Goal: Task Accomplishment & Management: Complete application form

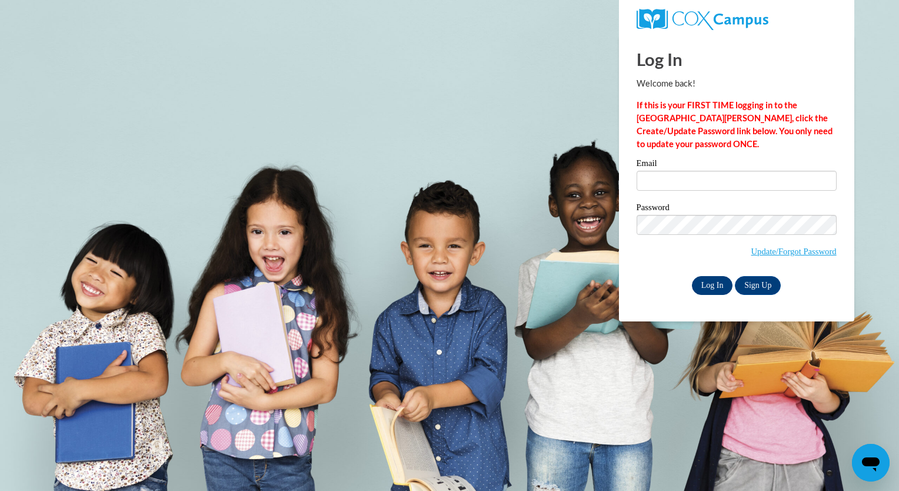
type input "pgreig@foxbay.org"
click at [710, 294] on input "Log In" at bounding box center [712, 285] width 41 height 19
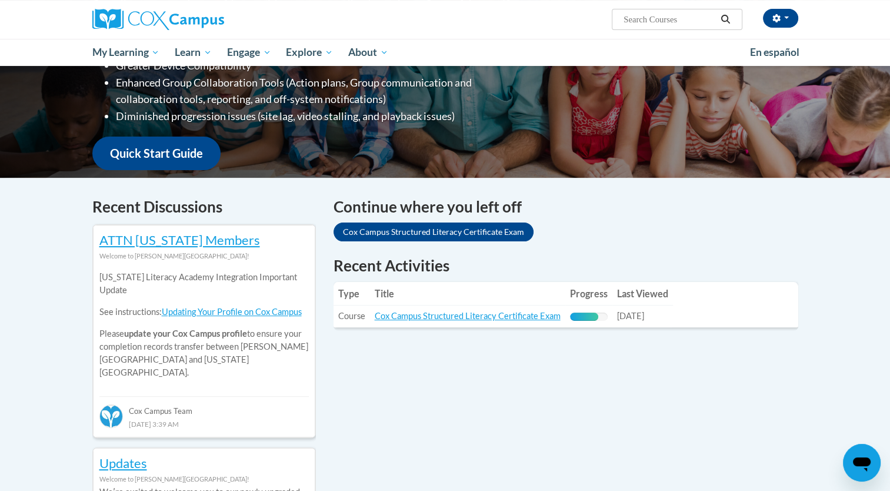
scroll to position [294, 0]
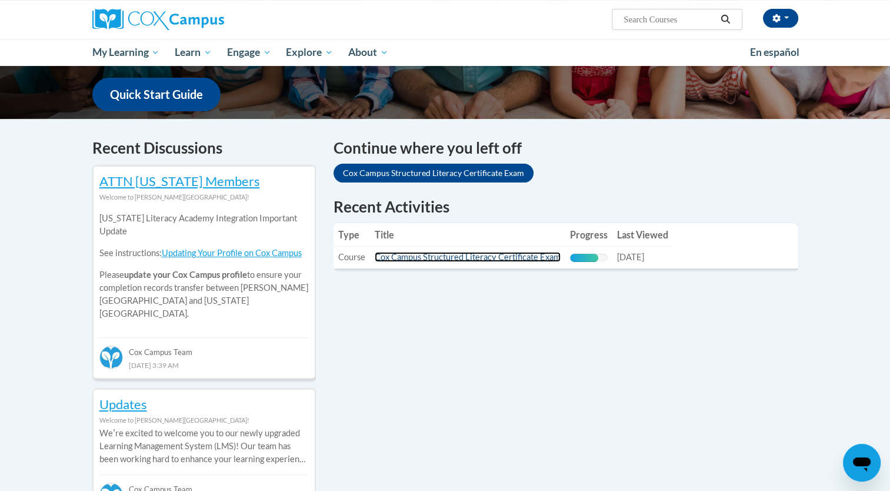
click at [430, 258] on link "Cox Campus Structured Literacy Certificate Exam" at bounding box center [468, 257] width 186 height 10
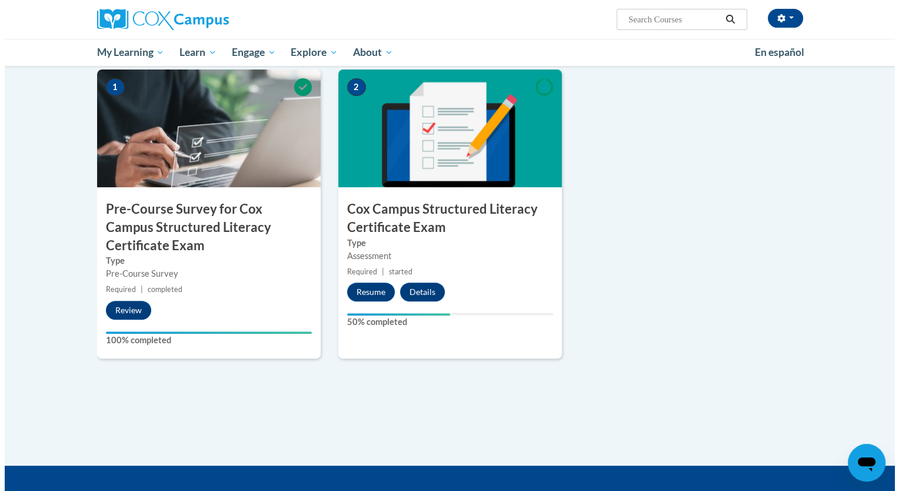
scroll to position [294, 0]
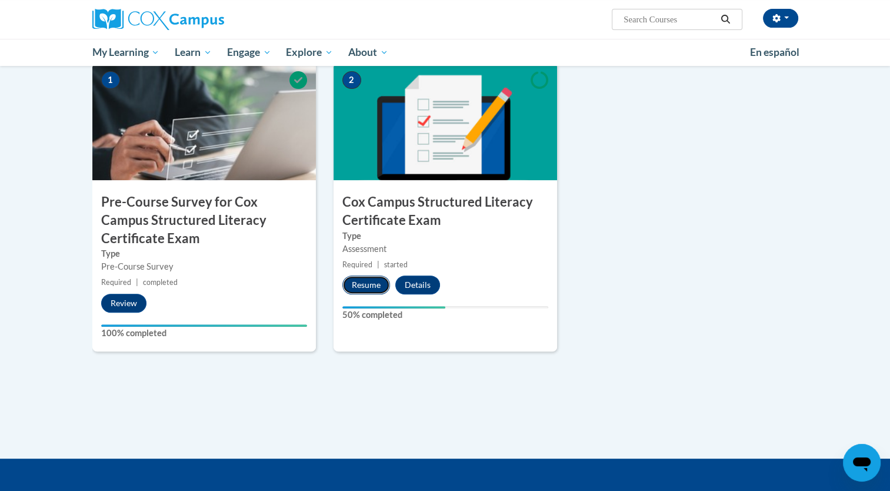
click at [368, 285] on button "Resume" at bounding box center [366, 284] width 48 height 19
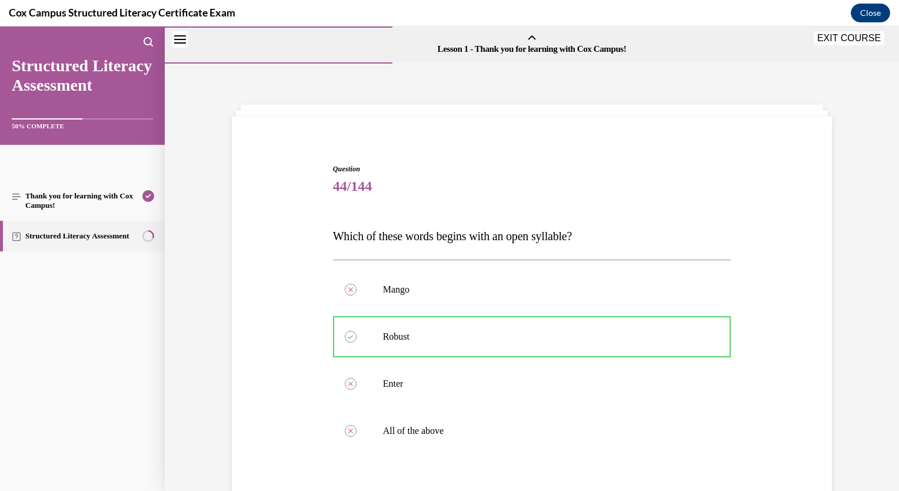
scroll to position [229, 0]
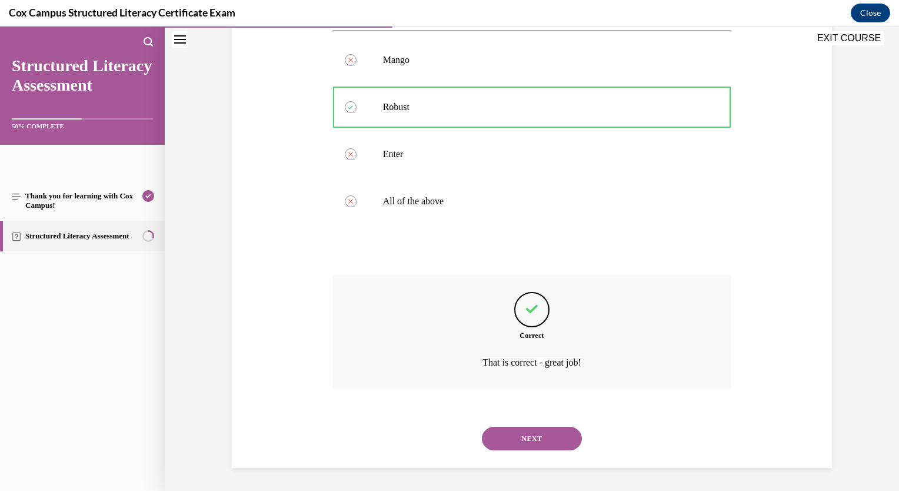
click at [560, 441] on button "NEXT" at bounding box center [532, 439] width 100 height 24
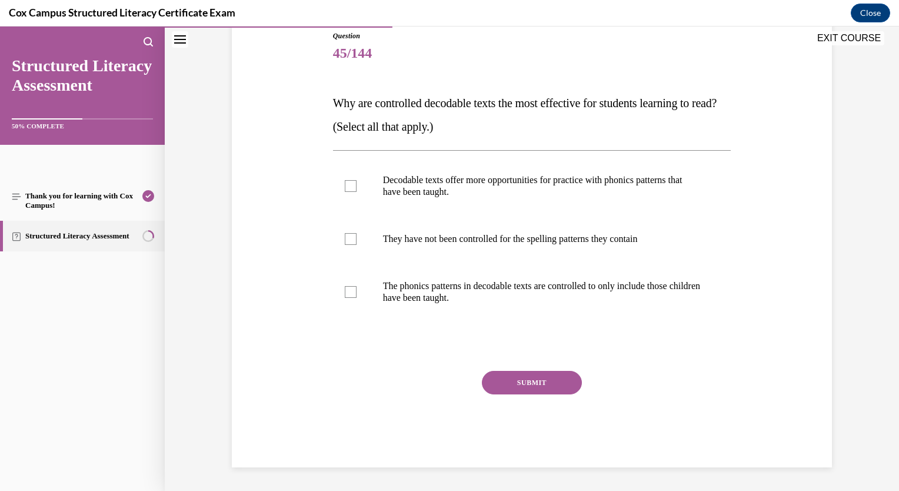
scroll to position [131, 0]
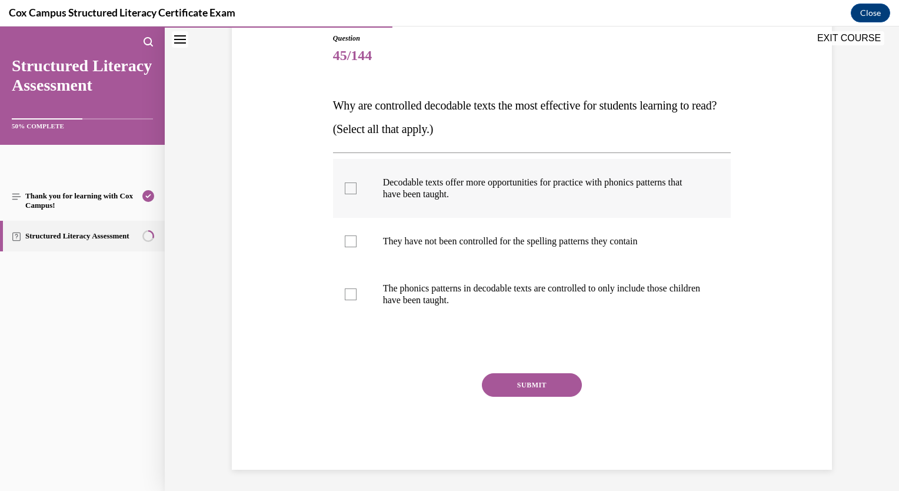
click at [355, 184] on label "Decodable texts offer more opportunities for practice with phonics patterns tha…" at bounding box center [532, 188] width 398 height 59
click at [355, 184] on input "Decodable texts offer more opportunities for practice with phonics patterns tha…" at bounding box center [351, 188] width 12 height 12
checkbox input "true"
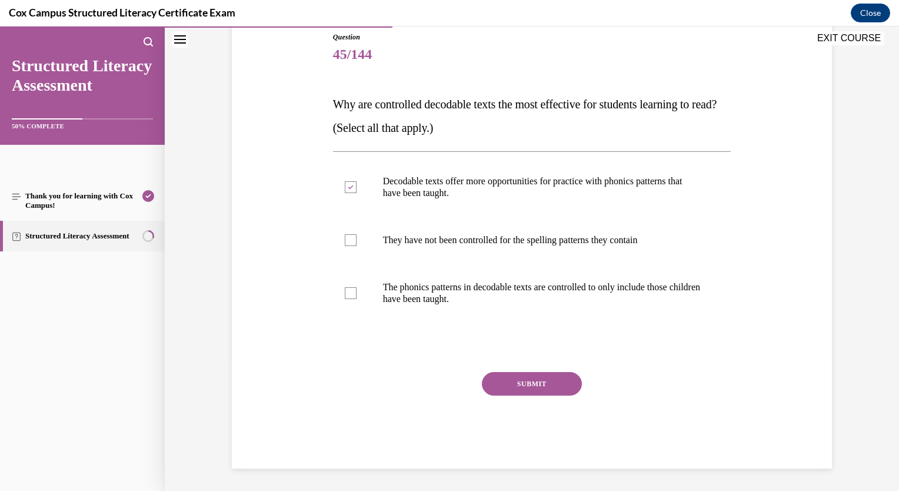
scroll to position [132, 0]
click at [350, 298] on label "The phonics patterns in decodable texts are controlled to only include those ch…" at bounding box center [532, 292] width 398 height 59
click at [350, 298] on input "The phonics patterns in decodable texts are controlled to only include those ch…" at bounding box center [351, 293] width 12 height 12
checkbox input "true"
click at [504, 385] on button "SUBMIT" at bounding box center [532, 383] width 100 height 24
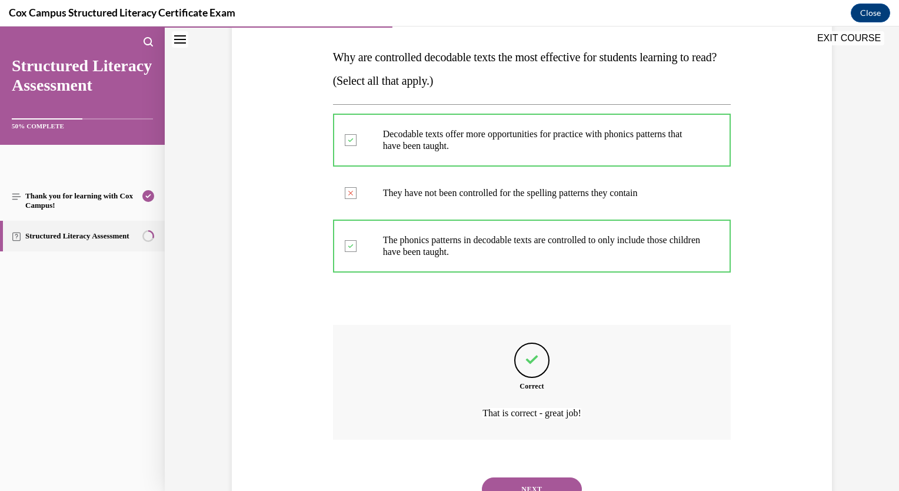
scroll to position [229, 0]
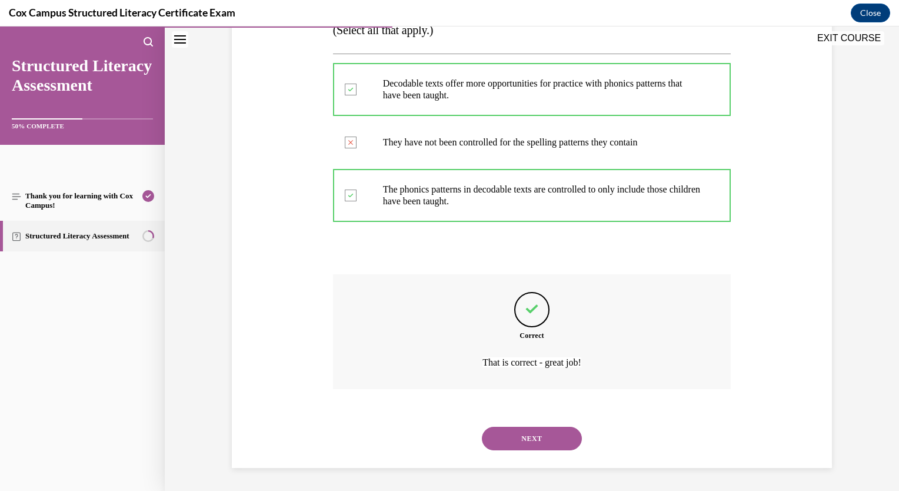
click at [515, 443] on button "NEXT" at bounding box center [532, 439] width 100 height 24
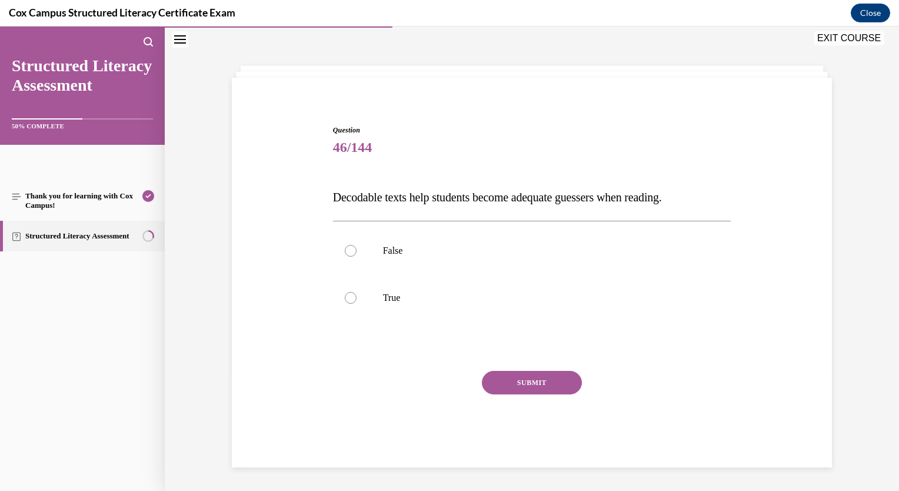
scroll to position [38, 0]
click at [347, 251] on div at bounding box center [351, 251] width 12 height 12
click at [347, 251] on input "False" at bounding box center [351, 251] width 12 height 12
radio input "true"
click at [500, 381] on button "SUBMIT" at bounding box center [532, 383] width 100 height 24
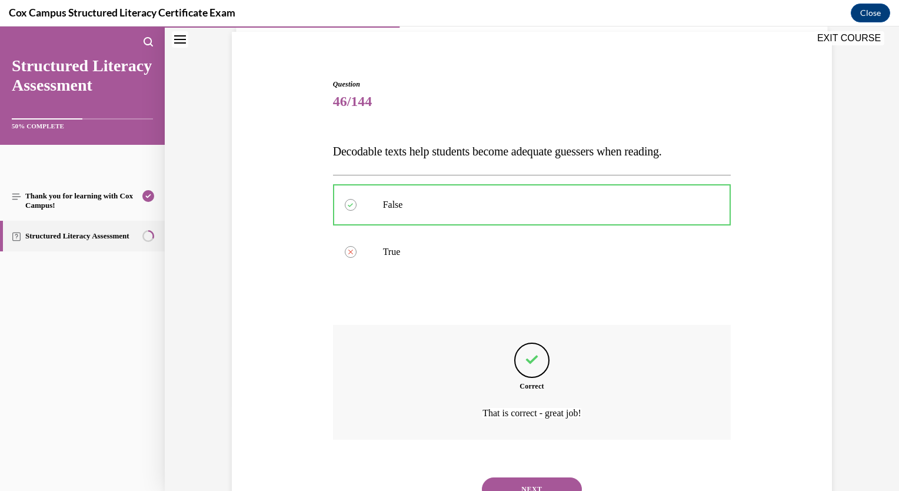
scroll to position [135, 0]
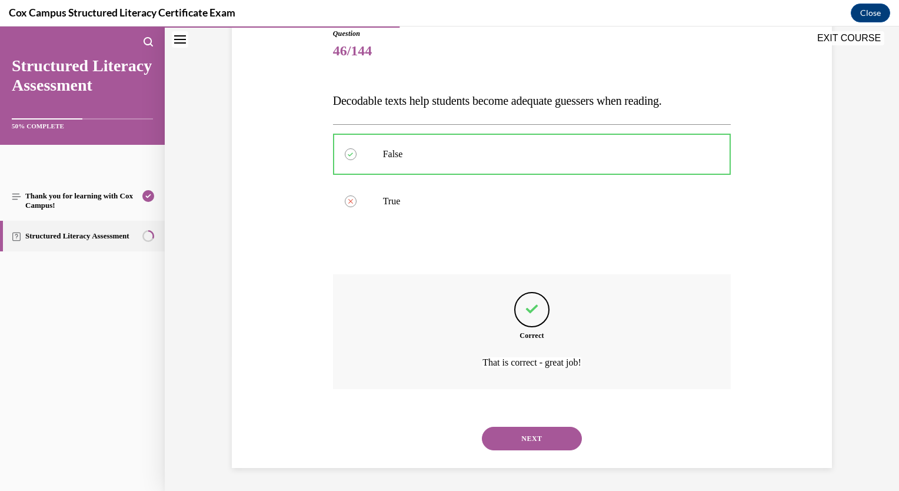
click at [540, 428] on button "NEXT" at bounding box center [532, 439] width 100 height 24
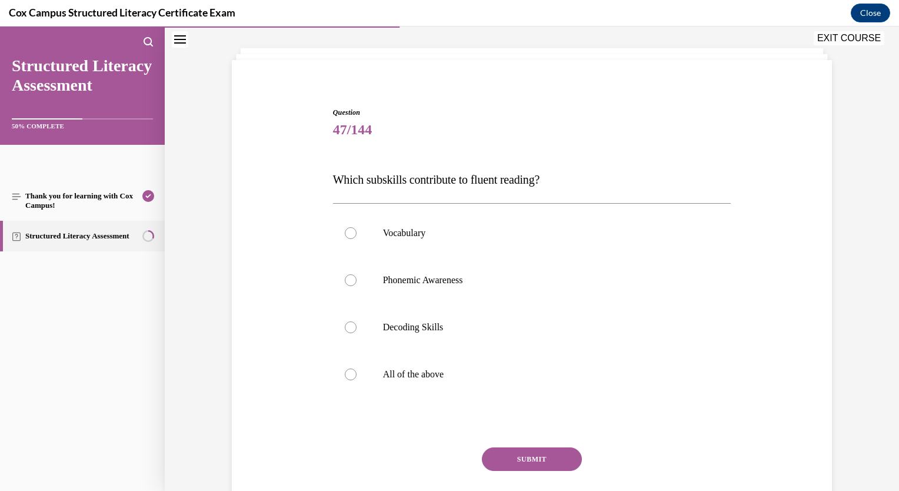
scroll to position [58, 0]
click at [345, 378] on div at bounding box center [351, 373] width 12 height 12
click at [345, 378] on input "All of the above" at bounding box center [351, 373] width 12 height 12
radio input "true"
click at [497, 451] on button "SUBMIT" at bounding box center [532, 458] width 100 height 24
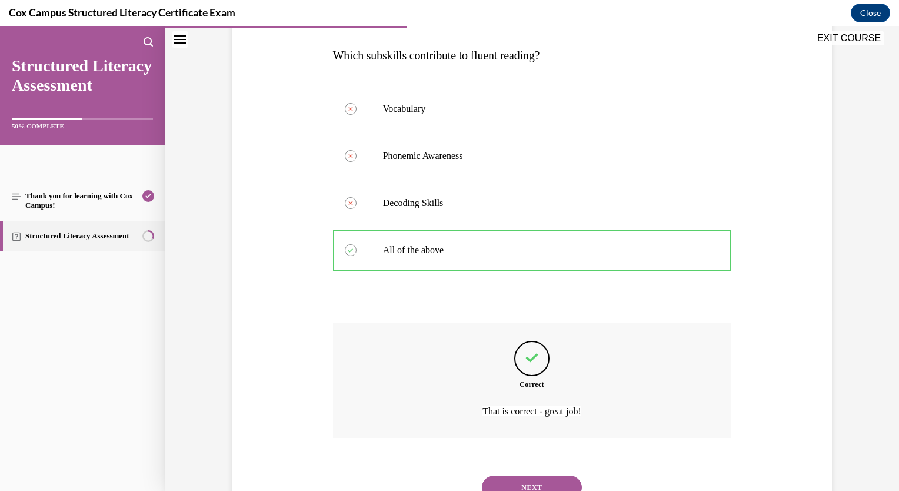
scroll to position [229, 0]
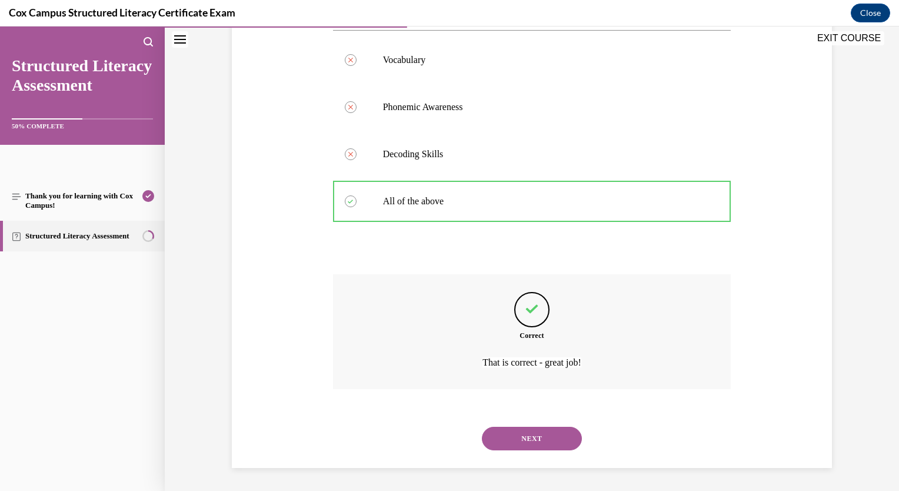
click at [528, 442] on button "NEXT" at bounding box center [532, 439] width 100 height 24
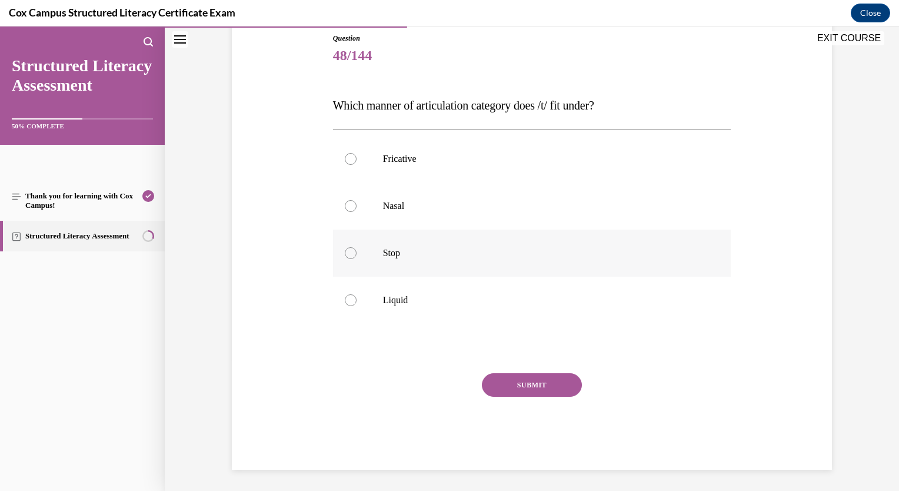
click at [351, 258] on label "Stop" at bounding box center [532, 252] width 398 height 47
click at [351, 258] on input "Stop" at bounding box center [351, 253] width 12 height 12
radio input "true"
click at [496, 382] on button "SUBMIT" at bounding box center [532, 385] width 100 height 24
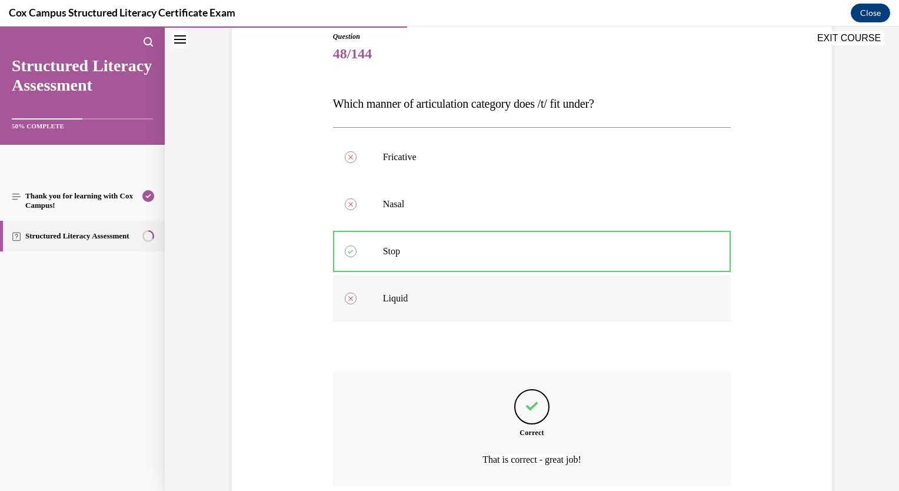
scroll to position [229, 0]
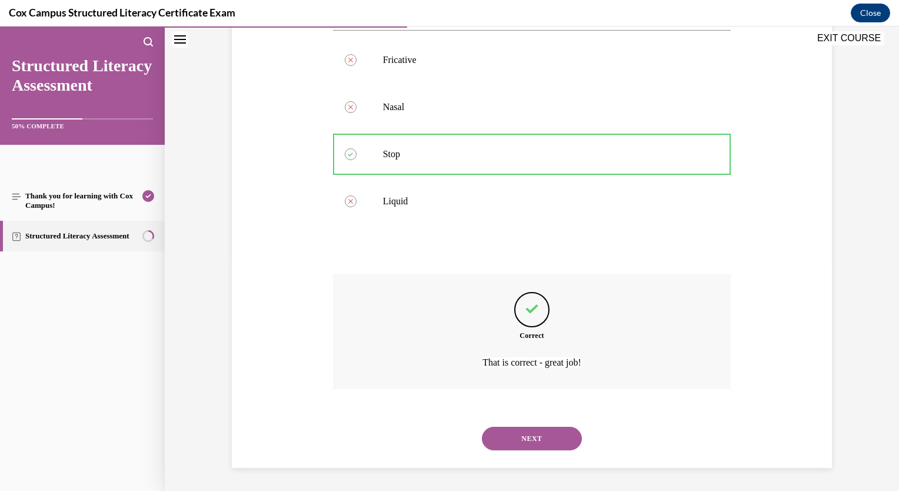
click at [546, 442] on button "NEXT" at bounding box center [532, 439] width 100 height 24
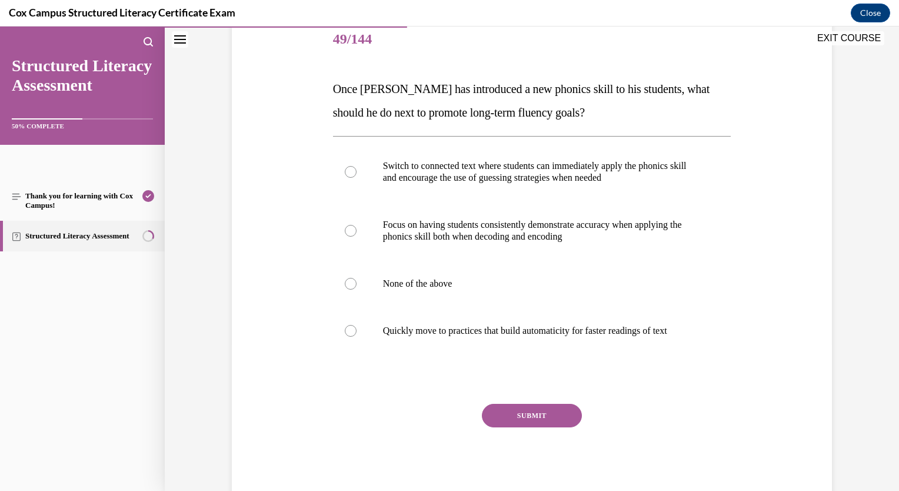
scroll to position [179, 0]
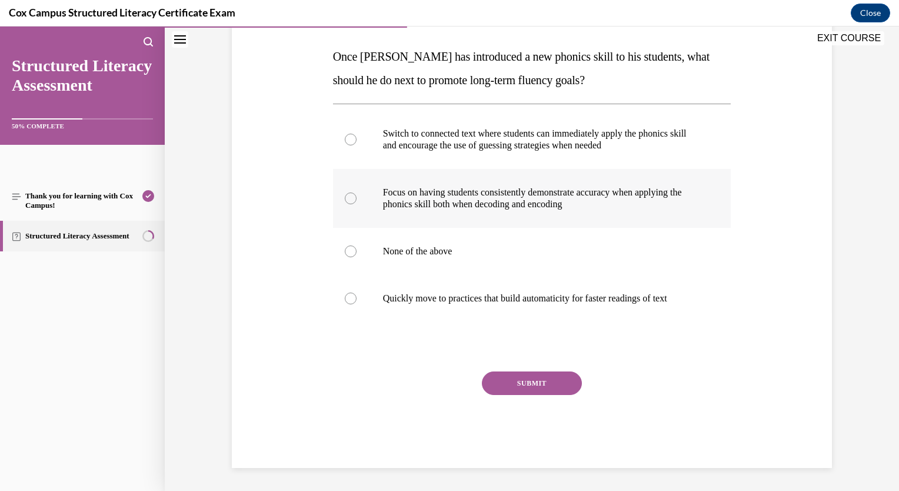
click at [346, 194] on div at bounding box center [351, 198] width 12 height 12
click at [346, 194] on input "Focus on having students consistently demonstrate accuracy when applying the ph…" at bounding box center [351, 198] width 12 height 12
radio input "true"
click at [523, 385] on button "SUBMIT" at bounding box center [532, 383] width 100 height 24
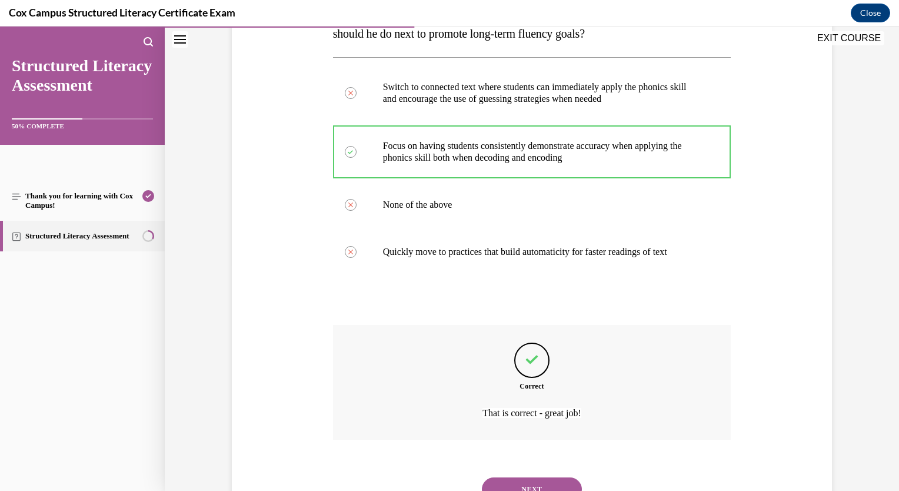
scroll to position [277, 0]
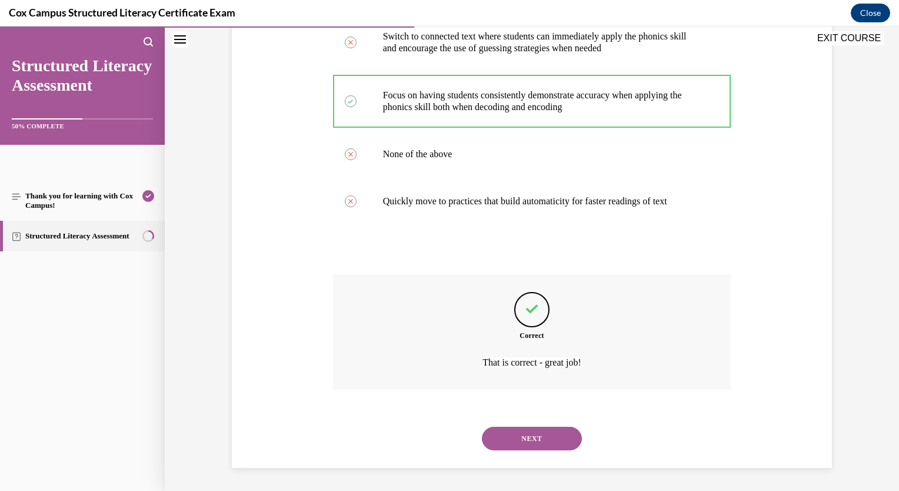
click at [533, 439] on button "NEXT" at bounding box center [532, 439] width 100 height 24
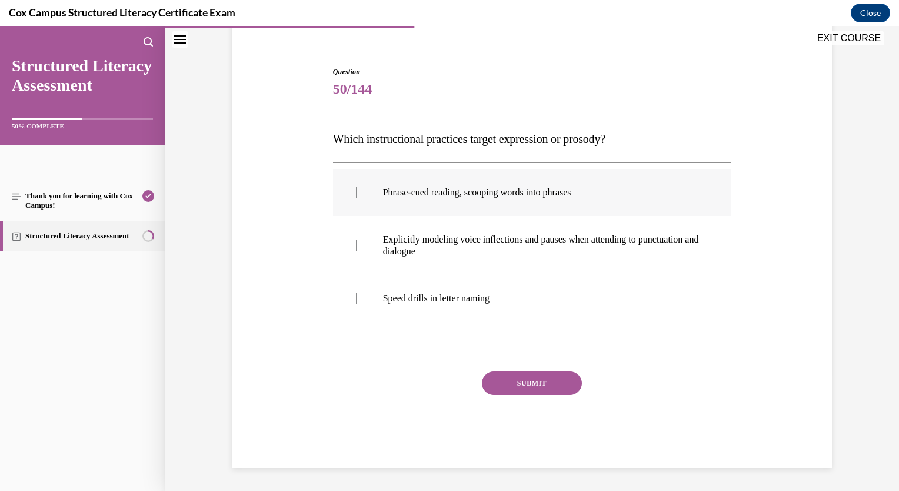
click at [345, 194] on div at bounding box center [351, 193] width 12 height 12
click at [345, 194] on input "Phrase-cued reading, scooping words into phrases" at bounding box center [351, 193] width 12 height 12
checkbox input "true"
click at [346, 249] on div at bounding box center [351, 245] width 12 height 12
click at [346, 249] on input "Explicitly modeling voice inflections and pauses when attending to punctuation …" at bounding box center [351, 245] width 12 height 12
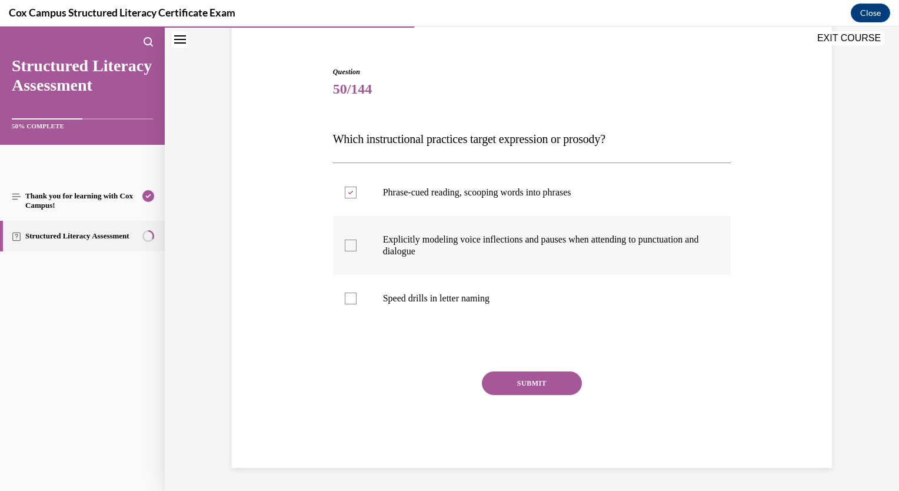
checkbox input "true"
click at [499, 386] on button "SUBMIT" at bounding box center [532, 383] width 100 height 24
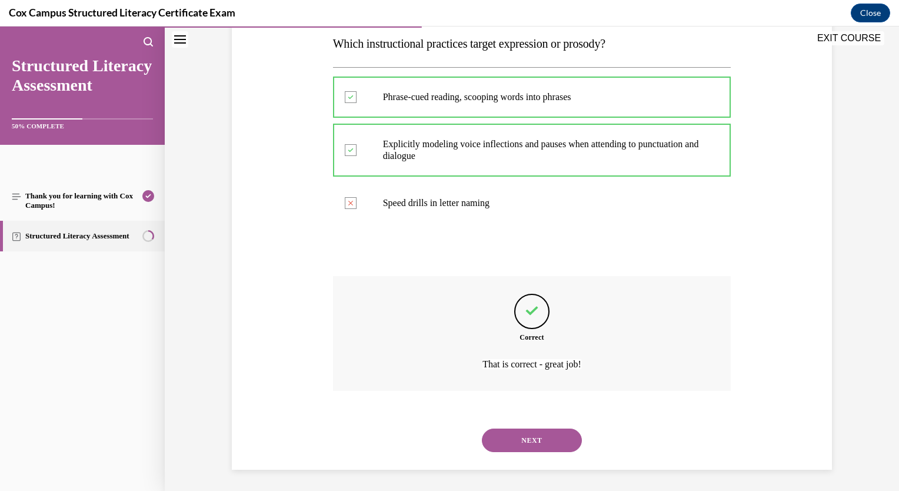
scroll to position [194, 0]
click at [528, 448] on button "NEXT" at bounding box center [532, 439] width 100 height 24
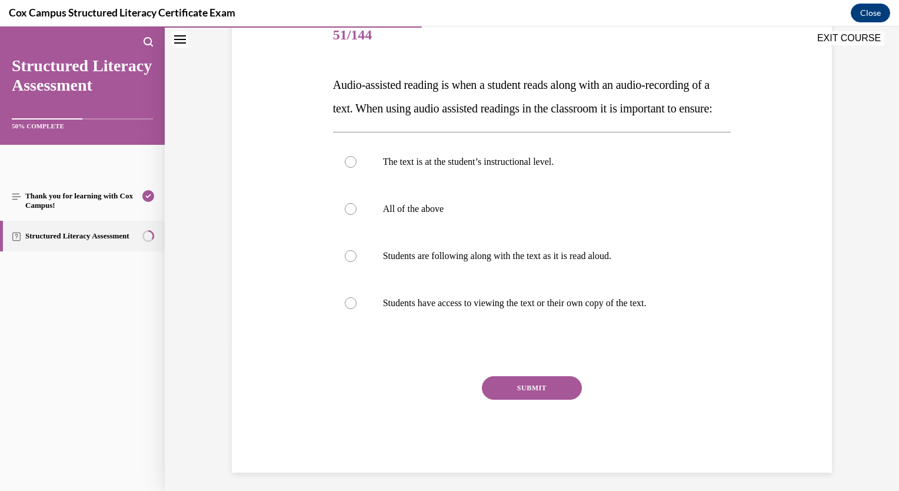
scroll to position [167, 0]
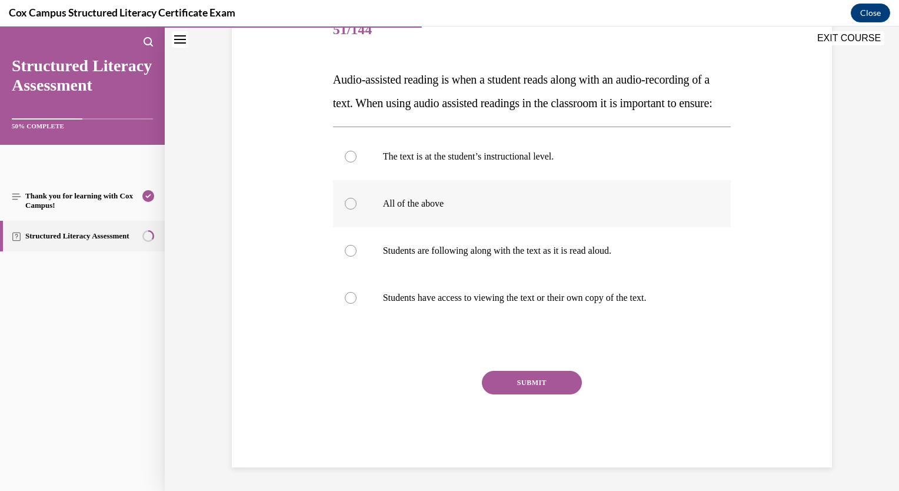
click at [346, 209] on div at bounding box center [351, 204] width 12 height 12
click at [346, 209] on input "All of the above" at bounding box center [351, 204] width 12 height 12
radio input "true"
click at [505, 394] on button "SUBMIT" at bounding box center [532, 383] width 100 height 24
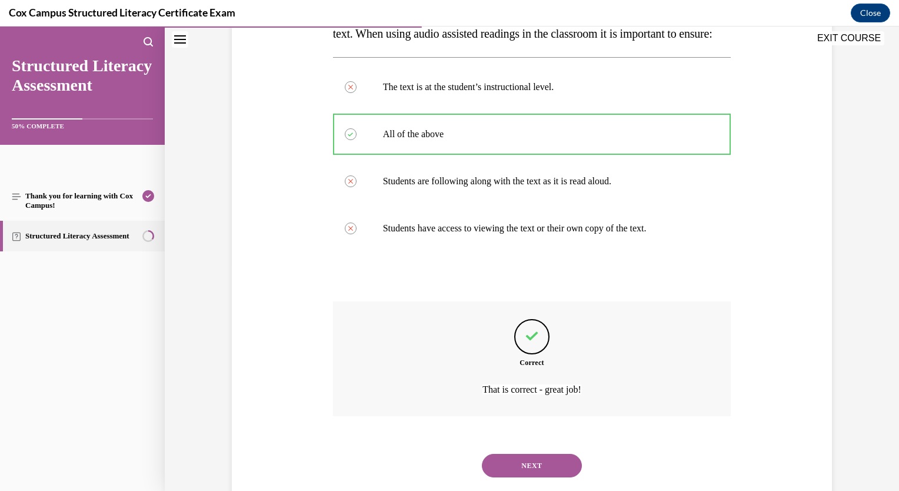
scroll to position [277, 0]
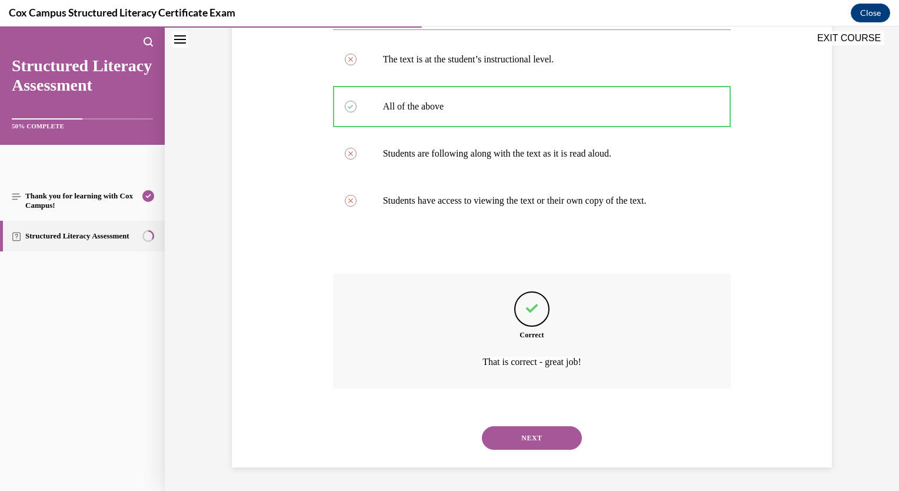
click at [545, 432] on button "NEXT" at bounding box center [532, 438] width 100 height 24
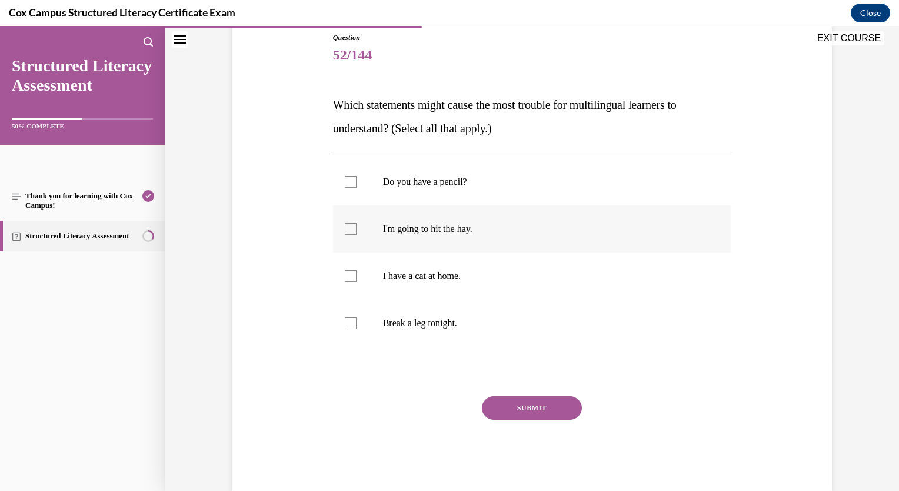
click at [345, 234] on div at bounding box center [351, 229] width 12 height 12
click at [345, 234] on input "I'm going to hit the hay." at bounding box center [351, 229] width 12 height 12
checkbox input "true"
click at [348, 327] on div at bounding box center [351, 323] width 12 height 12
click at [348, 327] on input "Break a leg tonight." at bounding box center [351, 323] width 12 height 12
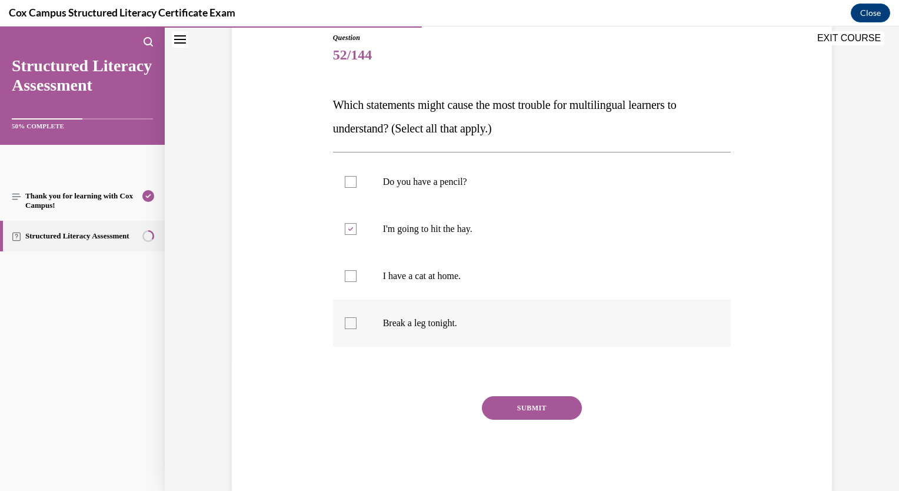
checkbox input "true"
click at [534, 409] on button "SUBMIT" at bounding box center [532, 408] width 100 height 24
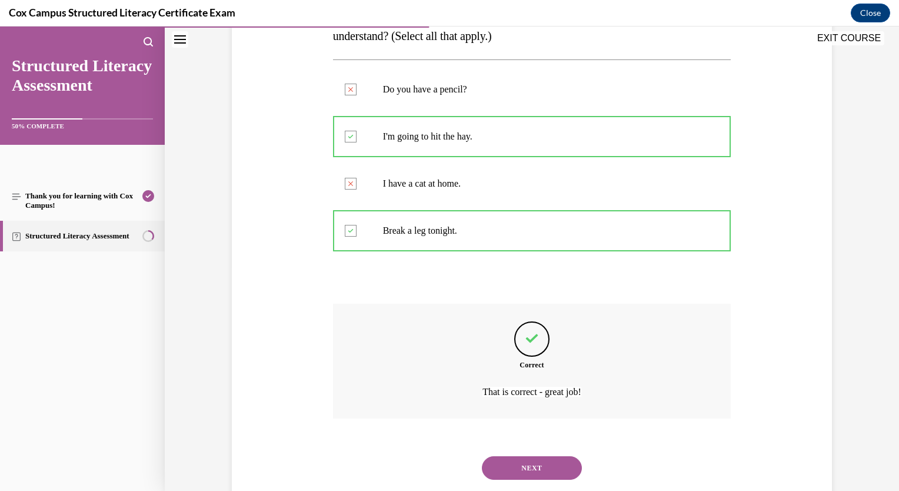
scroll to position [253, 0]
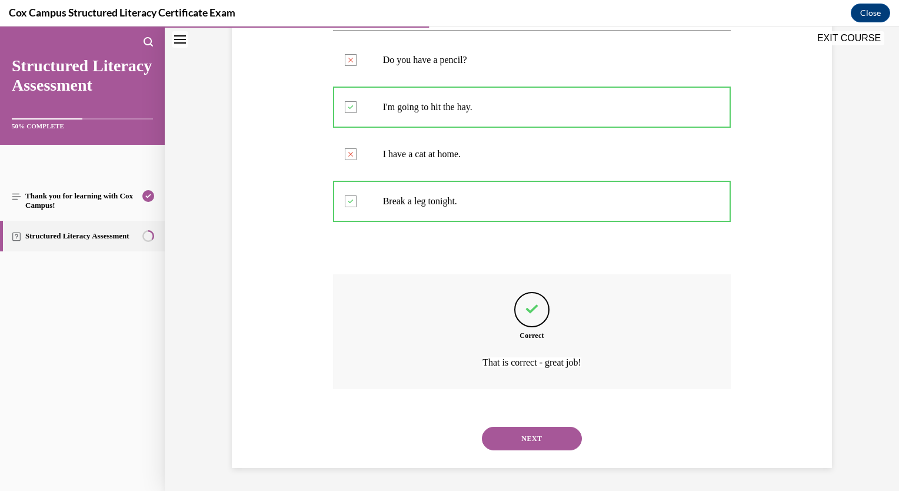
click at [533, 440] on button "NEXT" at bounding box center [532, 439] width 100 height 24
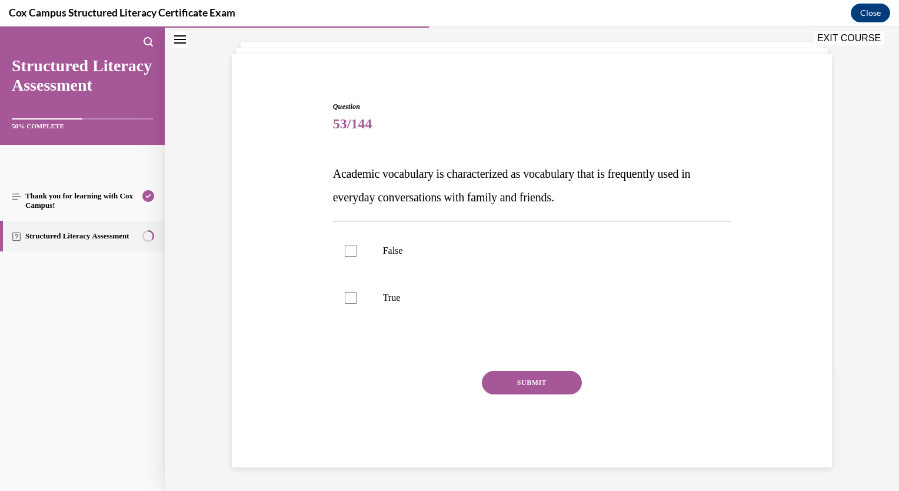
scroll to position [62, 0]
click at [345, 251] on div at bounding box center [351, 251] width 12 height 12
click at [345, 251] on input "False" at bounding box center [351, 251] width 12 height 12
checkbox input "true"
click at [494, 388] on button "SUBMIT" at bounding box center [532, 383] width 100 height 24
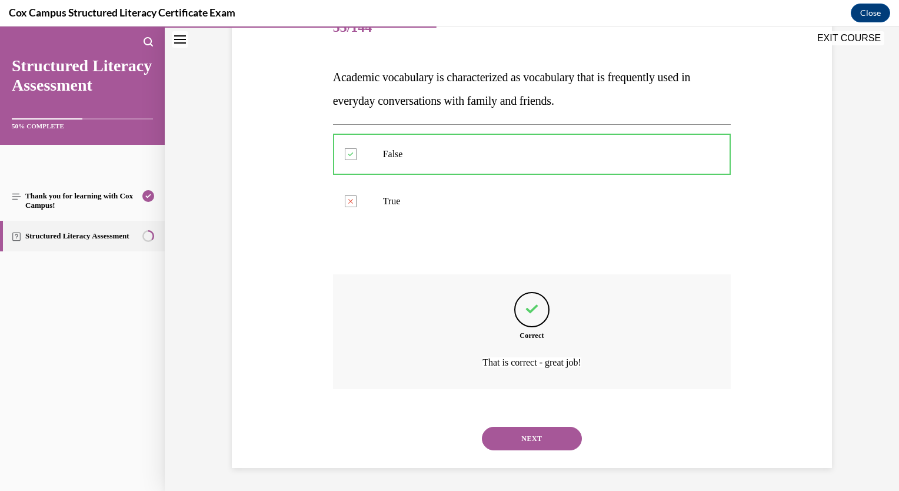
click at [523, 431] on button "NEXT" at bounding box center [532, 439] width 100 height 24
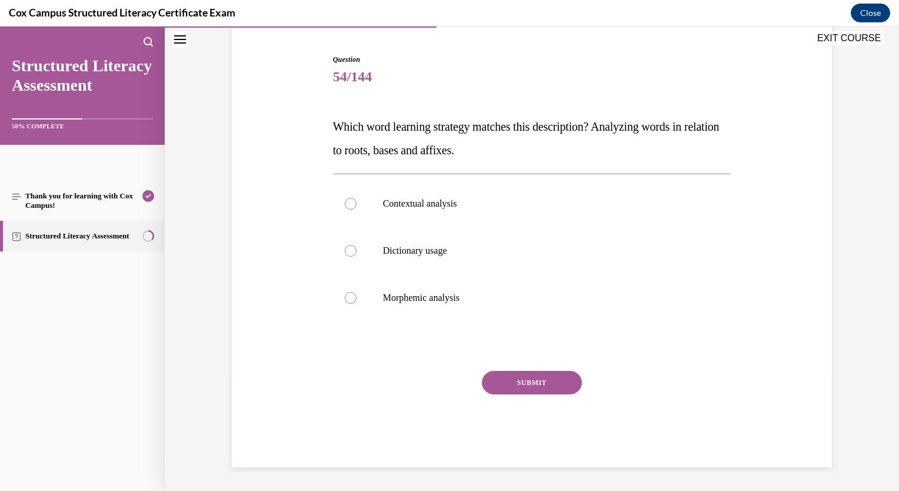
scroll to position [109, 0]
click at [354, 300] on label "Morphemic analysis" at bounding box center [532, 298] width 398 height 47
click at [354, 300] on input "Morphemic analysis" at bounding box center [351, 298] width 12 height 12
radio input "true"
click at [495, 395] on div "SUBMIT" at bounding box center [532, 400] width 398 height 59
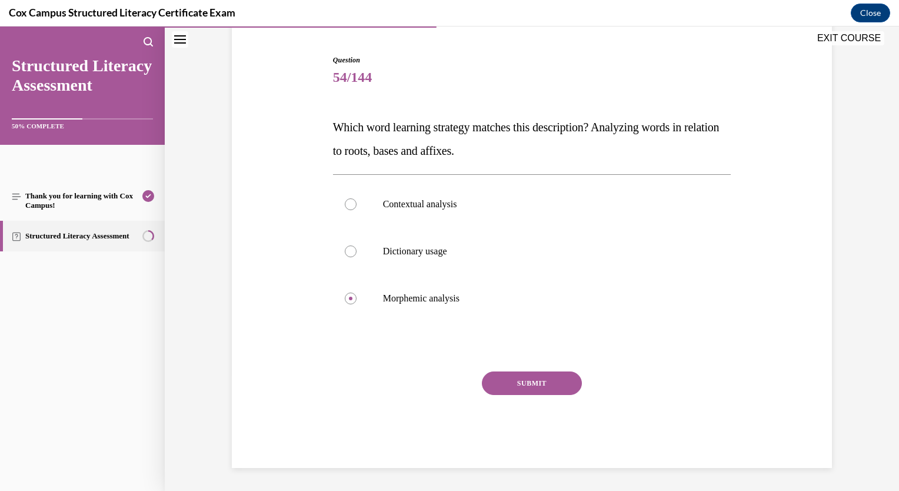
click at [496, 390] on button "SUBMIT" at bounding box center [532, 383] width 100 height 24
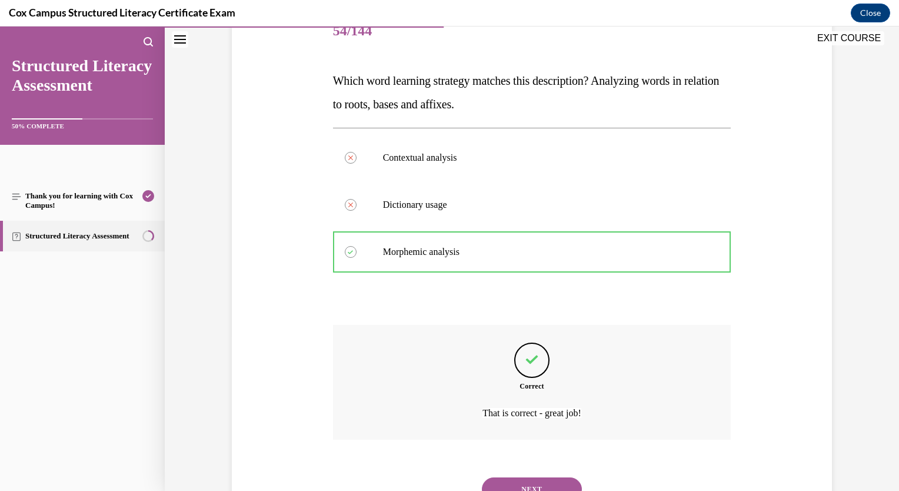
scroll to position [206, 0]
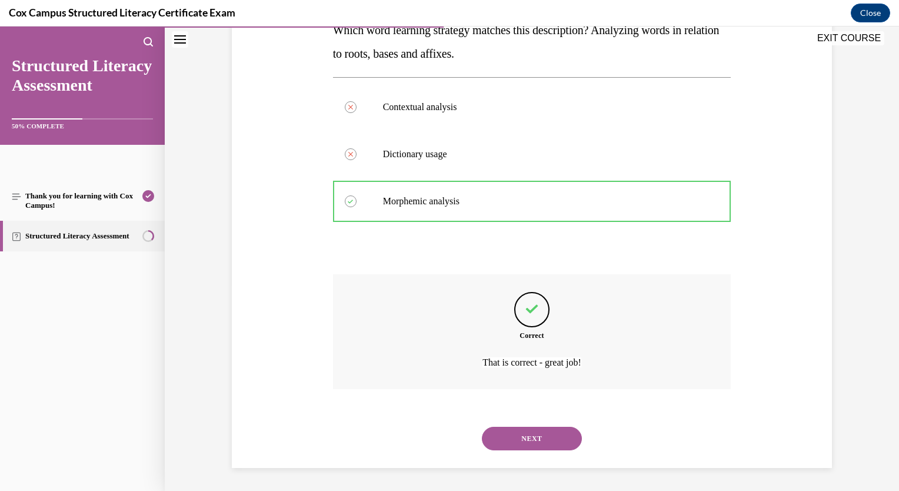
click at [522, 437] on button "NEXT" at bounding box center [532, 439] width 100 height 24
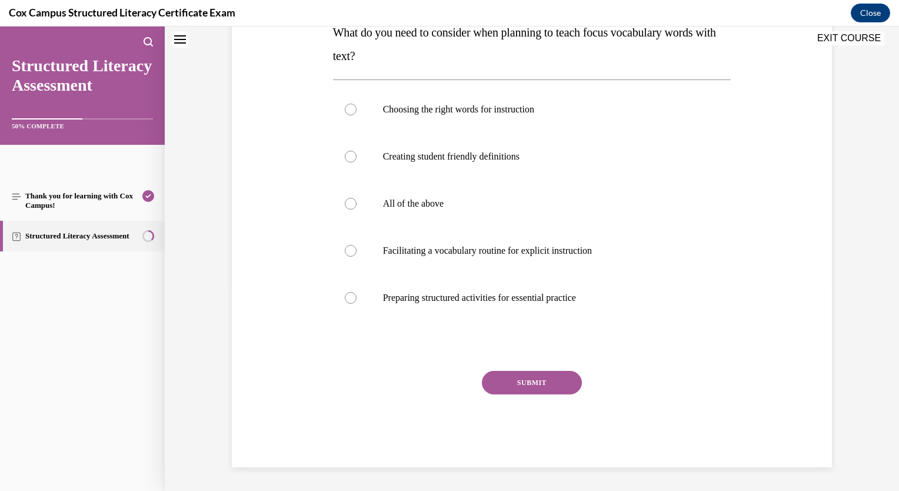
scroll to position [0, 0]
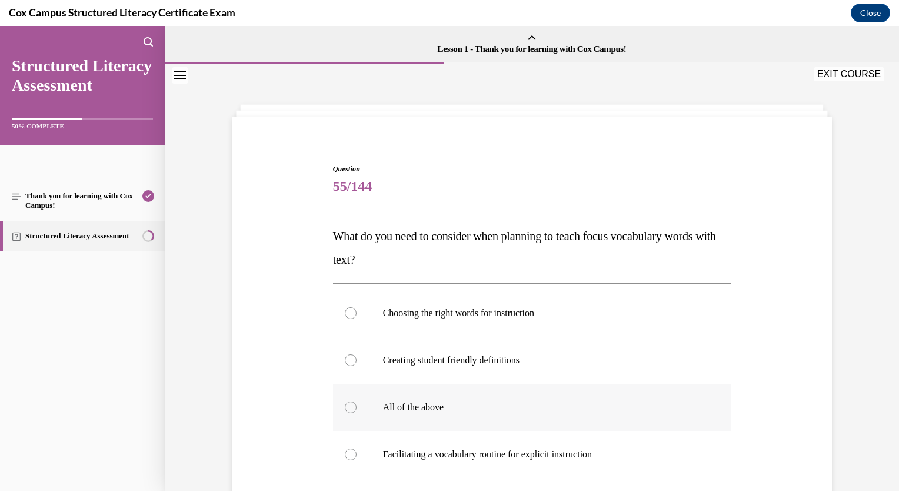
click at [345, 405] on div at bounding box center [351, 407] width 12 height 12
click at [345, 405] on input "All of the above" at bounding box center [351, 407] width 12 height 12
radio input "true"
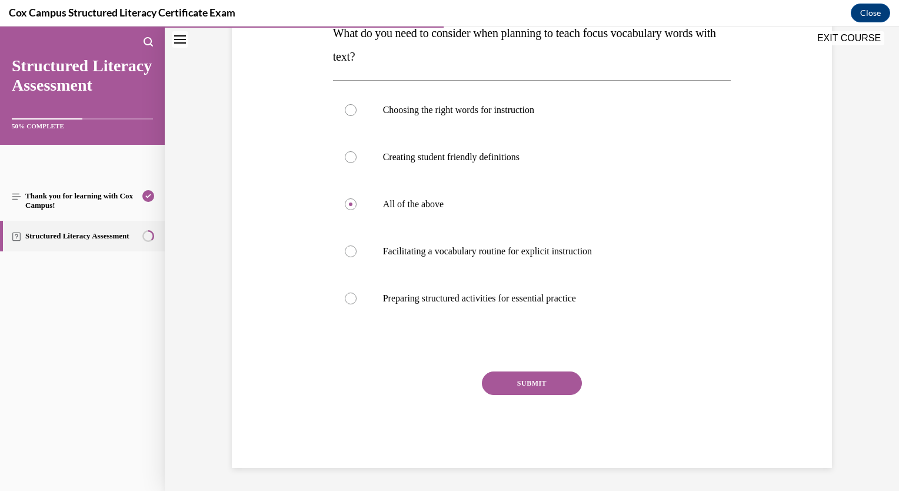
scroll to position [144, 0]
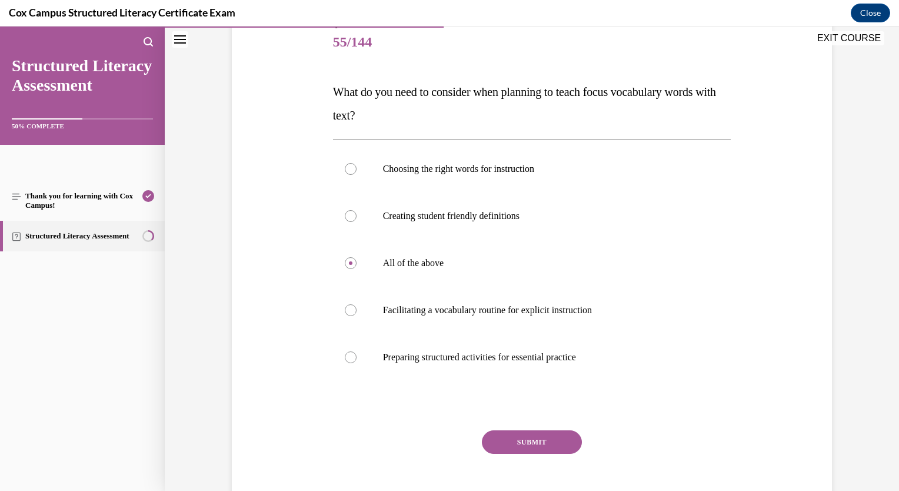
click at [508, 440] on button "SUBMIT" at bounding box center [532, 442] width 100 height 24
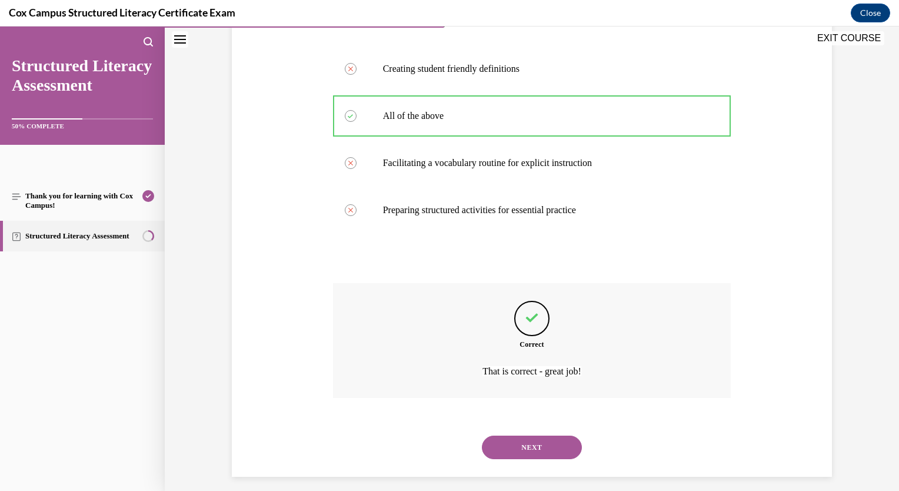
scroll to position [300, 0]
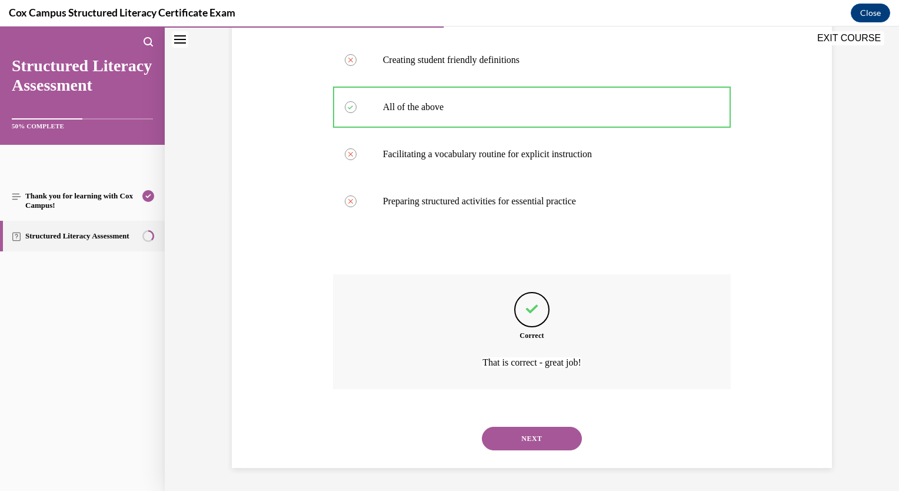
click at [533, 427] on button "NEXT" at bounding box center [532, 439] width 100 height 24
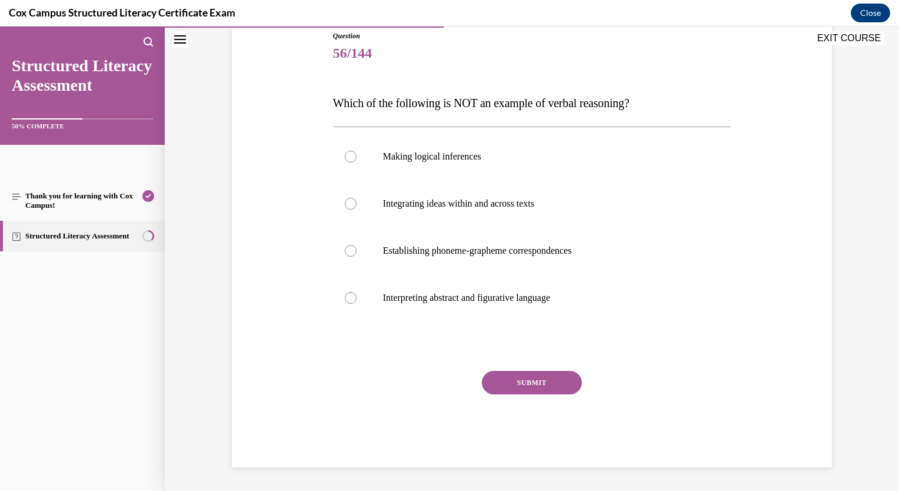
scroll to position [131, 0]
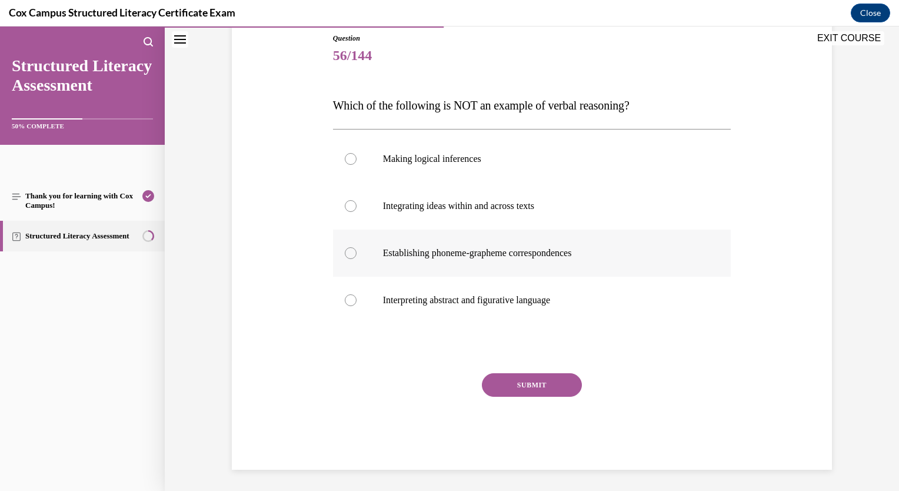
click at [347, 257] on div at bounding box center [351, 253] width 12 height 12
click at [347, 257] on input "Establishing phoneme-grapheme correspondences" at bounding box center [351, 253] width 12 height 12
radio input "true"
click at [554, 394] on button "SUBMIT" at bounding box center [532, 385] width 100 height 24
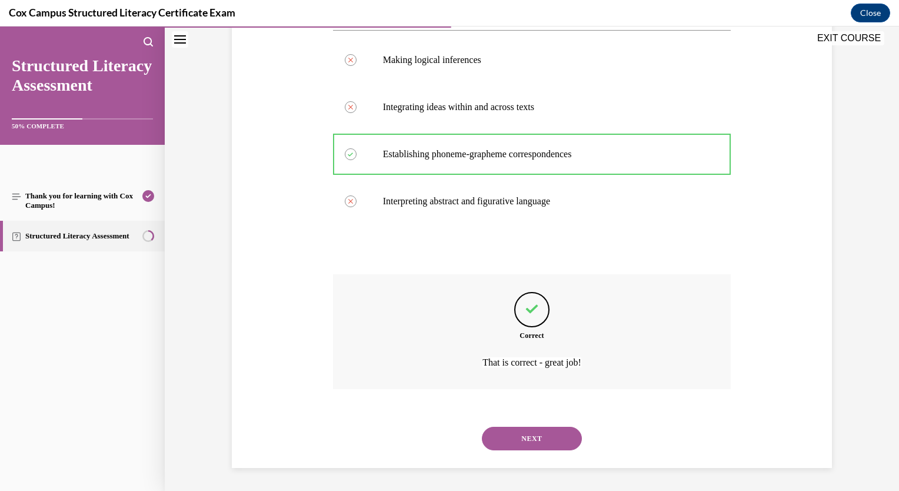
click at [541, 435] on button "NEXT" at bounding box center [532, 439] width 100 height 24
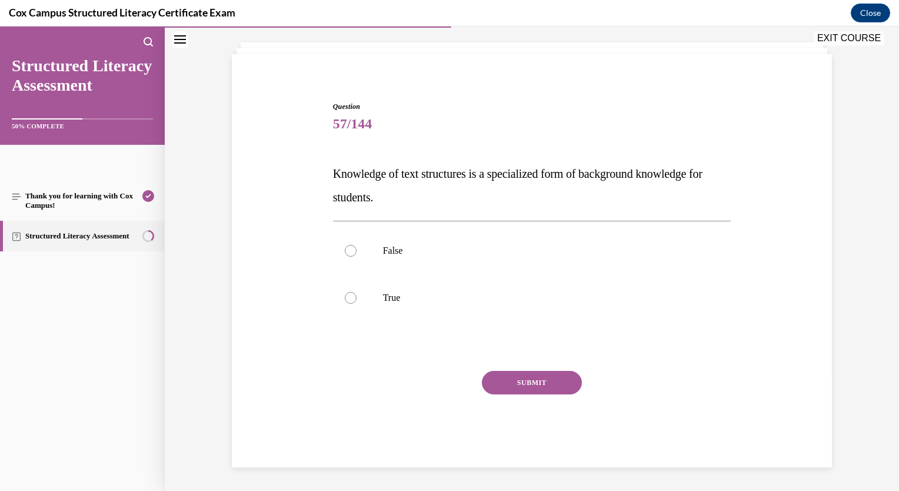
scroll to position [62, 0]
click at [345, 302] on div at bounding box center [351, 298] width 12 height 12
click at [345, 302] on input "True" at bounding box center [351, 298] width 12 height 12
radio input "true"
click at [502, 381] on button "SUBMIT" at bounding box center [532, 383] width 100 height 24
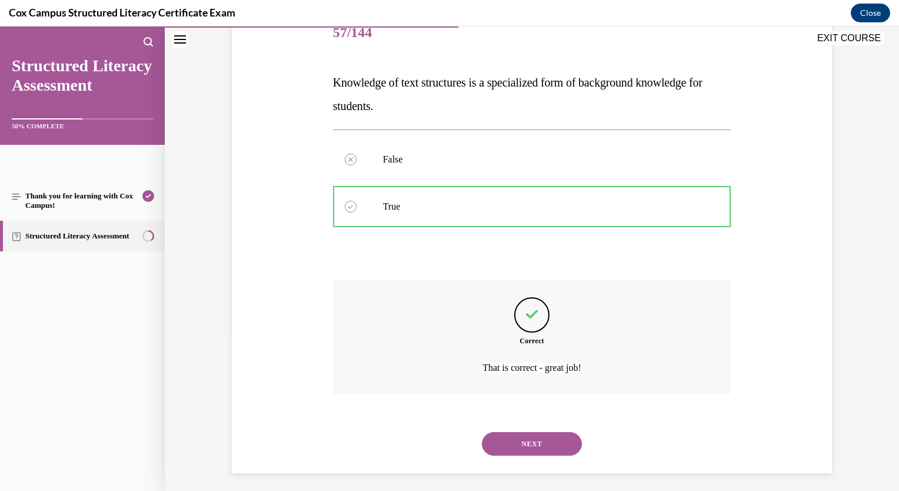
scroll to position [159, 0]
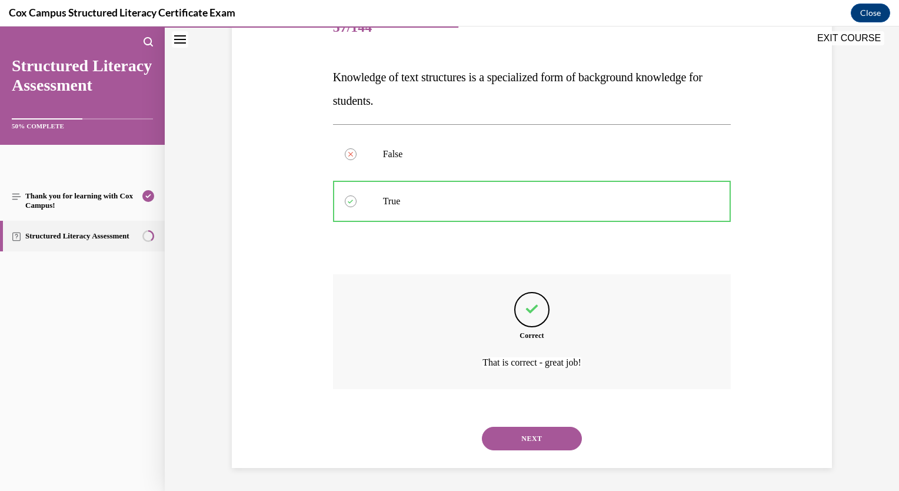
click at [508, 441] on button "NEXT" at bounding box center [532, 439] width 100 height 24
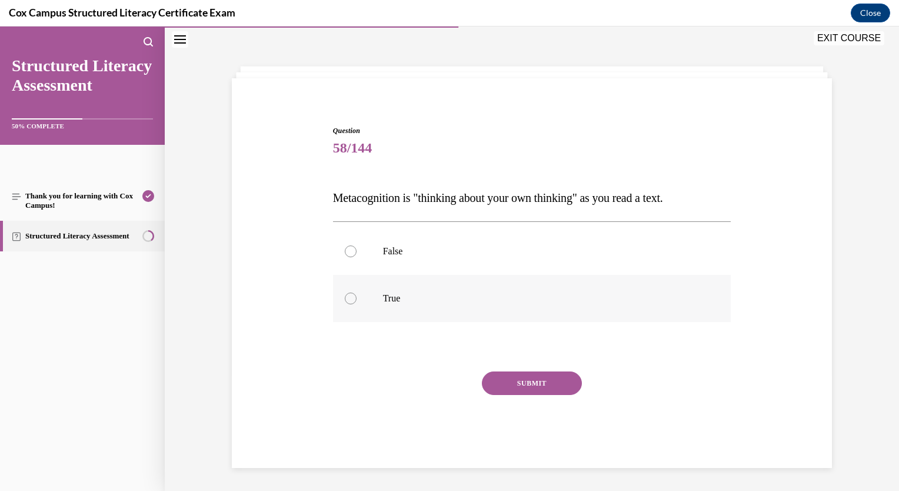
click at [355, 305] on label "True" at bounding box center [532, 298] width 398 height 47
click at [355, 304] on input "True" at bounding box center [351, 298] width 12 height 12
radio input "true"
click at [539, 385] on button "SUBMIT" at bounding box center [532, 383] width 100 height 24
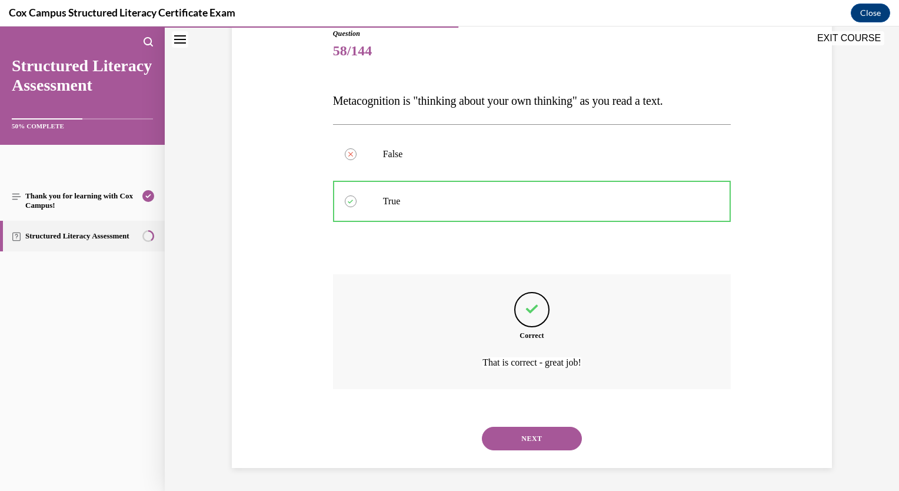
click at [544, 437] on button "NEXT" at bounding box center [532, 439] width 100 height 24
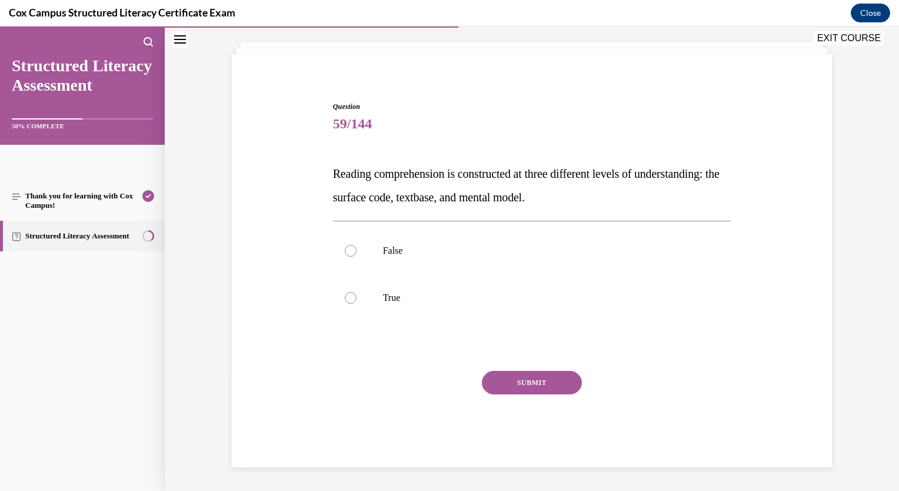
scroll to position [62, 0]
click at [348, 298] on div at bounding box center [351, 298] width 12 height 12
click at [348, 298] on input "True" at bounding box center [351, 298] width 12 height 12
radio input "true"
click at [508, 395] on div "SUBMIT" at bounding box center [532, 400] width 398 height 59
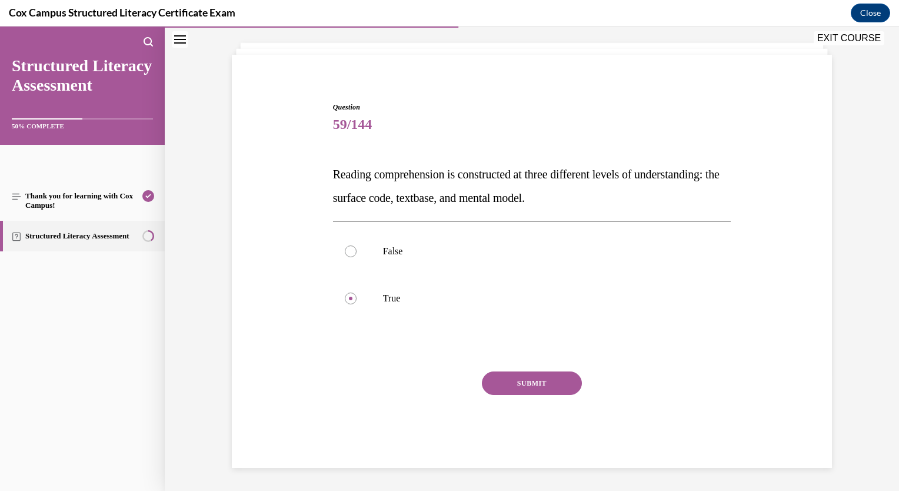
click at [511, 387] on button "SUBMIT" at bounding box center [532, 383] width 100 height 24
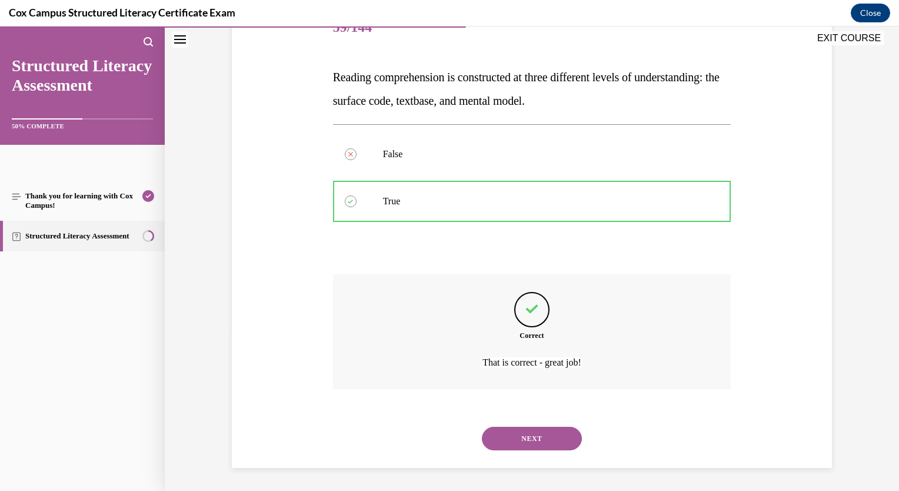
click at [538, 430] on button "NEXT" at bounding box center [532, 439] width 100 height 24
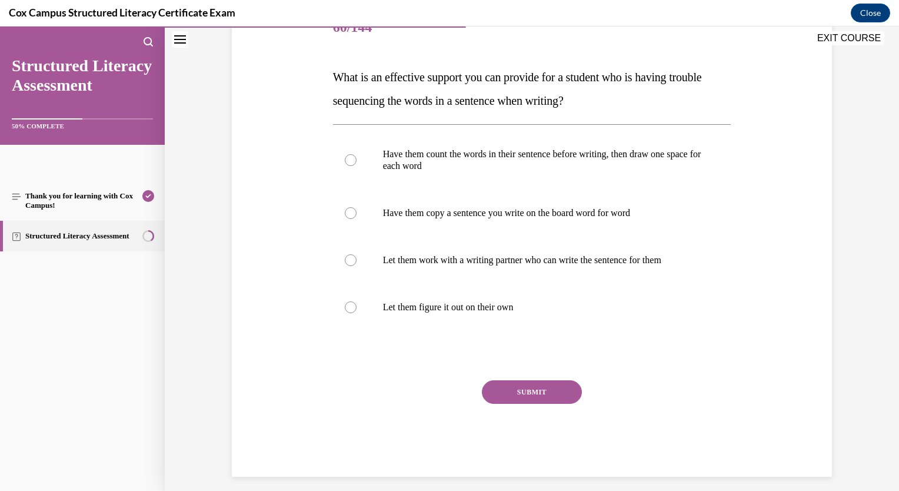
scroll to position [131, 0]
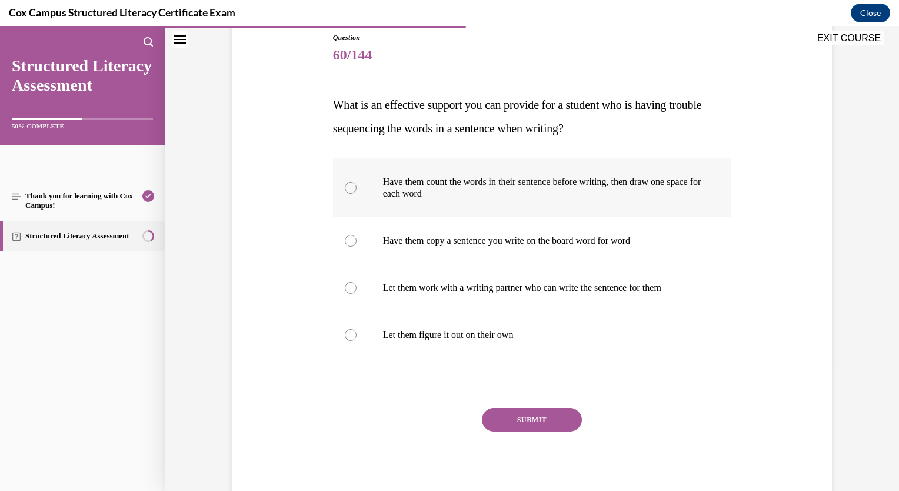
click at [348, 182] on div at bounding box center [351, 188] width 12 height 12
click at [348, 182] on input "Have them count the words in their sentence before writing, then draw one space…" at bounding box center [351, 188] width 12 height 12
radio input "true"
click at [508, 425] on button "SUBMIT" at bounding box center [532, 420] width 100 height 24
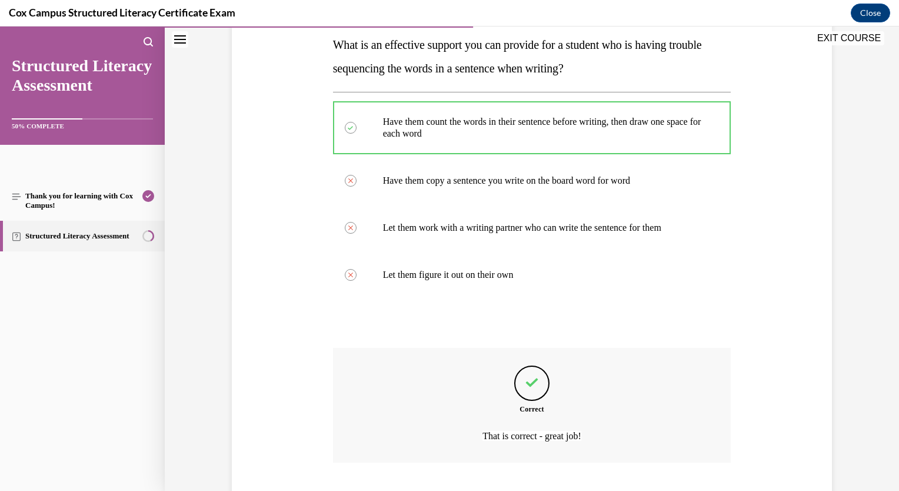
scroll to position [265, 0]
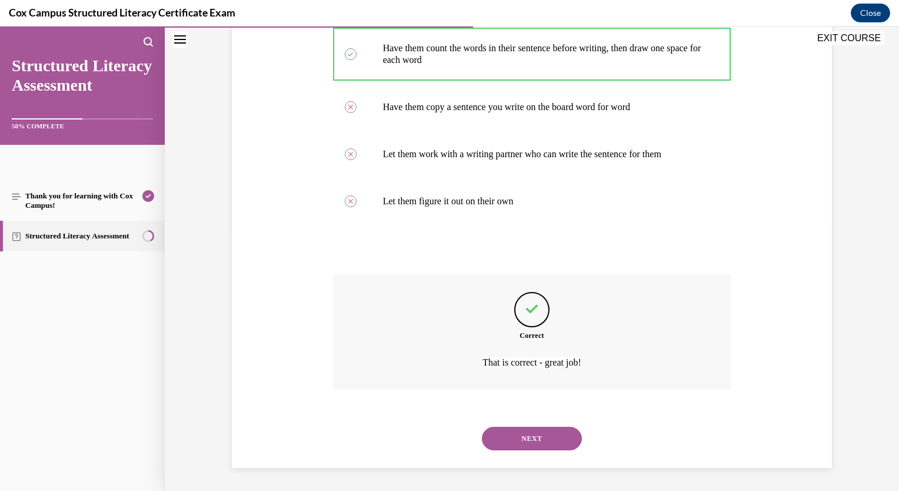
click at [514, 447] on button "NEXT" at bounding box center [532, 439] width 100 height 24
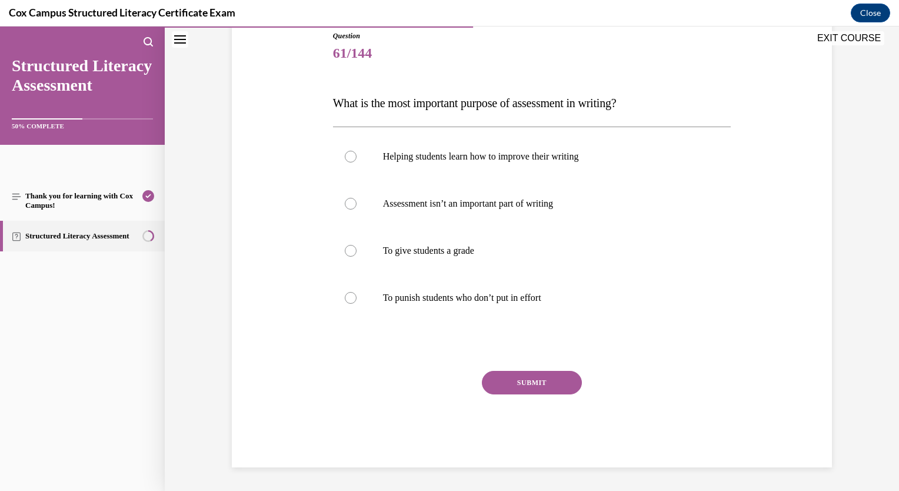
scroll to position [131, 0]
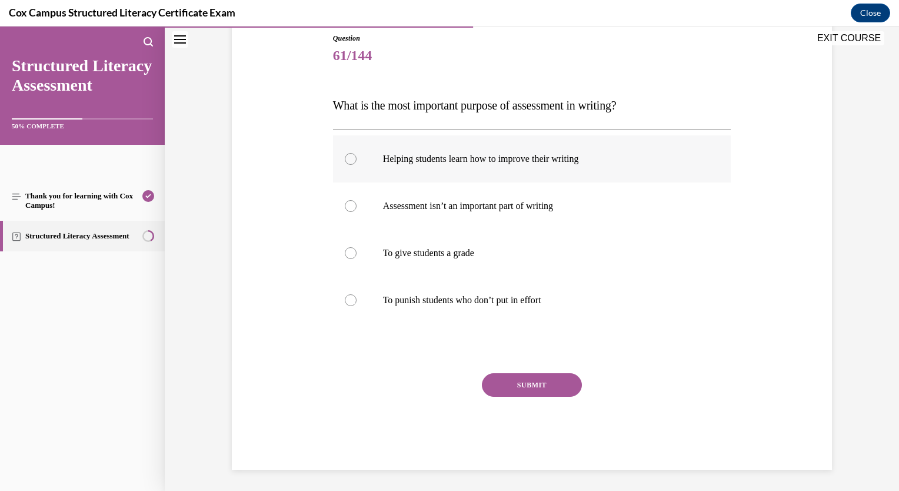
click at [345, 157] on div at bounding box center [351, 159] width 12 height 12
click at [345, 157] on input "Helping students learn how to improve their writing" at bounding box center [351, 159] width 12 height 12
radio input "true"
click at [499, 373] on button "SUBMIT" at bounding box center [532, 385] width 100 height 24
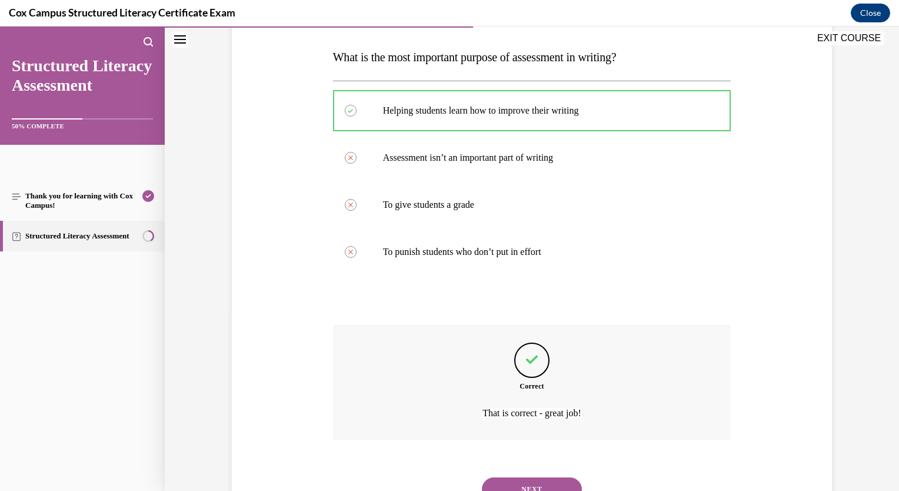
scroll to position [229, 0]
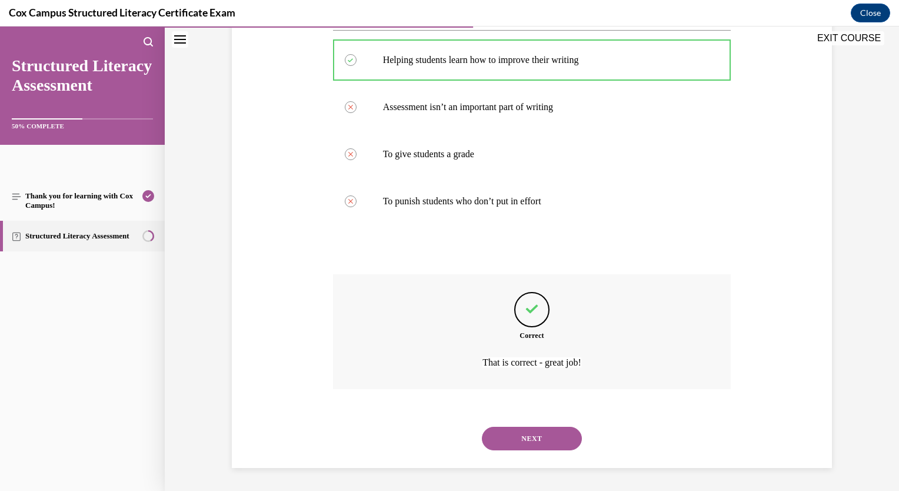
click at [508, 437] on button "NEXT" at bounding box center [532, 439] width 100 height 24
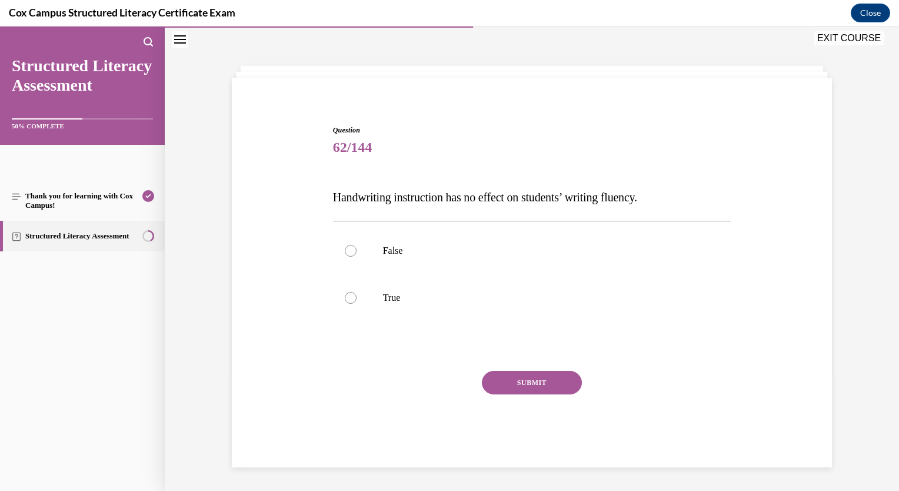
scroll to position [38, 0]
click at [345, 250] on div at bounding box center [351, 251] width 12 height 12
click at [345, 250] on input "False" at bounding box center [351, 251] width 12 height 12
radio input "true"
click at [525, 388] on button "SUBMIT" at bounding box center [532, 383] width 100 height 24
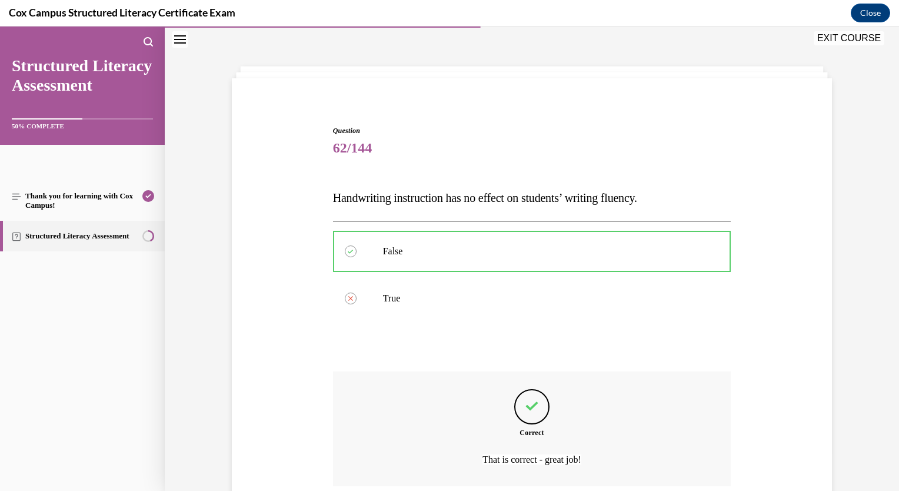
scroll to position [135, 0]
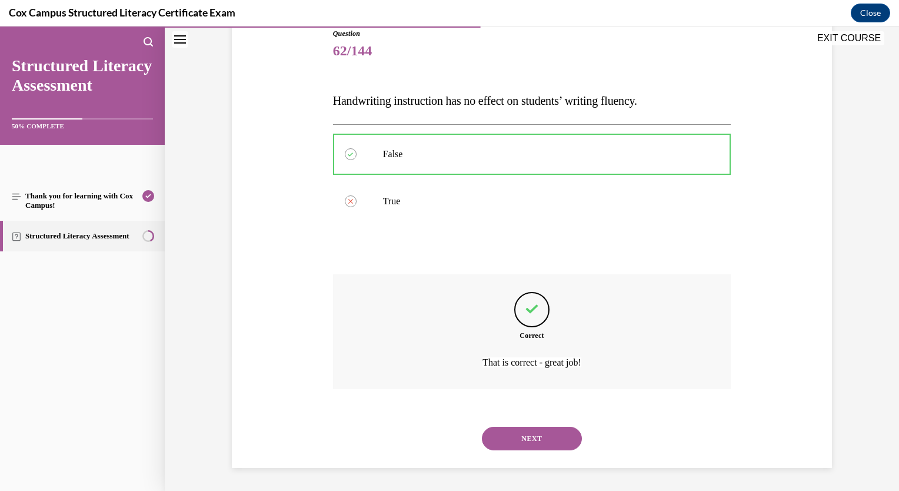
click at [517, 448] on button "NEXT" at bounding box center [532, 439] width 100 height 24
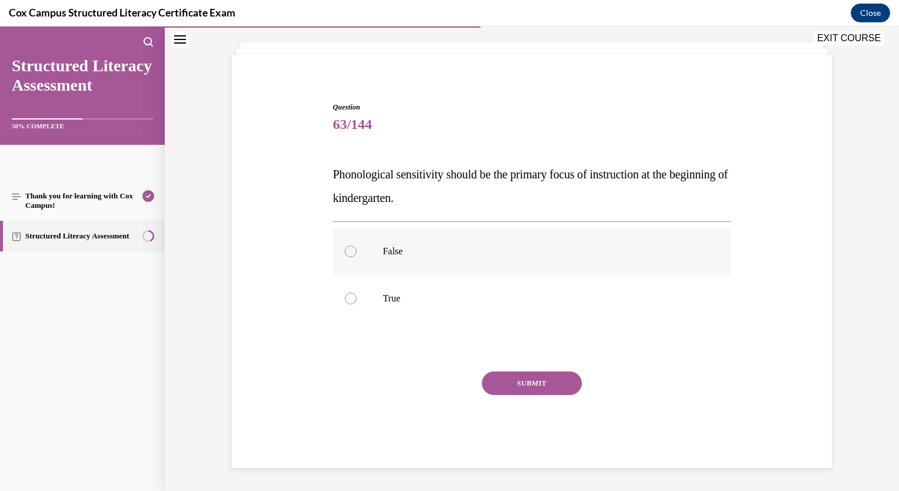
click at [353, 249] on label "False" at bounding box center [532, 251] width 398 height 47
click at [353, 249] on input "False" at bounding box center [351, 251] width 12 height 12
radio input "true"
click at [509, 383] on button "SUBMIT" at bounding box center [532, 383] width 100 height 24
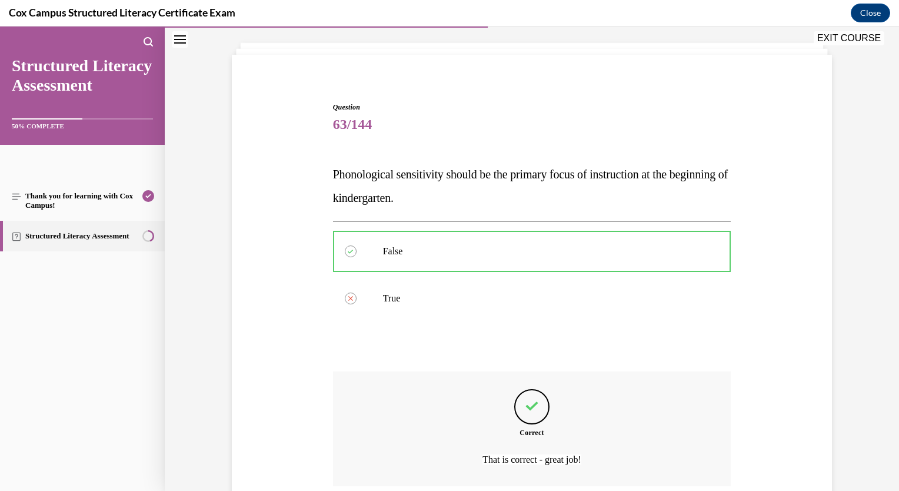
scroll to position [159, 0]
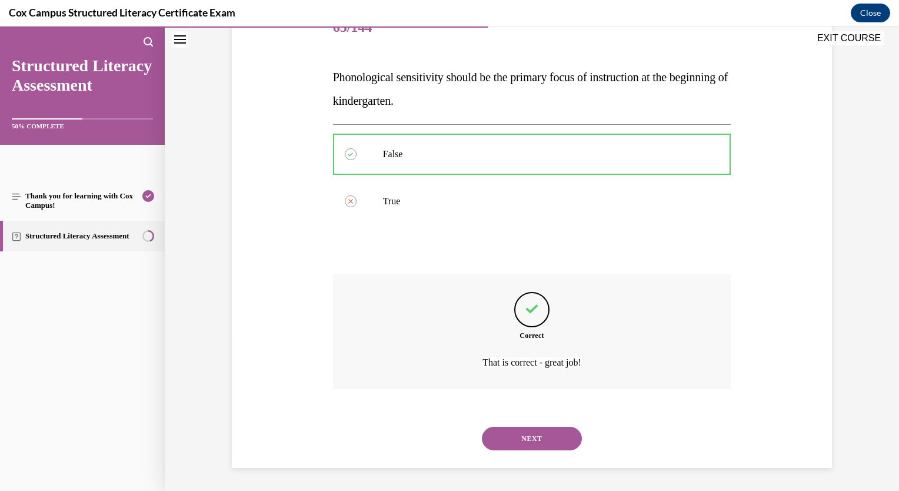
click at [521, 437] on button "NEXT" at bounding box center [532, 439] width 100 height 24
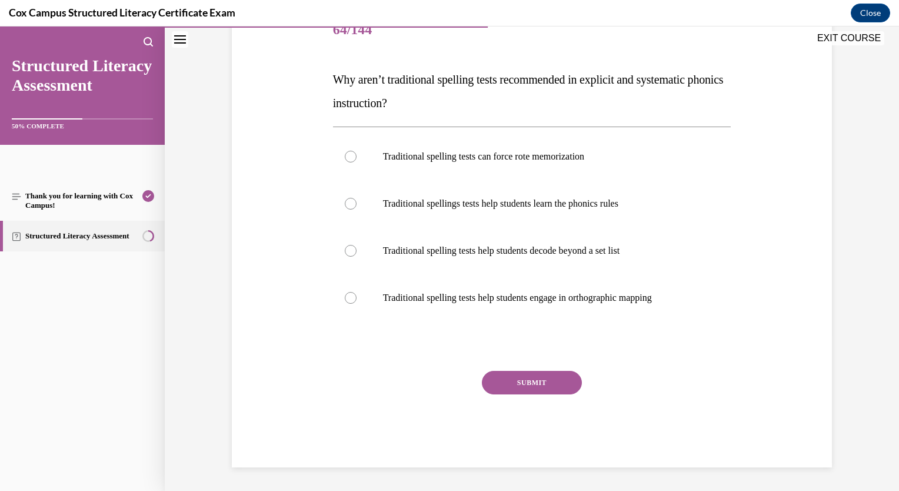
scroll to position [131, 0]
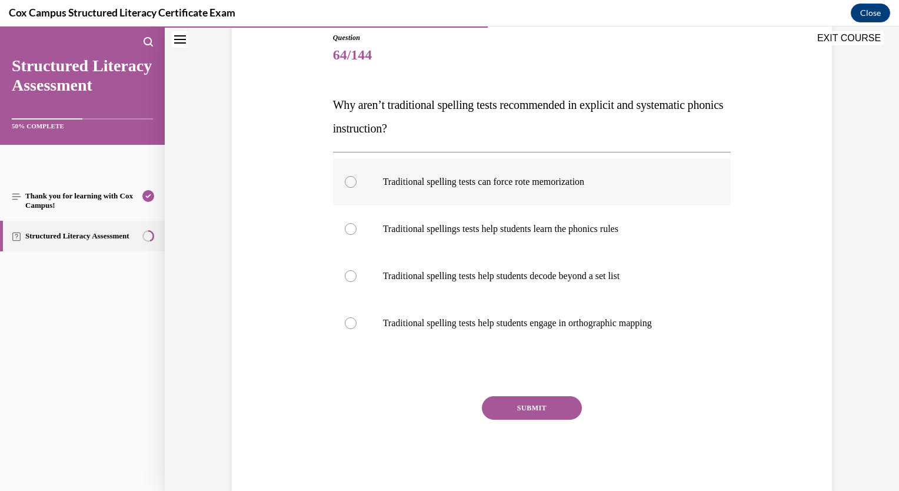
click at [352, 178] on label "Traditional spelling tests can force rote memorization" at bounding box center [532, 181] width 398 height 47
click at [352, 178] on input "Traditional spelling tests can force rote memorization" at bounding box center [351, 182] width 12 height 12
radio input "true"
click at [518, 412] on button "SUBMIT" at bounding box center [532, 408] width 100 height 24
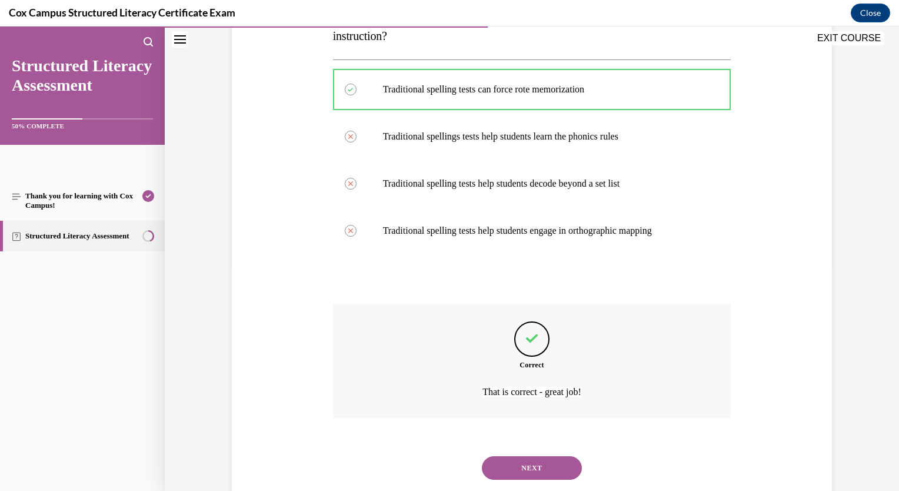
scroll to position [253, 0]
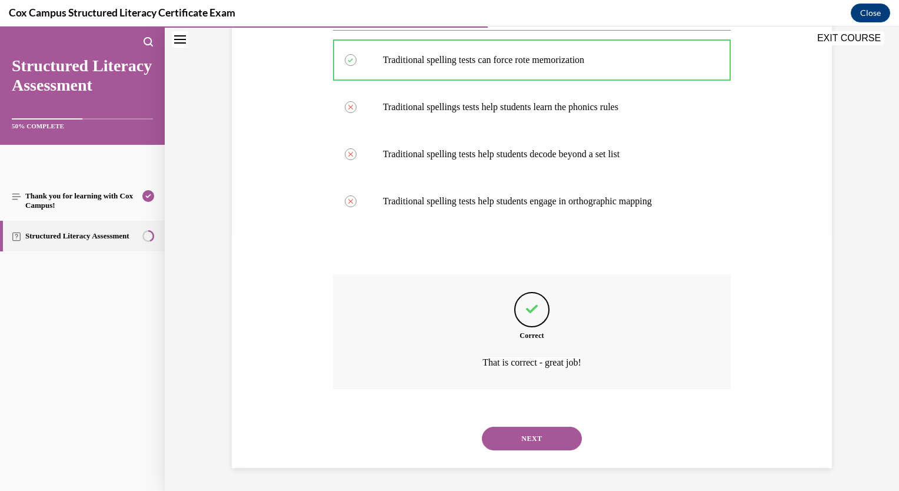
click at [527, 437] on button "NEXT" at bounding box center [532, 439] width 100 height 24
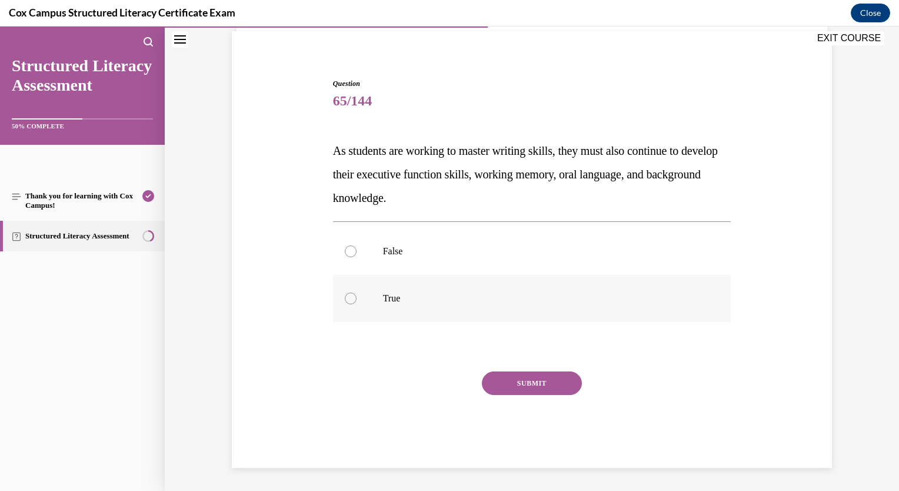
click at [351, 302] on label "True" at bounding box center [532, 298] width 398 height 47
click at [351, 302] on input "True" at bounding box center [351, 298] width 12 height 12
radio input "true"
click at [499, 380] on button "SUBMIT" at bounding box center [532, 383] width 100 height 24
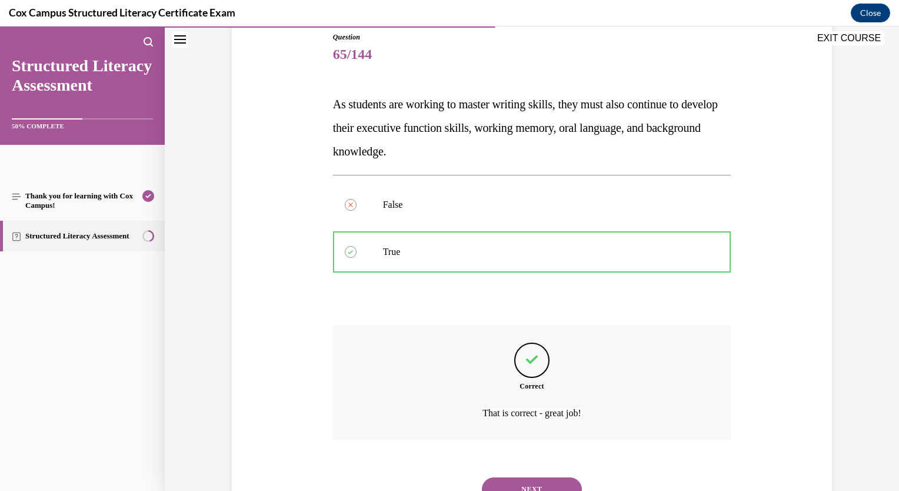
scroll to position [182, 0]
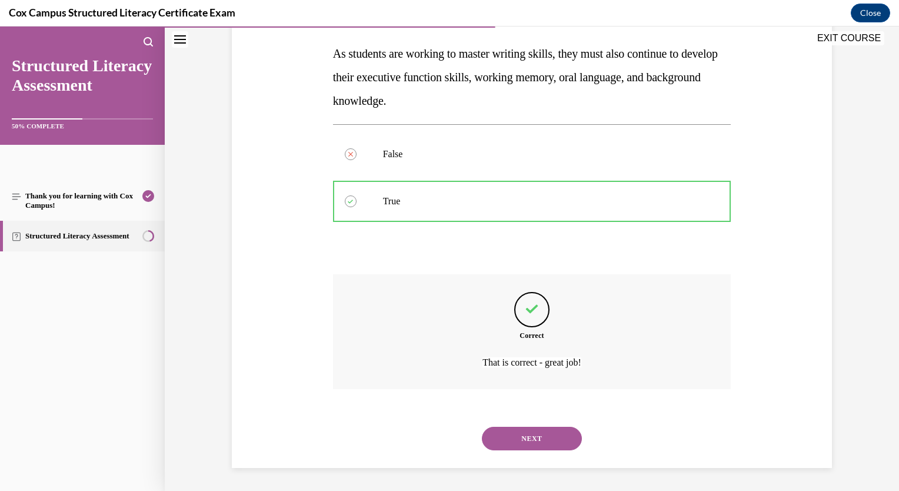
click at [540, 440] on button "NEXT" at bounding box center [532, 439] width 100 height 24
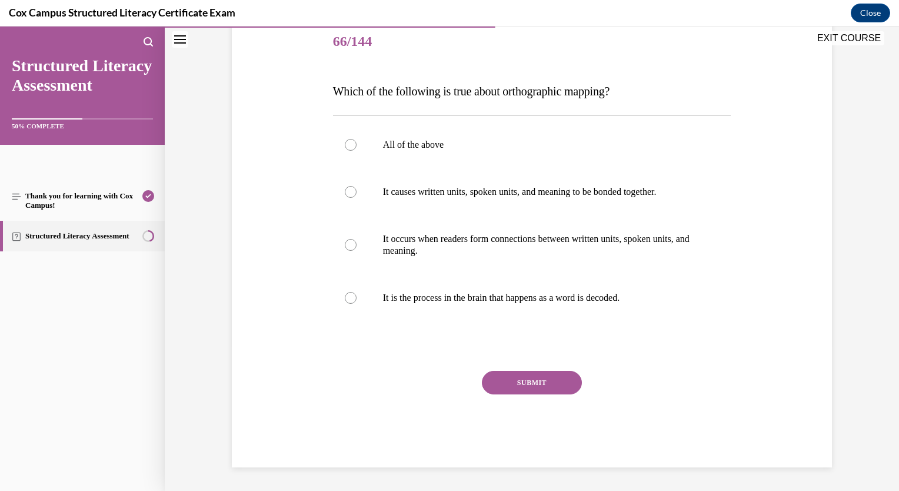
scroll to position [131, 0]
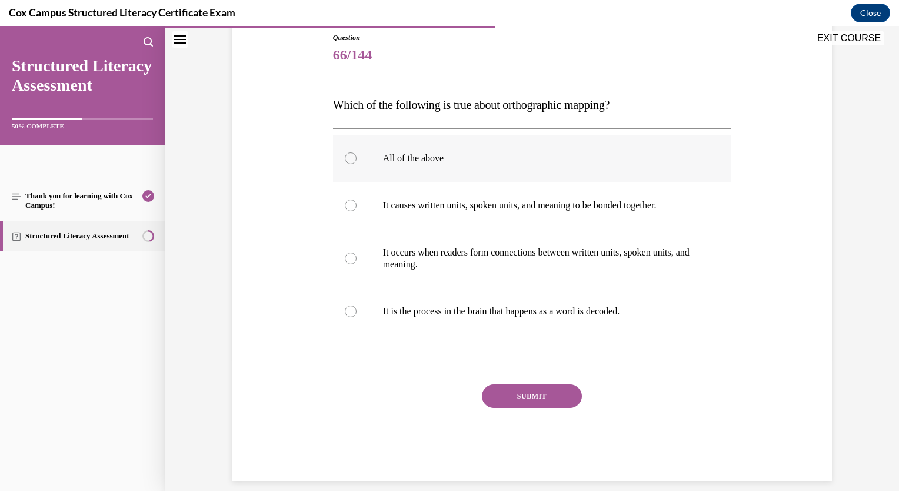
click at [348, 161] on div at bounding box center [351, 158] width 12 height 12
click at [348, 161] on input "All of the above" at bounding box center [351, 158] width 12 height 12
radio input "true"
click at [504, 394] on button "SUBMIT" at bounding box center [532, 396] width 100 height 24
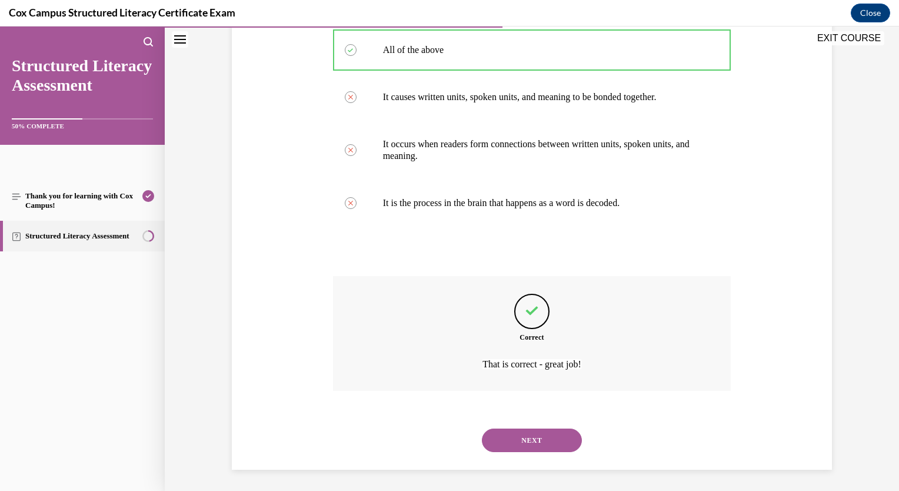
scroll to position [241, 0]
click at [523, 444] on button "NEXT" at bounding box center [532, 439] width 100 height 24
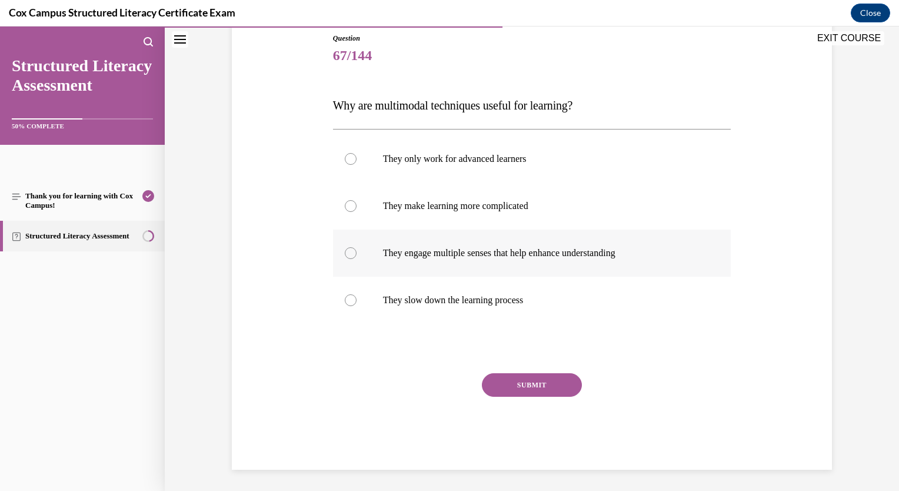
click at [345, 257] on div at bounding box center [351, 253] width 12 height 12
click at [345, 257] on input "They engage multiple senses that help enhance understanding" at bounding box center [351, 253] width 12 height 12
radio input "true"
click at [502, 380] on button "SUBMIT" at bounding box center [532, 385] width 100 height 24
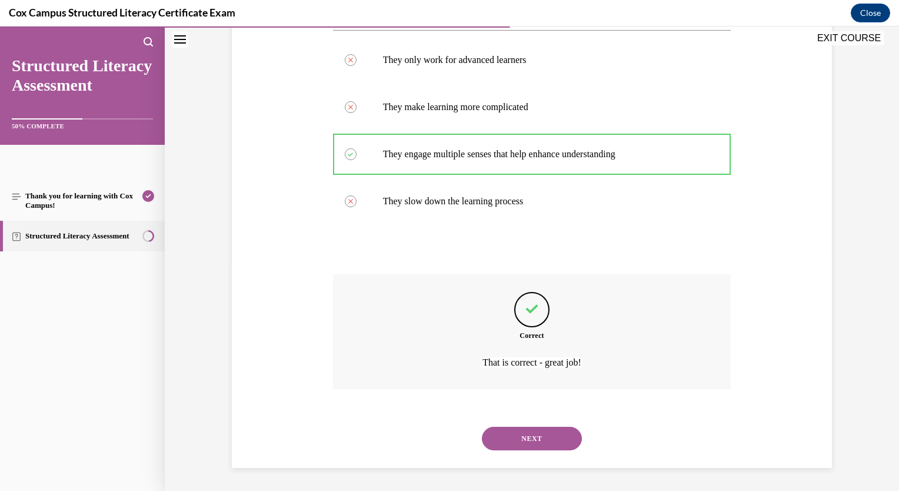
click at [538, 439] on button "NEXT" at bounding box center [532, 439] width 100 height 24
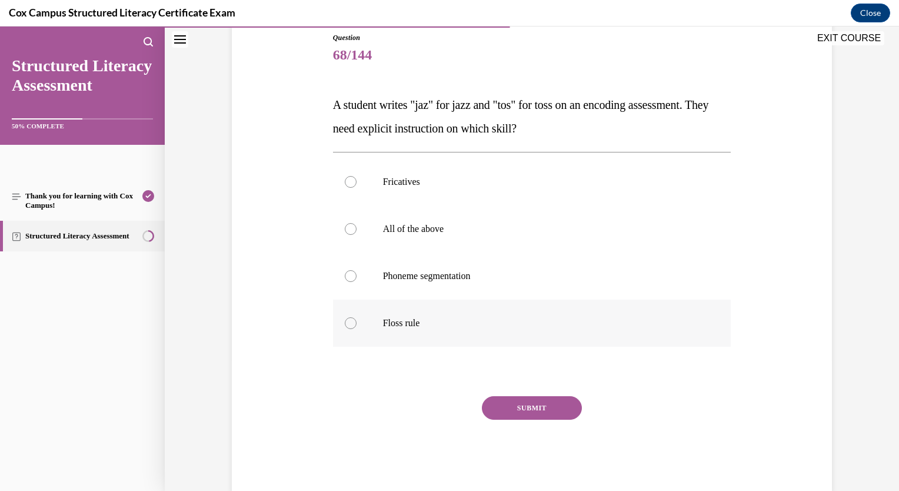
click at [348, 335] on label "Floss rule" at bounding box center [532, 323] width 398 height 47
click at [348, 329] on input "Floss rule" at bounding box center [351, 323] width 12 height 12
radio input "true"
click at [513, 408] on button "SUBMIT" at bounding box center [532, 408] width 100 height 24
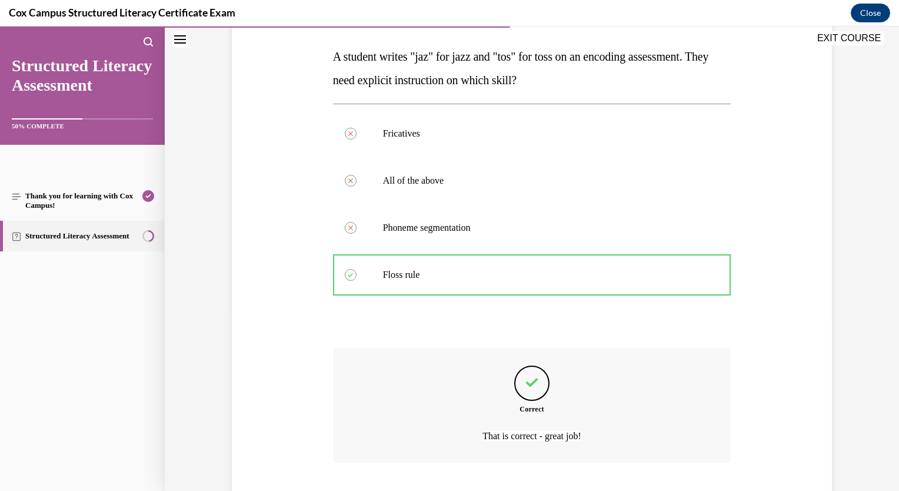
scroll to position [253, 0]
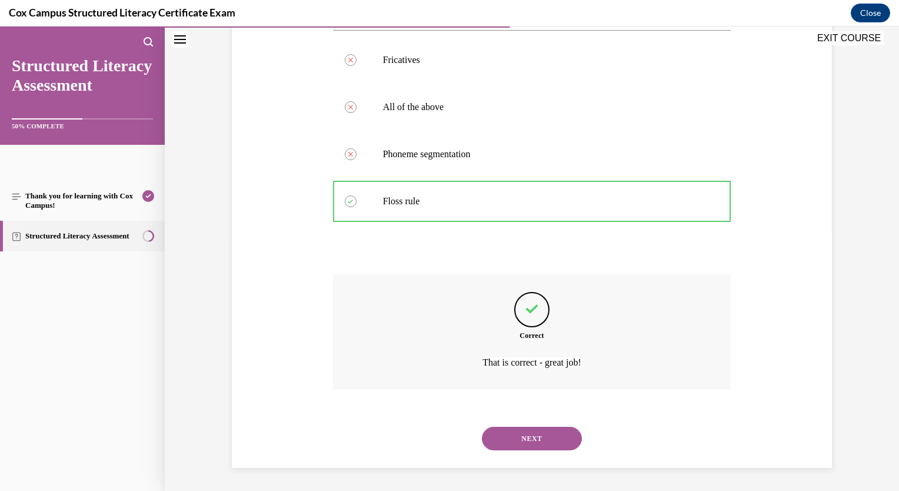
click at [533, 434] on button "NEXT" at bounding box center [532, 439] width 100 height 24
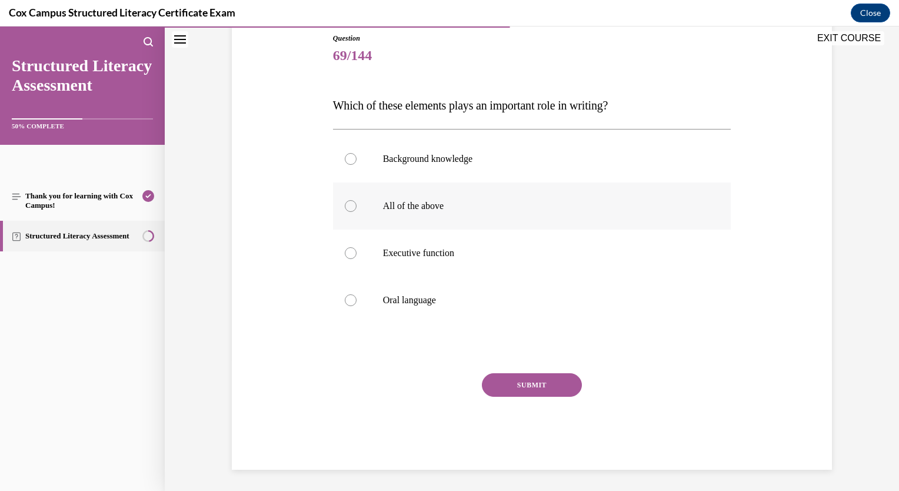
click at [347, 206] on div at bounding box center [351, 206] width 12 height 12
click at [347, 206] on input "All of the above" at bounding box center [351, 206] width 12 height 12
radio input "true"
click at [527, 380] on button "SUBMIT" at bounding box center [532, 385] width 100 height 24
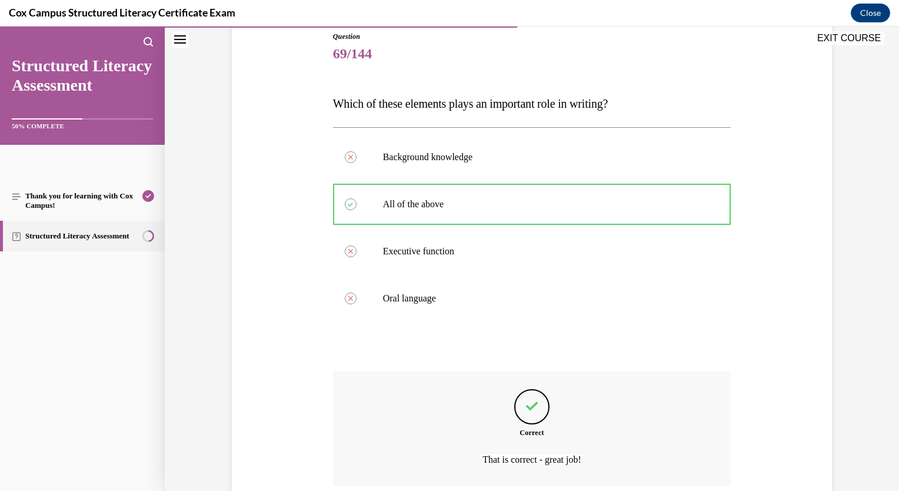
scroll to position [229, 0]
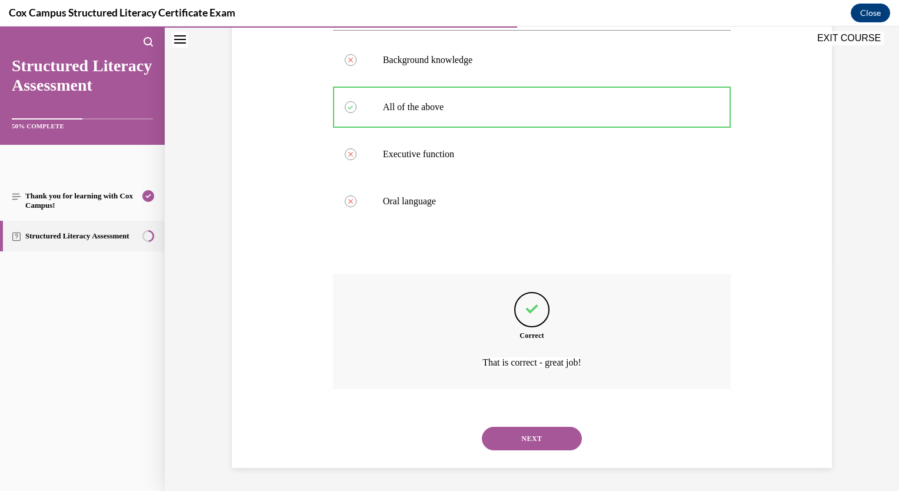
click at [523, 439] on button "NEXT" at bounding box center [532, 439] width 100 height 24
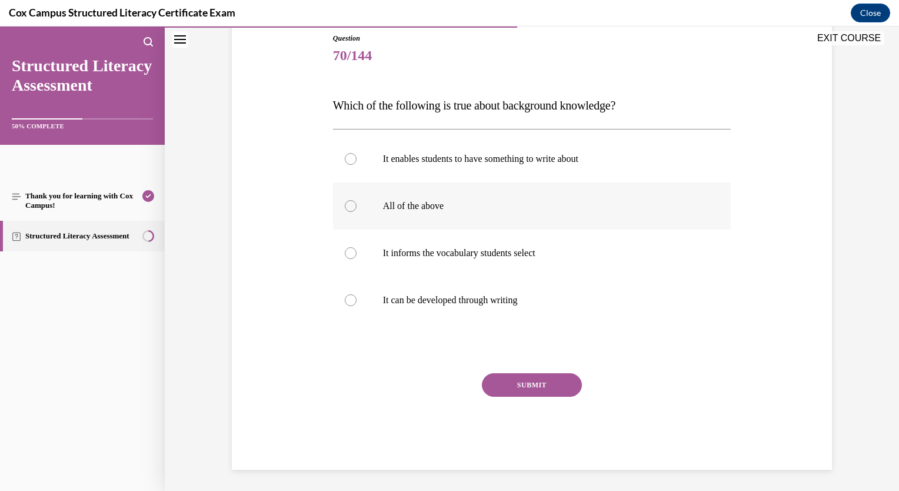
click at [347, 214] on label "All of the above" at bounding box center [532, 205] width 398 height 47
click at [347, 212] on input "All of the above" at bounding box center [351, 206] width 12 height 12
radio input "true"
click at [499, 386] on button "SUBMIT" at bounding box center [532, 385] width 100 height 24
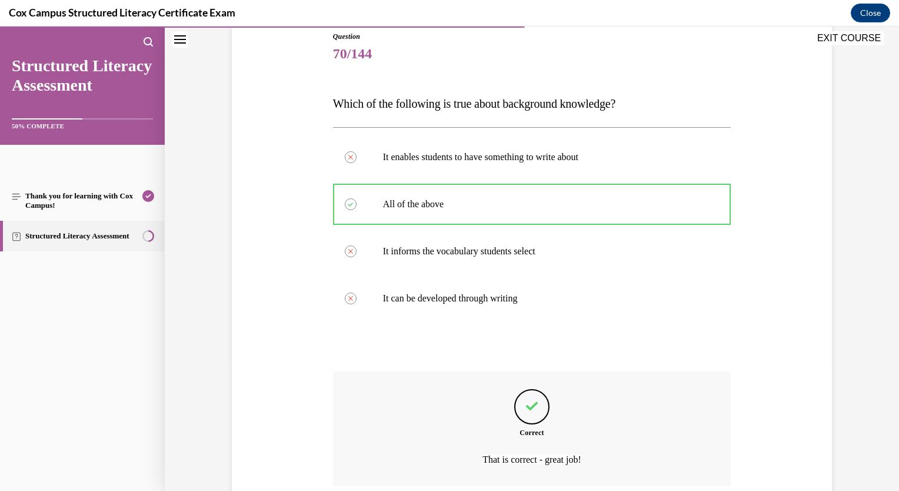
scroll to position [229, 0]
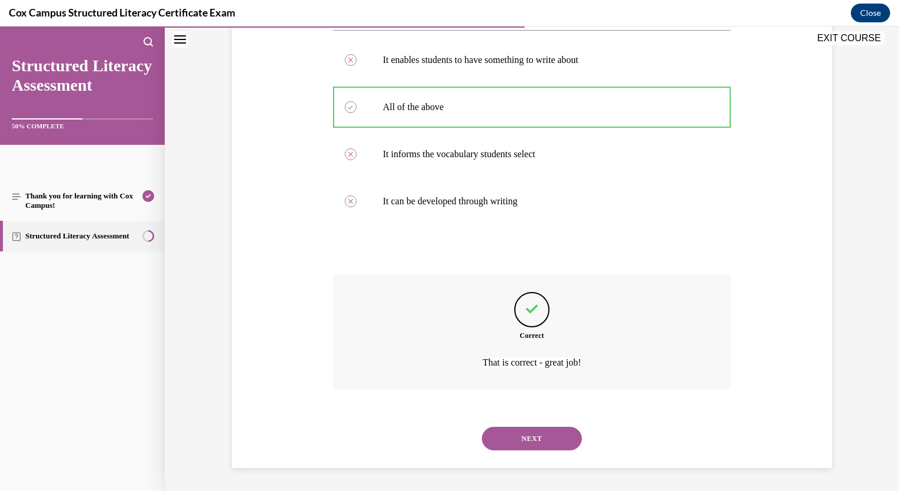
click at [521, 441] on button "NEXT" at bounding box center [532, 439] width 100 height 24
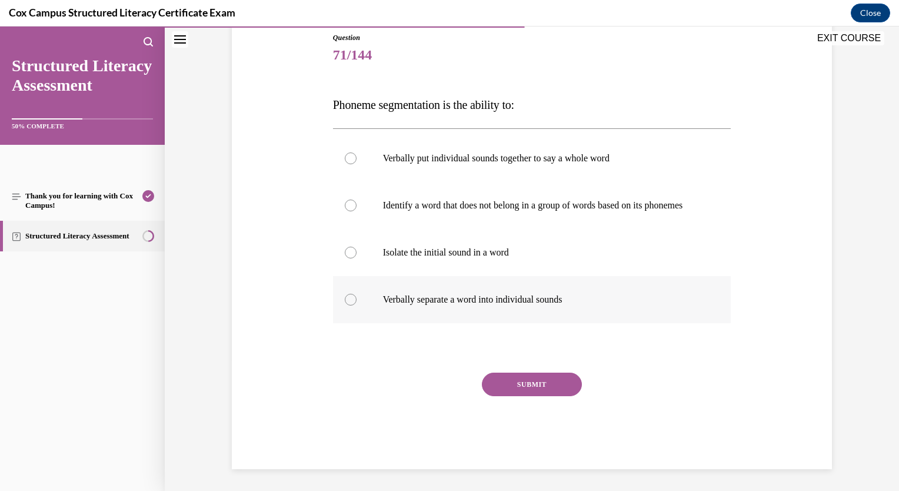
click at [348, 305] on div at bounding box center [351, 300] width 12 height 12
click at [348, 305] on input "Verbally separate a word into individual sounds" at bounding box center [351, 300] width 12 height 12
radio input "true"
click at [520, 387] on button "SUBMIT" at bounding box center [532, 384] width 100 height 24
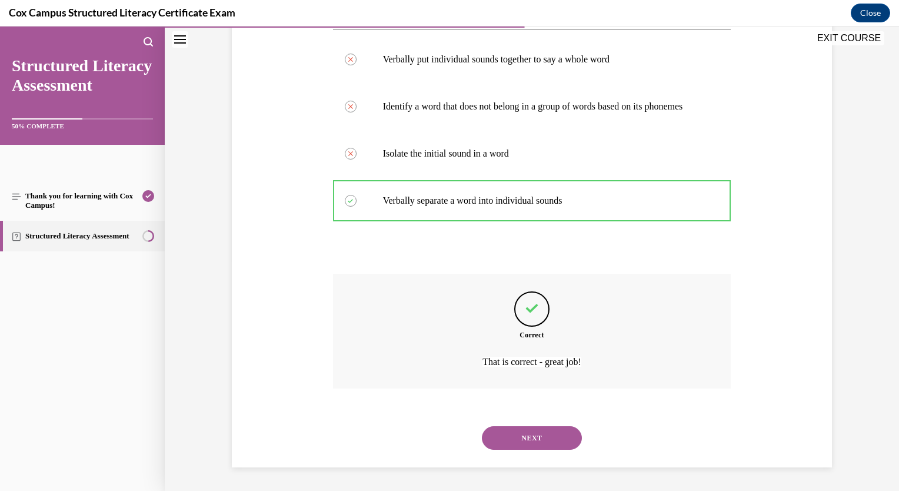
scroll to position [241, 0]
click at [546, 437] on button "NEXT" at bounding box center [532, 438] width 100 height 24
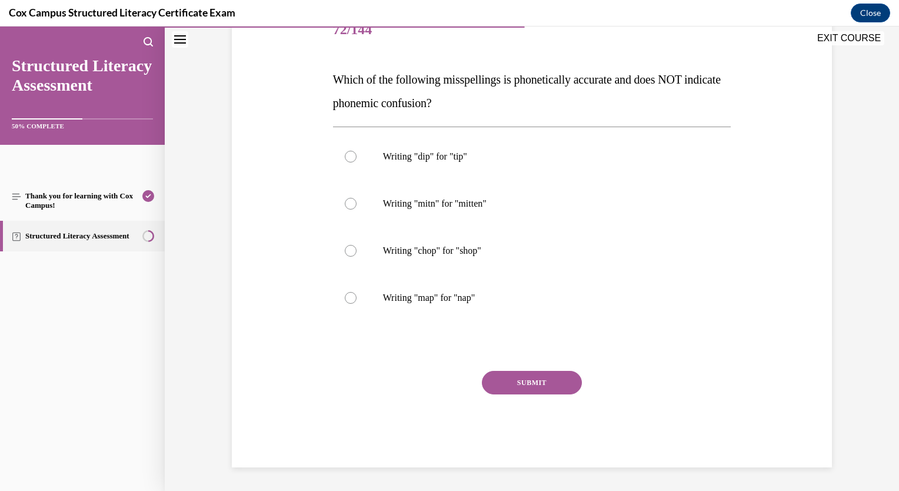
scroll to position [131, 0]
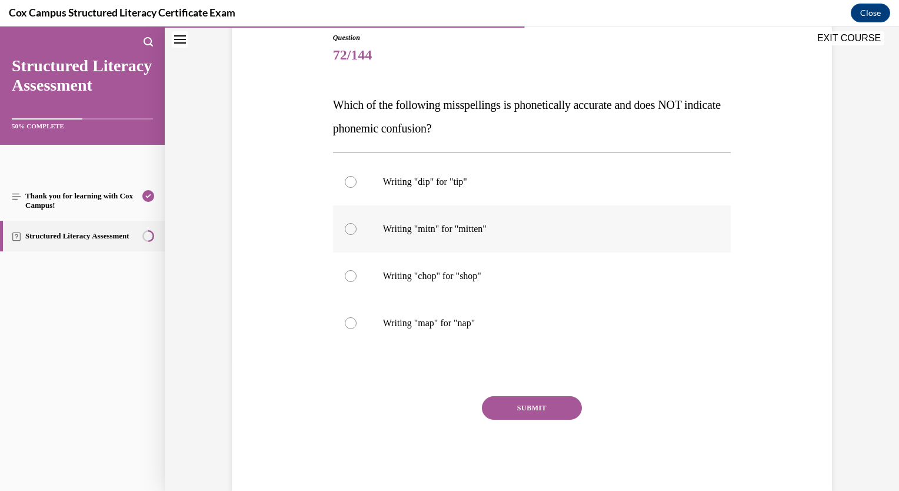
click at [345, 232] on div at bounding box center [351, 229] width 12 height 12
click at [345, 232] on input "Writing "mitn" for "mitten"" at bounding box center [351, 229] width 12 height 12
radio input "true"
click at [503, 410] on button "SUBMIT" at bounding box center [532, 408] width 100 height 24
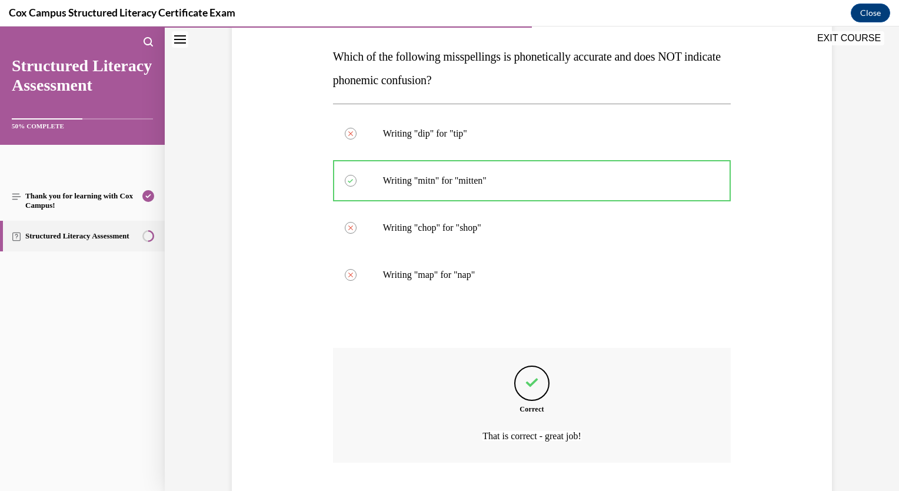
scroll to position [253, 0]
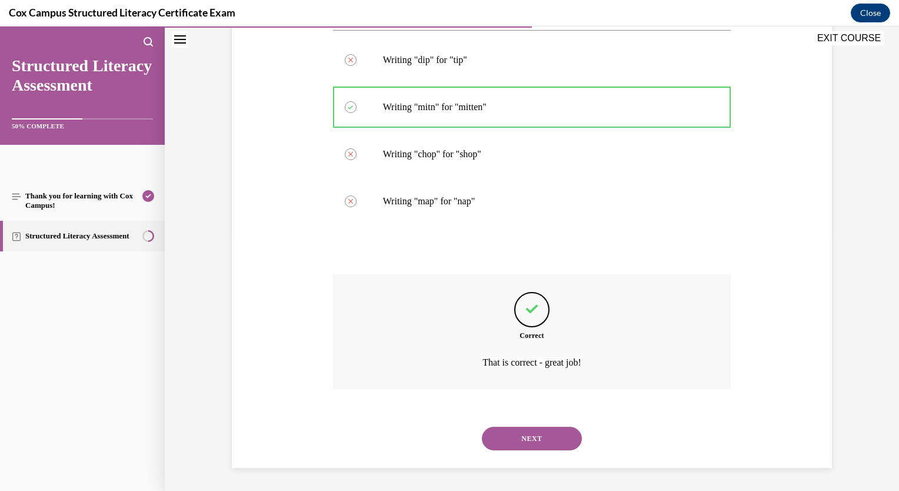
click at [515, 439] on button "NEXT" at bounding box center [532, 439] width 100 height 24
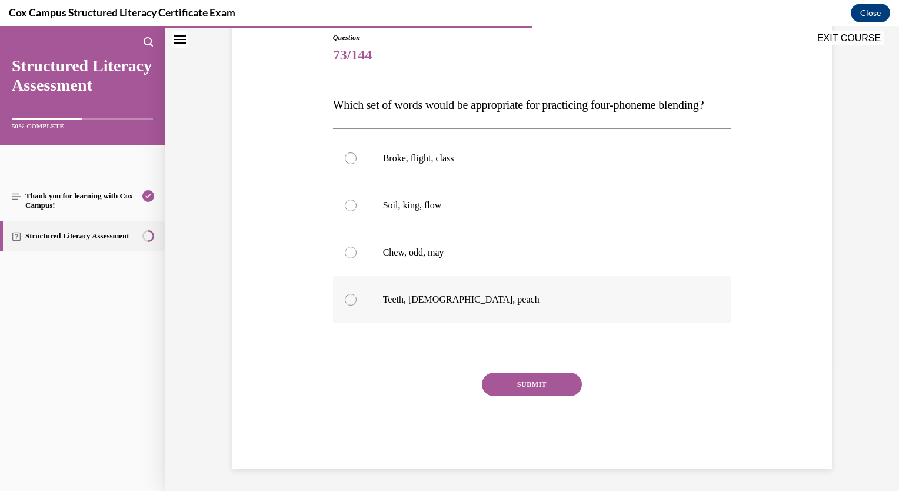
click at [348, 305] on div at bounding box center [351, 300] width 12 height 12
click at [348, 305] on input "Teeth, chick, peach" at bounding box center [351, 300] width 12 height 12
radio input "true"
click at [528, 396] on button "SUBMIT" at bounding box center [532, 384] width 100 height 24
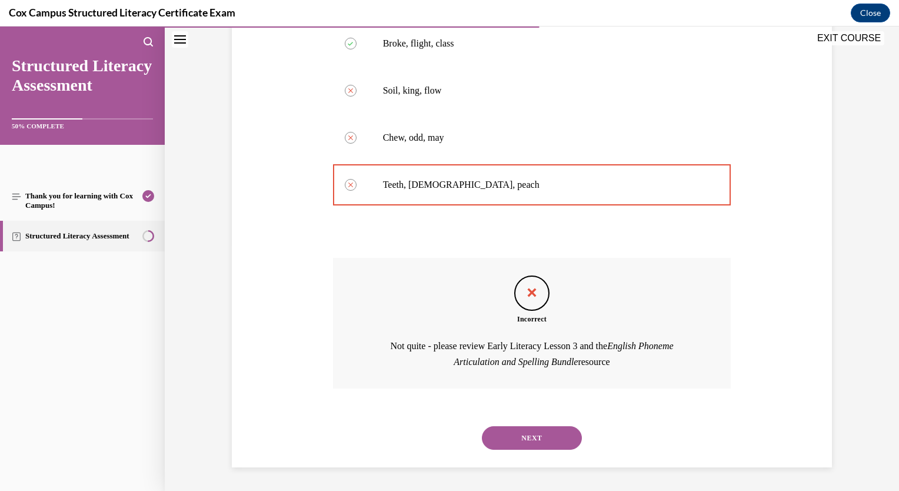
click at [525, 434] on button "NEXT" at bounding box center [532, 438] width 100 height 24
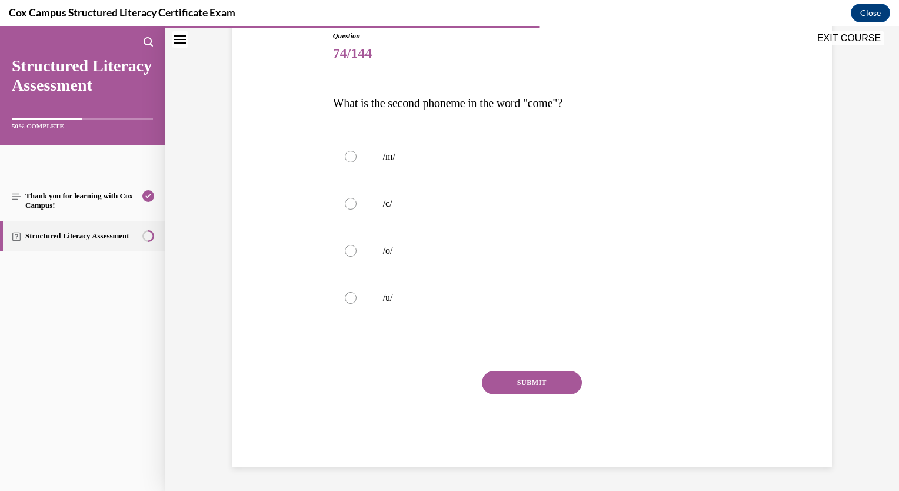
scroll to position [131, 0]
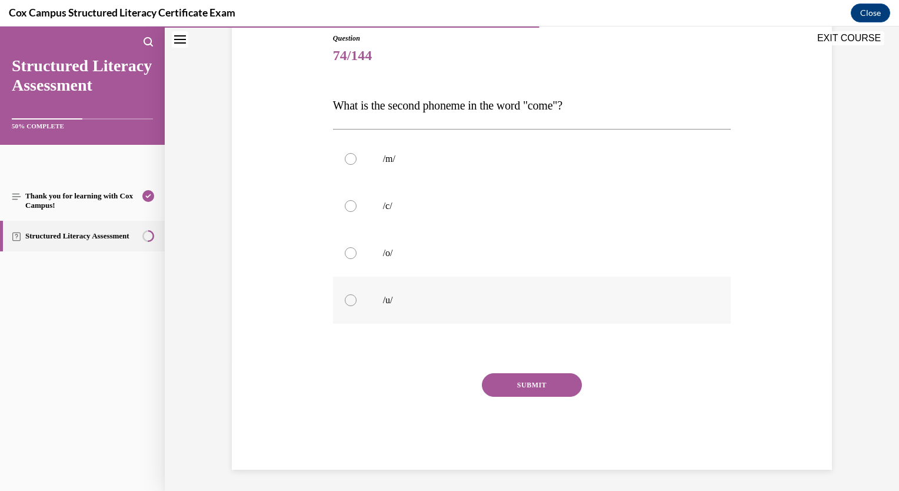
click at [347, 298] on div at bounding box center [351, 300] width 12 height 12
click at [347, 298] on input "/u/" at bounding box center [351, 300] width 12 height 12
radio input "true"
click at [517, 382] on button "SUBMIT" at bounding box center [532, 385] width 100 height 24
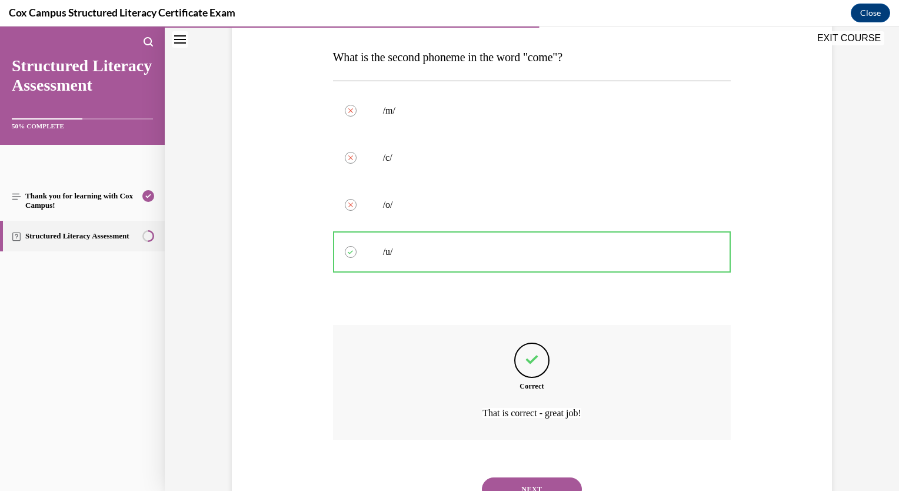
scroll to position [229, 0]
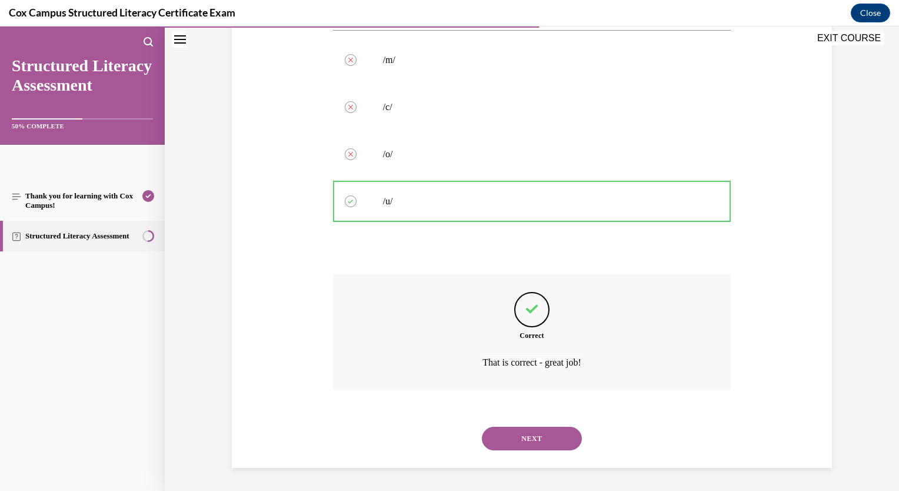
click at [525, 441] on button "NEXT" at bounding box center [532, 439] width 100 height 24
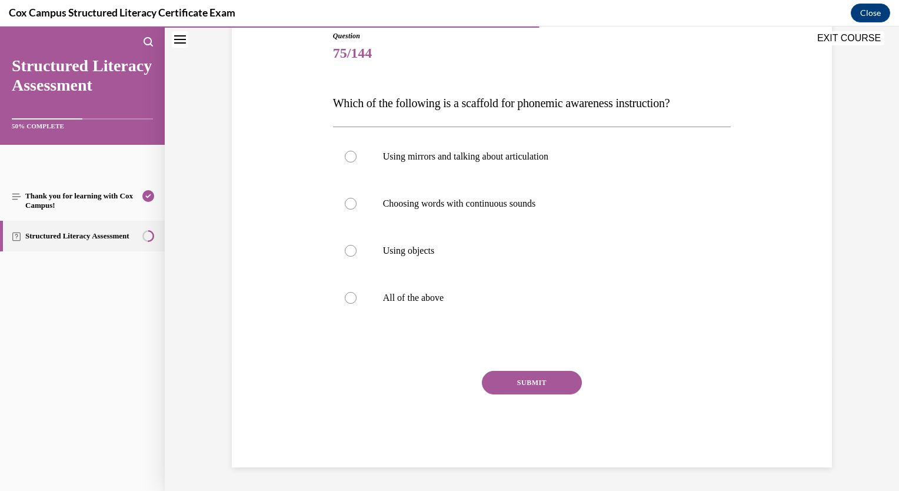
scroll to position [131, 0]
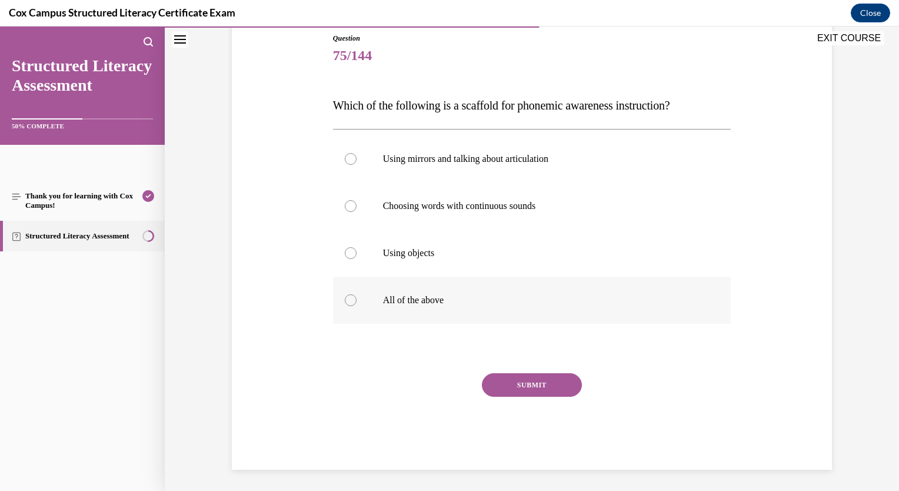
click at [346, 299] on div at bounding box center [351, 300] width 12 height 12
click at [346, 299] on input "All of the above" at bounding box center [351, 300] width 12 height 12
radio input "true"
click at [541, 385] on button "SUBMIT" at bounding box center [532, 385] width 100 height 24
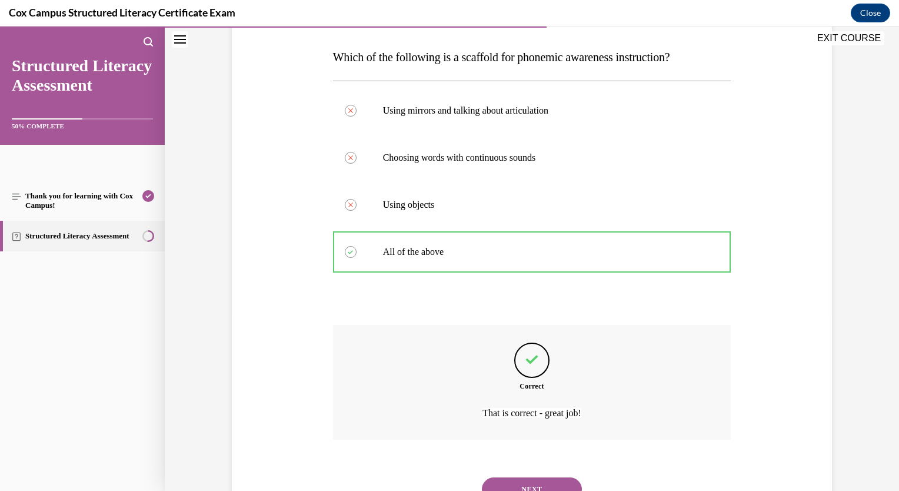
scroll to position [229, 0]
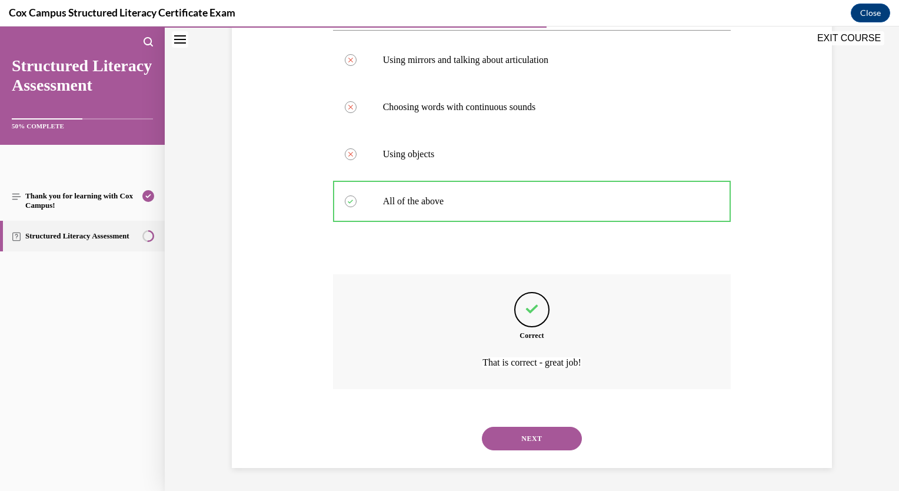
click at [519, 441] on button "NEXT" at bounding box center [532, 439] width 100 height 24
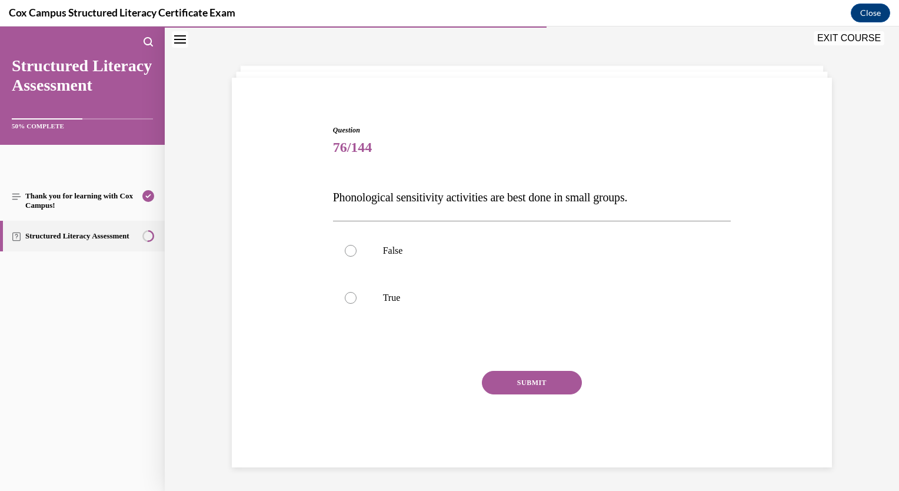
scroll to position [38, 0]
click at [348, 298] on div at bounding box center [351, 298] width 12 height 12
click at [348, 298] on input "True" at bounding box center [351, 298] width 12 height 12
radio input "true"
click at [503, 381] on button "SUBMIT" at bounding box center [532, 383] width 100 height 24
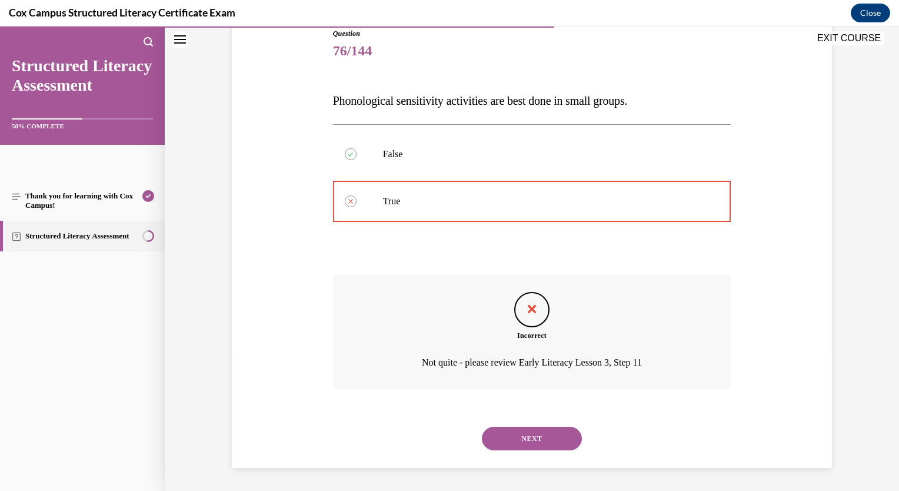
click at [521, 443] on button "NEXT" at bounding box center [532, 439] width 100 height 24
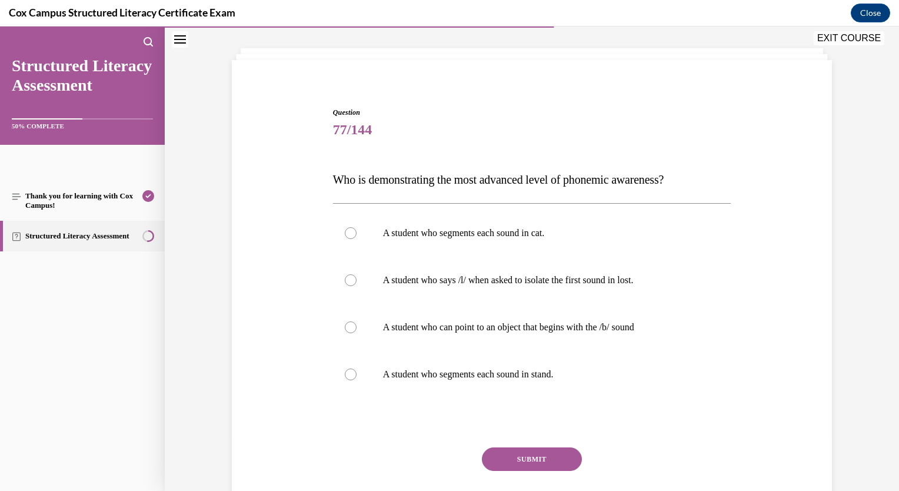
scroll to position [58, 0]
click at [358, 372] on label "A student who segments each sound in stand." at bounding box center [532, 373] width 398 height 47
click at [357, 372] on input "A student who segments each sound in stand." at bounding box center [351, 373] width 12 height 12
radio input "true"
click at [511, 459] on button "SUBMIT" at bounding box center [532, 458] width 100 height 24
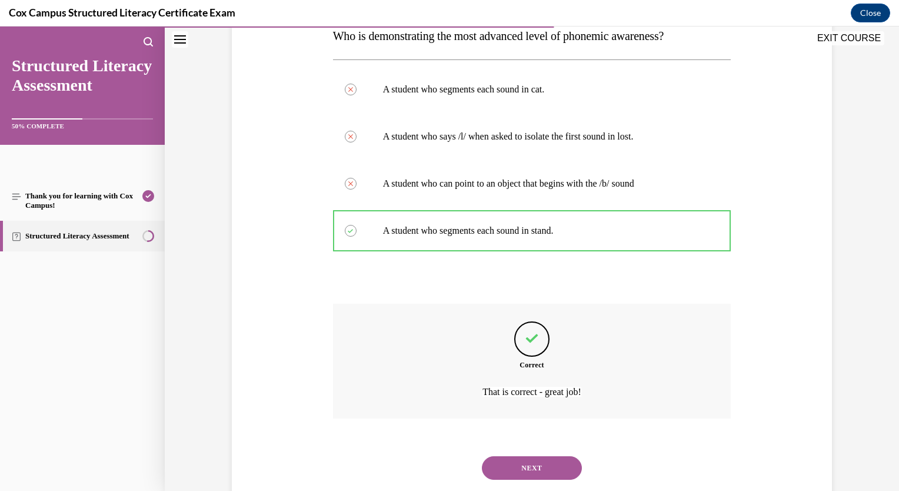
scroll to position [229, 0]
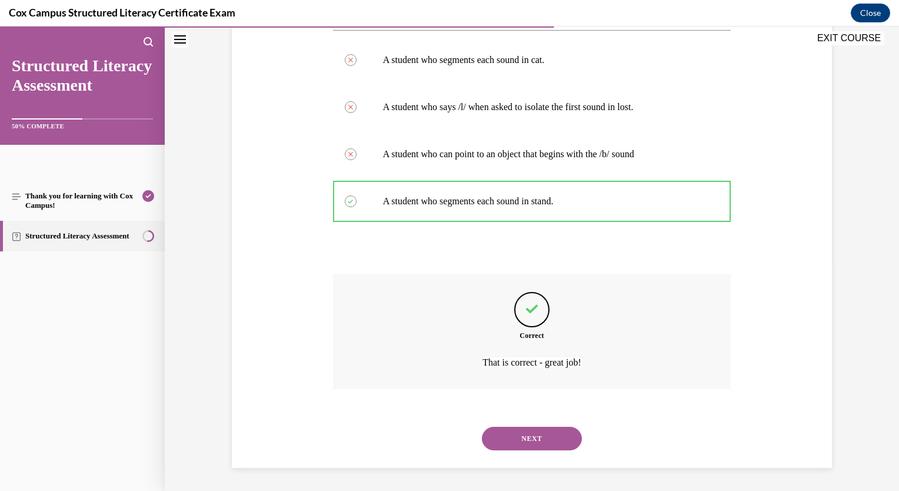
click at [516, 434] on button "NEXT" at bounding box center [532, 439] width 100 height 24
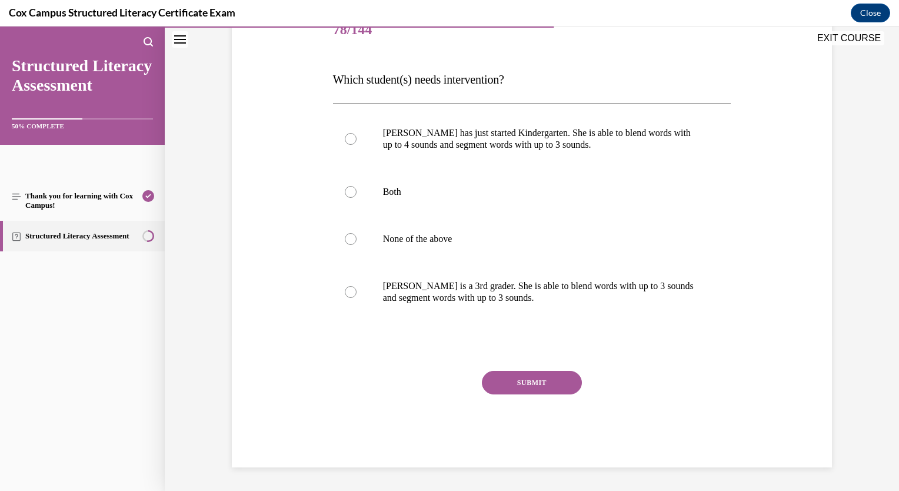
scroll to position [131, 0]
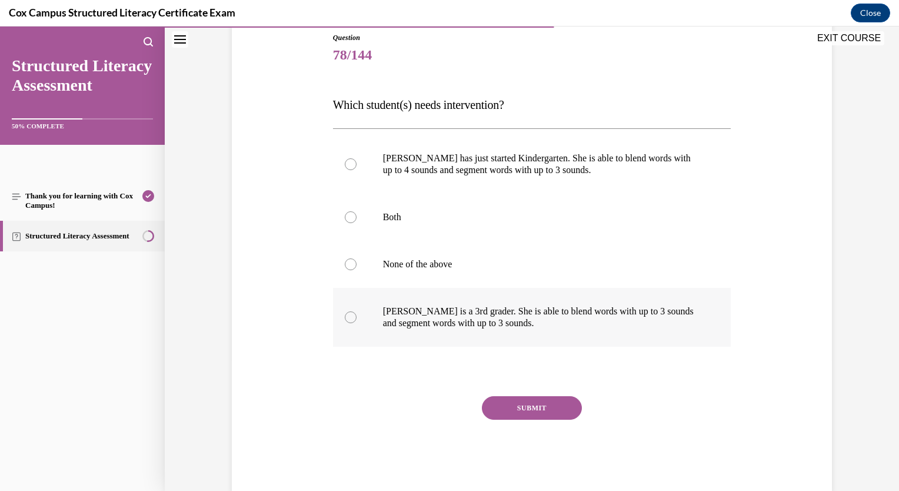
click at [351, 317] on div at bounding box center [351, 317] width 12 height 12
click at [351, 317] on input "Ella is a 3rd grader. She is able to blend words with up to 3 sounds and segmen…" at bounding box center [351, 317] width 12 height 12
radio input "true"
click at [546, 404] on button "SUBMIT" at bounding box center [532, 408] width 100 height 24
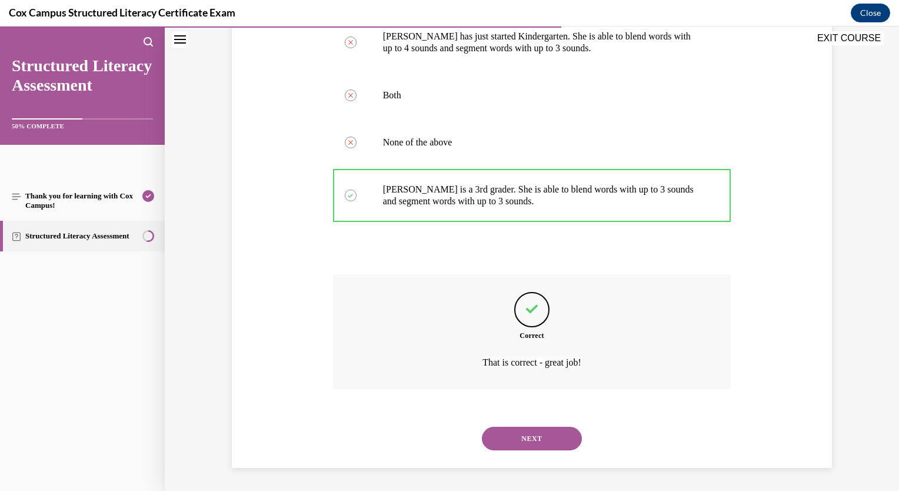
click at [530, 435] on button "NEXT" at bounding box center [532, 439] width 100 height 24
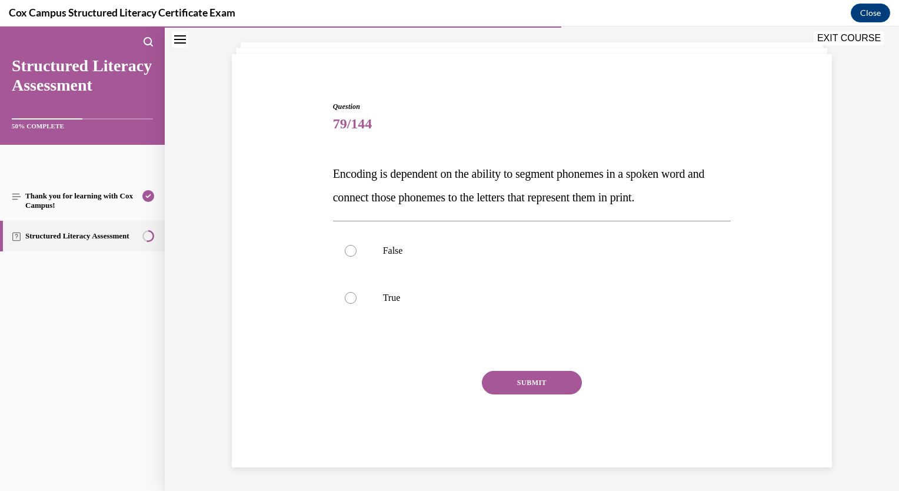
scroll to position [62, 0]
click at [345, 298] on div at bounding box center [351, 298] width 12 height 12
click at [345, 298] on input "True" at bounding box center [351, 298] width 12 height 12
radio input "true"
click at [506, 385] on button "SUBMIT" at bounding box center [532, 383] width 100 height 24
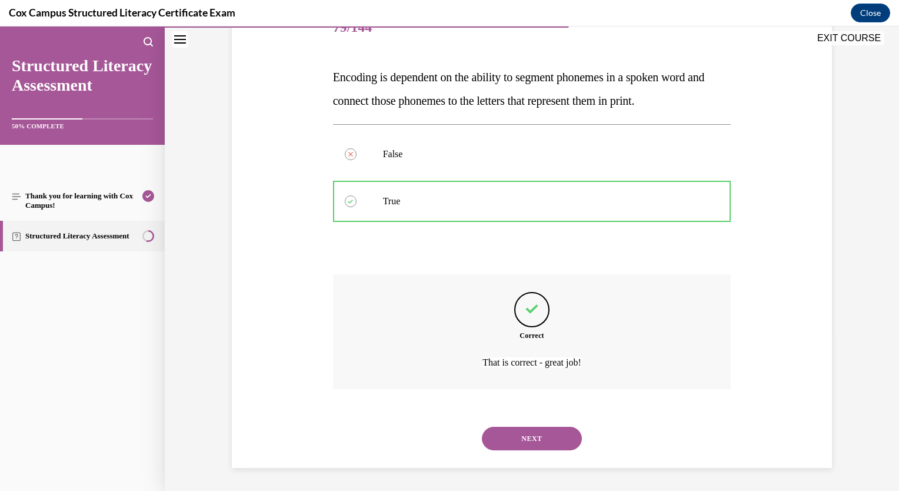
click at [527, 437] on button "NEXT" at bounding box center [532, 439] width 100 height 24
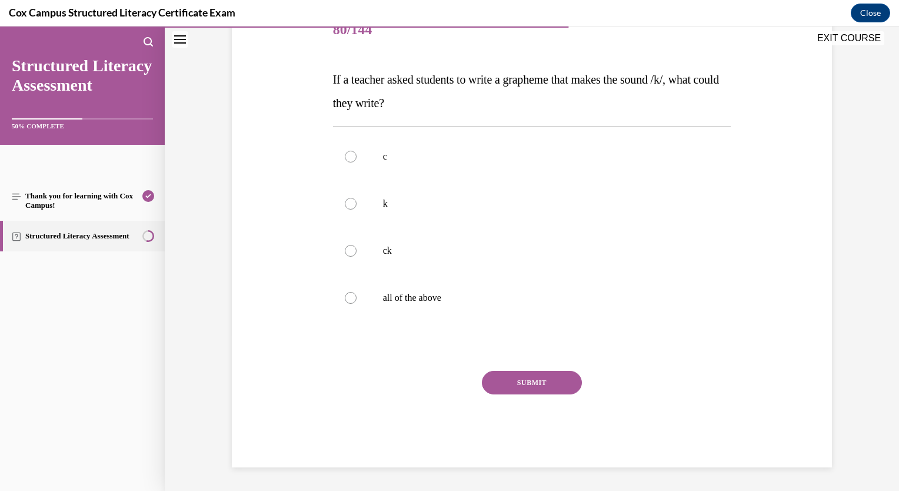
scroll to position [131, 0]
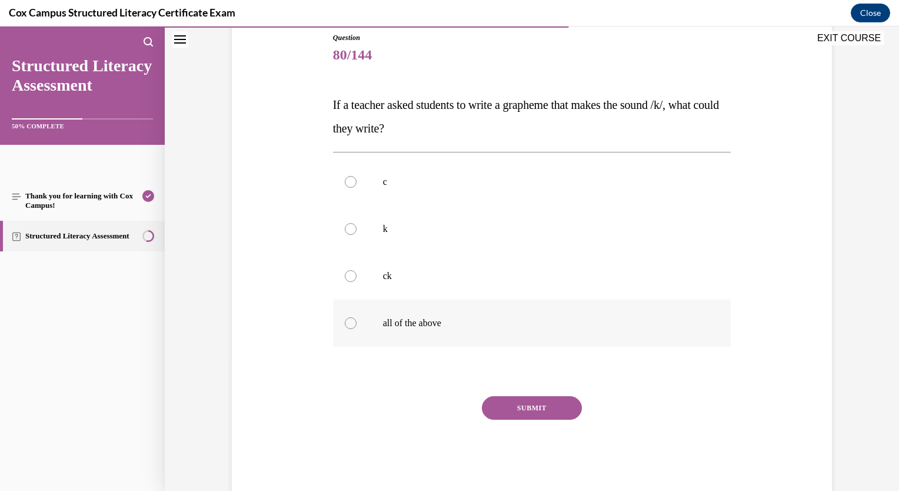
click at [345, 325] on div at bounding box center [351, 323] width 12 height 12
click at [345, 325] on input "all of the above" at bounding box center [351, 323] width 12 height 12
radio input "true"
click at [499, 409] on button "SUBMIT" at bounding box center [532, 408] width 100 height 24
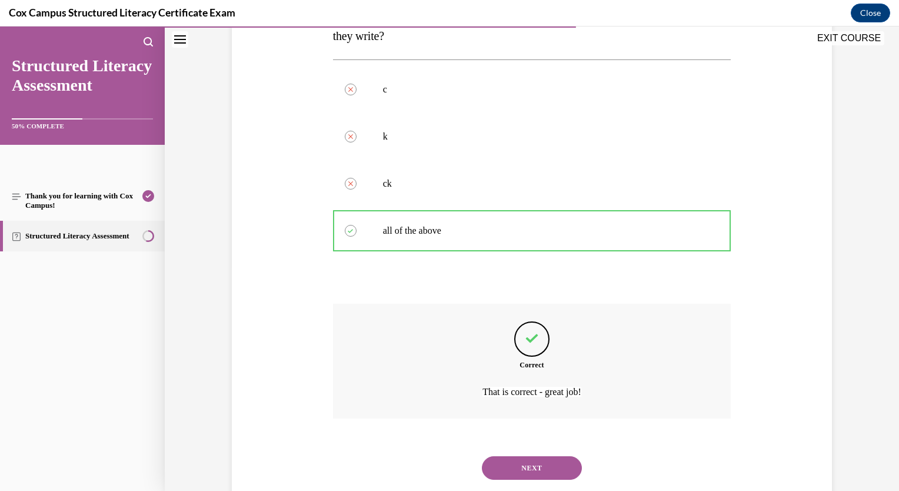
scroll to position [253, 0]
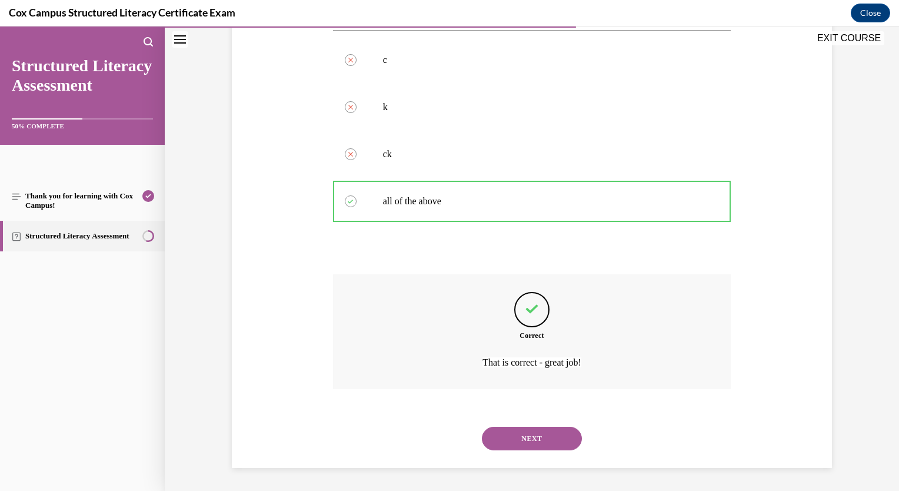
click at [520, 445] on button "NEXT" at bounding box center [532, 439] width 100 height 24
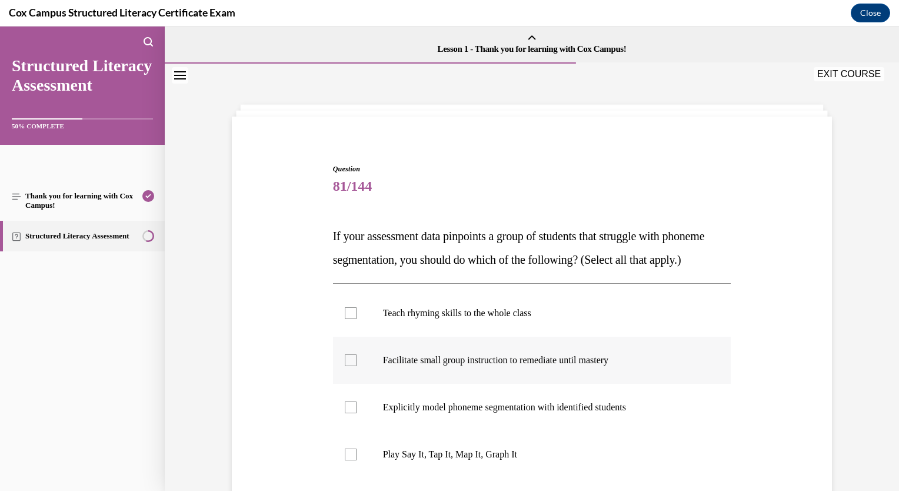
scroll to position [59, 0]
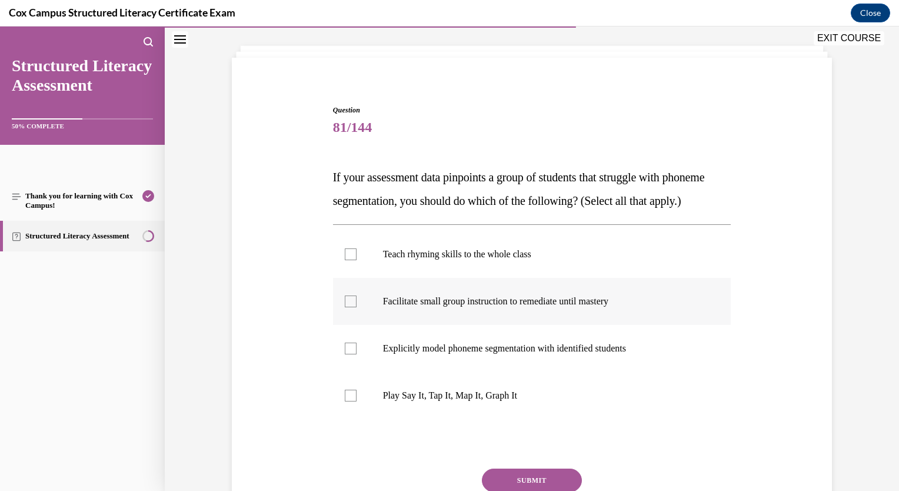
click at [350, 307] on div at bounding box center [351, 301] width 12 height 12
click at [350, 307] on input "Facilitate small group instruction to remediate until mastery" at bounding box center [351, 301] width 12 height 12
checkbox input "true"
click at [350, 372] on label "Explicitly model phoneme segmentation with identified students" at bounding box center [532, 348] width 398 height 47
click at [350, 354] on input "Explicitly model phoneme segmentation with identified students" at bounding box center [351, 348] width 12 height 12
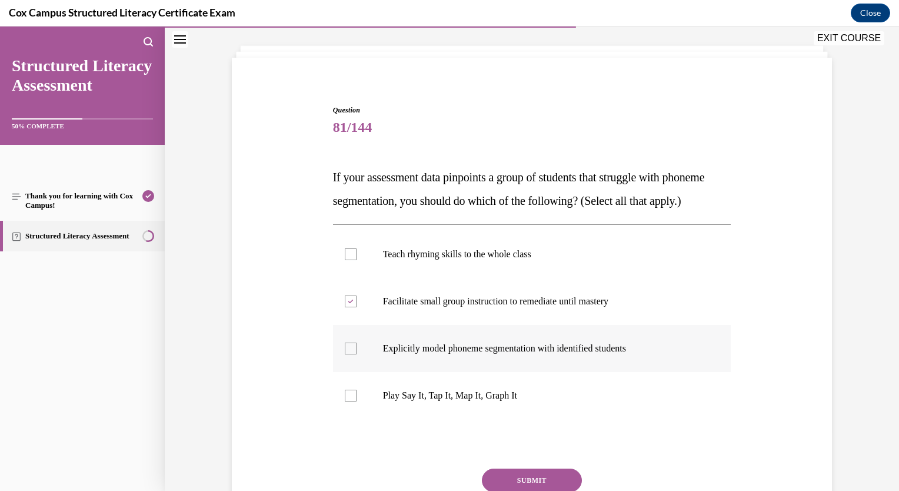
checkbox input "true"
click at [351, 401] on div at bounding box center [351, 396] width 12 height 12
click at [351, 401] on input "Play Say It, Tap It, Map It, Graph It" at bounding box center [351, 396] width 12 height 12
checkbox input "true"
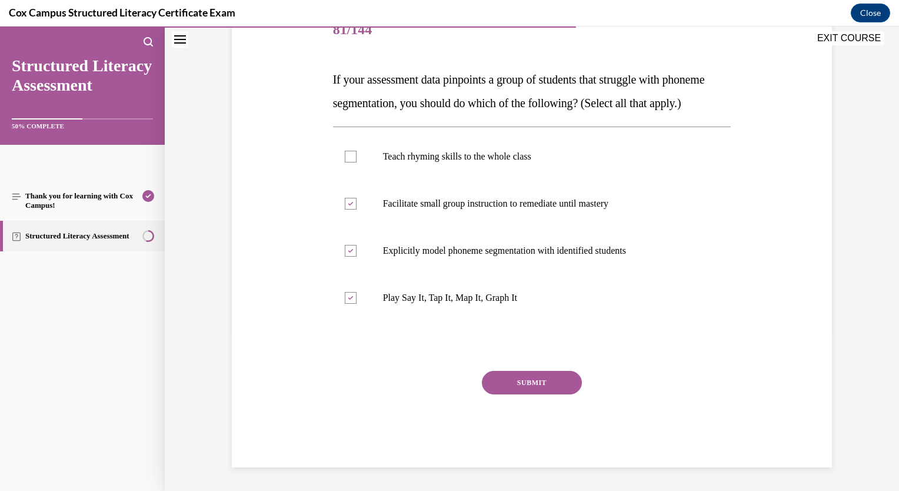
click at [527, 389] on button "SUBMIT" at bounding box center [532, 383] width 100 height 24
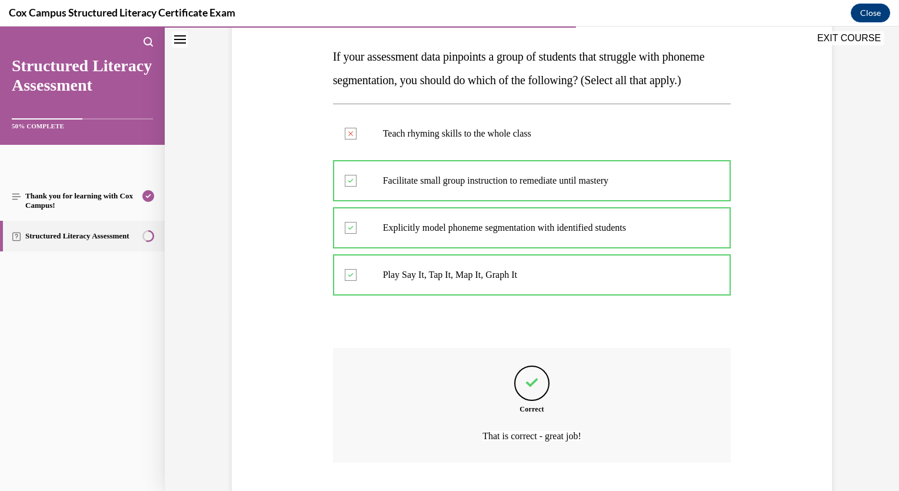
scroll to position [277, 0]
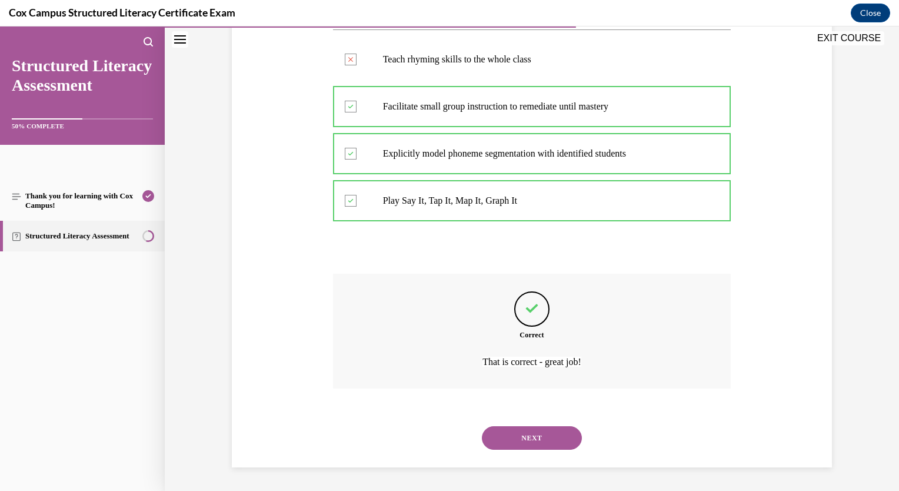
click at [515, 440] on button "NEXT" at bounding box center [532, 438] width 100 height 24
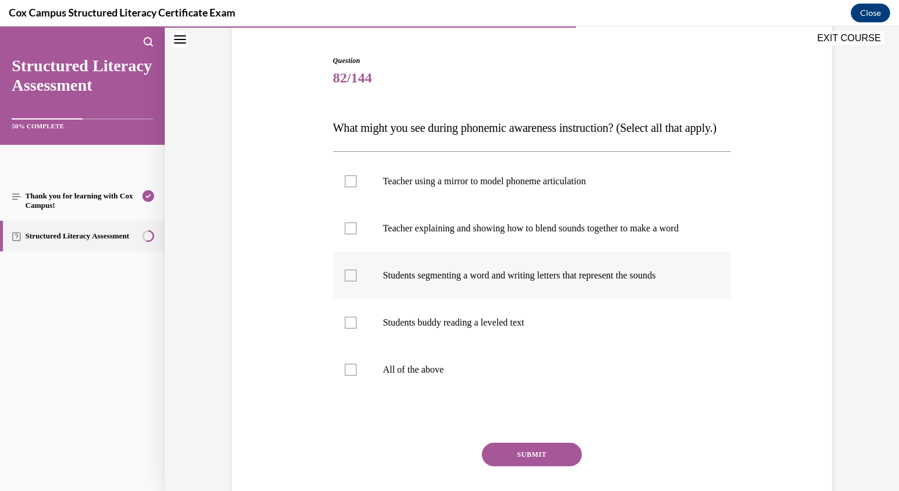
scroll to position [118, 0]
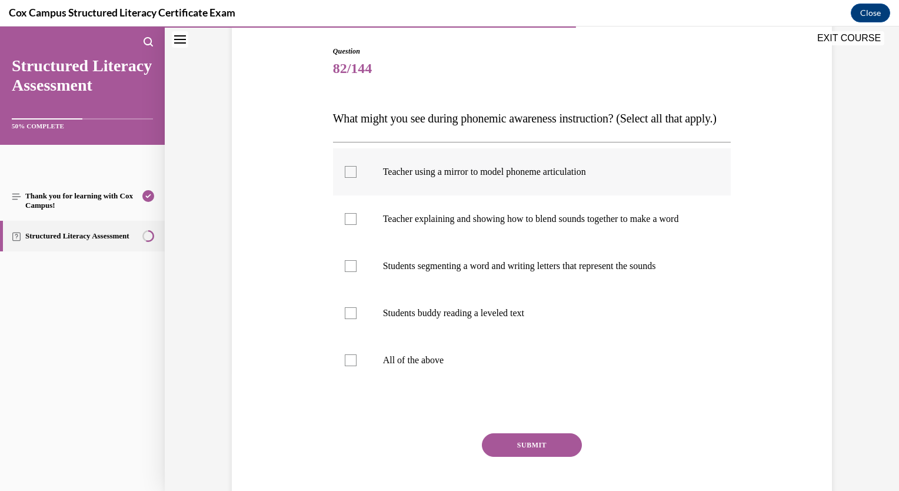
click at [350, 178] on div at bounding box center [351, 172] width 12 height 12
click at [350, 178] on input "Teacher using a mirror to model phoneme articulation" at bounding box center [351, 172] width 12 height 12
checkbox input "true"
click at [352, 242] on label "Teacher explaining and showing how to blend sounds together to make a word" at bounding box center [532, 218] width 398 height 47
click at [352, 225] on input "Teacher explaining and showing how to blend sounds together to make a word" at bounding box center [351, 219] width 12 height 12
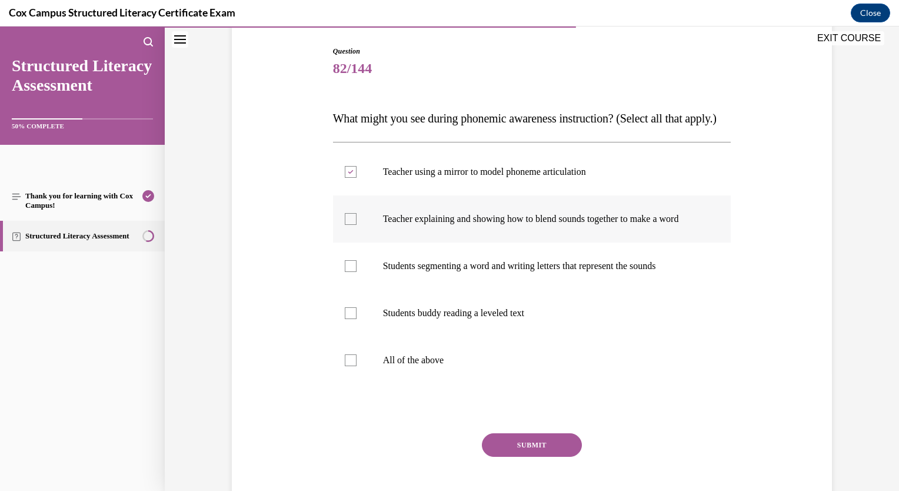
checkbox input "true"
click at [515, 457] on button "SUBMIT" at bounding box center [532, 445] width 100 height 24
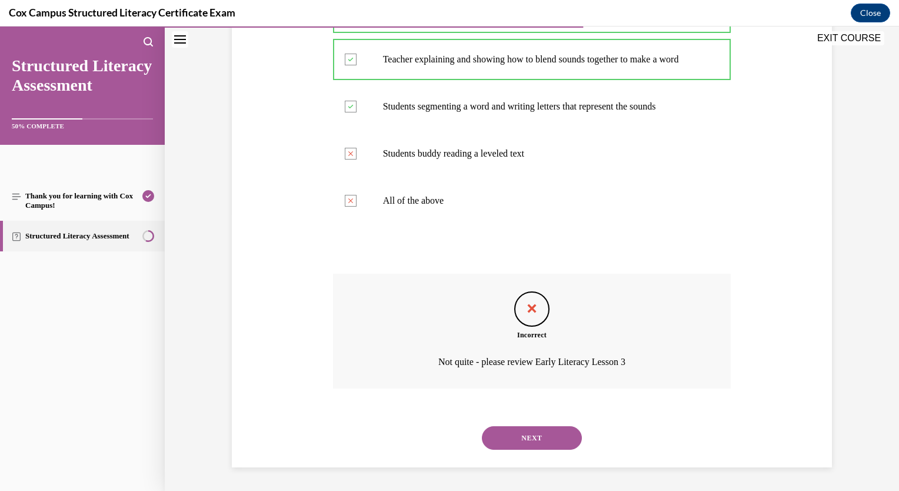
scroll to position [312, 0]
click at [520, 440] on button "NEXT" at bounding box center [532, 438] width 100 height 24
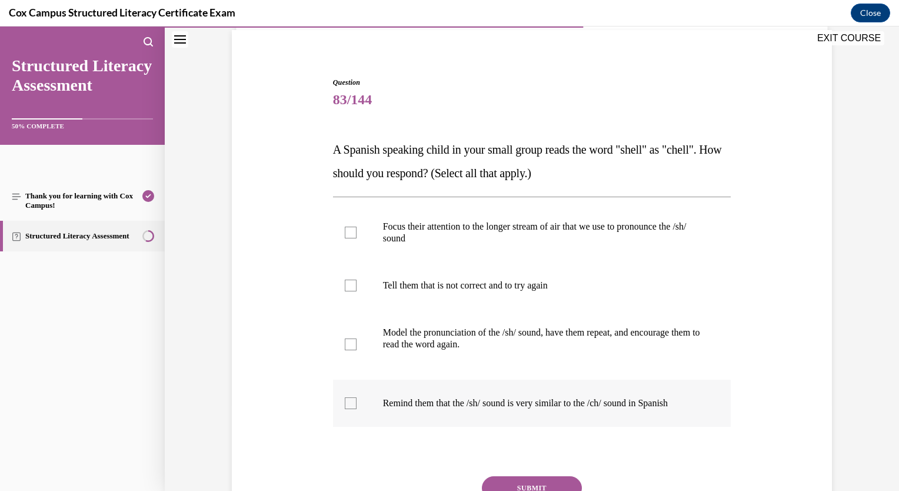
scroll to position [118, 0]
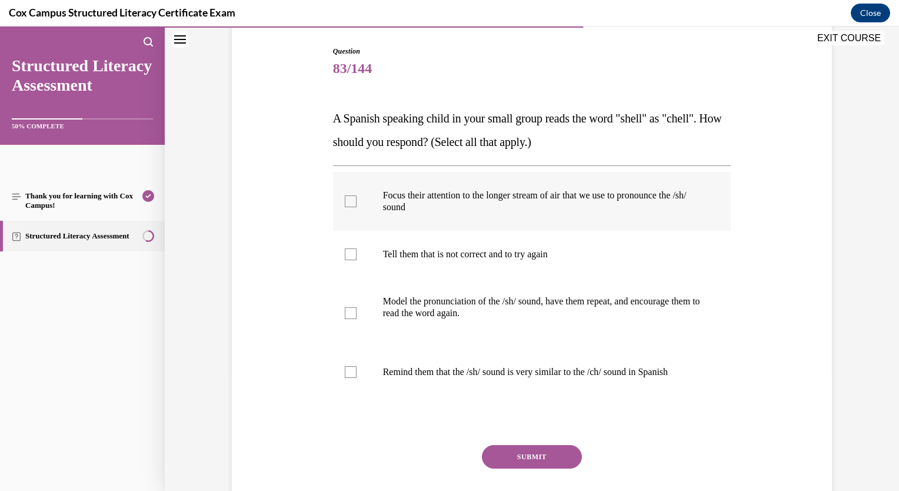
click at [351, 201] on div at bounding box center [351, 201] width 12 height 12
click at [351, 201] on input "Focus their attention to the longer stream of air that we use to pronounce the …" at bounding box center [351, 201] width 12 height 12
checkbox input "true"
click at [345, 317] on div at bounding box center [351, 313] width 12 height 12
click at [345, 317] on input "Model the pronunciation of the /sh/ sound, have them repeat, and encourage them…" at bounding box center [351, 313] width 12 height 12
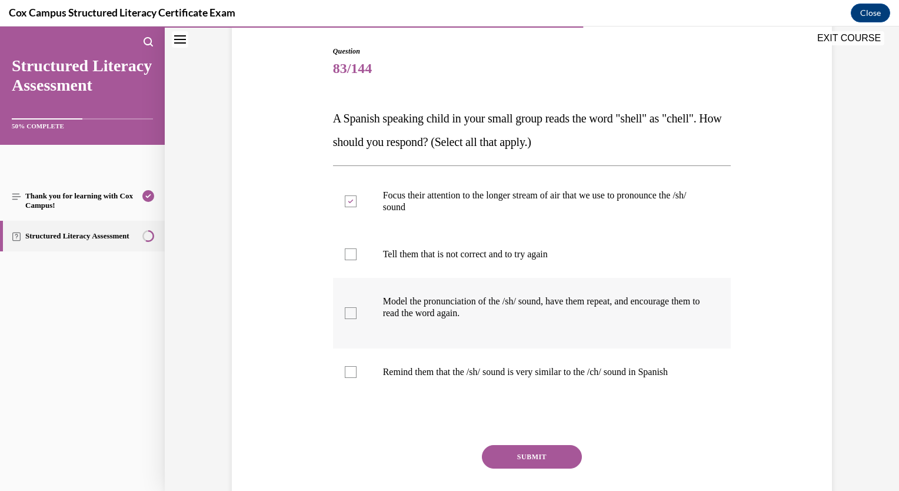
checkbox input "true"
click at [515, 458] on button "SUBMIT" at bounding box center [532, 457] width 100 height 24
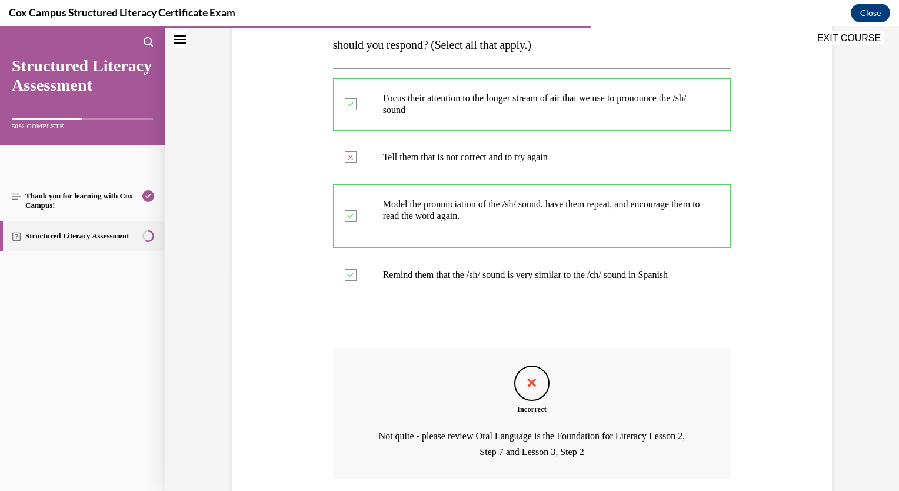
scroll to position [304, 0]
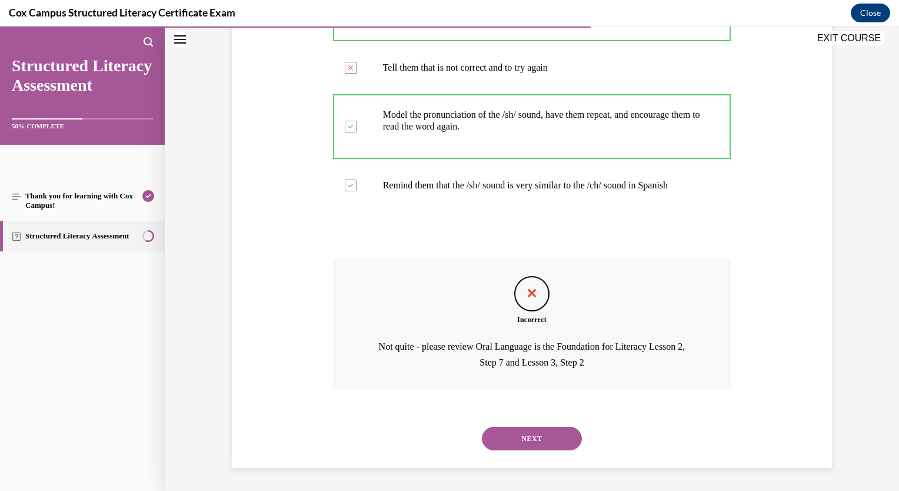
click at [505, 441] on button "NEXT" at bounding box center [532, 439] width 100 height 24
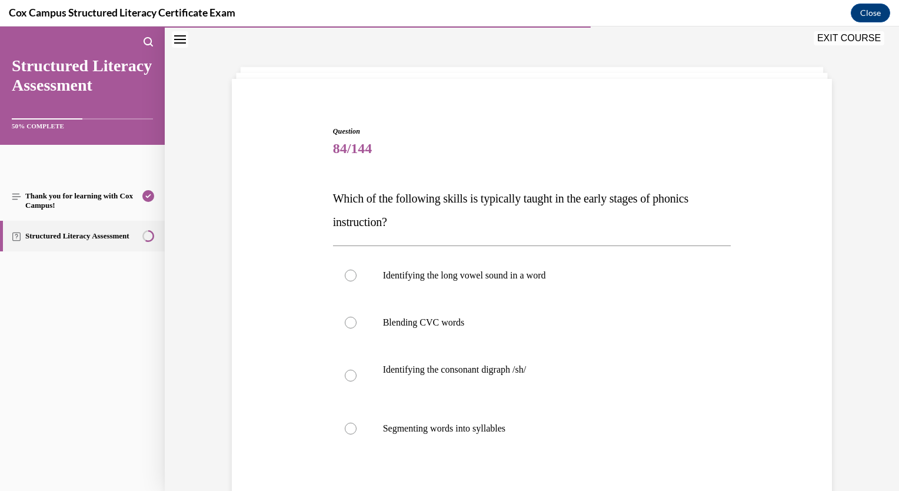
scroll to position [59, 0]
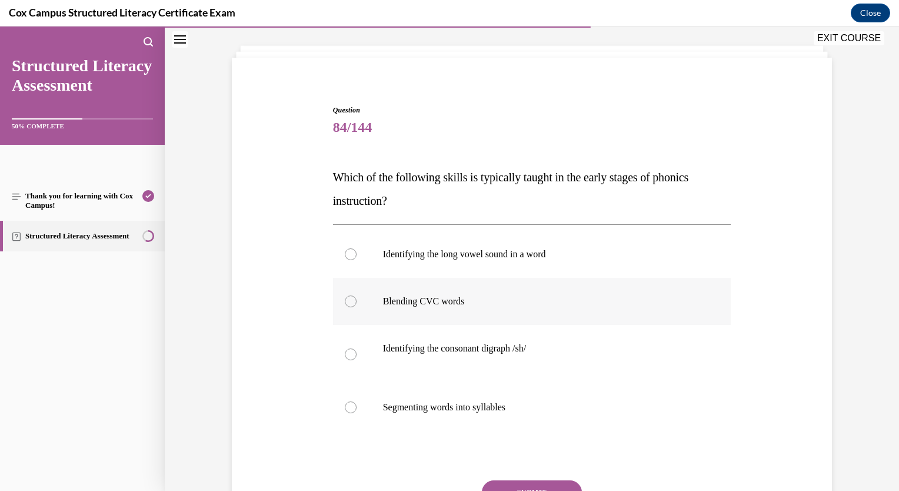
click at [351, 300] on div at bounding box center [351, 301] width 12 height 12
click at [351, 300] on input "Blending CVC words" at bounding box center [351, 301] width 12 height 12
radio input "true"
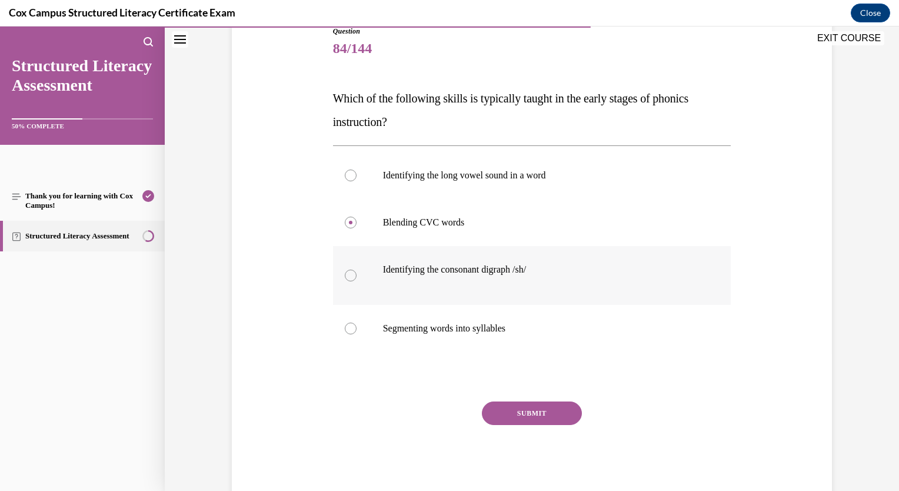
scroll to position [168, 0]
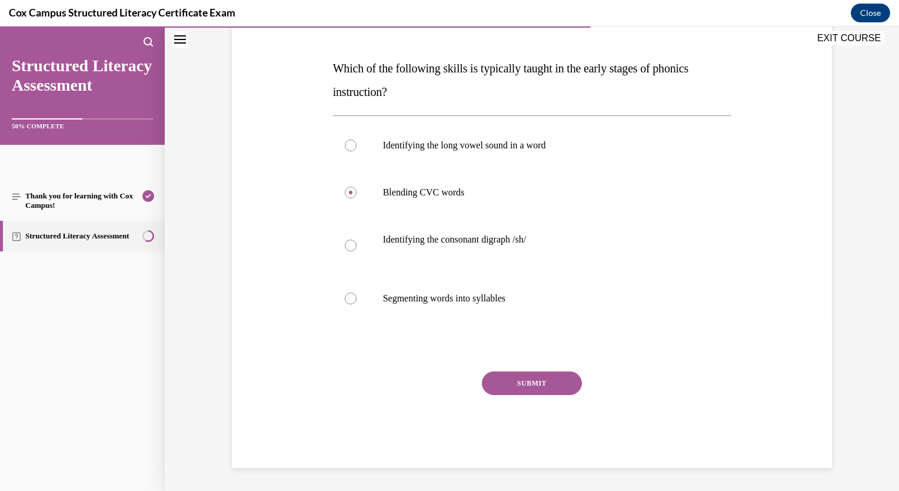
click at [533, 387] on button "SUBMIT" at bounding box center [532, 383] width 100 height 24
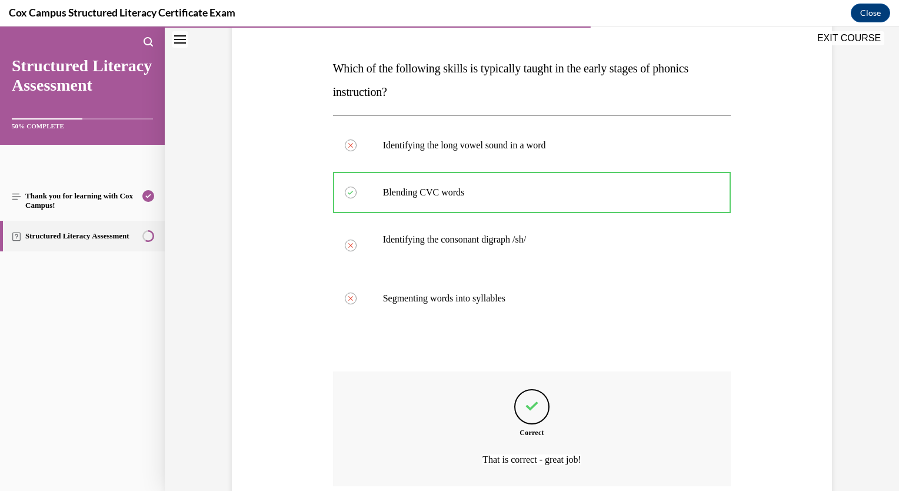
scroll to position [265, 0]
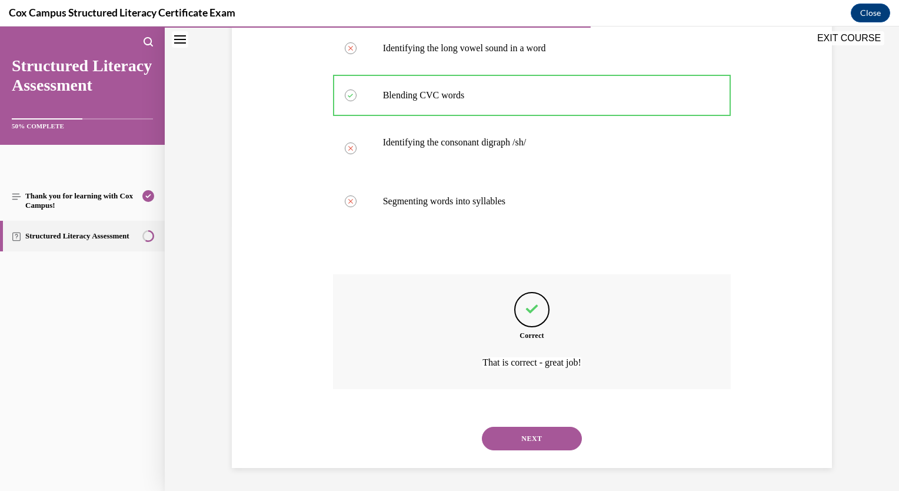
click at [521, 444] on button "NEXT" at bounding box center [532, 439] width 100 height 24
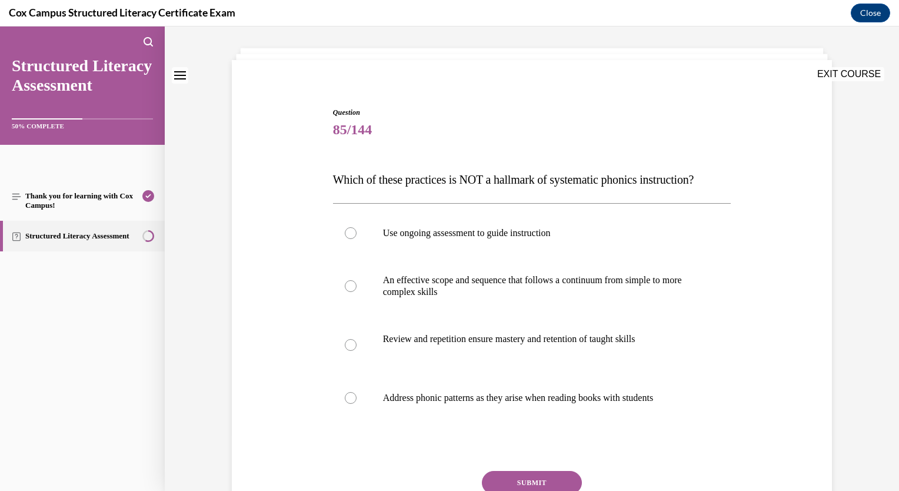
scroll to position [118, 0]
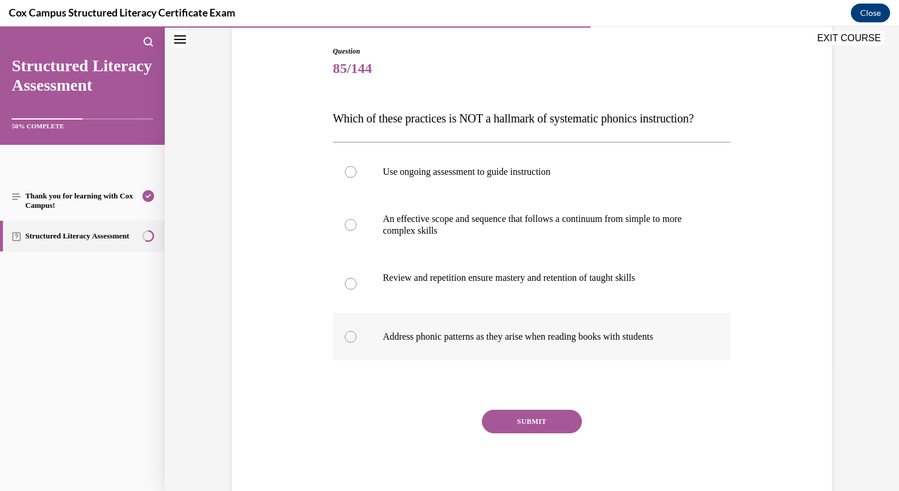
click at [354, 360] on label "Address phonic patterns as they arise when reading books with students" at bounding box center [532, 336] width 398 height 47
click at [354, 342] on input "Address phonic patterns as they arise when reading books with students" at bounding box center [351, 337] width 12 height 12
radio input "true"
click at [520, 433] on button "SUBMIT" at bounding box center [532, 422] width 100 height 24
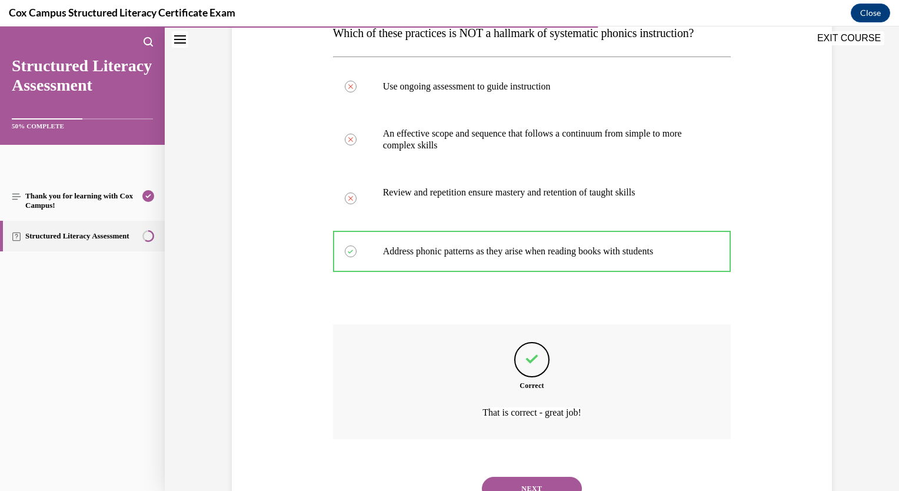
scroll to position [277, 0]
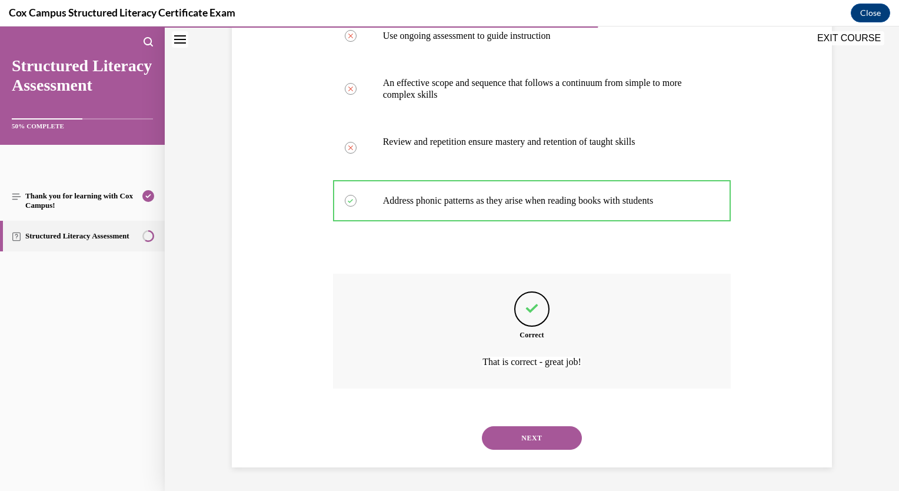
click at [520, 440] on button "NEXT" at bounding box center [532, 438] width 100 height 24
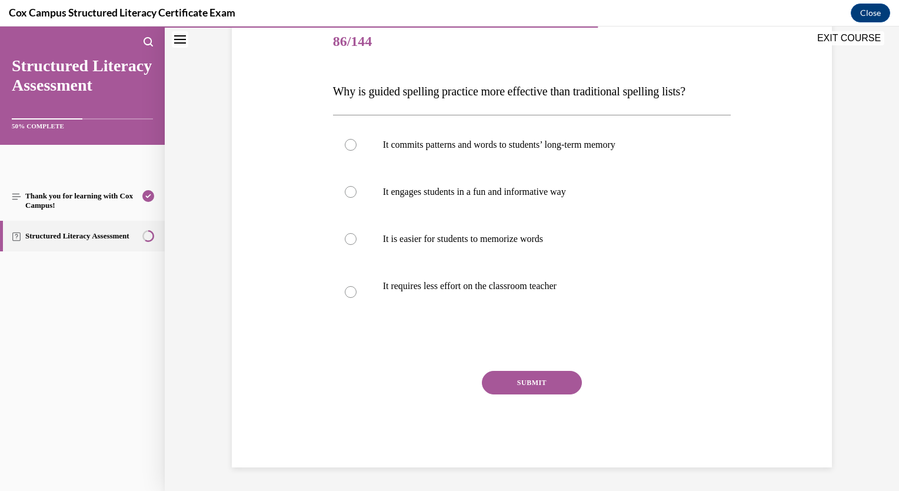
scroll to position [131, 0]
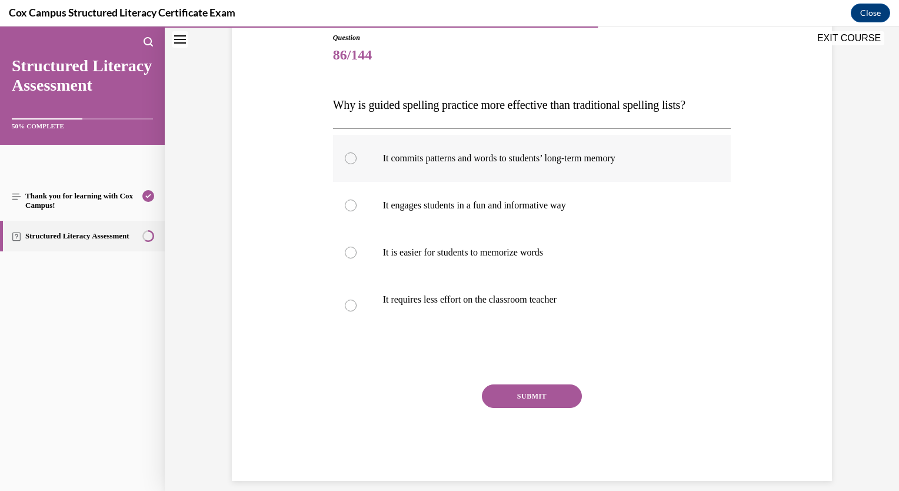
click at [345, 157] on div at bounding box center [351, 158] width 12 height 12
click at [345, 157] on input "It commits patterns and words to students’ long-term memory" at bounding box center [351, 158] width 12 height 12
radio input "true"
click at [509, 400] on button "SUBMIT" at bounding box center [532, 396] width 100 height 24
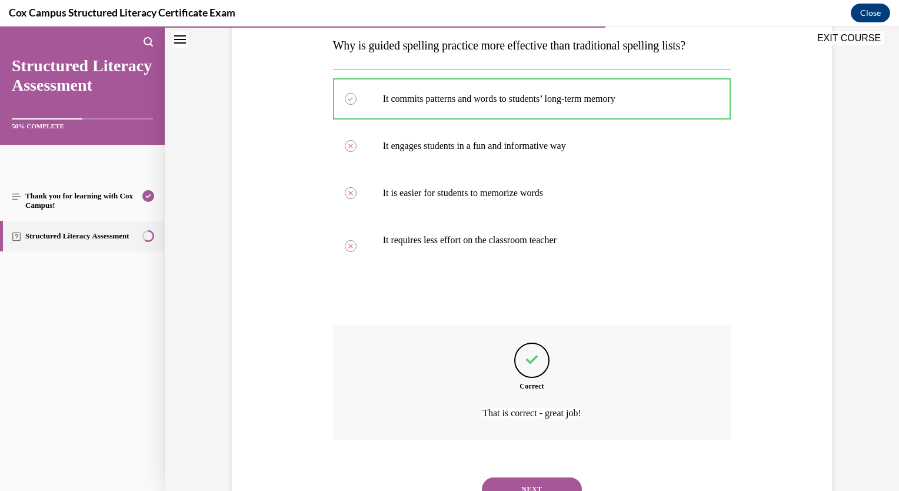
scroll to position [241, 0]
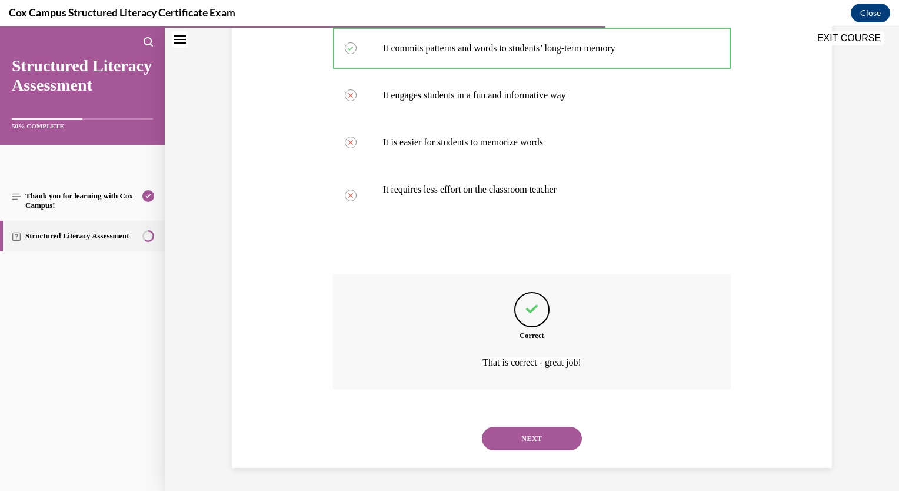
click at [516, 431] on button "NEXT" at bounding box center [532, 439] width 100 height 24
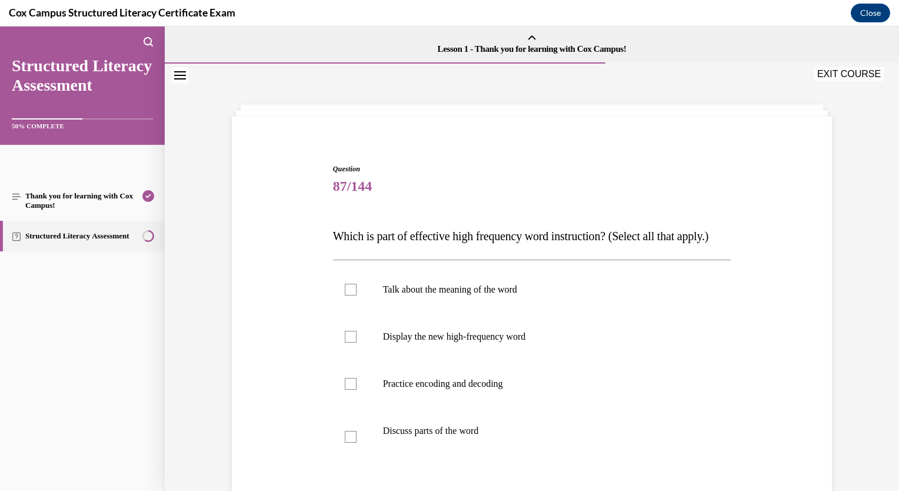
scroll to position [59, 0]
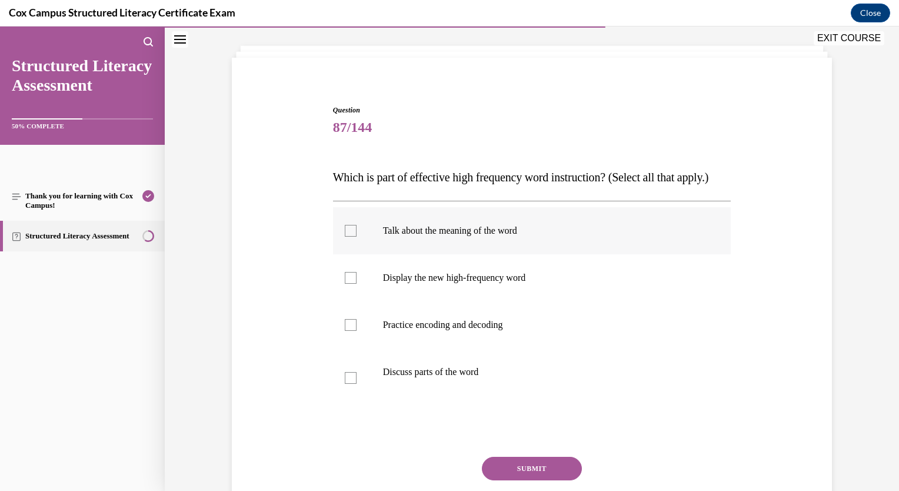
click at [347, 254] on label "Talk about the meaning of the word" at bounding box center [532, 230] width 398 height 47
click at [347, 237] on input "Talk about the meaning of the word" at bounding box center [351, 231] width 12 height 12
checkbox input "true"
click at [348, 284] on div at bounding box center [351, 278] width 12 height 12
click at [348, 284] on input "Display the new high-frequency word" at bounding box center [351, 278] width 12 height 12
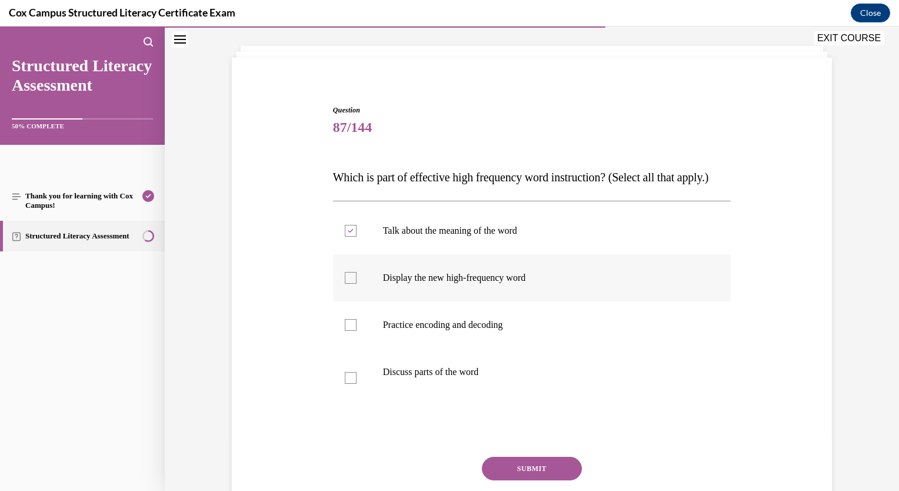
checkbox input "true"
click at [352, 347] on label "Practice encoding and decoding" at bounding box center [532, 324] width 398 height 47
click at [352, 331] on input "Practice encoding and decoding" at bounding box center [351, 325] width 12 height 12
checkbox input "true"
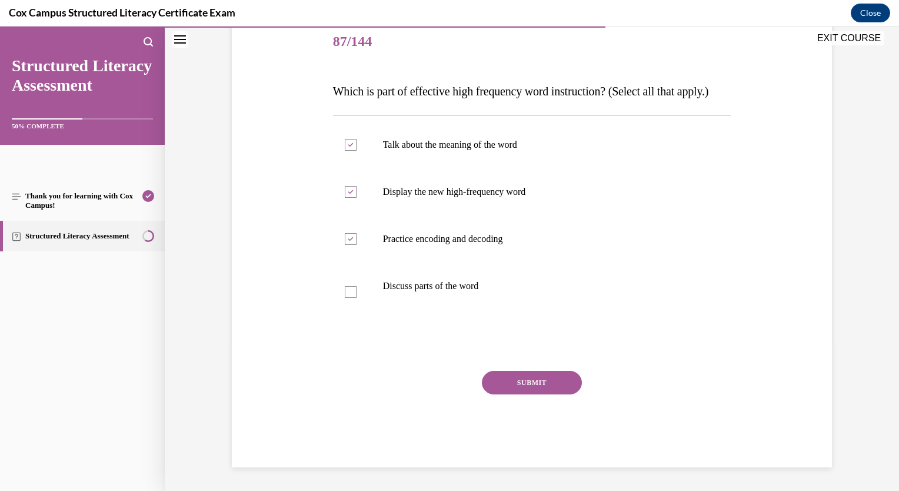
click at [523, 387] on button "SUBMIT" at bounding box center [532, 383] width 100 height 24
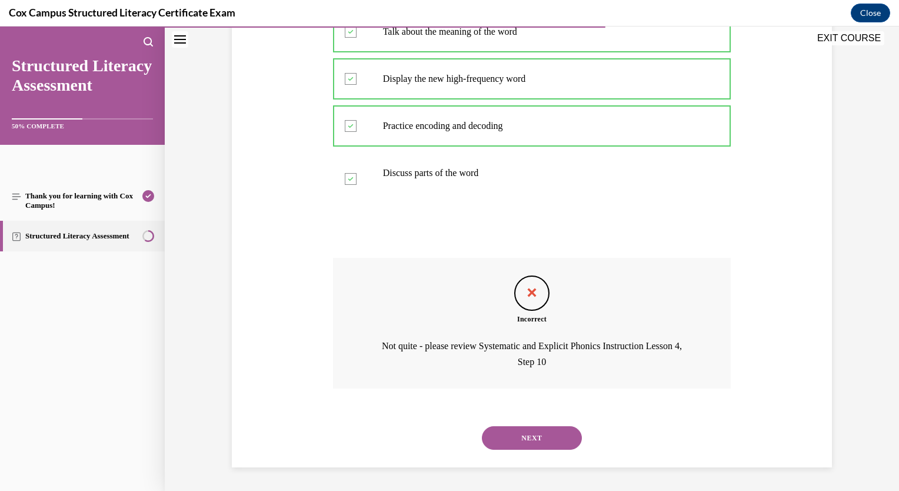
scroll to position [281, 0]
click at [510, 440] on button "NEXT" at bounding box center [532, 438] width 100 height 24
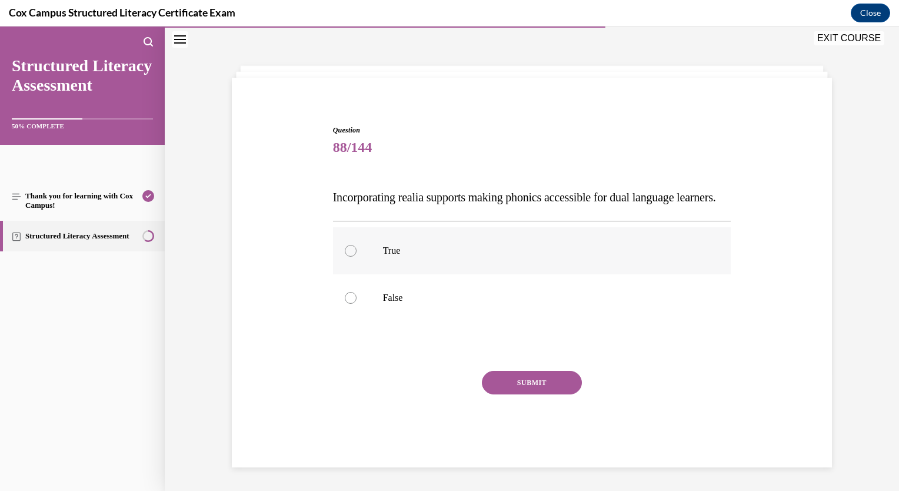
click at [346, 251] on div at bounding box center [351, 251] width 12 height 12
click at [346, 251] on input "True" at bounding box center [351, 251] width 12 height 12
radio input "true"
click at [502, 387] on button "SUBMIT" at bounding box center [532, 383] width 100 height 24
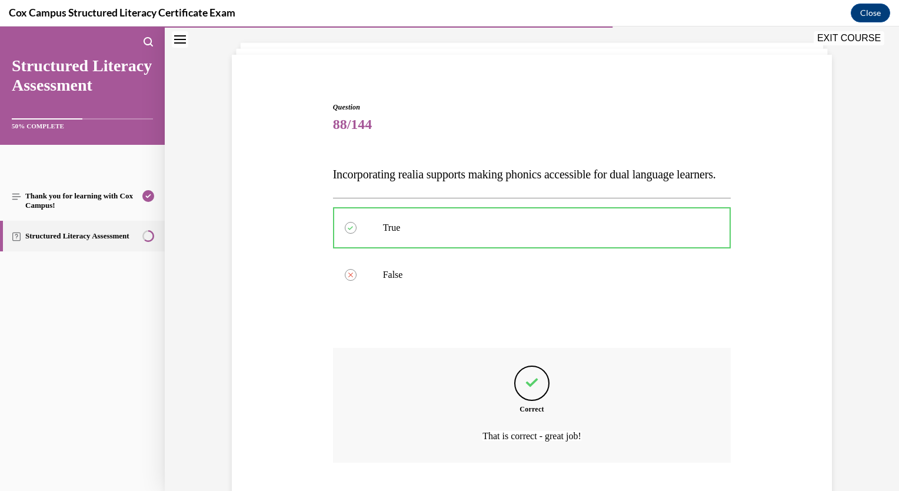
scroll to position [159, 0]
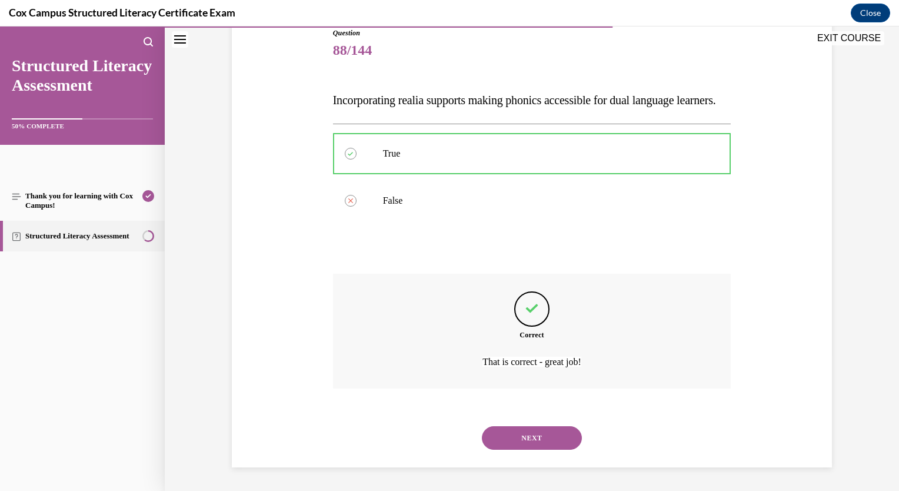
click at [562, 442] on button "NEXT" at bounding box center [532, 438] width 100 height 24
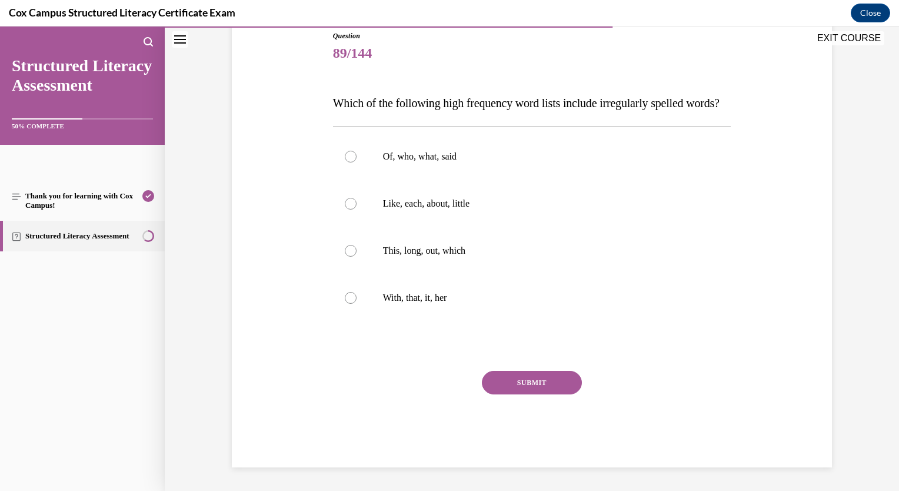
scroll to position [131, 0]
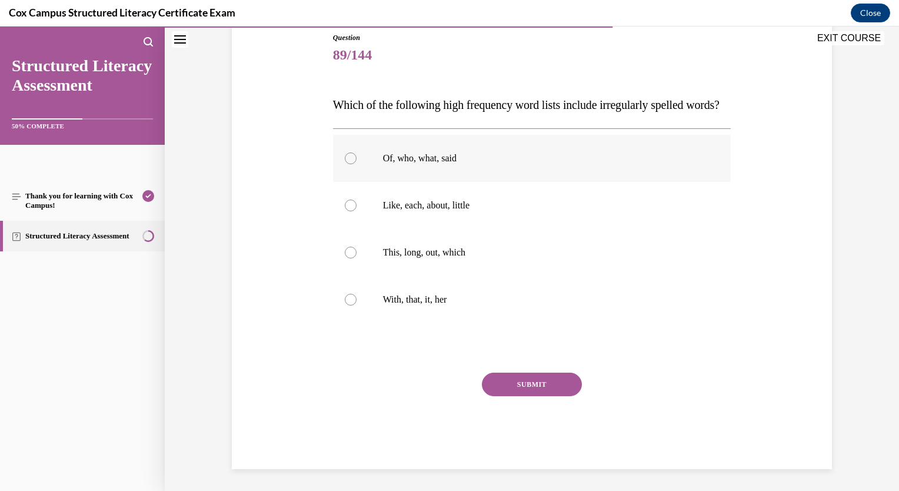
click at [338, 182] on label "Of, who, what, said" at bounding box center [532, 158] width 398 height 47
click at [345, 164] on input "Of, who, what, said" at bounding box center [351, 158] width 12 height 12
radio input "true"
click at [520, 396] on button "SUBMIT" at bounding box center [532, 384] width 100 height 24
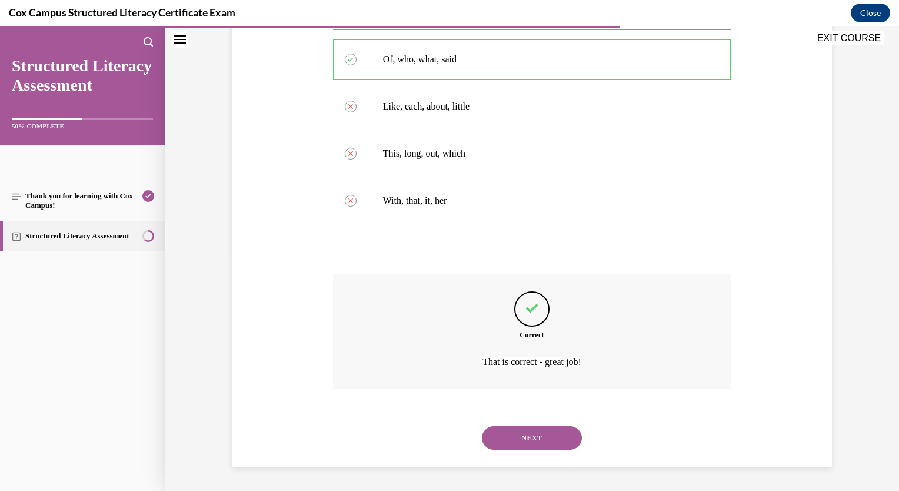
click at [530, 441] on button "NEXT" at bounding box center [532, 438] width 100 height 24
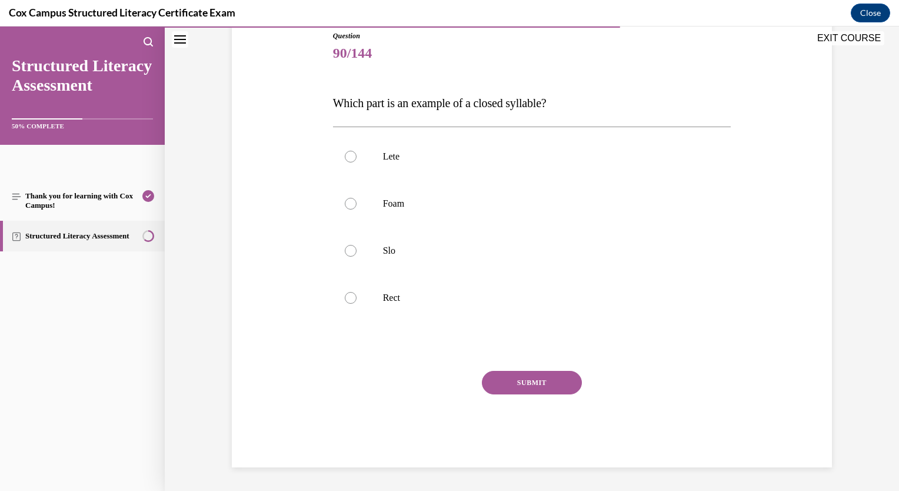
scroll to position [131, 0]
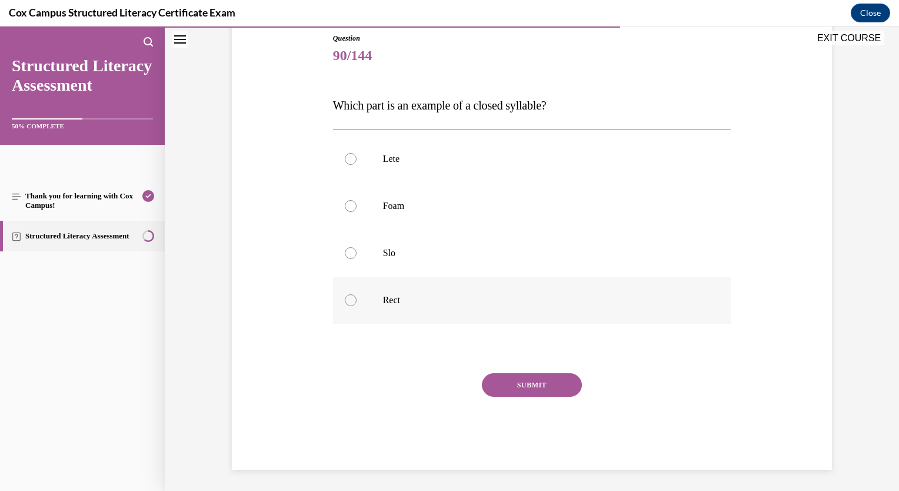
click at [346, 304] on div at bounding box center [351, 300] width 12 height 12
click at [346, 304] on input "Rect" at bounding box center [351, 300] width 12 height 12
radio input "true"
click at [518, 384] on button "SUBMIT" at bounding box center [532, 385] width 100 height 24
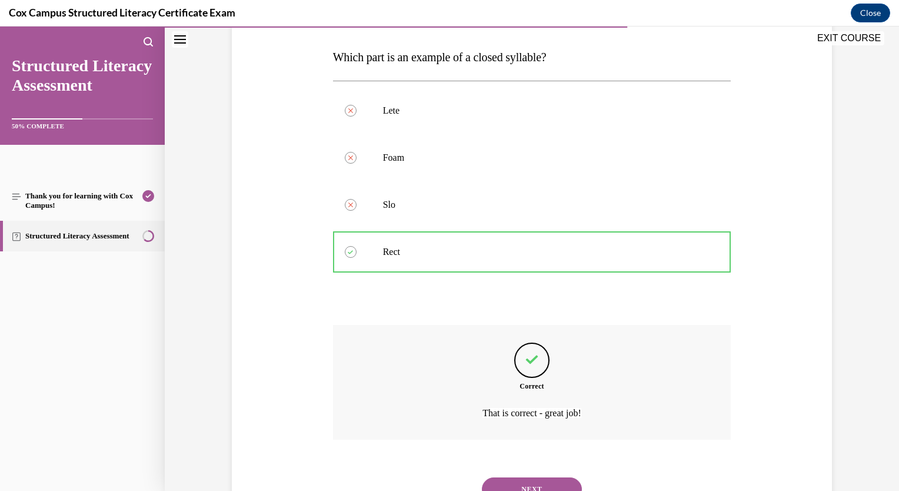
scroll to position [229, 0]
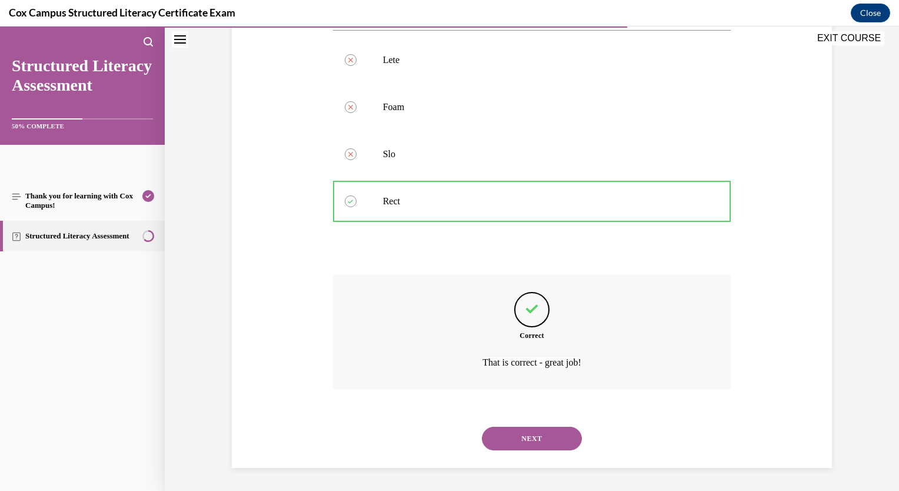
click at [533, 439] on button "NEXT" at bounding box center [532, 439] width 100 height 24
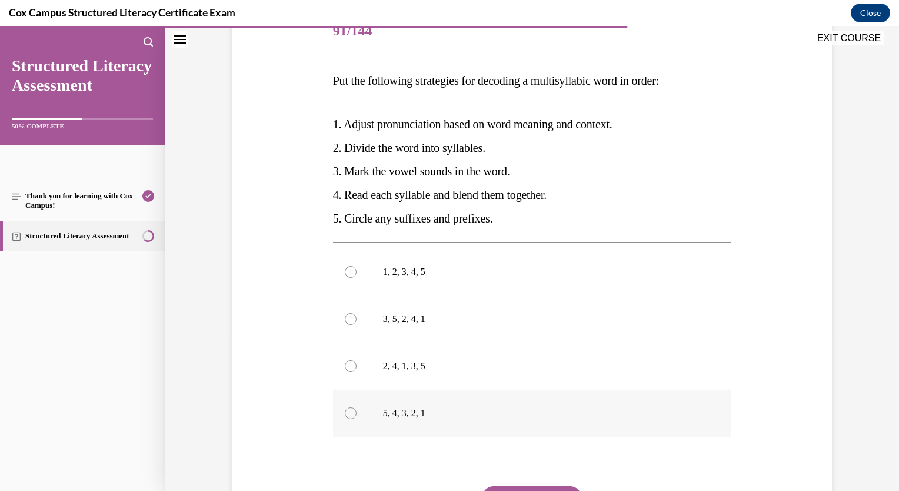
scroll to position [177, 0]
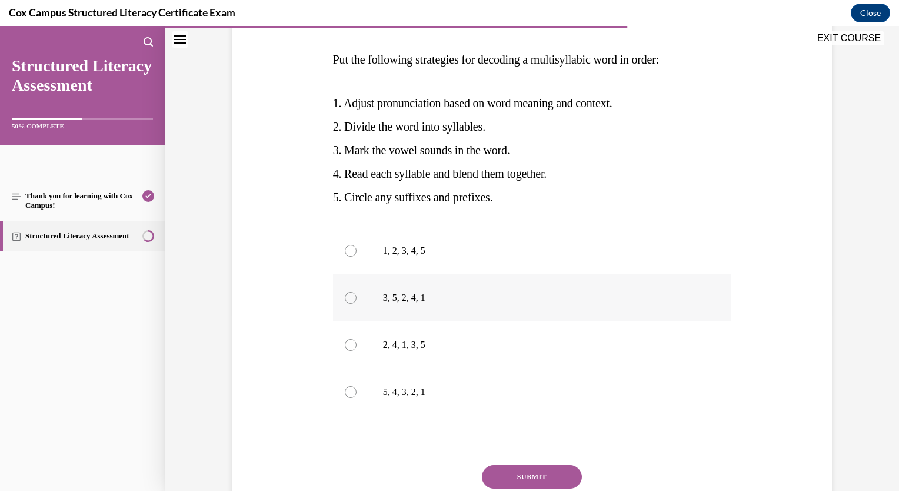
click at [351, 300] on div at bounding box center [351, 298] width 12 height 12
click at [351, 300] on input "3, 5, 2, 4, 1" at bounding box center [351, 298] width 12 height 12
radio input "true"
click at [520, 471] on button "SUBMIT" at bounding box center [532, 477] width 100 height 24
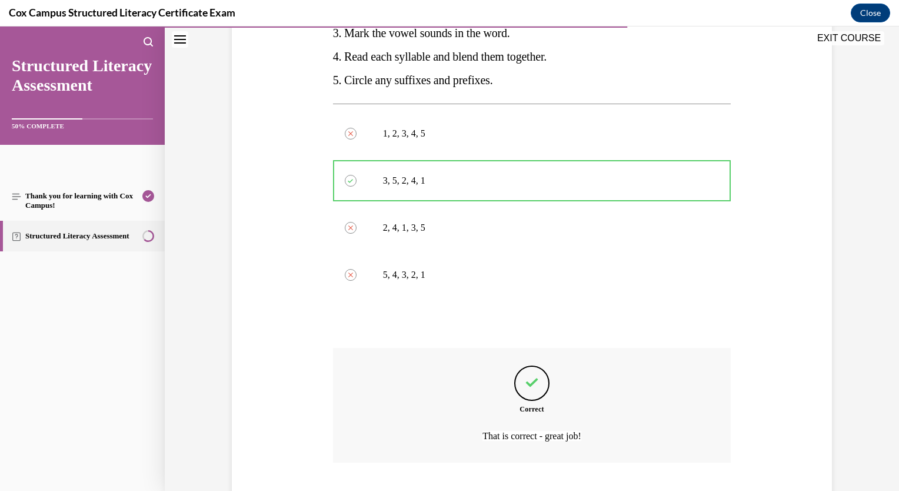
scroll to position [367, 0]
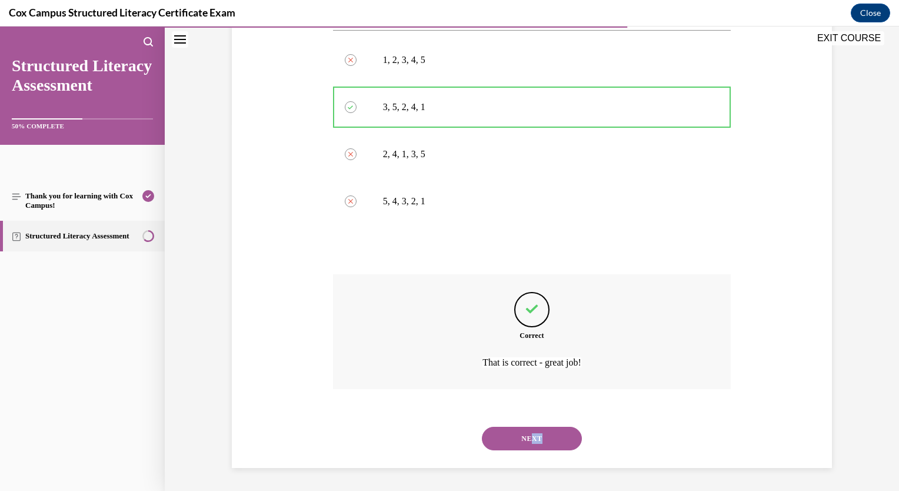
drag, startPoint x: 528, startPoint y: 453, endPoint x: 527, endPoint y: 444, distance: 9.0
click at [527, 444] on div "NEXT" at bounding box center [532, 438] width 398 height 47
drag, startPoint x: 527, startPoint y: 444, endPoint x: 525, endPoint y: 438, distance: 6.1
click at [525, 438] on button "NEXT" at bounding box center [532, 439] width 100 height 24
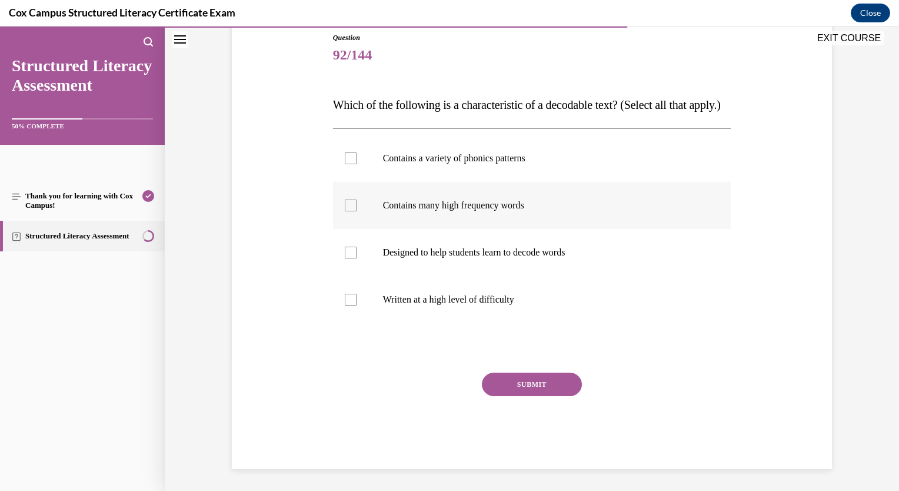
click at [348, 211] on div at bounding box center [351, 205] width 12 height 12
click at [348, 211] on input "Contains many high frequency words" at bounding box center [351, 205] width 12 height 12
checkbox input "true"
click at [349, 258] on div at bounding box center [351, 253] width 12 height 12
click at [349, 258] on input "Designed to help students learn to decode words" at bounding box center [351, 253] width 12 height 12
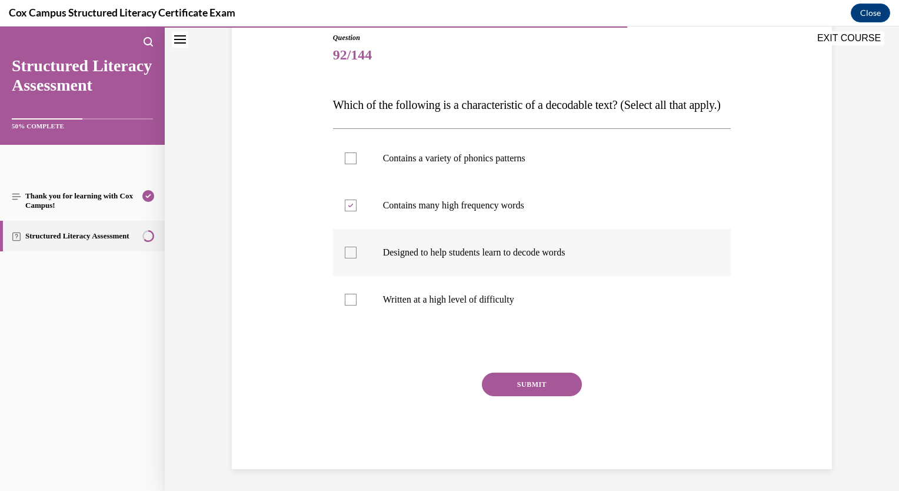
checkbox input "true"
click at [534, 396] on button "SUBMIT" at bounding box center [532, 384] width 100 height 24
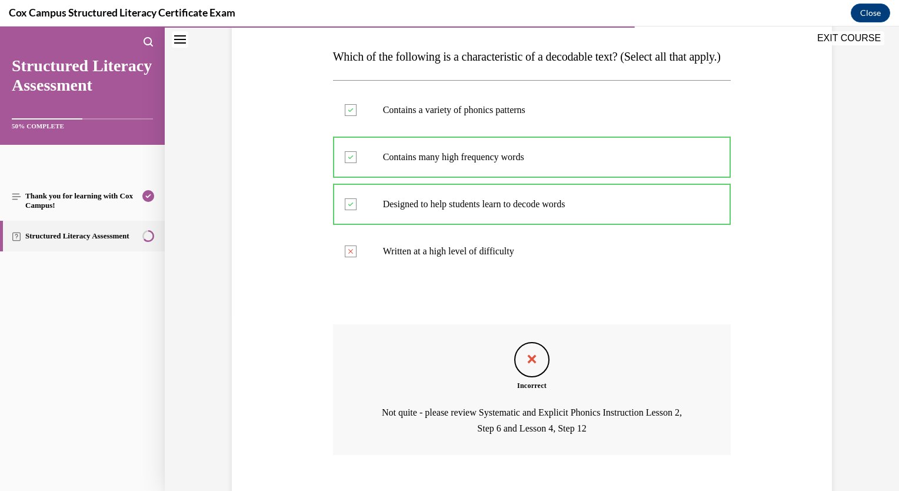
scroll to position [269, 0]
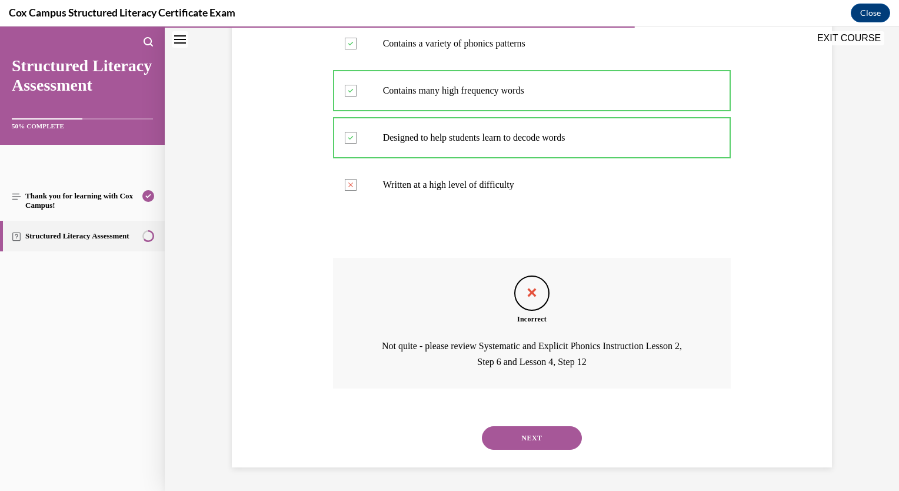
click at [513, 437] on button "NEXT" at bounding box center [532, 438] width 100 height 24
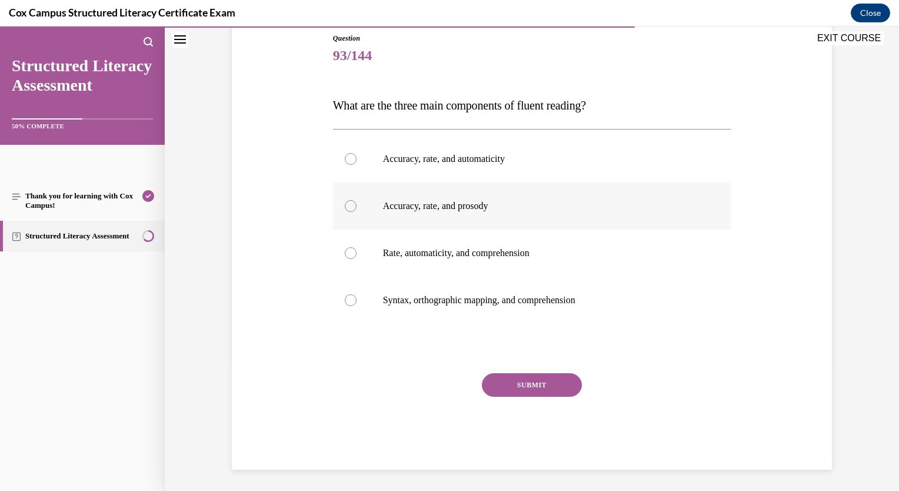
click at [347, 203] on div at bounding box center [351, 206] width 12 height 12
click at [347, 203] on input "Accuracy, rate, and prosody" at bounding box center [351, 206] width 12 height 12
radio input "true"
click at [524, 384] on button "SUBMIT" at bounding box center [532, 385] width 100 height 24
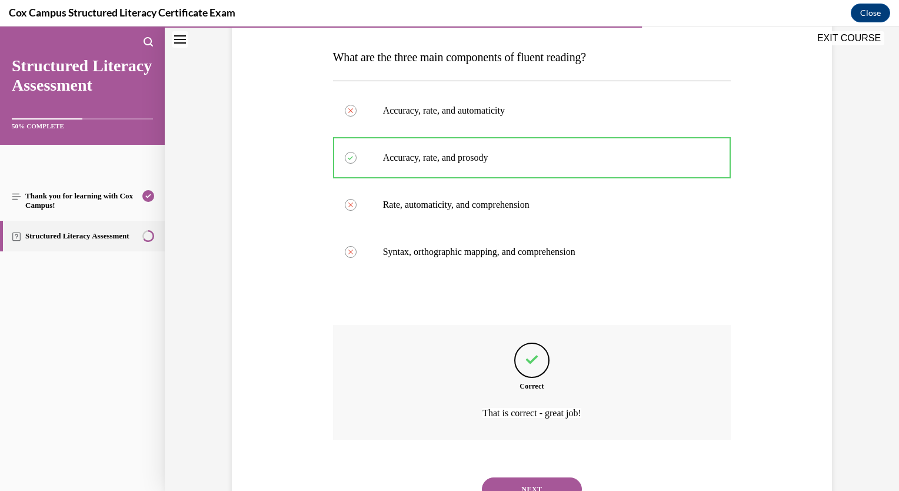
scroll to position [229, 0]
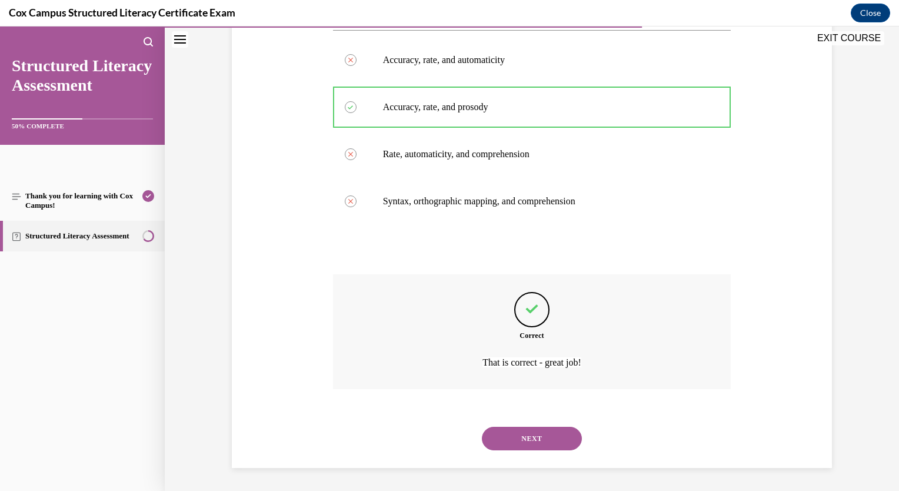
click at [523, 432] on button "NEXT" at bounding box center [532, 439] width 100 height 24
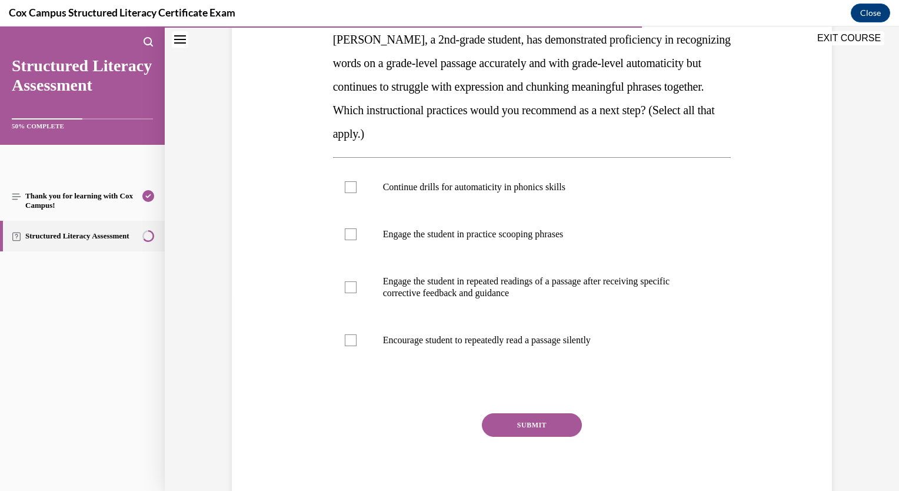
scroll to position [138, 0]
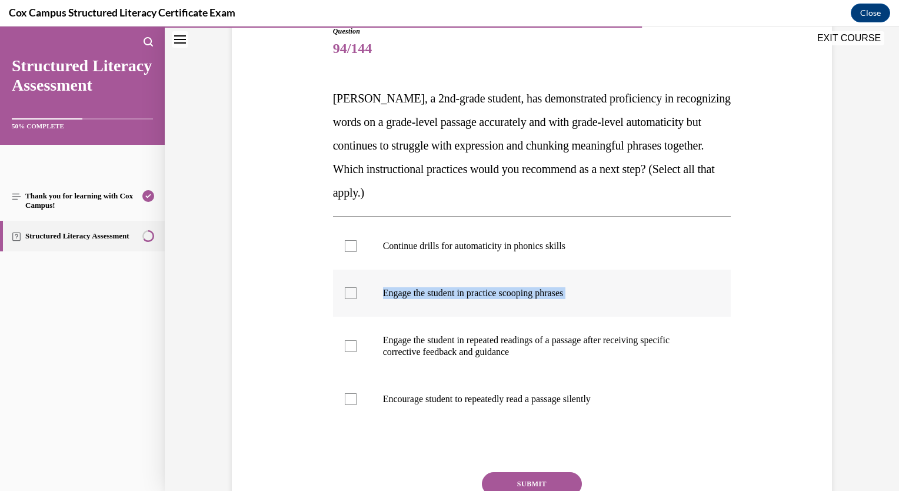
drag, startPoint x: 351, startPoint y: 345, endPoint x: 365, endPoint y: 307, distance: 40.4
click at [365, 307] on ul "Continue drills for automaticity in phonics skills   Engage the student in prac…" at bounding box center [532, 322] width 398 height 200
drag, startPoint x: 365, startPoint y: 307, endPoint x: 344, endPoint y: 298, distance: 23.5
click at [344, 298] on label "Engage the student in practice scooping phrases" at bounding box center [532, 293] width 398 height 47
click at [345, 298] on input "Engage the student in practice scooping phrases" at bounding box center [351, 293] width 12 height 12
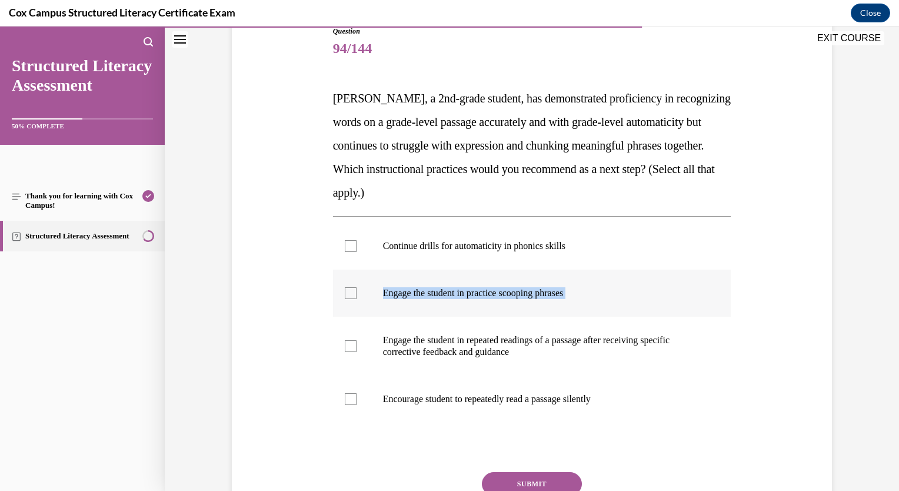
checkbox input "true"
click at [347, 345] on div at bounding box center [351, 346] width 12 height 12
click at [347, 345] on input "Engage the student in repeated readings of a passage after receiving specific c…" at bounding box center [351, 346] width 12 height 12
checkbox input "true"
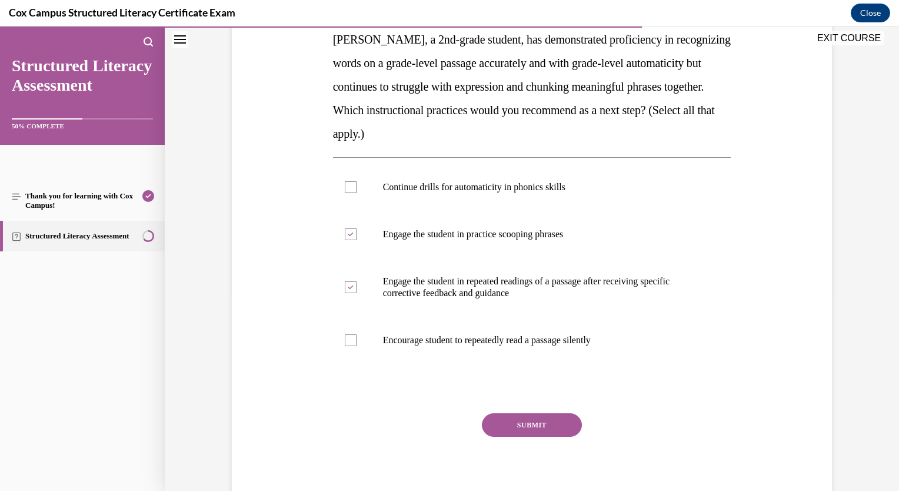
click at [505, 423] on button "SUBMIT" at bounding box center [532, 425] width 100 height 24
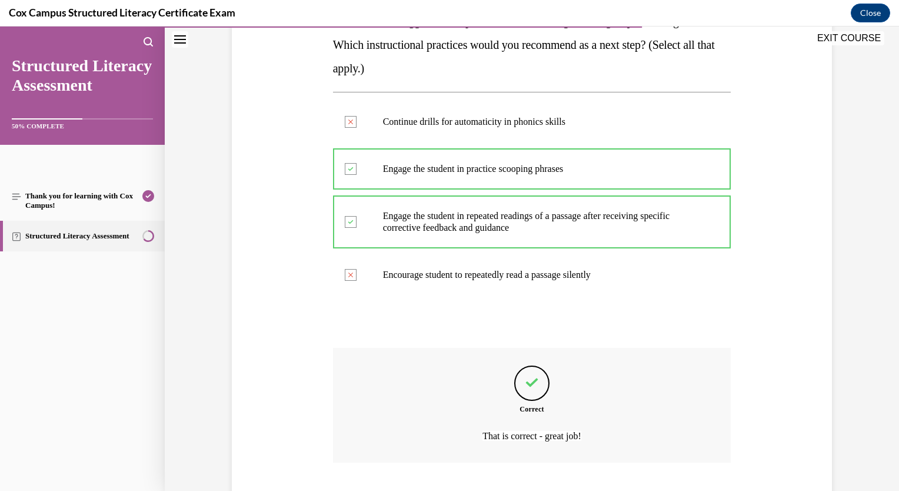
scroll to position [335, 0]
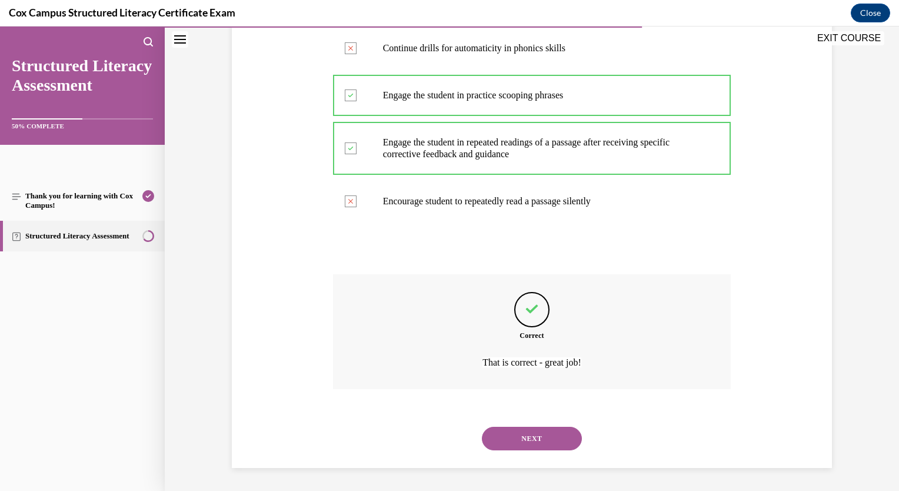
click at [519, 434] on button "NEXT" at bounding box center [532, 439] width 100 height 24
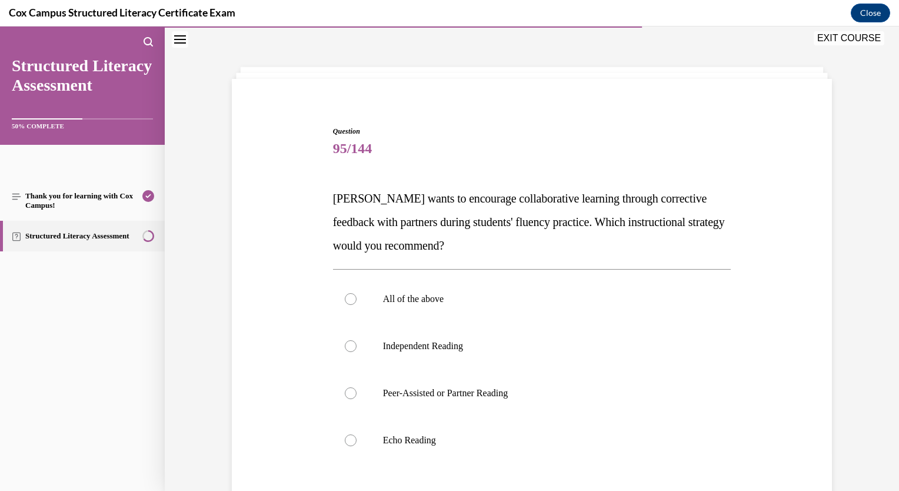
scroll to position [59, 0]
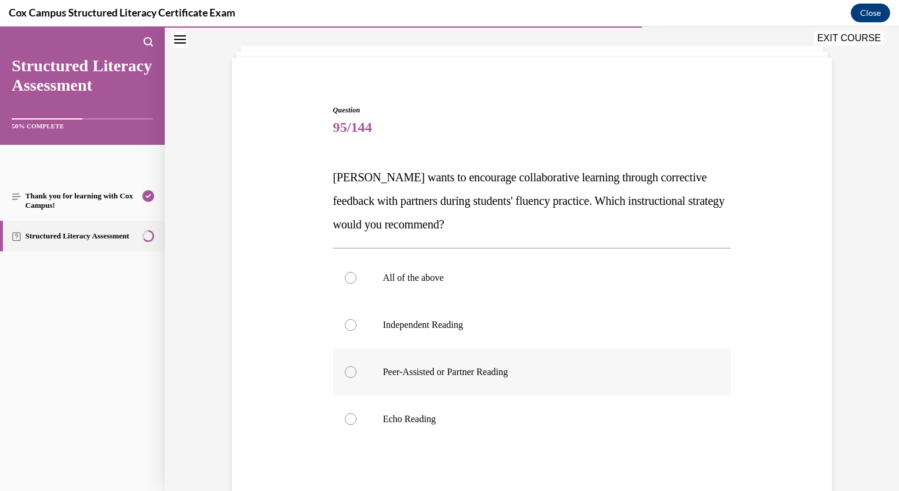
click at [357, 374] on label "Peer-Assisted or Partner Reading" at bounding box center [532, 371] width 398 height 47
click at [357, 374] on input "Peer-Assisted or Partner Reading" at bounding box center [351, 372] width 12 height 12
radio input "true"
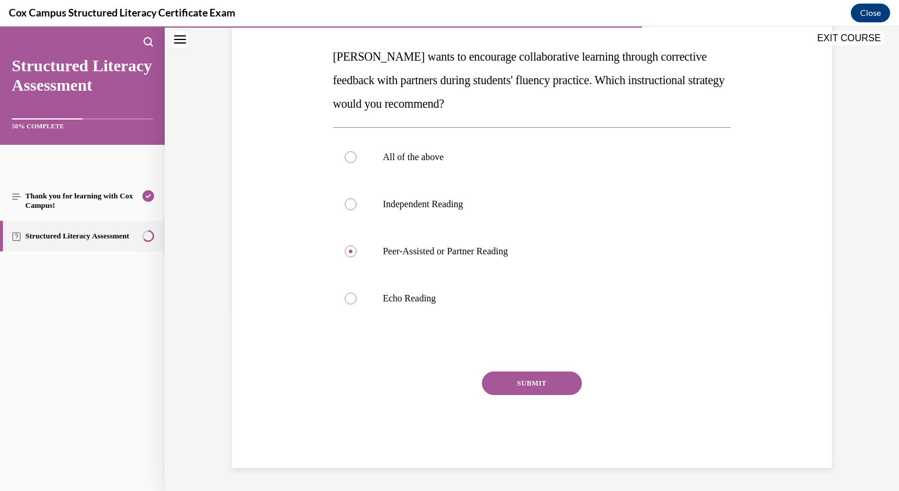
click at [527, 381] on button "SUBMIT" at bounding box center [532, 383] width 100 height 24
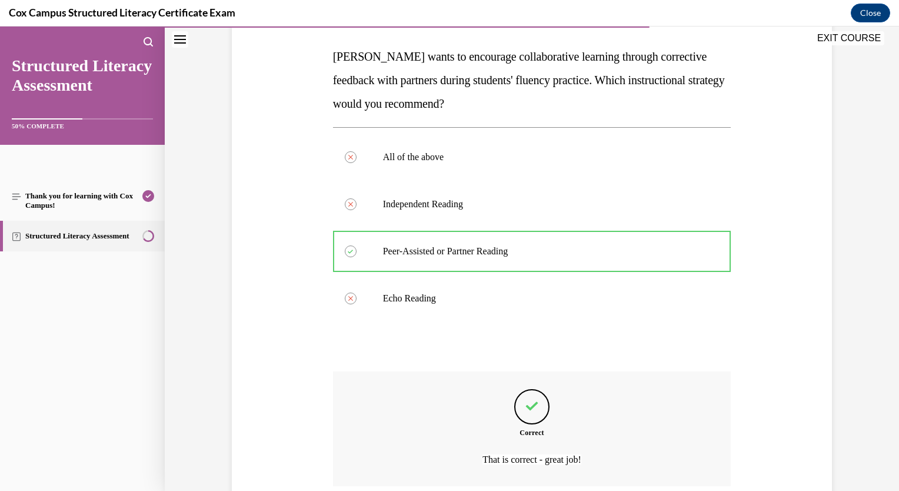
scroll to position [277, 0]
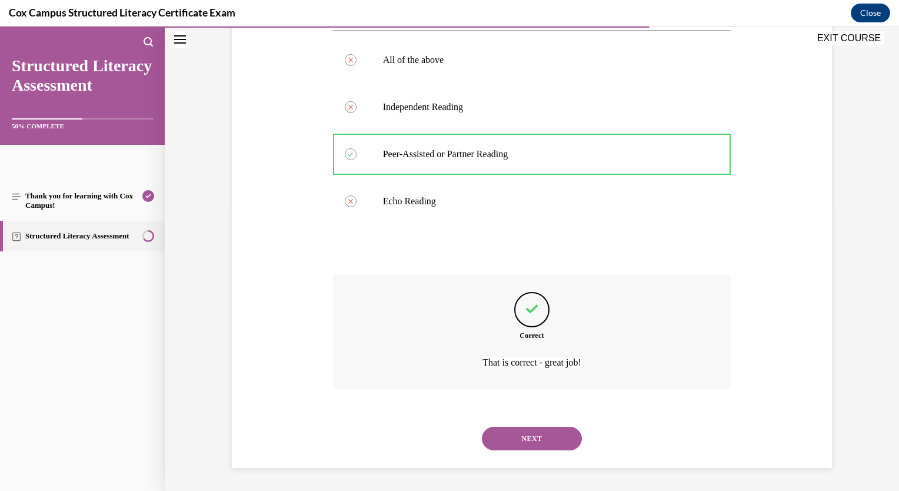
click at [527, 437] on button "NEXT" at bounding box center [532, 439] width 100 height 24
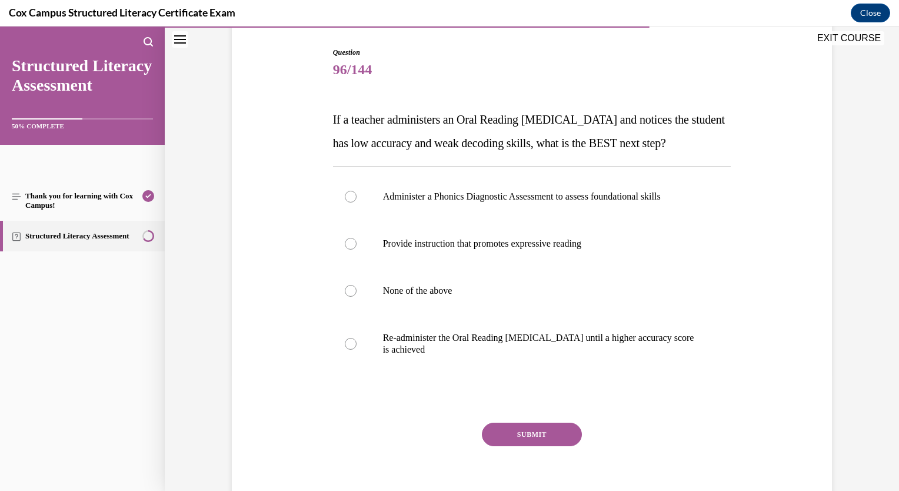
scroll to position [118, 0]
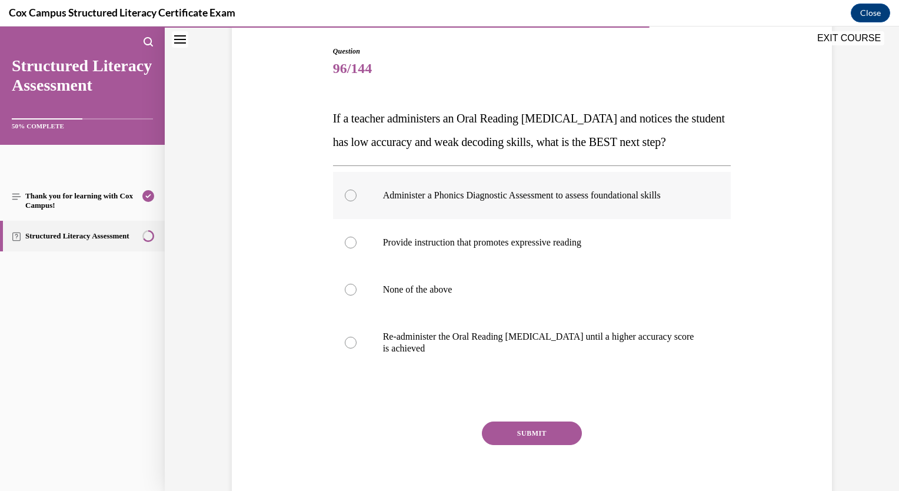
click at [345, 201] on div at bounding box center [351, 195] width 12 height 12
click at [345, 201] on input "Administer a Phonics Diagnostic Assessment to assess foundational skills" at bounding box center [351, 195] width 12 height 12
radio input "true"
click at [501, 445] on button "SUBMIT" at bounding box center [532, 433] width 100 height 24
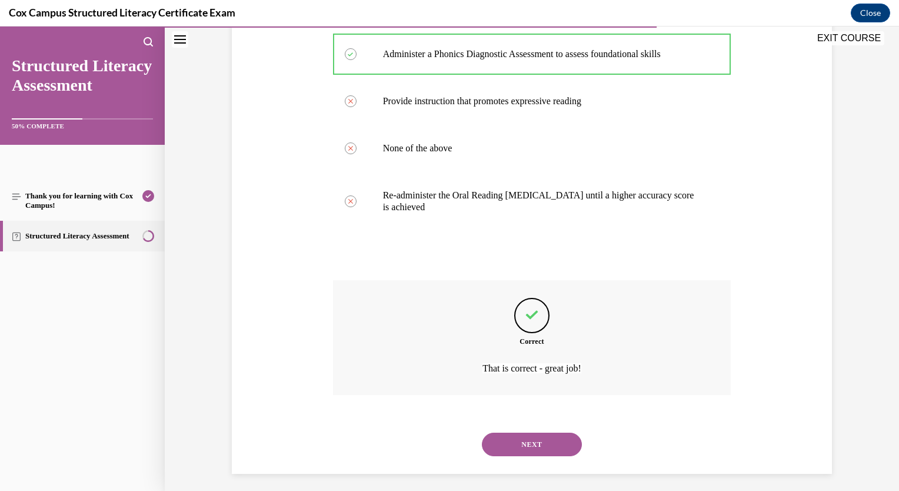
scroll to position [288, 0]
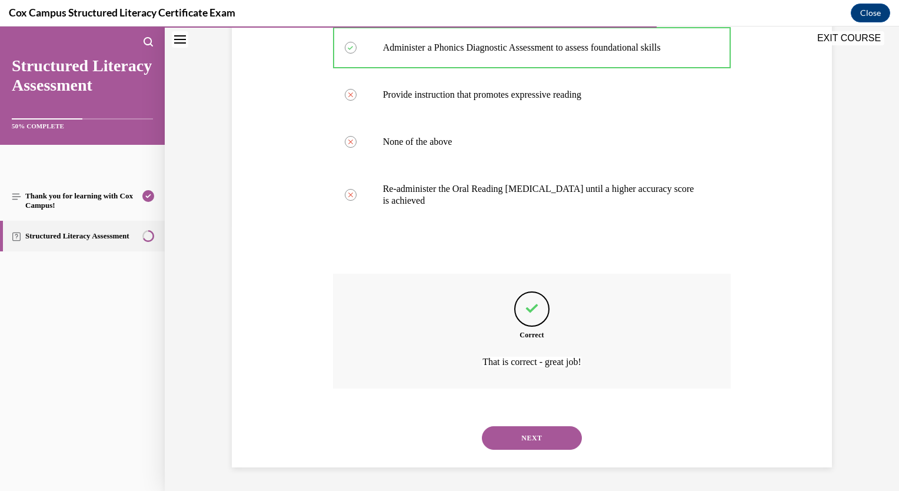
click at [523, 440] on button "NEXT" at bounding box center [532, 438] width 100 height 24
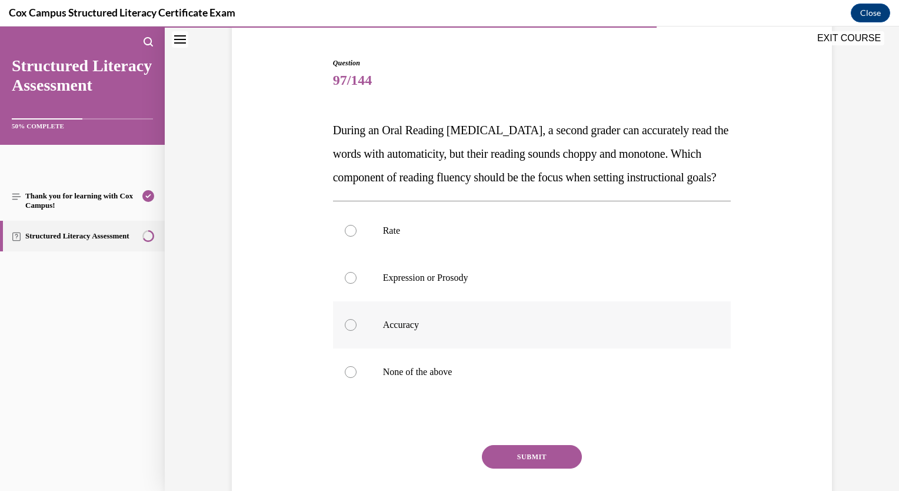
scroll to position [118, 0]
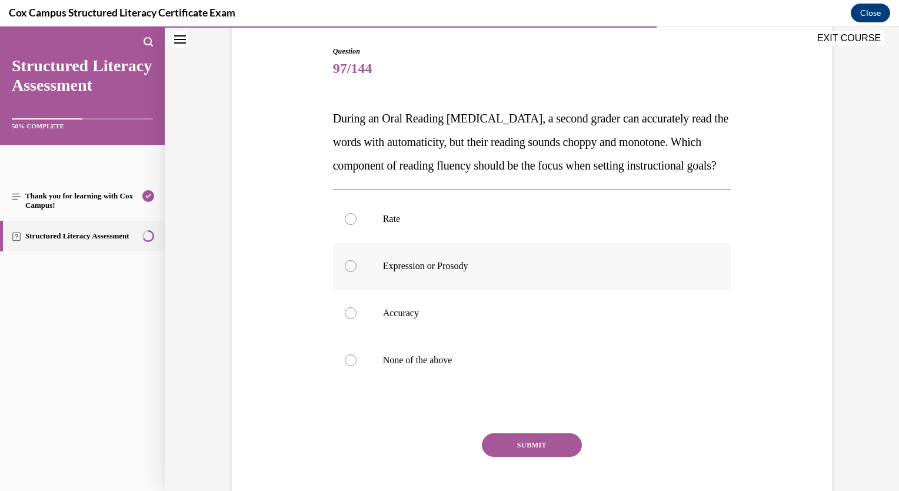
click at [339, 290] on label "Expression or Prosody" at bounding box center [532, 265] width 398 height 47
click at [345, 272] on input "Expression or Prosody" at bounding box center [351, 266] width 12 height 12
radio input "true"
click at [544, 457] on button "SUBMIT" at bounding box center [532, 445] width 100 height 24
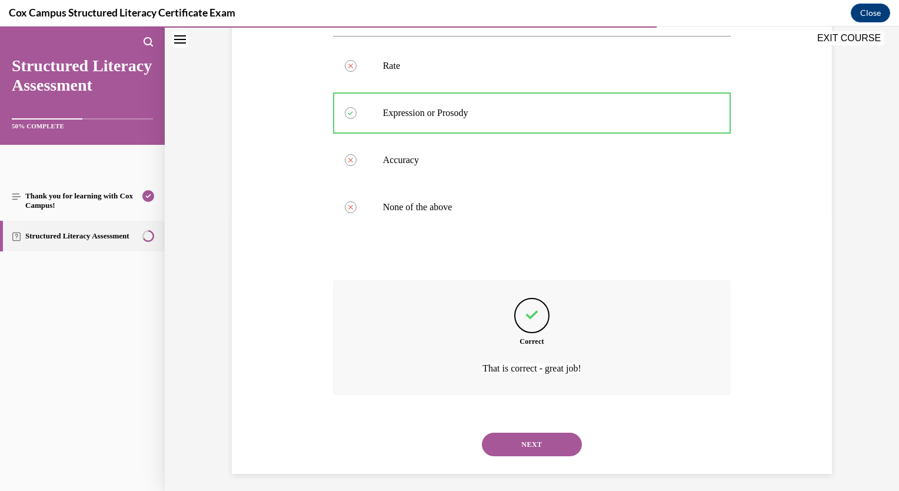
scroll to position [300, 0]
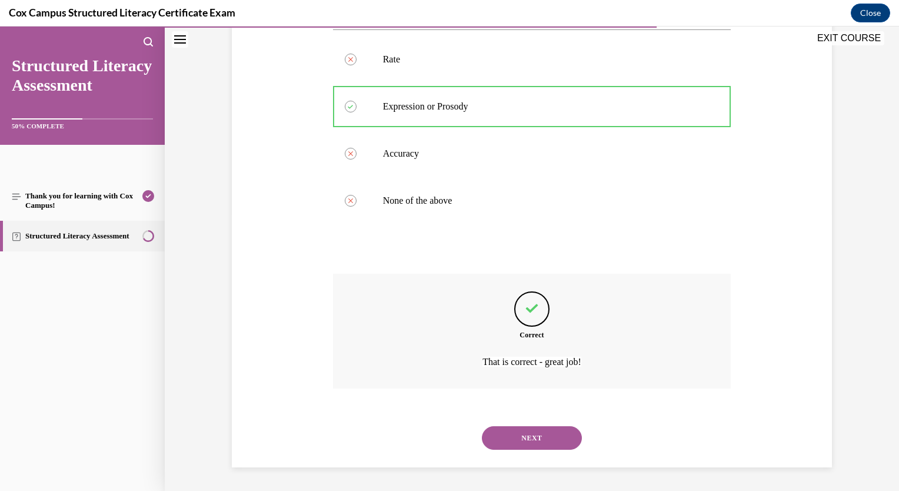
click at [543, 440] on button "NEXT" at bounding box center [532, 438] width 100 height 24
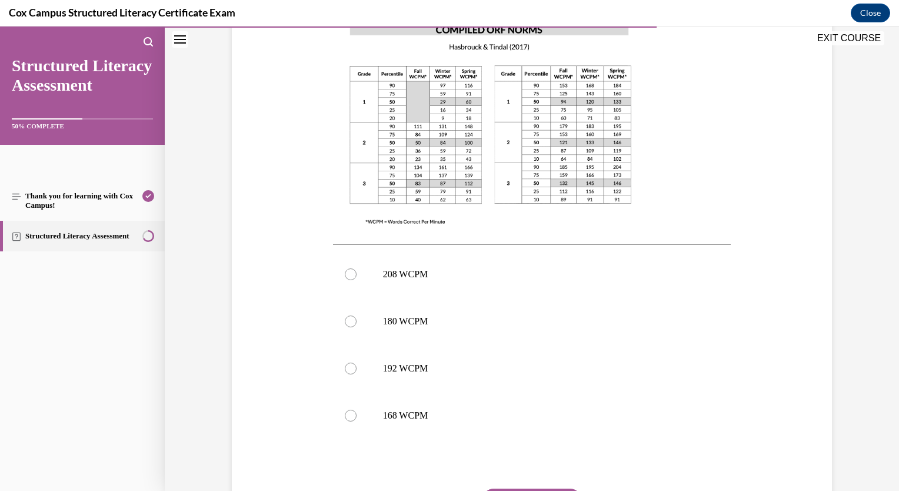
scroll to position [412, 0]
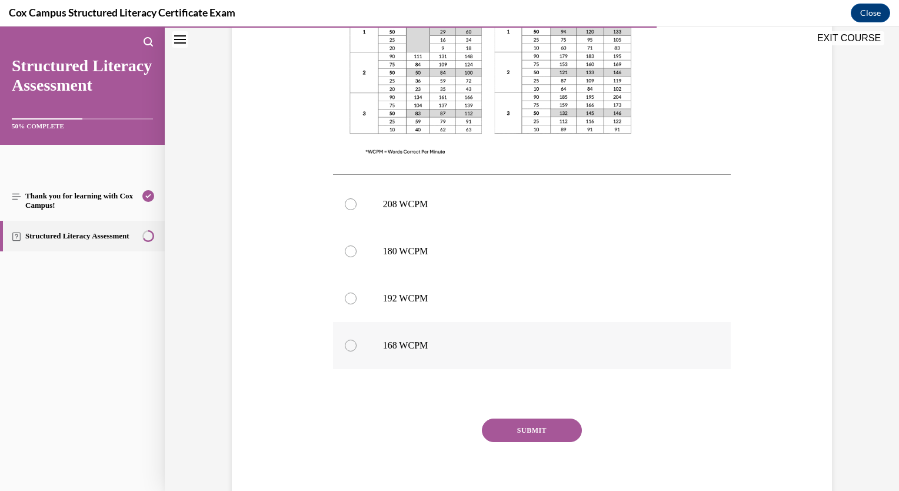
click at [346, 348] on div at bounding box center [351, 346] width 12 height 12
click at [346, 348] on input "168 WCPM" at bounding box center [351, 346] width 12 height 12
radio input "true"
click at [506, 425] on button "SUBMIT" at bounding box center [532, 430] width 100 height 24
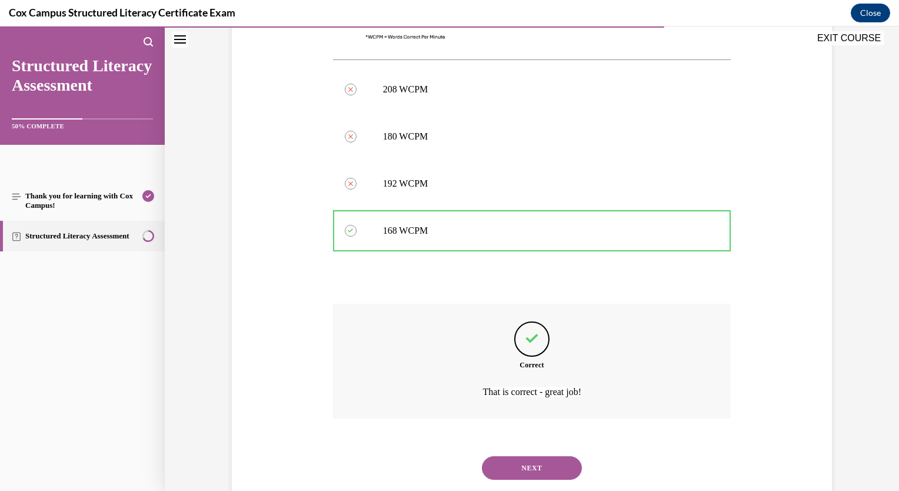
scroll to position [556, 0]
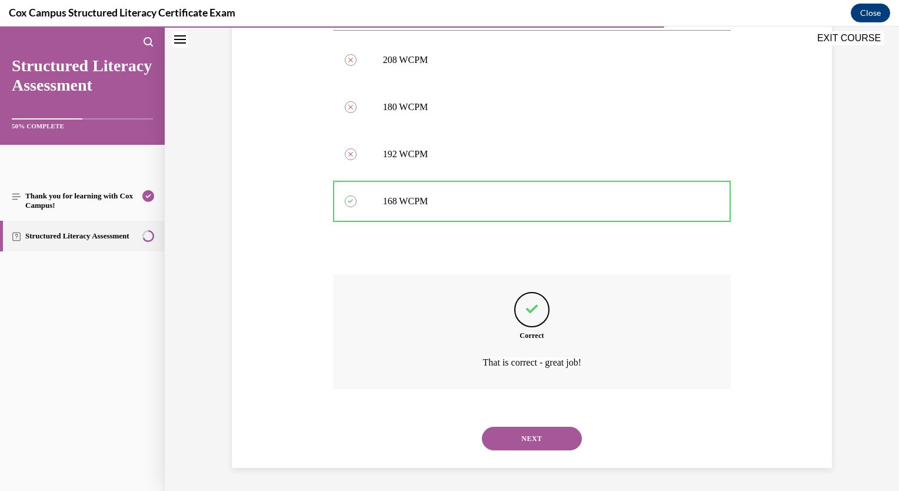
click at [527, 443] on button "NEXT" at bounding box center [532, 439] width 100 height 24
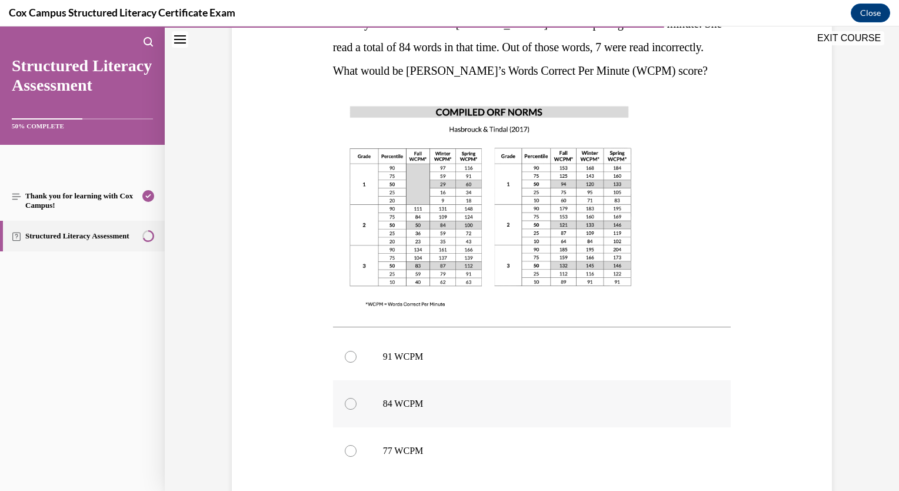
scroll to position [294, 0]
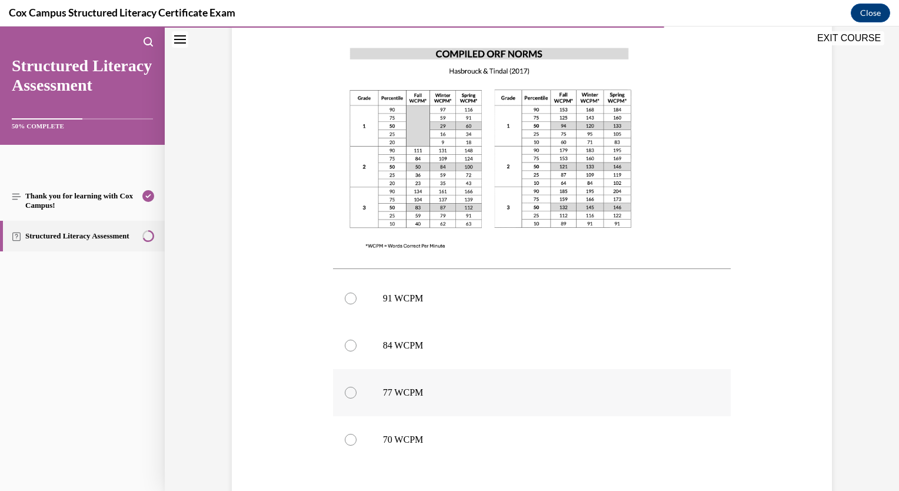
click at [350, 395] on div at bounding box center [351, 393] width 12 height 12
click at [350, 395] on input "77 WCPM" at bounding box center [351, 393] width 12 height 12
radio input "true"
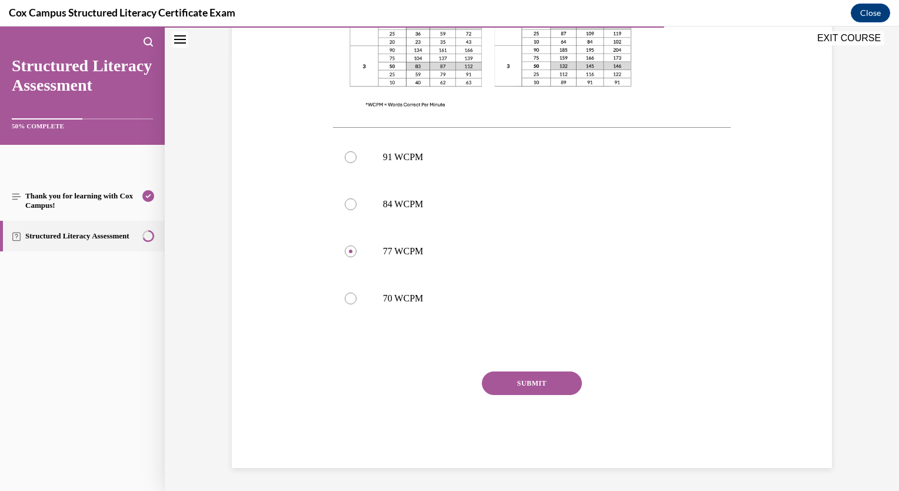
click at [510, 388] on button "SUBMIT" at bounding box center [532, 383] width 100 height 24
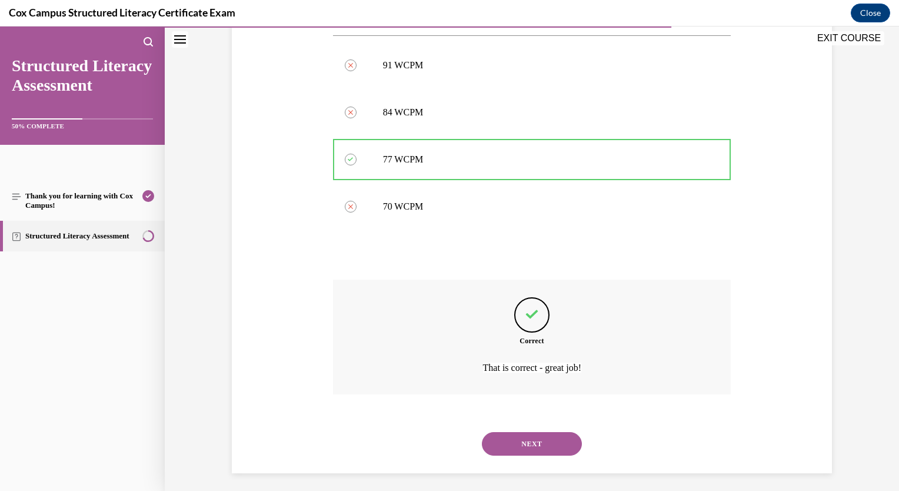
scroll to position [533, 0]
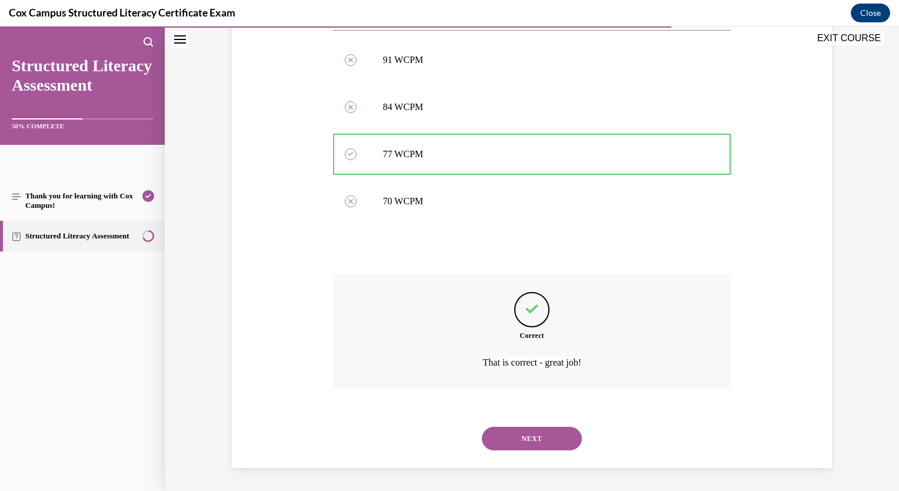
click at [507, 438] on button "NEXT" at bounding box center [532, 439] width 100 height 24
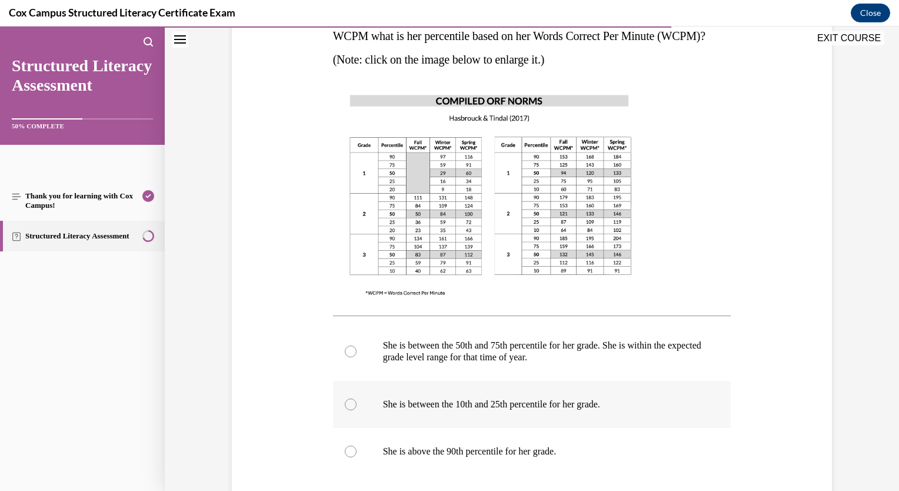
scroll to position [353, 0]
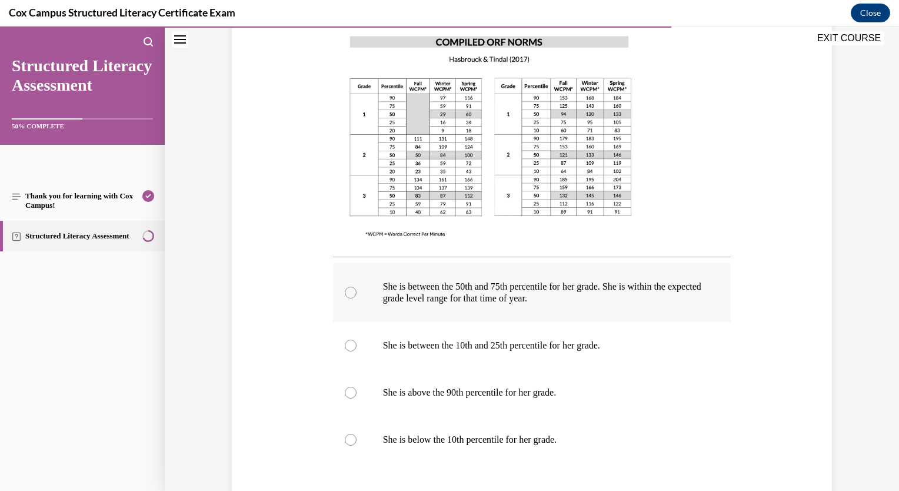
click at [348, 296] on div at bounding box center [351, 293] width 12 height 12
click at [348, 296] on input "She is between the 50th and 75th percentile for her grade. She is within the ex…" at bounding box center [351, 293] width 12 height 12
radio input "true"
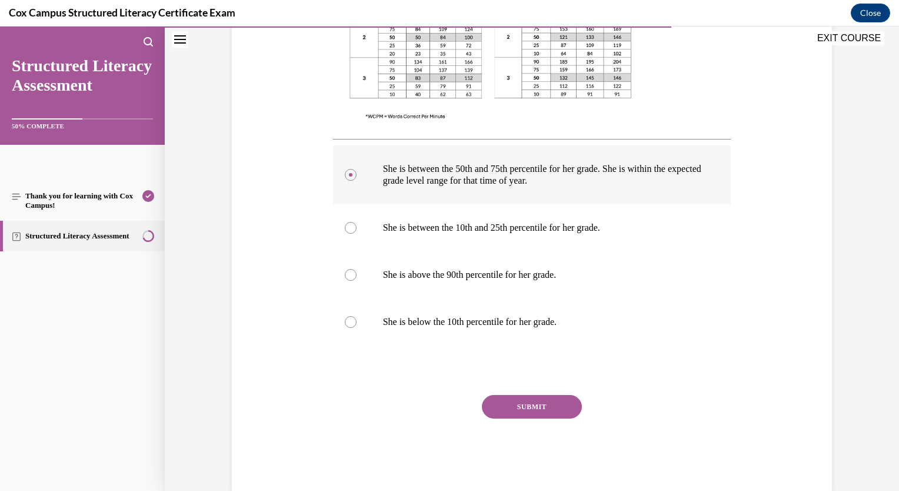
scroll to position [494, 0]
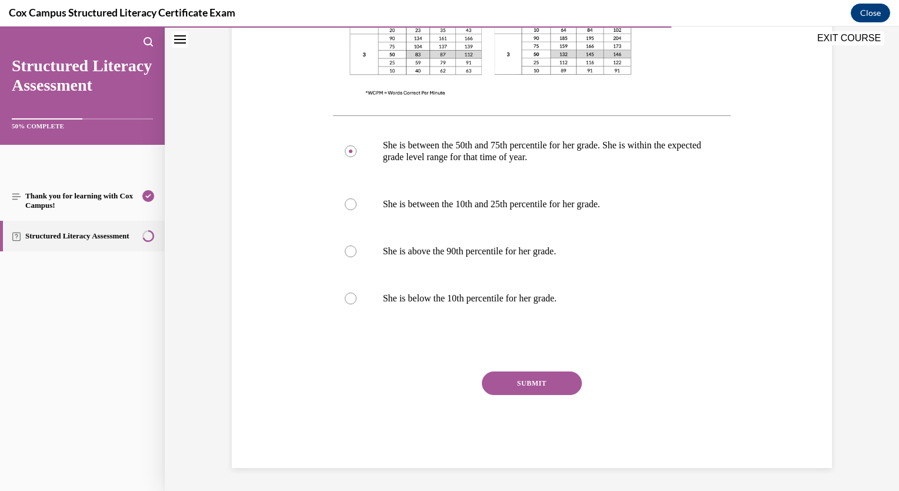
click at [527, 387] on button "SUBMIT" at bounding box center [532, 383] width 100 height 24
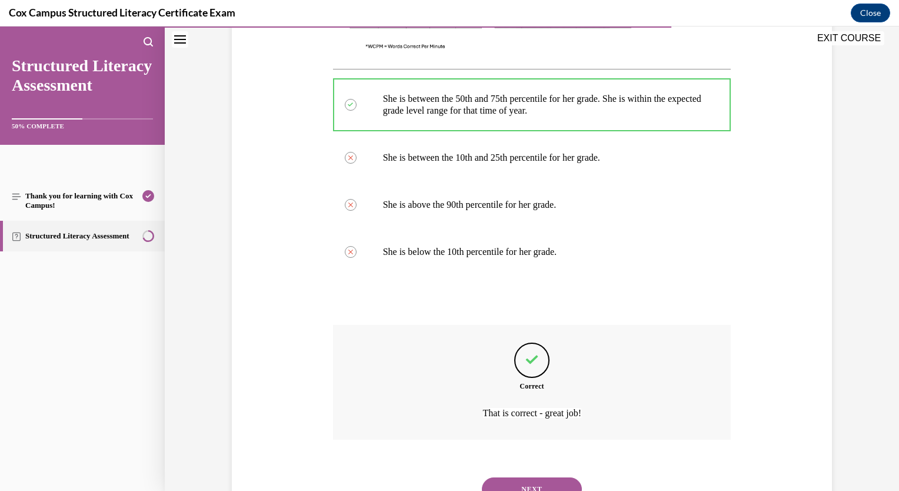
scroll to position [591, 0]
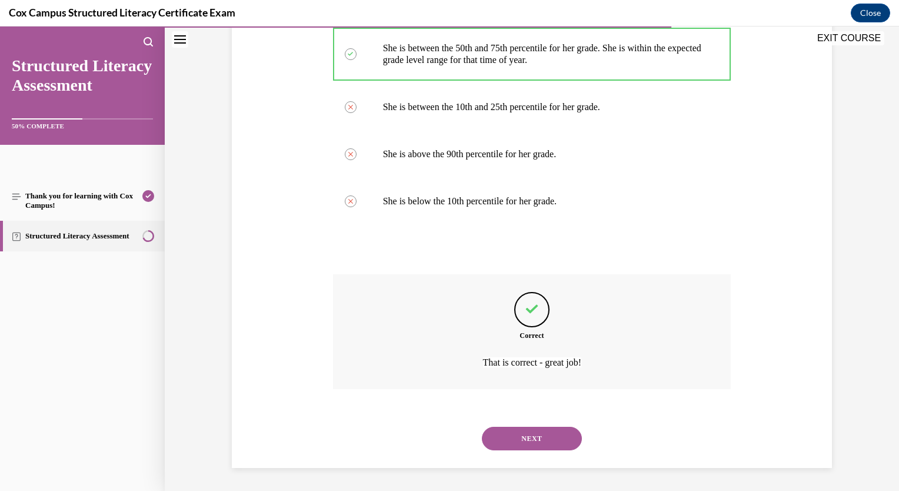
click at [526, 439] on button "NEXT" at bounding box center [532, 439] width 100 height 24
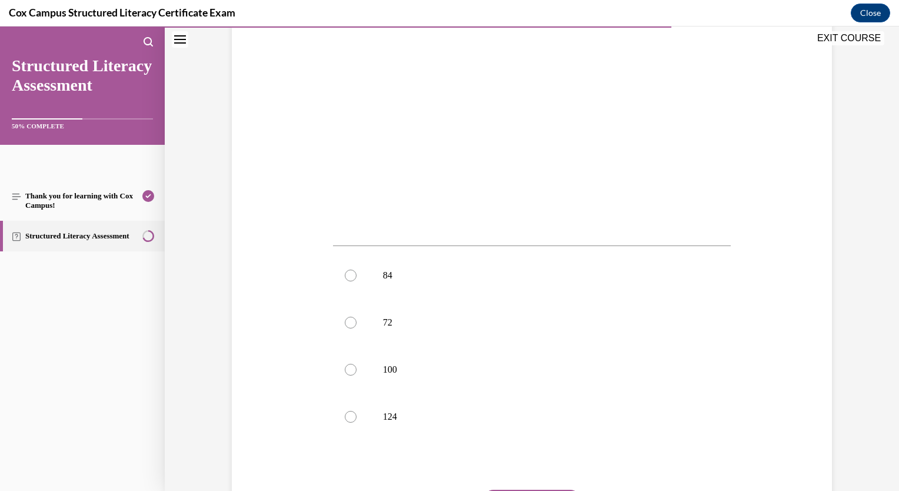
scroll to position [353, 0]
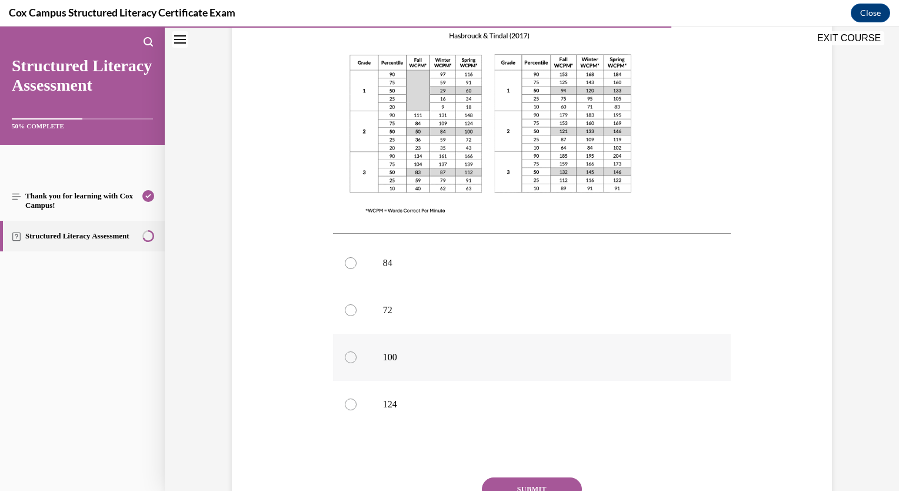
click at [345, 351] on div at bounding box center [351, 357] width 12 height 12
click at [345, 351] on input "100" at bounding box center [351, 357] width 12 height 12
radio input "true"
click at [514, 477] on button "SUBMIT" at bounding box center [532, 489] width 100 height 24
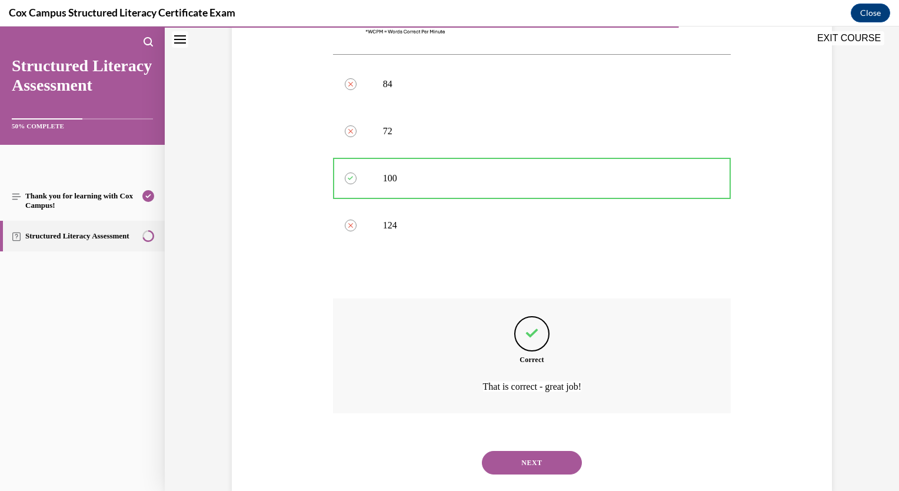
scroll to position [533, 0]
click at [535, 450] on button "NEXT" at bounding box center [532, 462] width 100 height 24
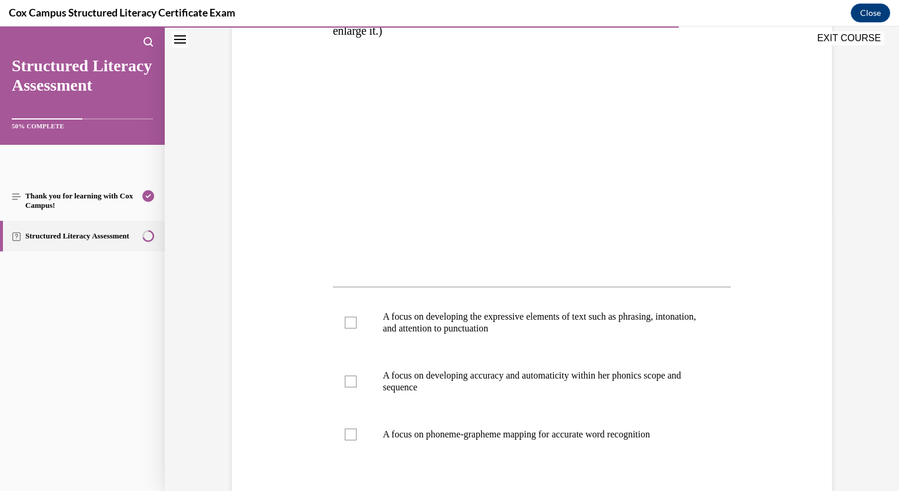
scroll to position [353, 0]
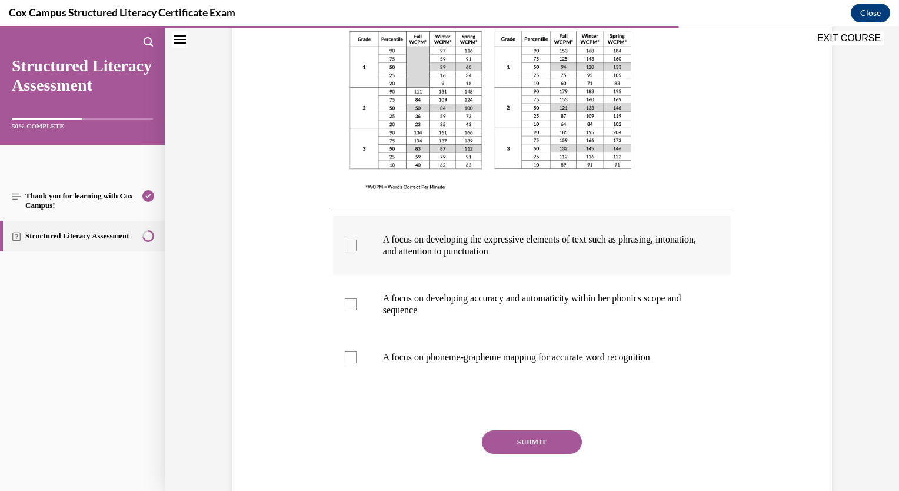
click at [346, 251] on div at bounding box center [351, 245] width 12 height 12
click at [346, 251] on input "A focus on developing the expressive elements of text such as phrasing, intonat…" at bounding box center [351, 245] width 12 height 12
checkbox input "true"
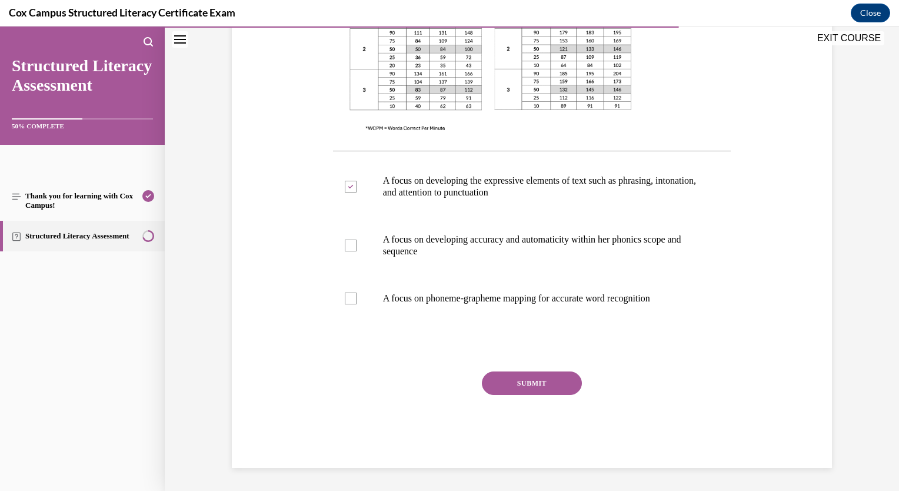
click at [499, 378] on button "SUBMIT" at bounding box center [532, 383] width 100 height 24
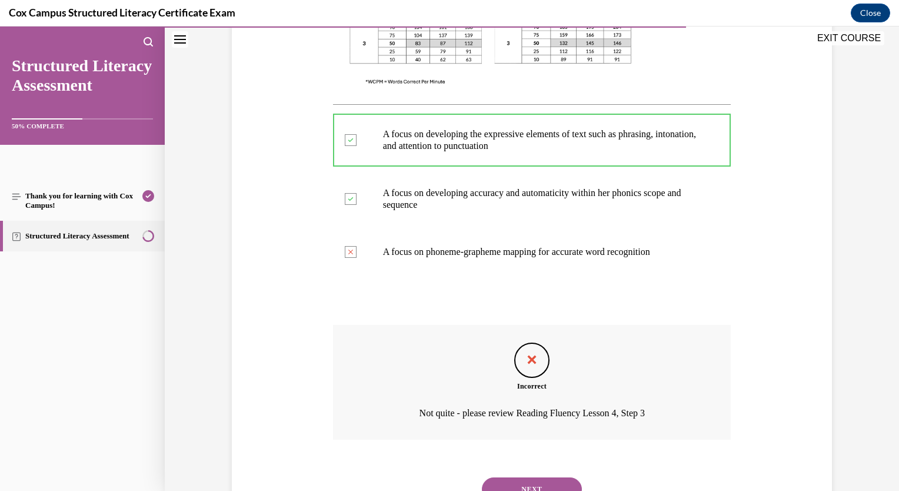
scroll to position [509, 0]
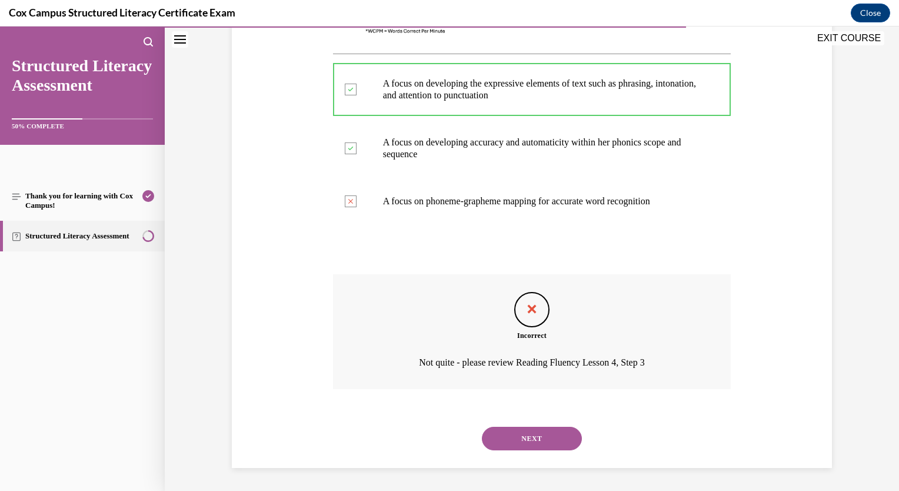
click at [513, 439] on button "NEXT" at bounding box center [532, 439] width 100 height 24
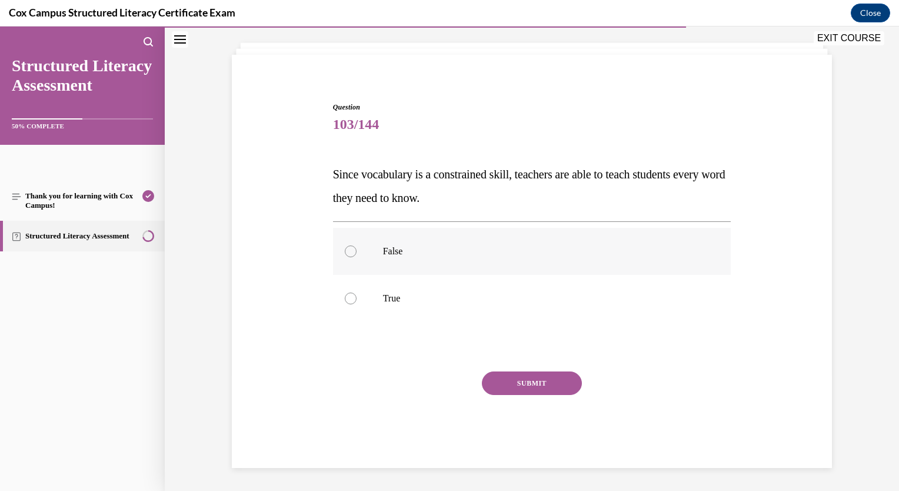
drag, startPoint x: 343, startPoint y: 253, endPoint x: 350, endPoint y: 260, distance: 9.6
click at [345, 253] on div at bounding box center [351, 251] width 12 height 12
click at [345, 253] on input "False" at bounding box center [351, 251] width 12 height 12
radio input "true"
click at [497, 379] on button "SUBMIT" at bounding box center [532, 383] width 100 height 24
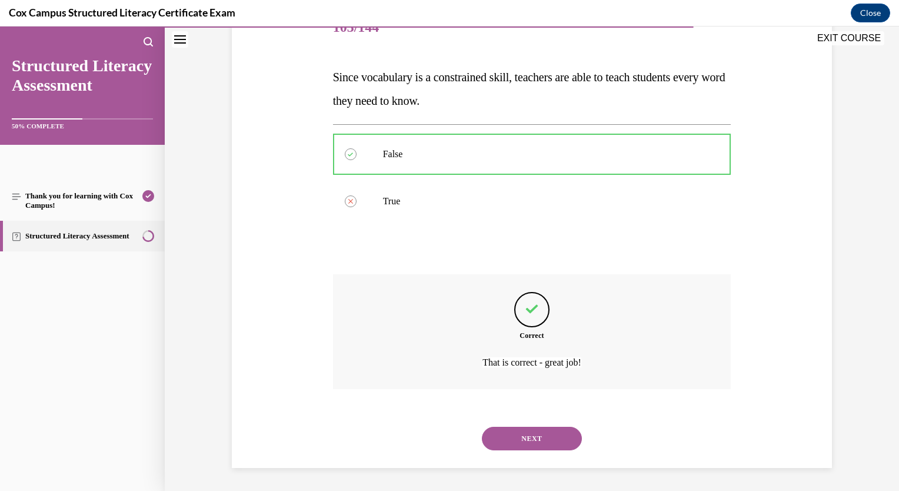
click at [521, 445] on button "NEXT" at bounding box center [532, 439] width 100 height 24
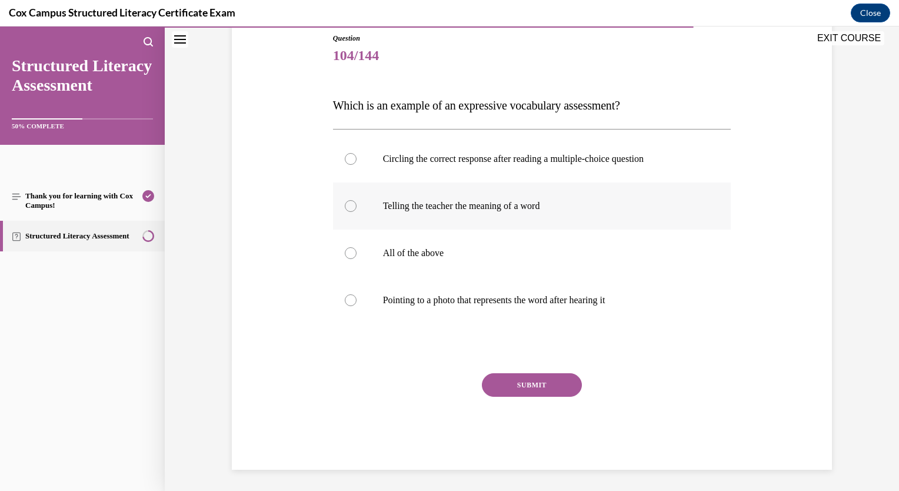
click at [350, 212] on label "Telling the teacher the meaning of a word" at bounding box center [532, 205] width 398 height 47
click at [350, 212] on input "Telling the teacher the meaning of a word" at bounding box center [351, 206] width 12 height 12
radio input "true"
click at [519, 392] on button "SUBMIT" at bounding box center [532, 385] width 100 height 24
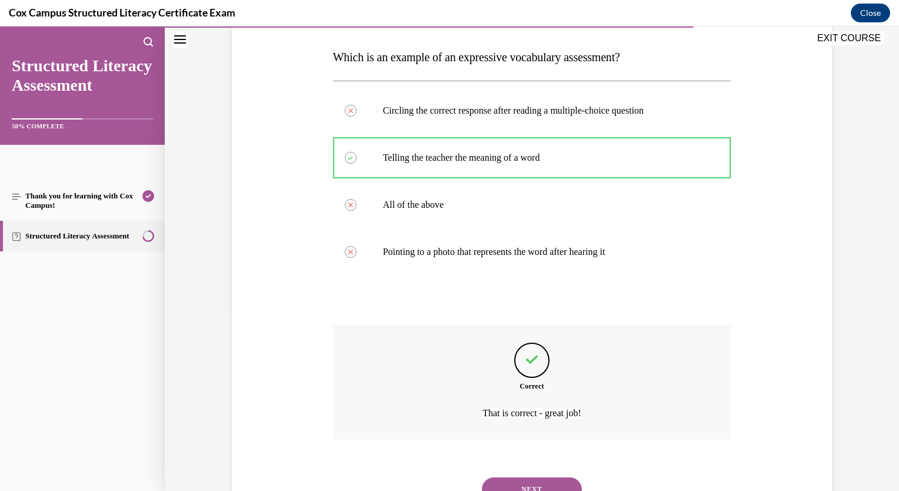
scroll to position [229, 0]
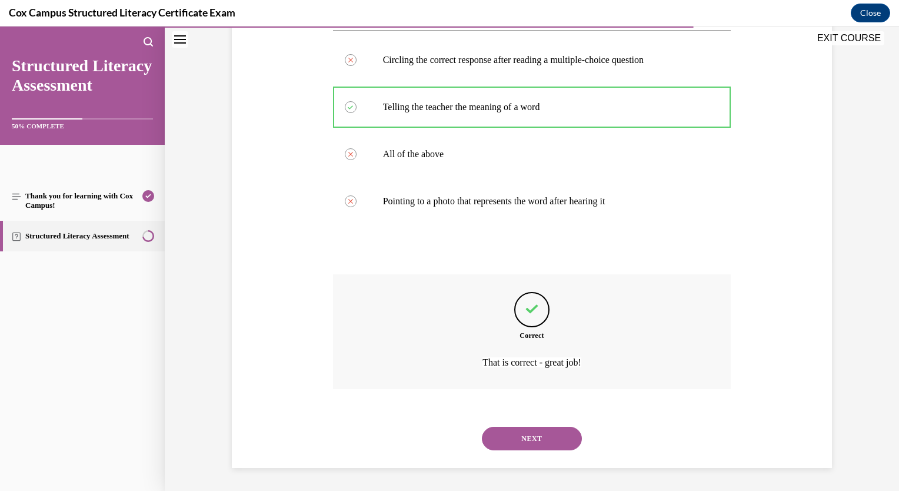
click at [558, 433] on button "NEXT" at bounding box center [532, 439] width 100 height 24
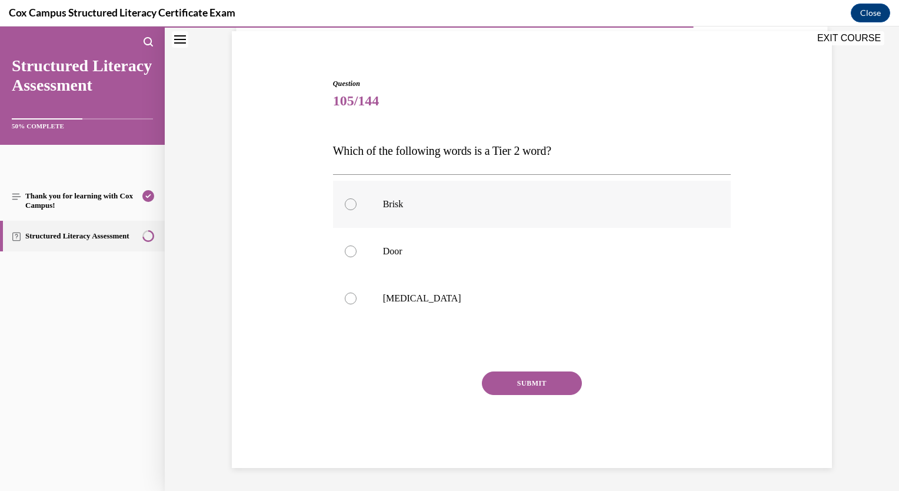
drag, startPoint x: 348, startPoint y: 203, endPoint x: 365, endPoint y: 229, distance: 31.3
click at [348, 203] on div at bounding box center [351, 204] width 12 height 12
click at [348, 203] on input "Brisk" at bounding box center [351, 204] width 12 height 12
radio input "true"
click at [505, 385] on button "SUBMIT" at bounding box center [532, 383] width 100 height 24
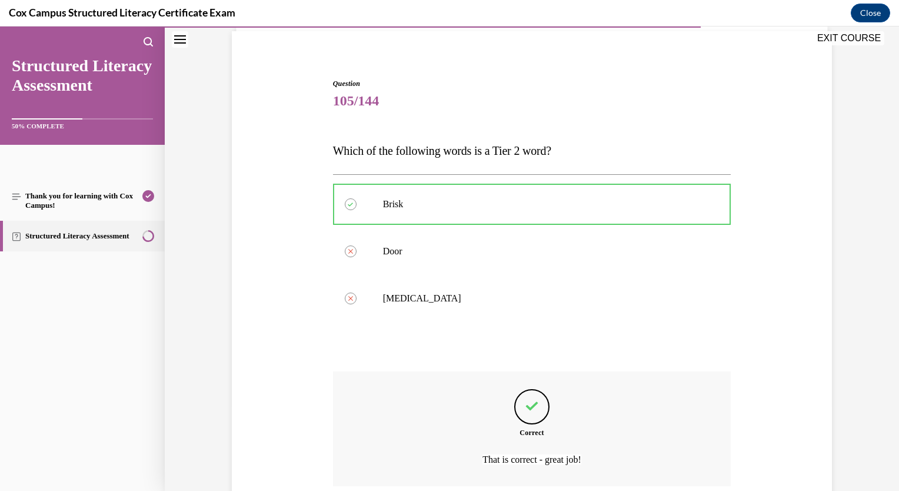
scroll to position [182, 0]
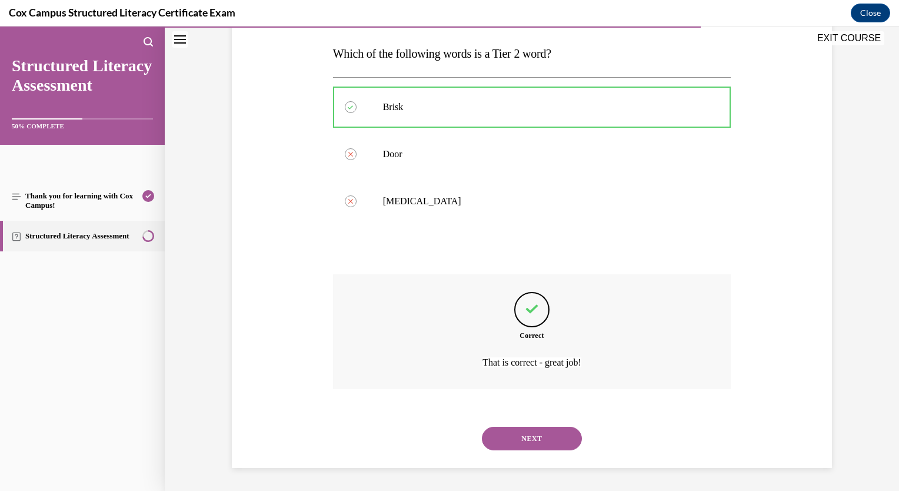
click at [511, 437] on button "NEXT" at bounding box center [532, 439] width 100 height 24
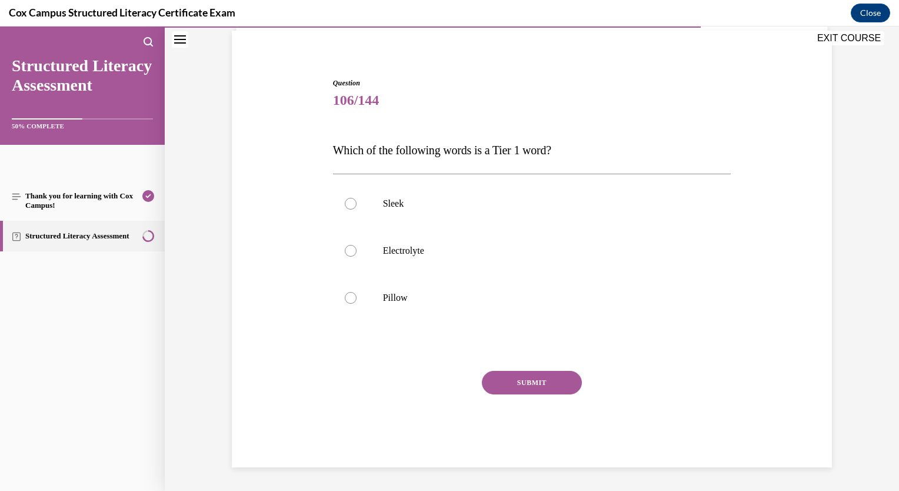
scroll to position [85, 0]
click at [345, 300] on div at bounding box center [351, 298] width 12 height 12
click at [345, 300] on input "Pillow" at bounding box center [351, 298] width 12 height 12
radio input "true"
click at [520, 389] on button "SUBMIT" at bounding box center [532, 383] width 100 height 24
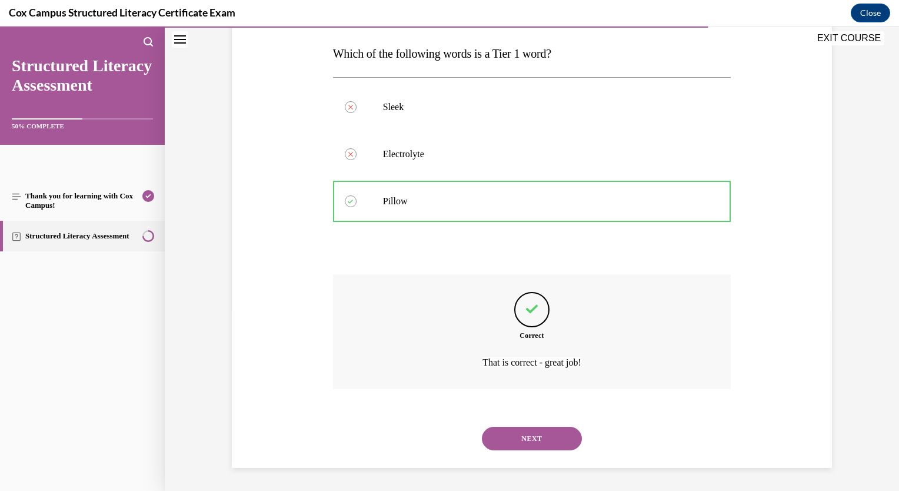
click at [501, 437] on button "NEXT" at bounding box center [532, 439] width 100 height 24
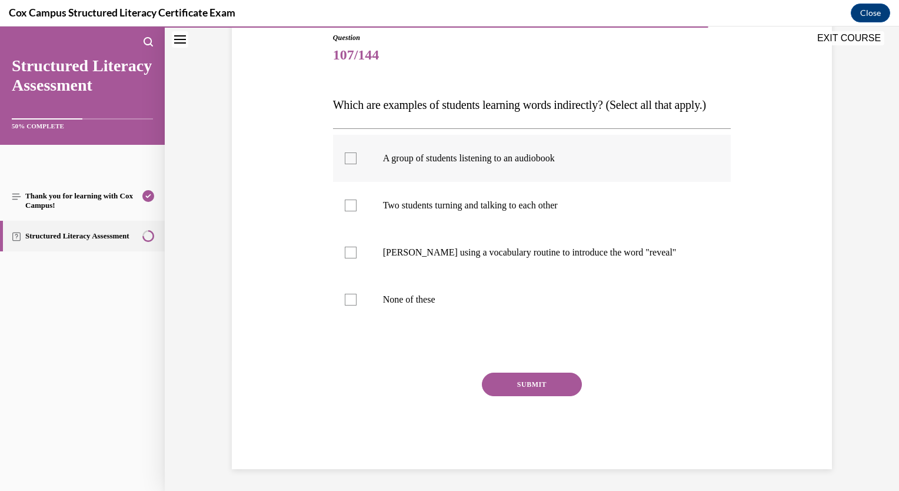
click at [345, 164] on div at bounding box center [351, 158] width 12 height 12
click at [345, 164] on input "A group of students listening to an audiobook" at bounding box center [351, 158] width 12 height 12
checkbox input "true"
click at [344, 229] on label "Two students turning and talking to each other" at bounding box center [532, 205] width 398 height 47
click at [345, 211] on input "Two students turning and talking to each other" at bounding box center [351, 205] width 12 height 12
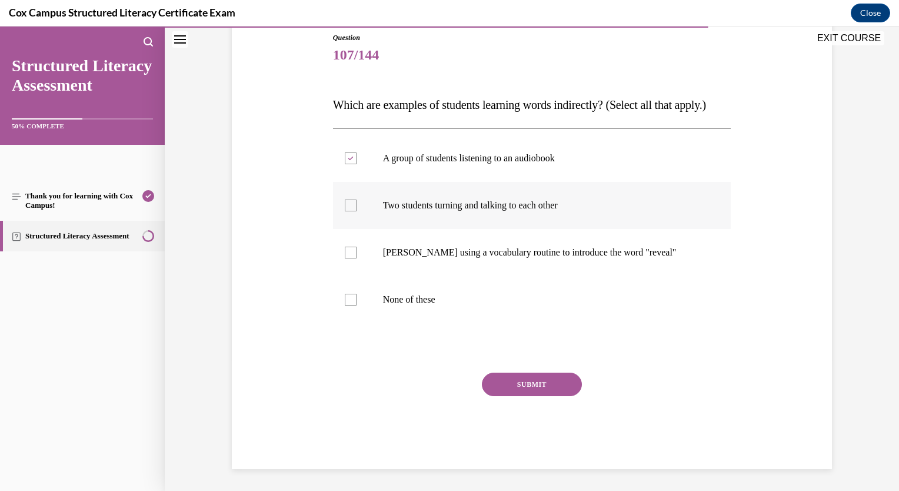
checkbox input "true"
click at [537, 396] on button "SUBMIT" at bounding box center [532, 384] width 100 height 24
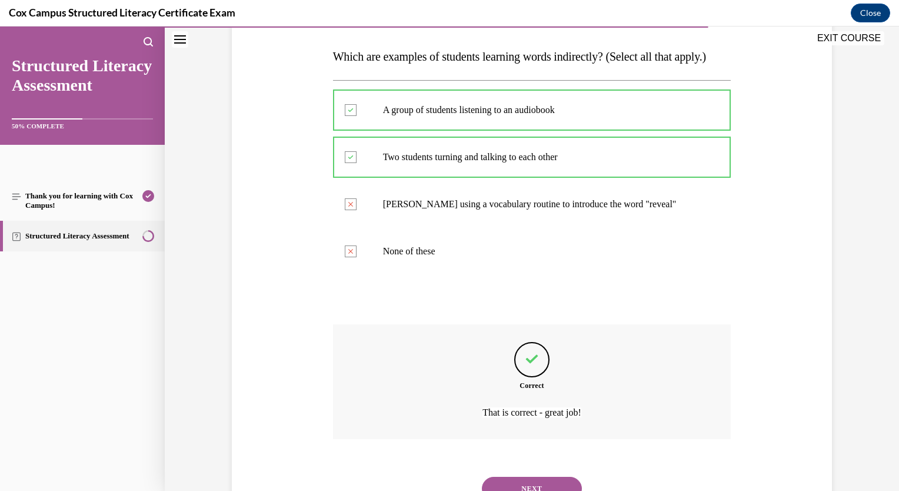
scroll to position [253, 0]
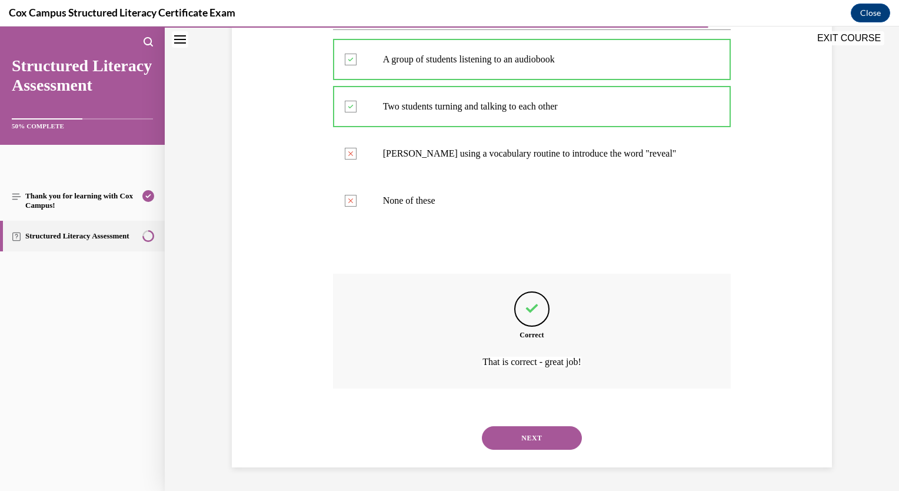
click at [526, 435] on button "NEXT" at bounding box center [532, 438] width 100 height 24
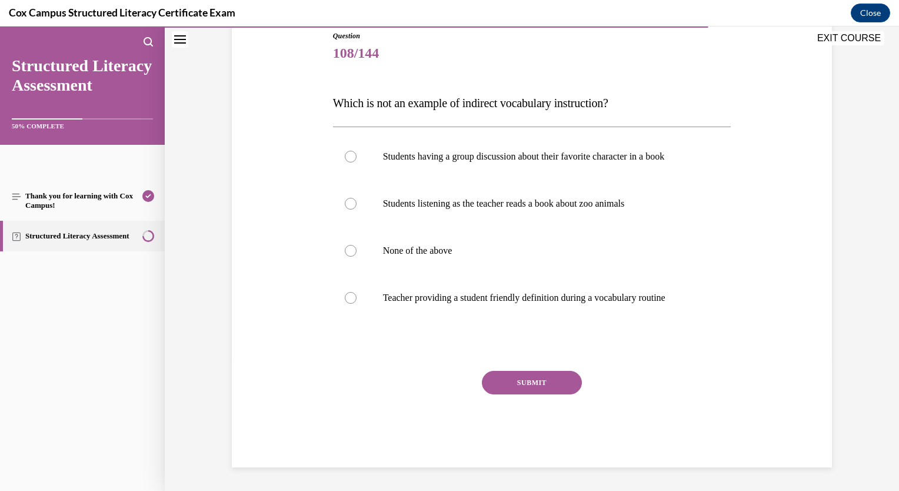
scroll to position [131, 0]
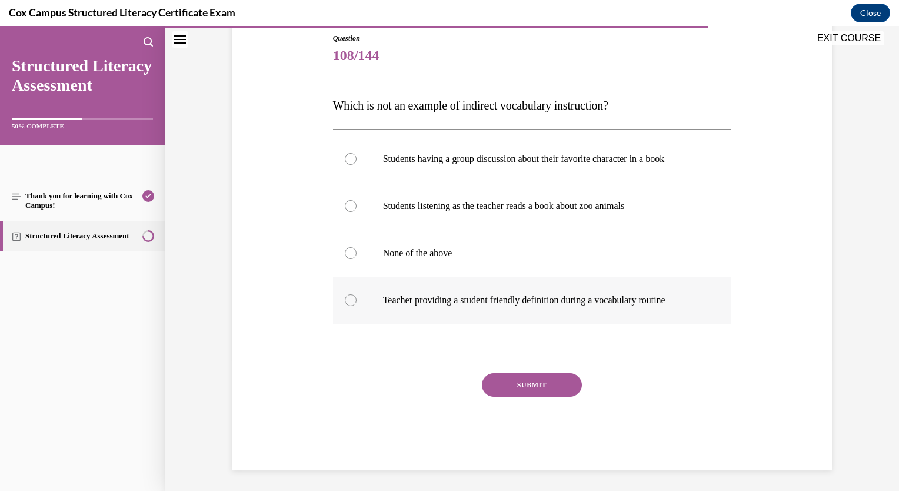
click at [352, 304] on label "Teacher providing a student friendly definition during a vocabulary routine" at bounding box center [532, 300] width 398 height 47
click at [352, 304] on input "Teacher providing a student friendly definition during a vocabulary routine" at bounding box center [351, 300] width 12 height 12
radio input "true"
click at [516, 380] on button "SUBMIT" at bounding box center [532, 385] width 100 height 24
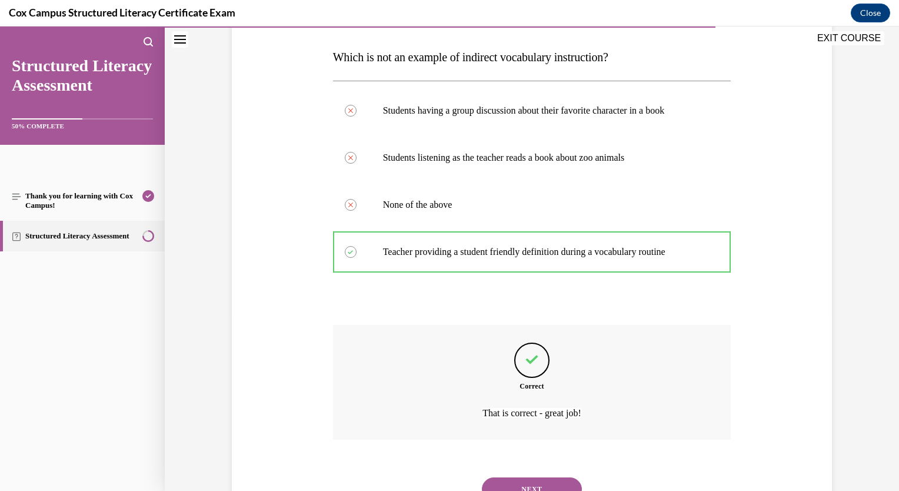
scroll to position [229, 0]
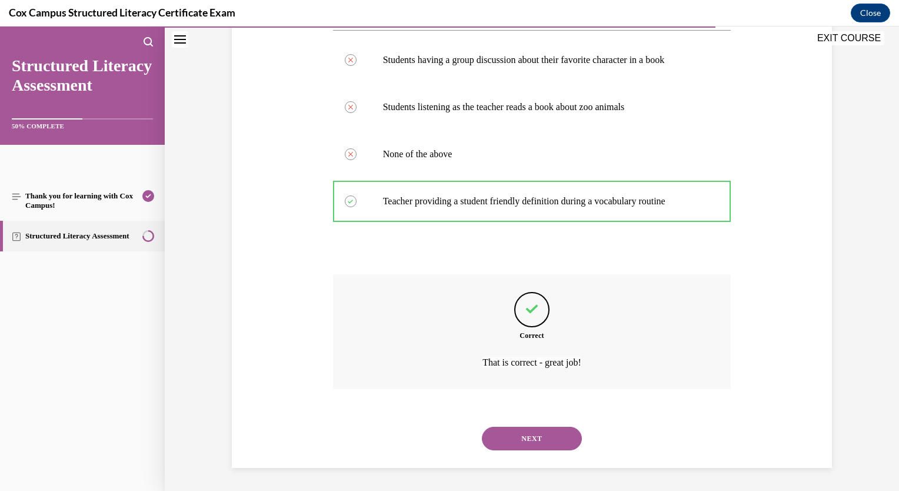
click at [525, 436] on button "NEXT" at bounding box center [532, 439] width 100 height 24
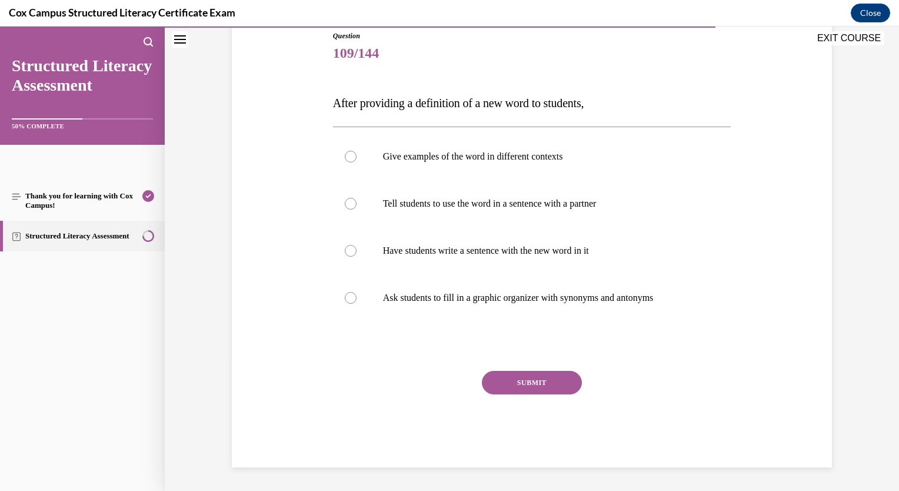
scroll to position [131, 0]
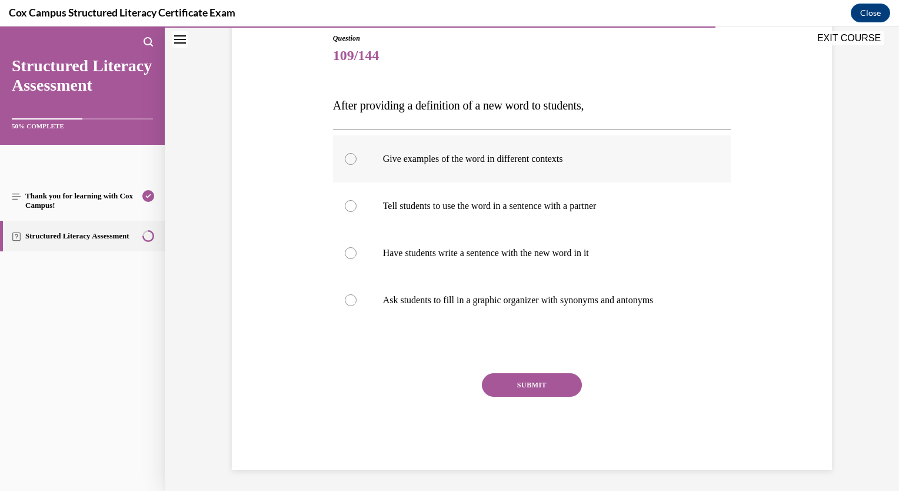
click at [354, 159] on label "Give examples of the word in different contexts" at bounding box center [532, 158] width 398 height 47
click at [354, 159] on input "Give examples of the word in different contexts" at bounding box center [351, 159] width 12 height 12
radio input "true"
click at [518, 392] on button "SUBMIT" at bounding box center [532, 385] width 100 height 24
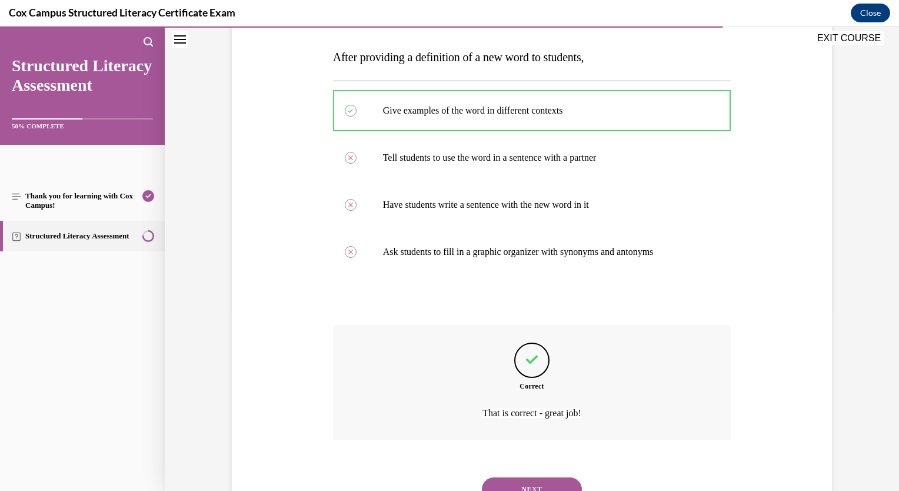
scroll to position [229, 0]
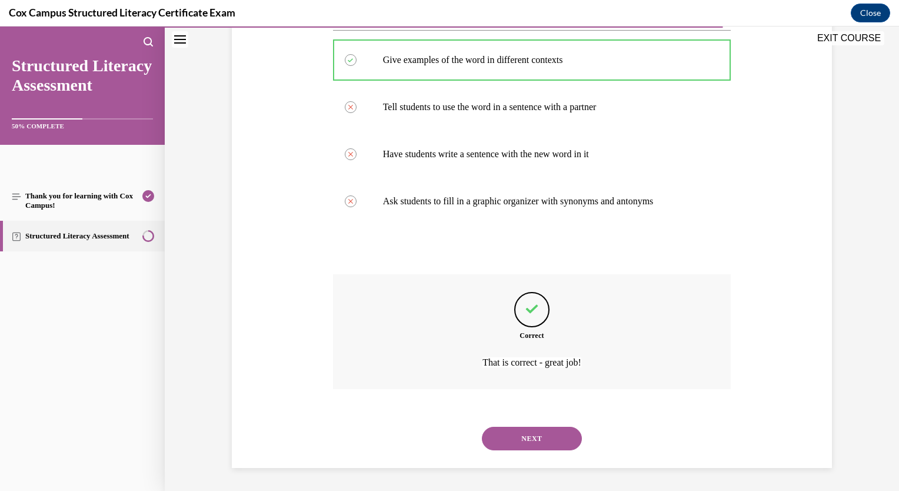
click at [530, 437] on button "NEXT" at bounding box center [532, 439] width 100 height 24
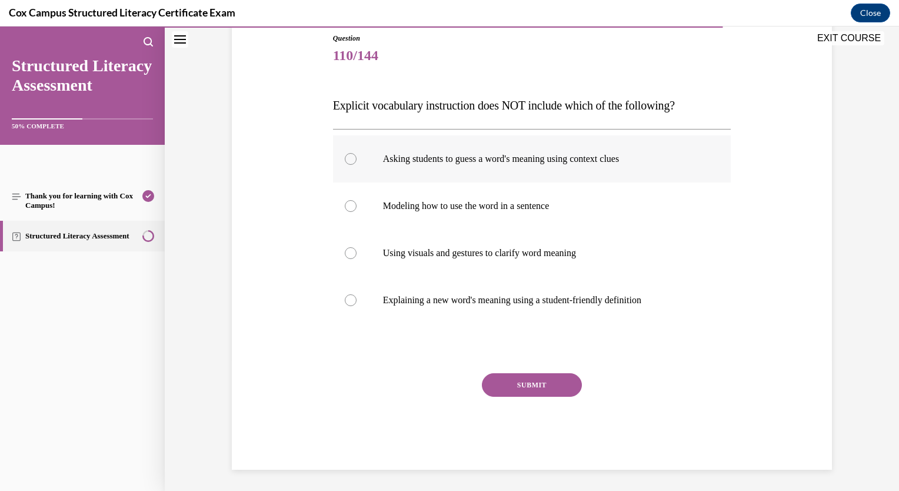
click at [355, 162] on label "Asking students to guess a word's meaning using context clues" at bounding box center [532, 158] width 398 height 47
click at [355, 162] on input "Asking students to guess a word's meaning using context clues" at bounding box center [351, 159] width 12 height 12
radio input "true"
click at [511, 378] on button "SUBMIT" at bounding box center [532, 385] width 100 height 24
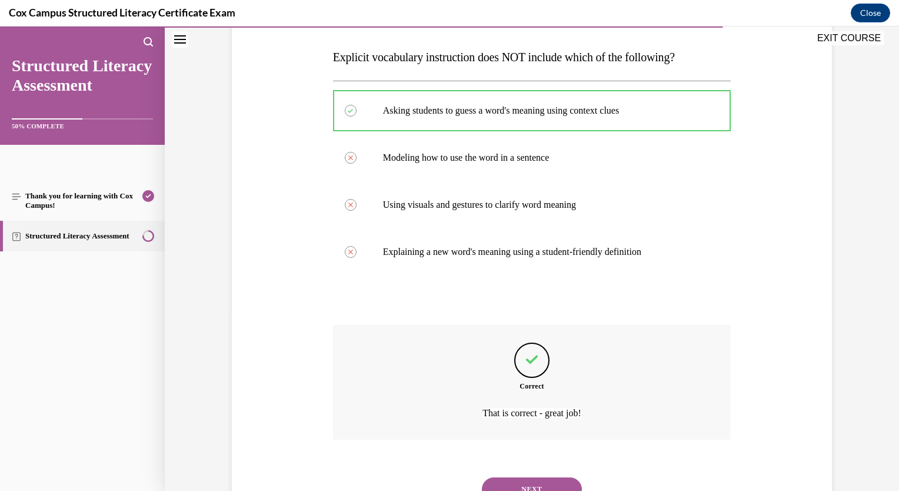
scroll to position [229, 0]
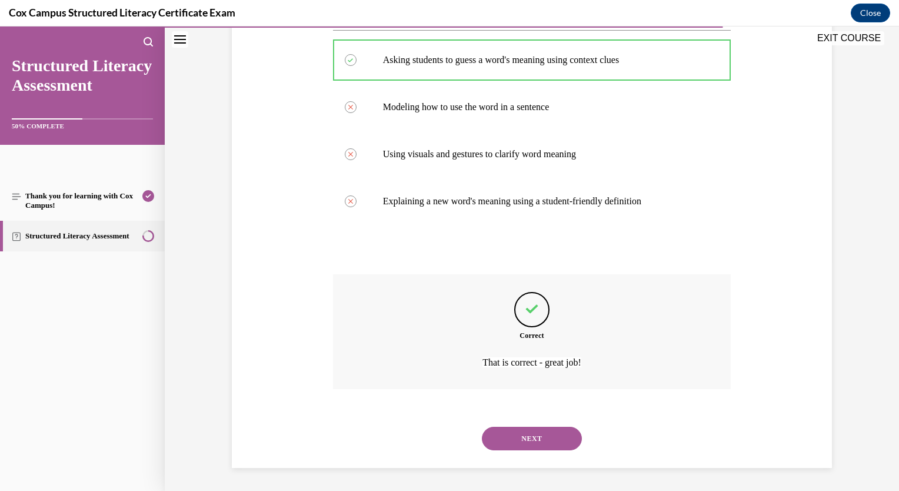
click at [532, 441] on button "NEXT" at bounding box center [532, 439] width 100 height 24
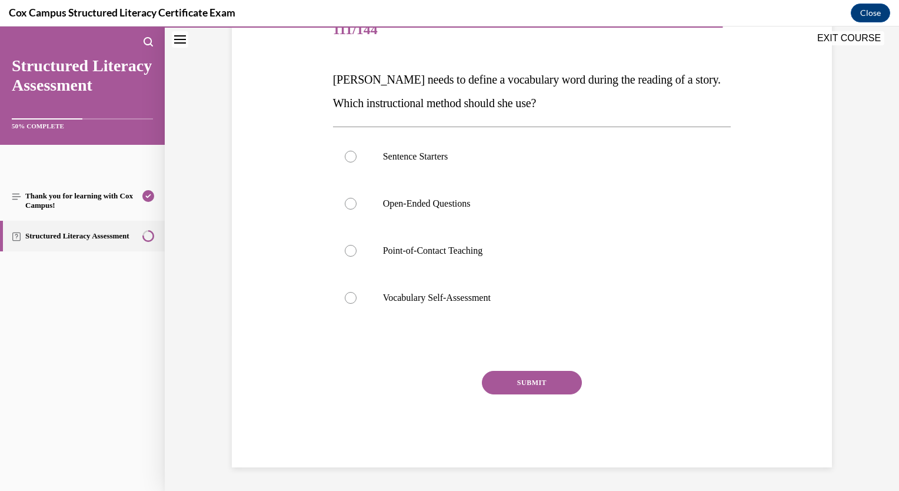
scroll to position [131, 0]
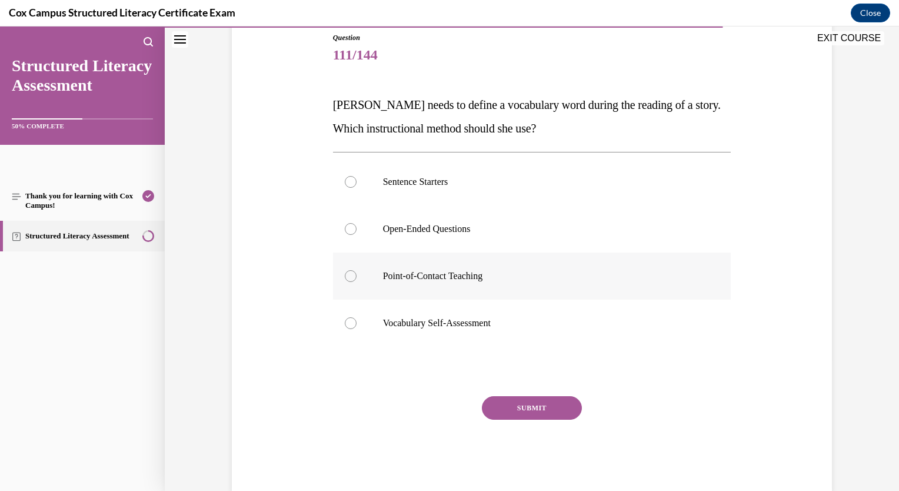
click at [345, 275] on div at bounding box center [351, 276] width 12 height 12
click at [345, 275] on input "Point-of-Contact Teaching" at bounding box center [351, 276] width 12 height 12
radio input "true"
click at [504, 406] on button "SUBMIT" at bounding box center [532, 408] width 100 height 24
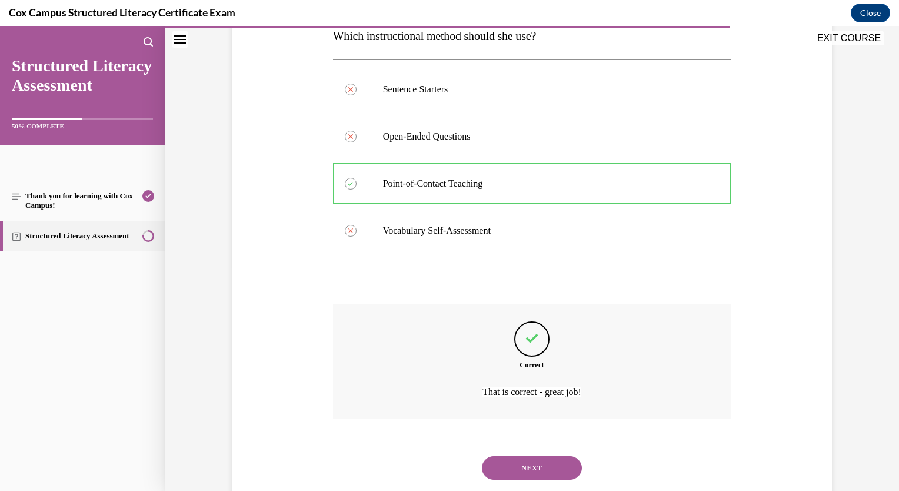
scroll to position [253, 0]
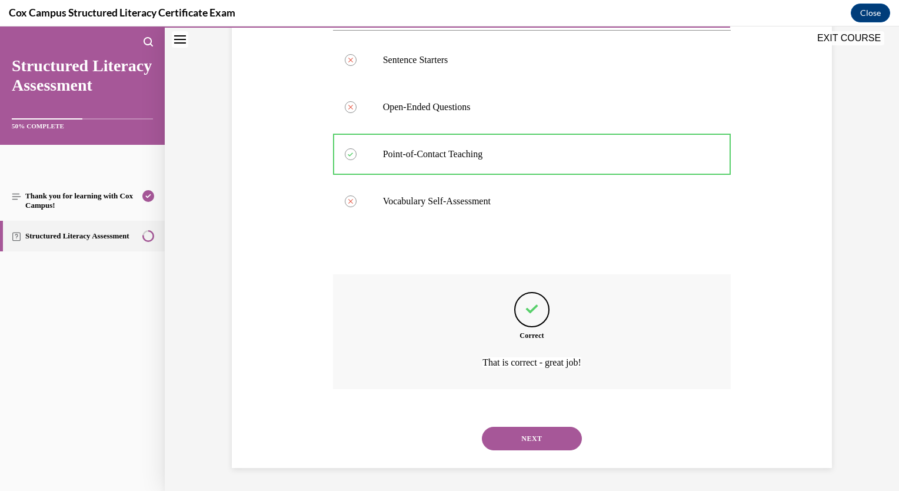
click at [527, 440] on button "NEXT" at bounding box center [532, 439] width 100 height 24
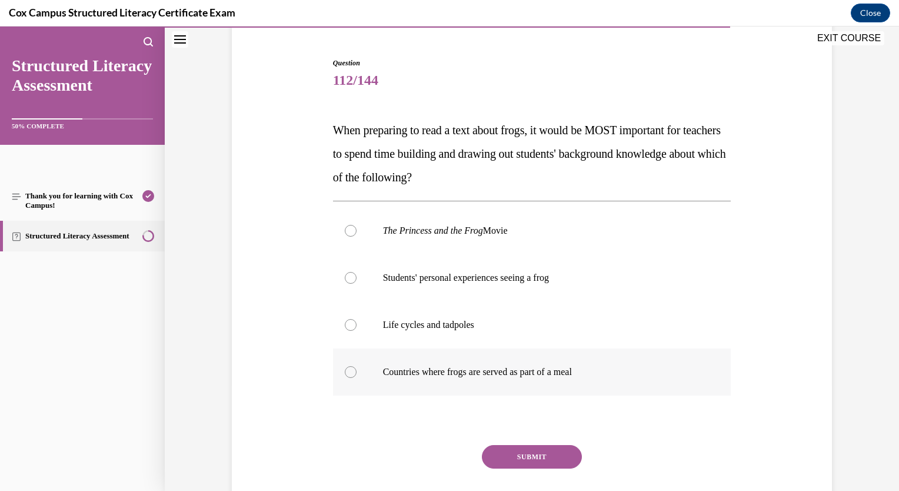
scroll to position [118, 0]
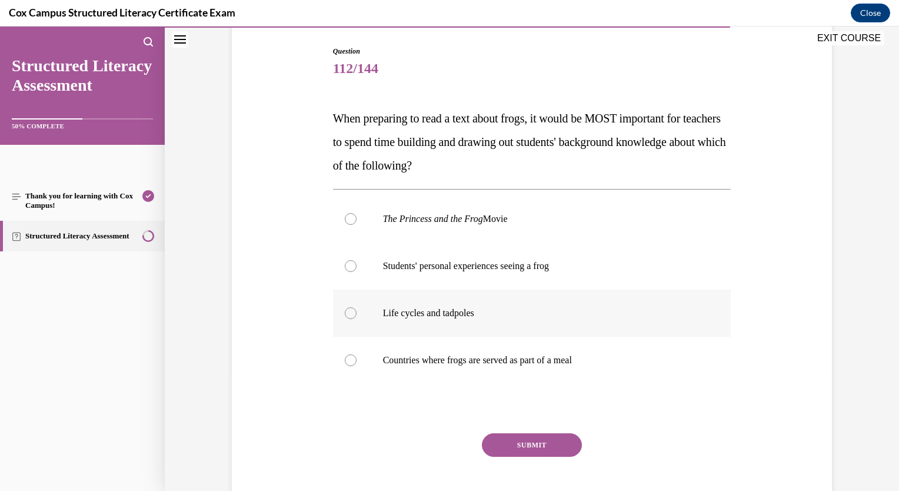
click at [345, 315] on div at bounding box center [351, 313] width 12 height 12
click at [345, 315] on input "Life cycles and tadpoles" at bounding box center [351, 313] width 12 height 12
radio input "true"
click at [508, 448] on button "SUBMIT" at bounding box center [532, 445] width 100 height 24
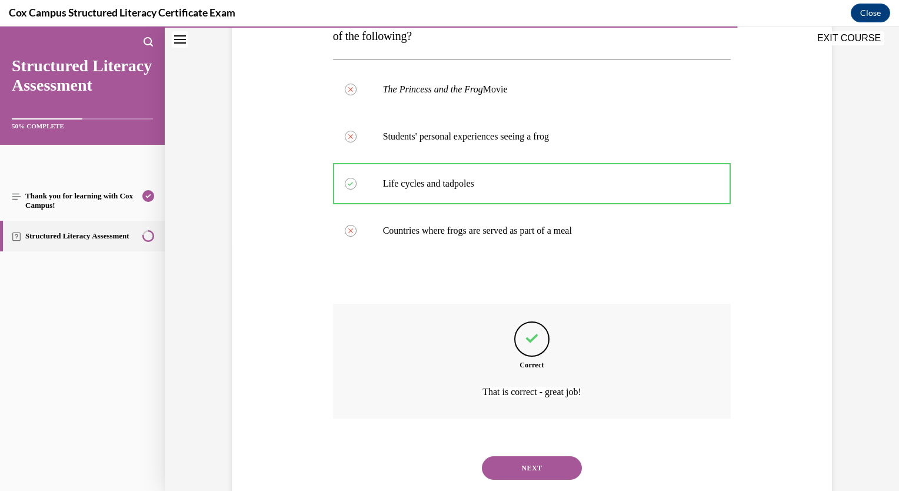
scroll to position [277, 0]
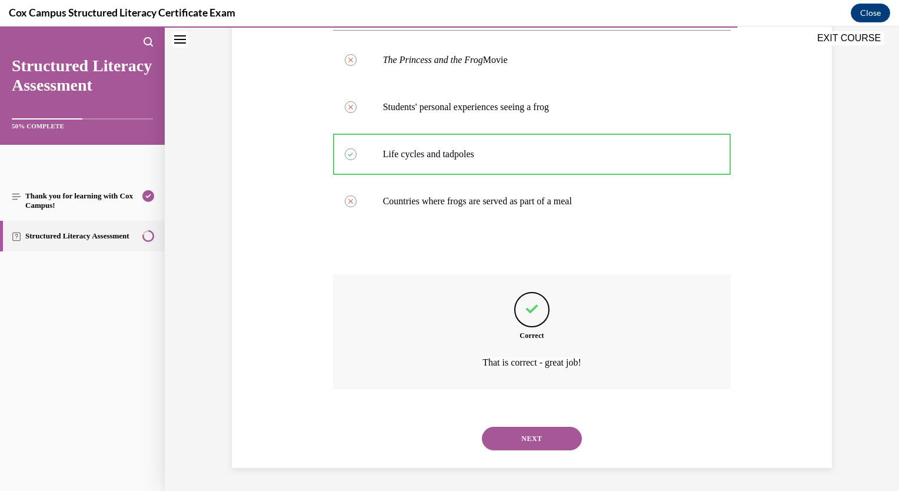
click at [518, 442] on button "NEXT" at bounding box center [532, 439] width 100 height 24
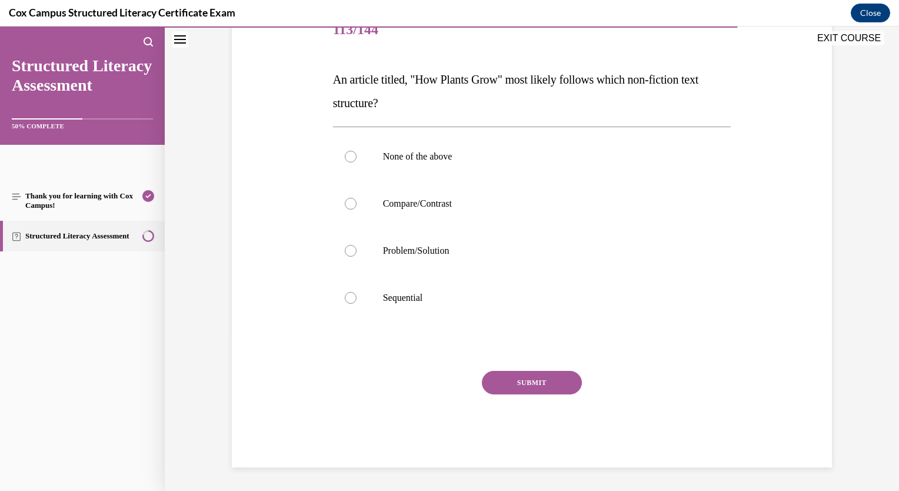
scroll to position [131, 0]
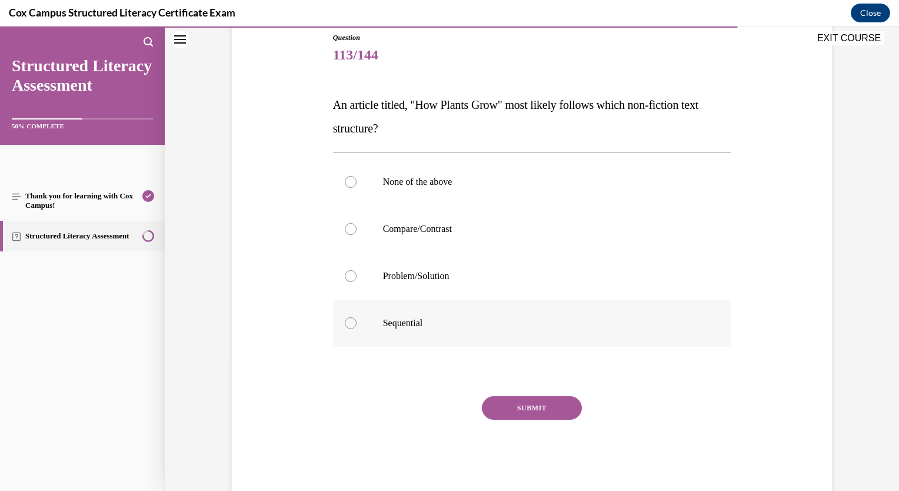
click at [348, 325] on div at bounding box center [351, 323] width 12 height 12
click at [348, 325] on input "Sequential" at bounding box center [351, 323] width 12 height 12
radio input "true"
click at [512, 410] on button "SUBMIT" at bounding box center [532, 408] width 100 height 24
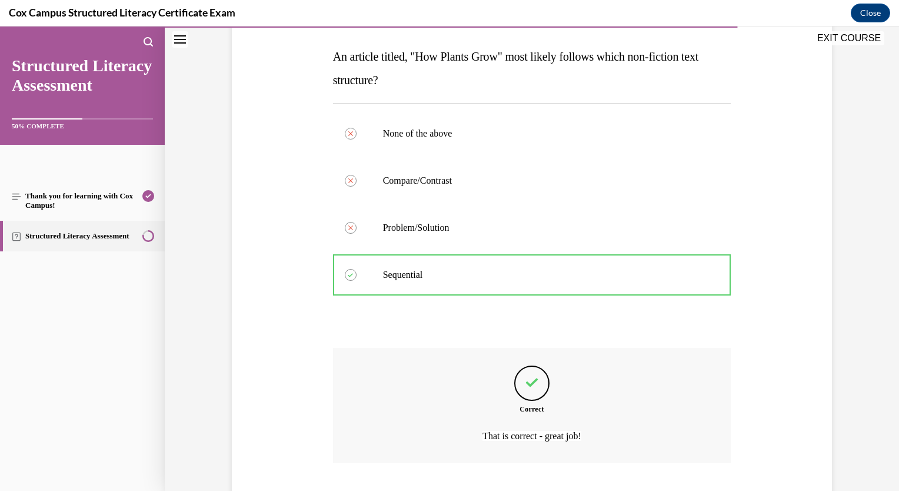
scroll to position [253, 0]
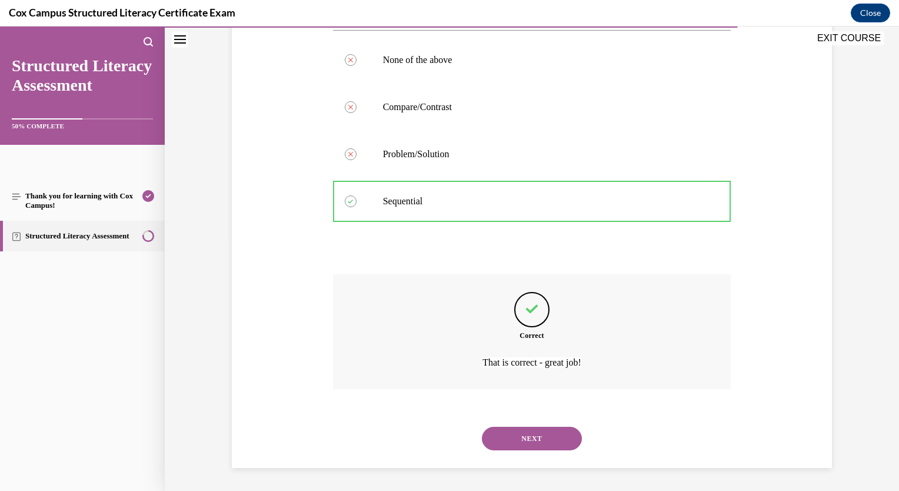
click at [517, 439] on button "NEXT" at bounding box center [532, 439] width 100 height 24
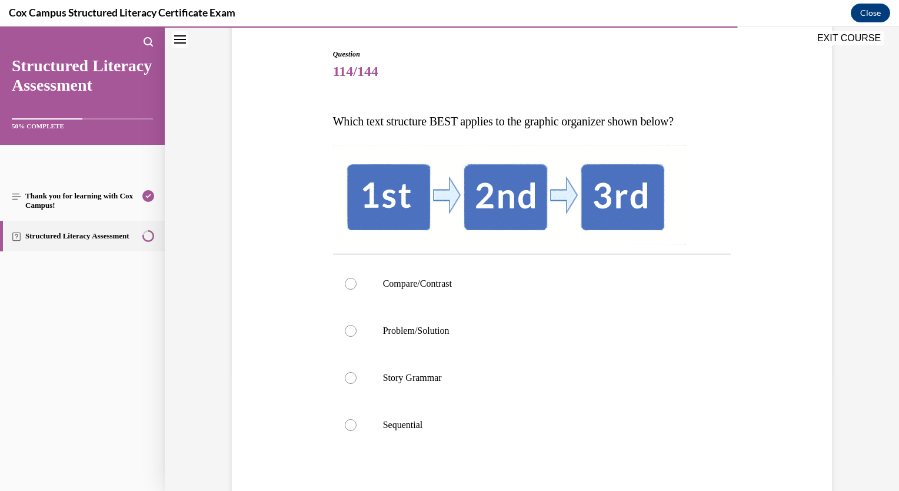
scroll to position [118, 0]
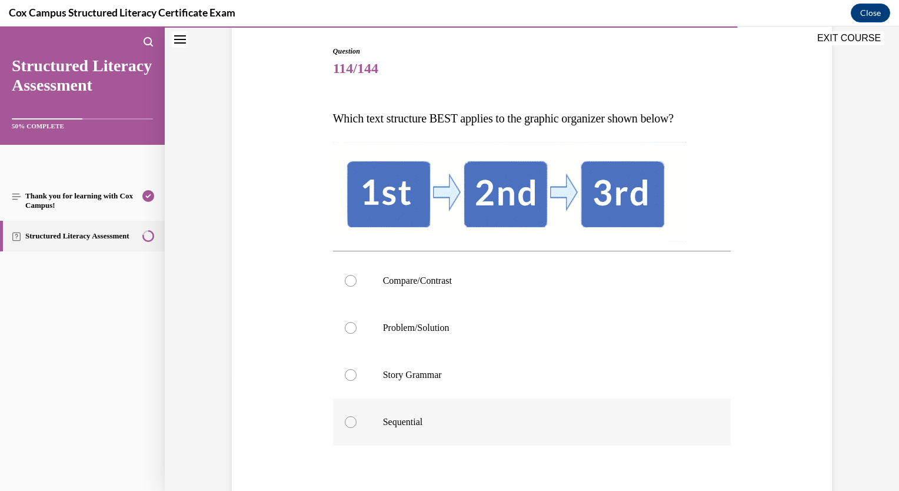
click at [350, 430] on label "Sequential" at bounding box center [532, 421] width 398 height 47
click at [350, 428] on input "Sequential" at bounding box center [351, 422] width 12 height 12
radio input "true"
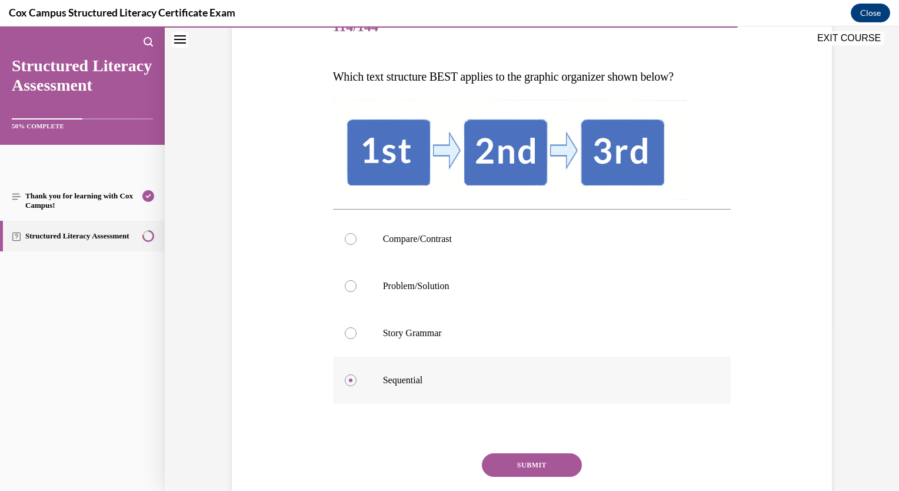
scroll to position [241, 0]
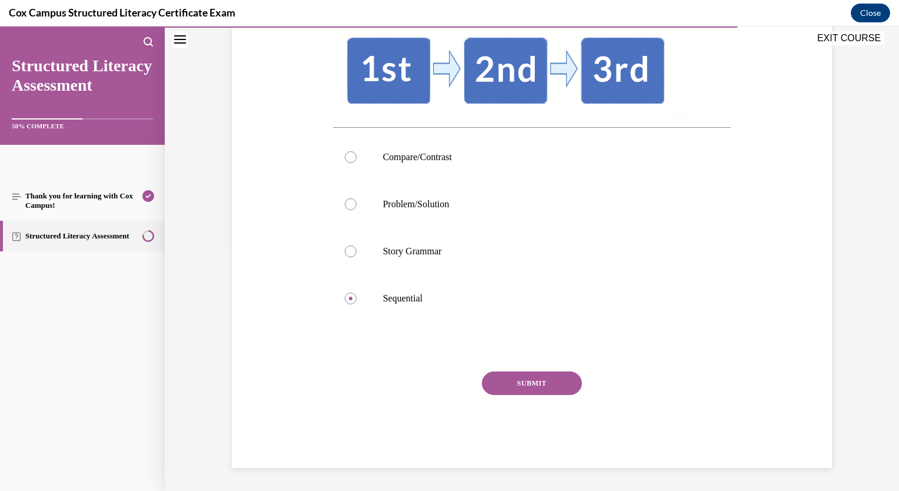
click at [547, 386] on button "SUBMIT" at bounding box center [532, 383] width 100 height 24
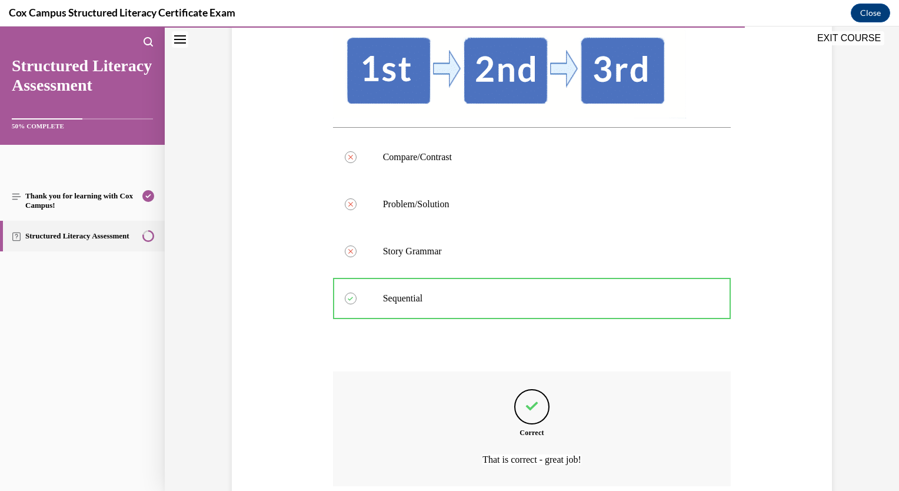
scroll to position [338, 0]
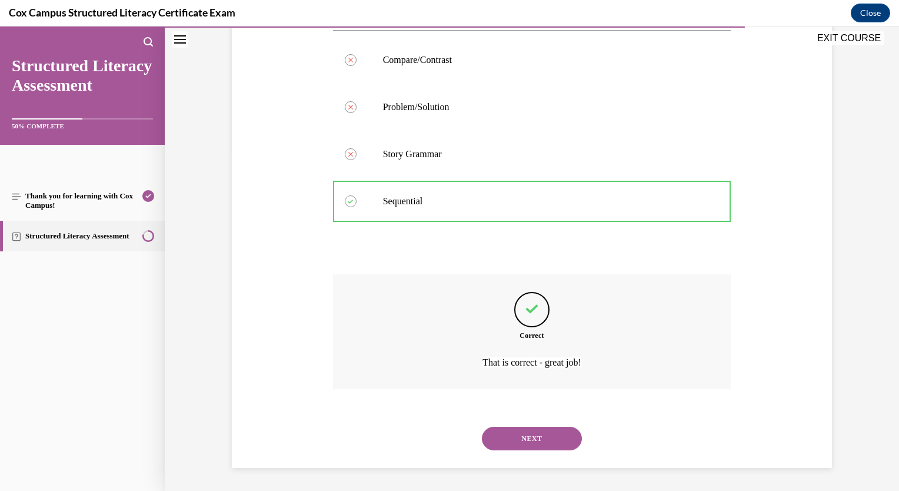
click at [535, 440] on button "NEXT" at bounding box center [532, 439] width 100 height 24
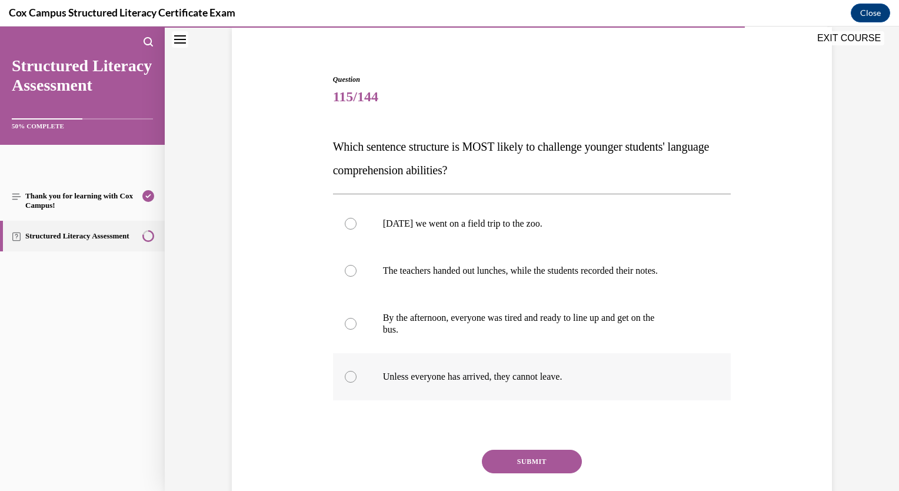
scroll to position [118, 0]
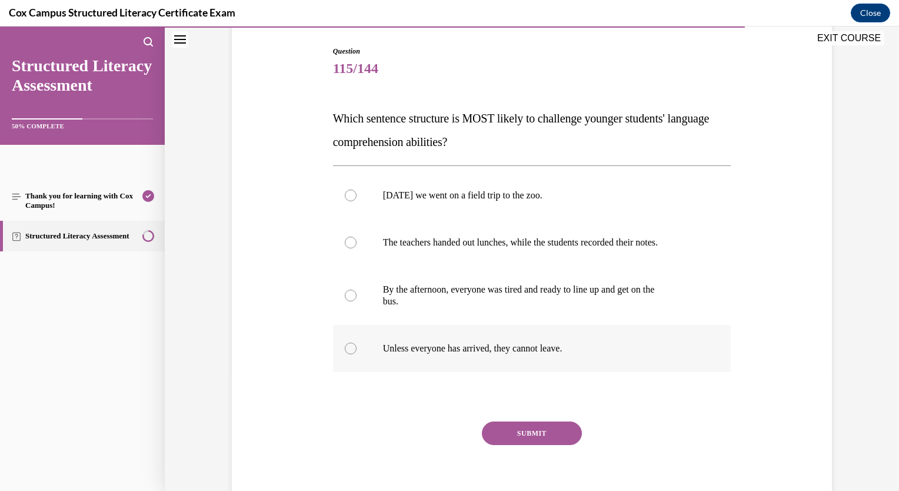
click at [348, 353] on div at bounding box center [351, 348] width 12 height 12
click at [348, 353] on input "Unless everyone has arrived, they cannot leave." at bounding box center [351, 348] width 12 height 12
radio input "true"
click at [503, 427] on button "SUBMIT" at bounding box center [532, 433] width 100 height 24
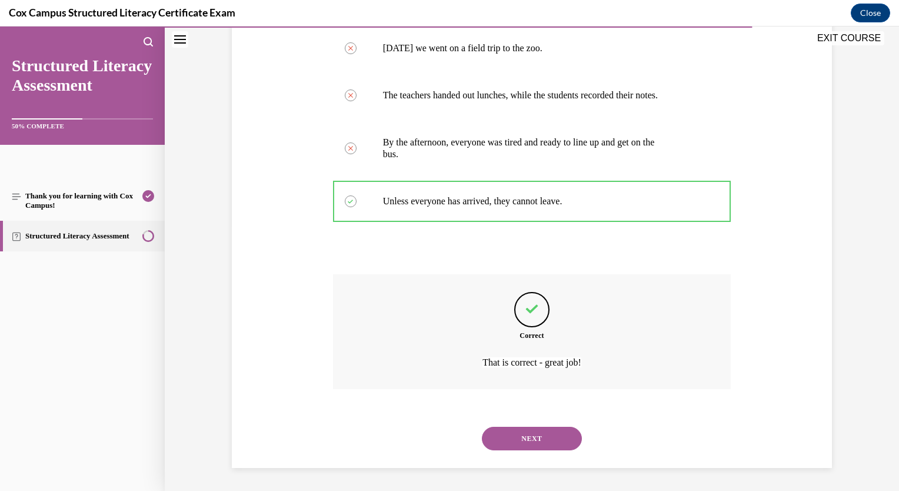
click at [537, 441] on button "NEXT" at bounding box center [532, 439] width 100 height 24
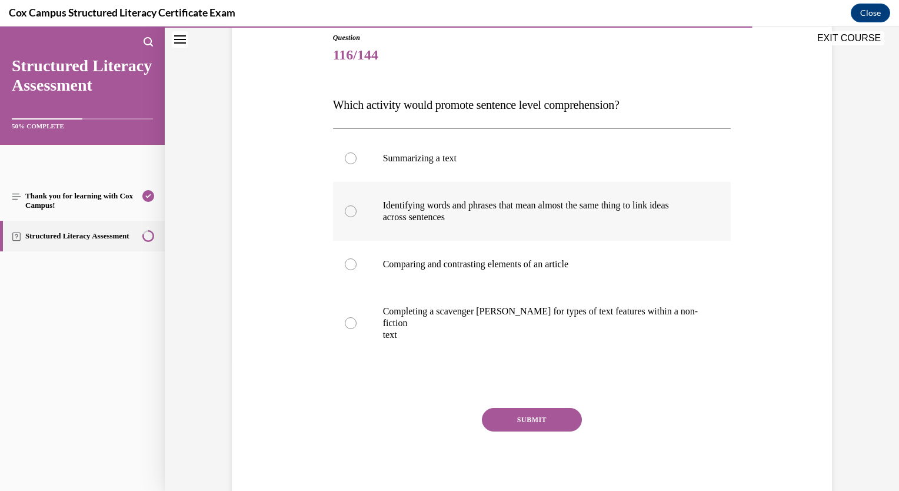
click at [349, 211] on div at bounding box center [351, 211] width 12 height 12
click at [349, 211] on input "Identifying words and phrases that mean almost the same thing to link ideas acr…" at bounding box center [351, 211] width 12 height 12
radio input "true"
click at [508, 415] on button "SUBMIT" at bounding box center [532, 420] width 100 height 24
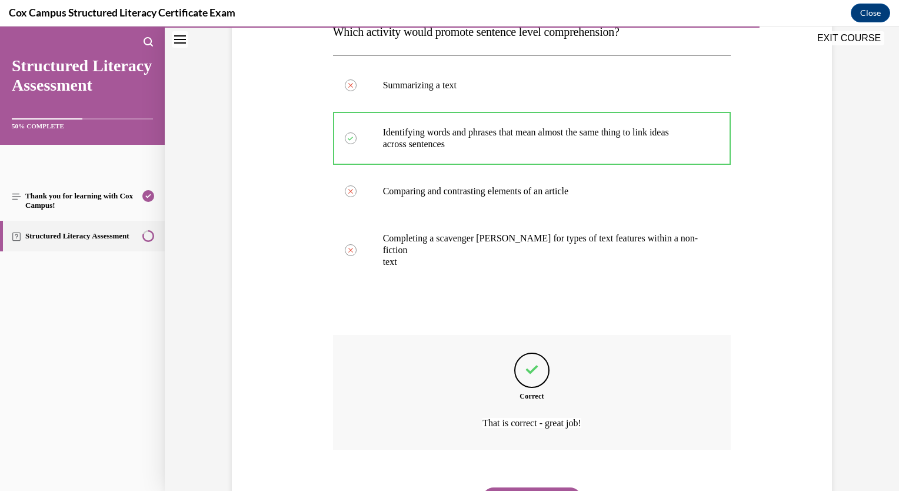
scroll to position [253, 0]
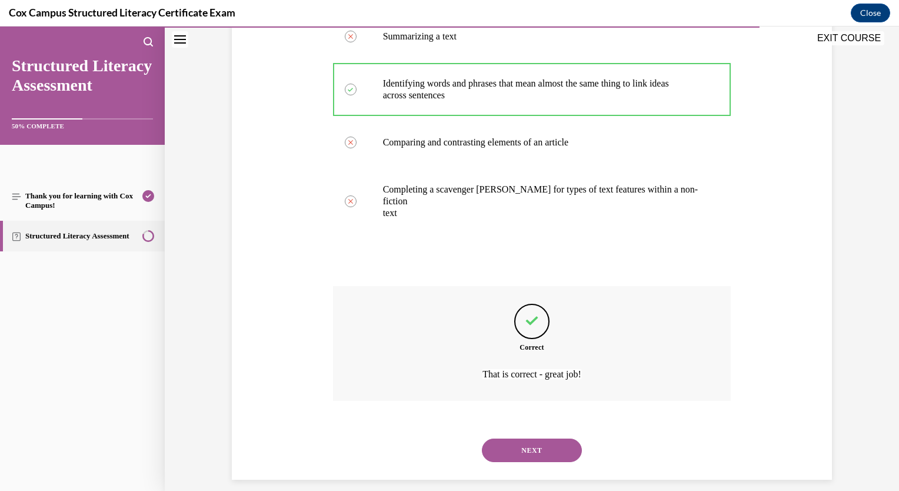
click at [527, 441] on button "NEXT" at bounding box center [532, 450] width 100 height 24
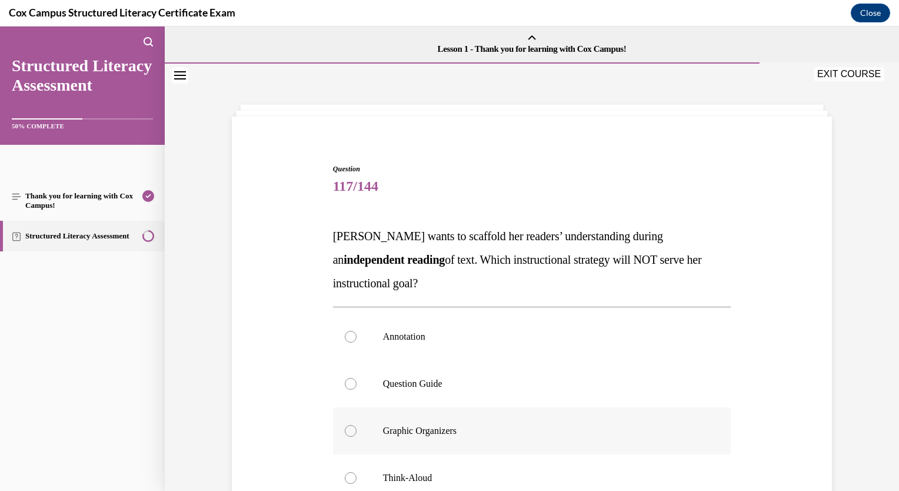
scroll to position [59, 0]
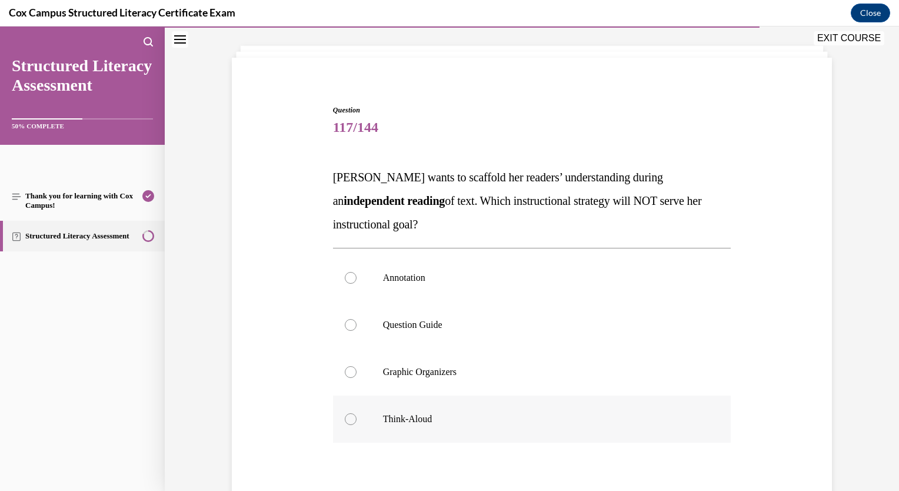
click at [352, 419] on label "Think-Aloud" at bounding box center [532, 418] width 398 height 47
click at [352, 419] on input "Think-Aloud" at bounding box center [351, 419] width 12 height 12
radio input "true"
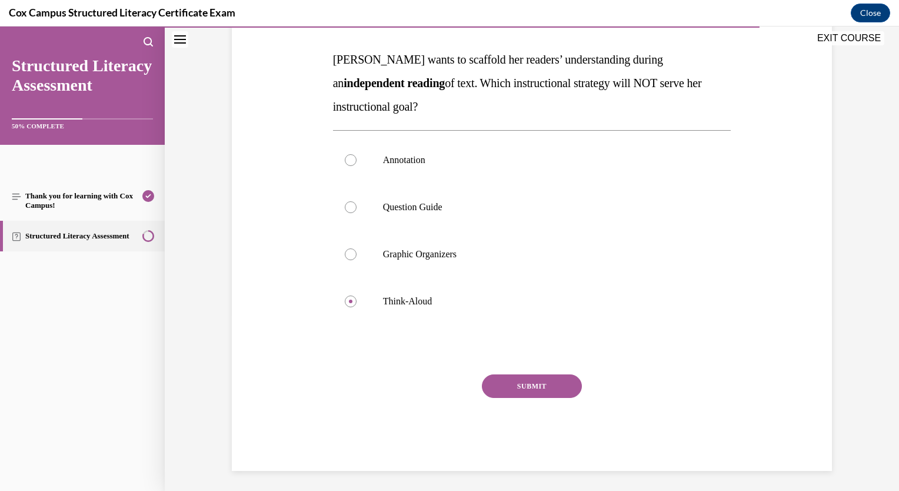
click at [559, 380] on button "SUBMIT" at bounding box center [532, 386] width 100 height 24
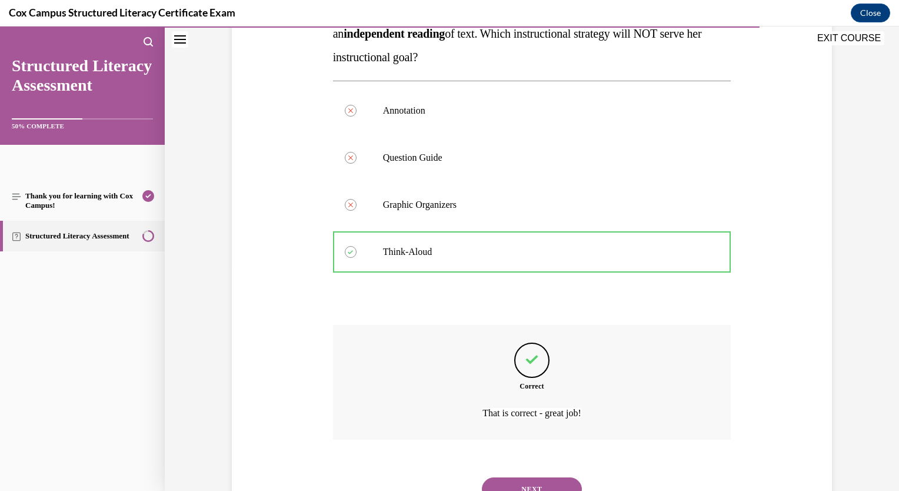
scroll to position [277, 0]
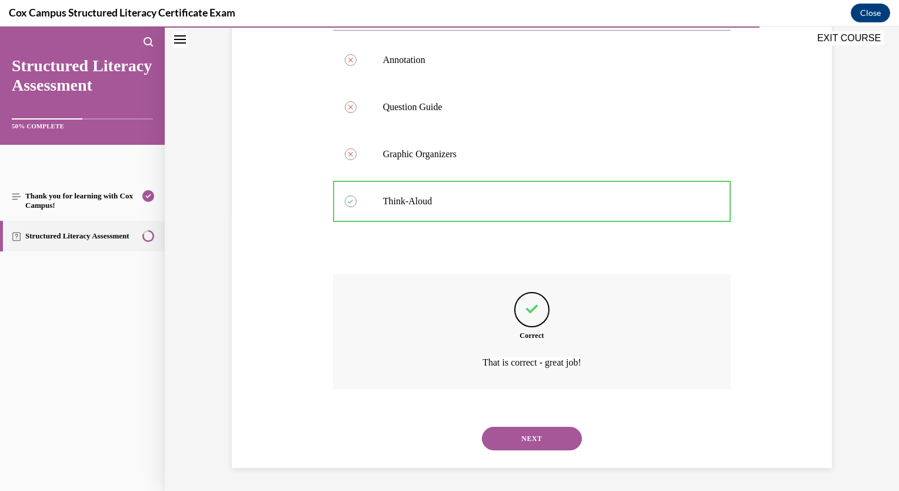
click at [545, 431] on button "NEXT" at bounding box center [532, 439] width 100 height 24
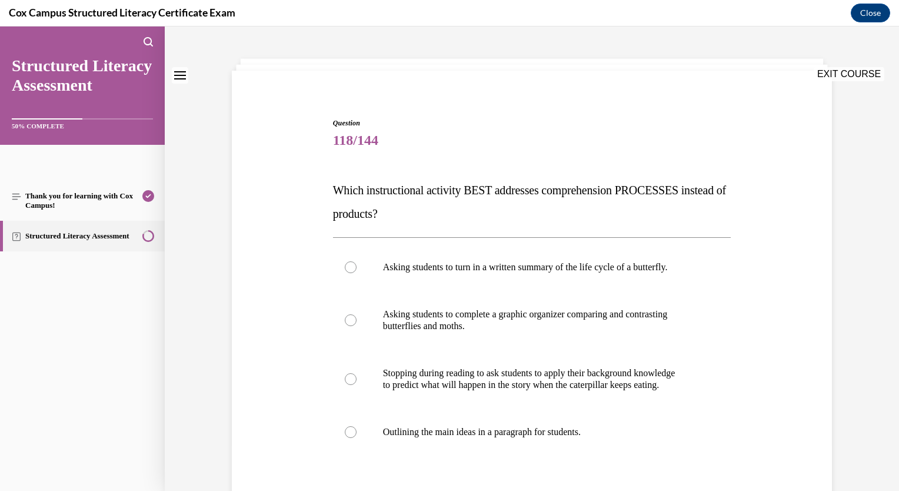
scroll to position [118, 0]
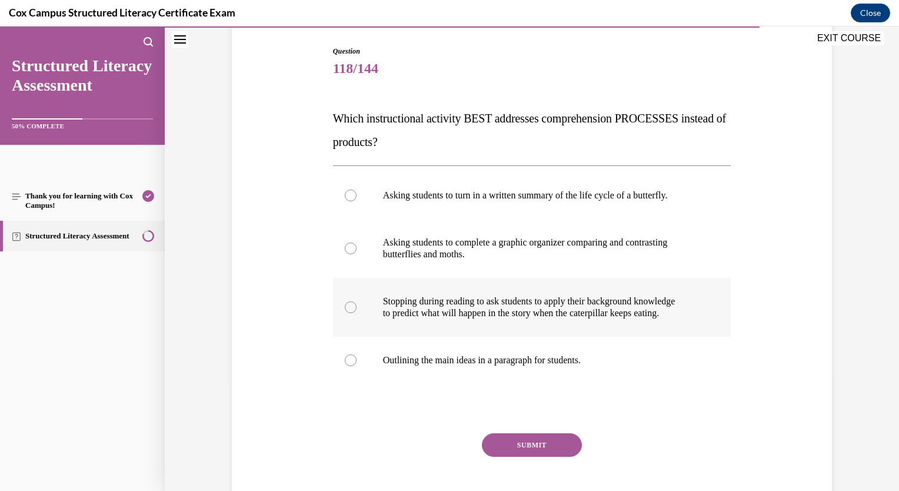
click at [350, 310] on div at bounding box center [351, 307] width 12 height 12
click at [350, 310] on input "Stopping during reading to ask students to apply their background knowledge to …" at bounding box center [351, 307] width 12 height 12
radio input "true"
click at [547, 452] on button "SUBMIT" at bounding box center [532, 445] width 100 height 24
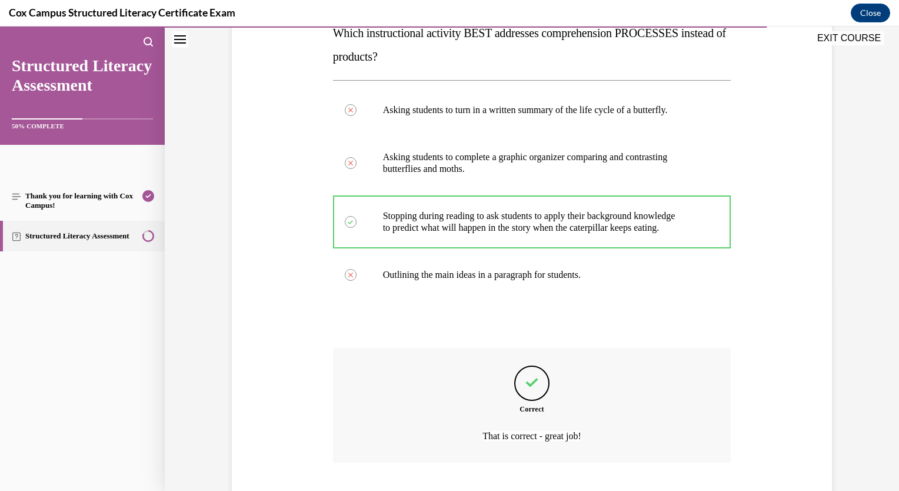
scroll to position [277, 0]
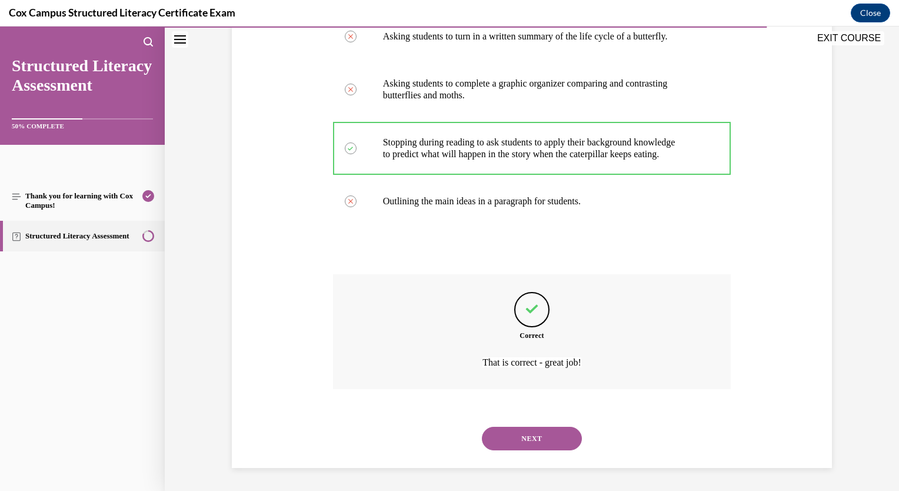
click at [560, 441] on button "NEXT" at bounding box center [532, 439] width 100 height 24
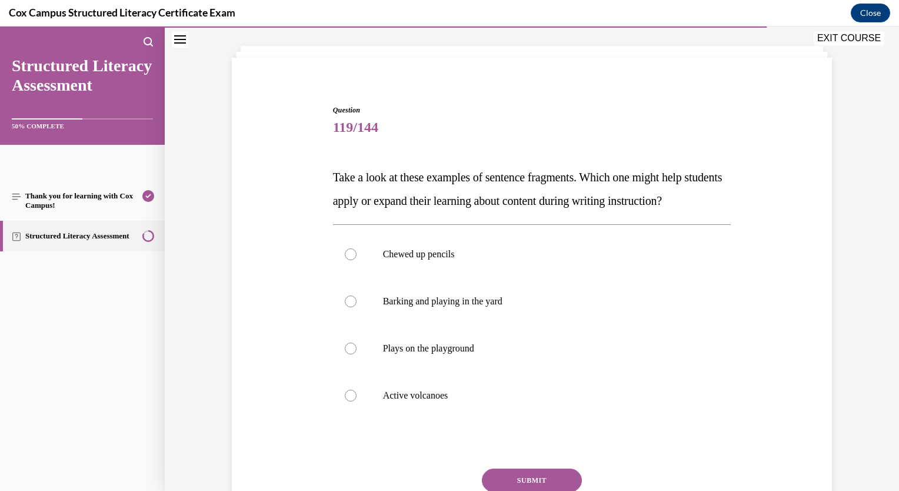
scroll to position [118, 0]
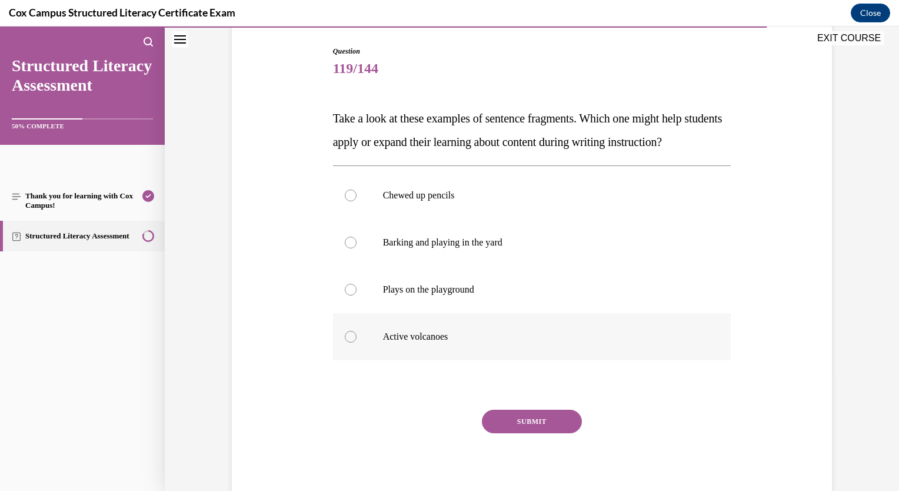
click at [353, 360] on label "Active volcanoes" at bounding box center [532, 336] width 398 height 47
click at [353, 342] on input "Active volcanoes" at bounding box center [351, 337] width 12 height 12
radio input "true"
click at [548, 433] on button "SUBMIT" at bounding box center [532, 422] width 100 height 24
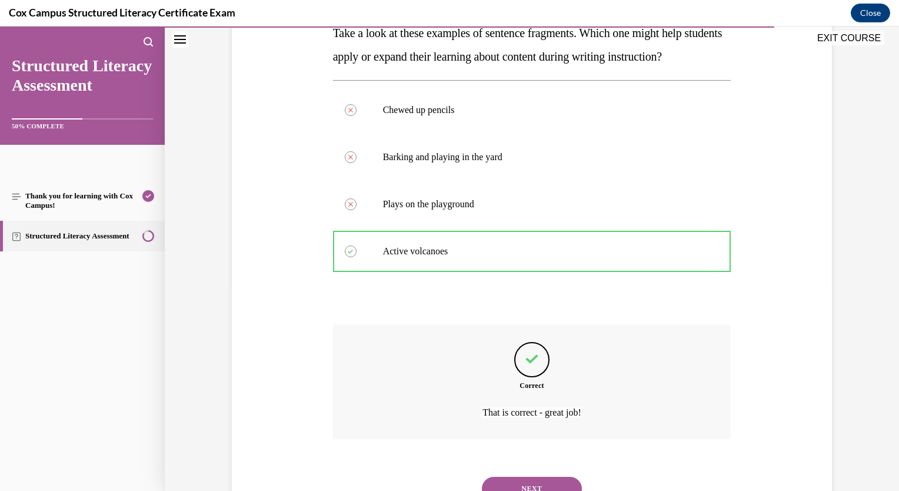
scroll to position [277, 0]
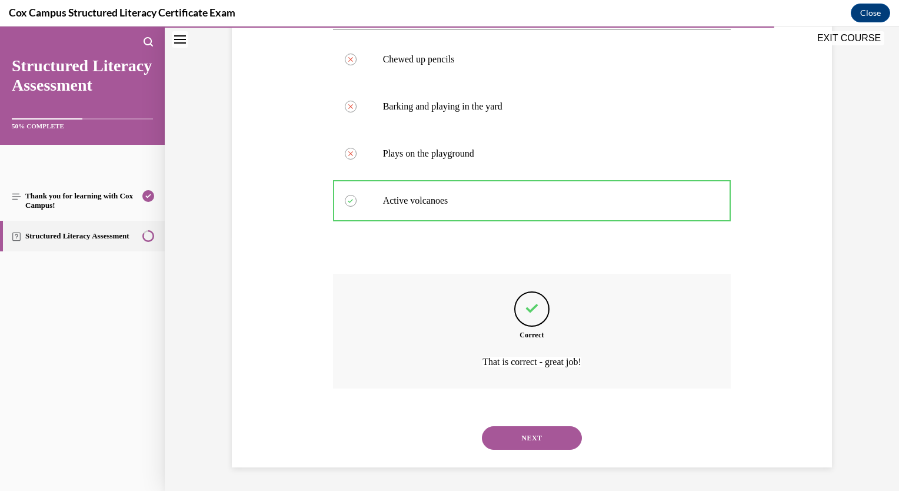
click at [566, 447] on button "NEXT" at bounding box center [532, 438] width 100 height 24
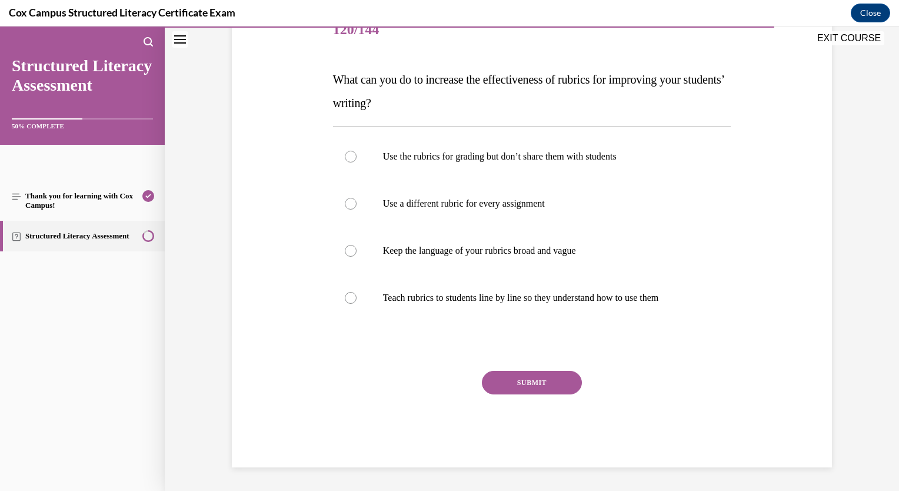
scroll to position [131, 0]
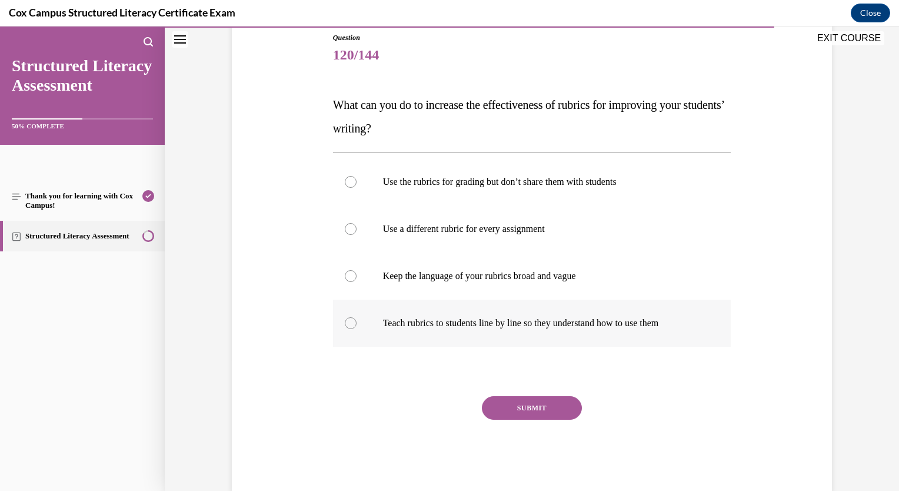
click at [353, 328] on label "Teach rubrics to students line by line so they understand how to use them" at bounding box center [532, 323] width 398 height 47
click at [353, 328] on input "Teach rubrics to students line by line so they understand how to use them" at bounding box center [351, 323] width 12 height 12
radio input "true"
click at [533, 412] on button "SUBMIT" at bounding box center [532, 408] width 100 height 24
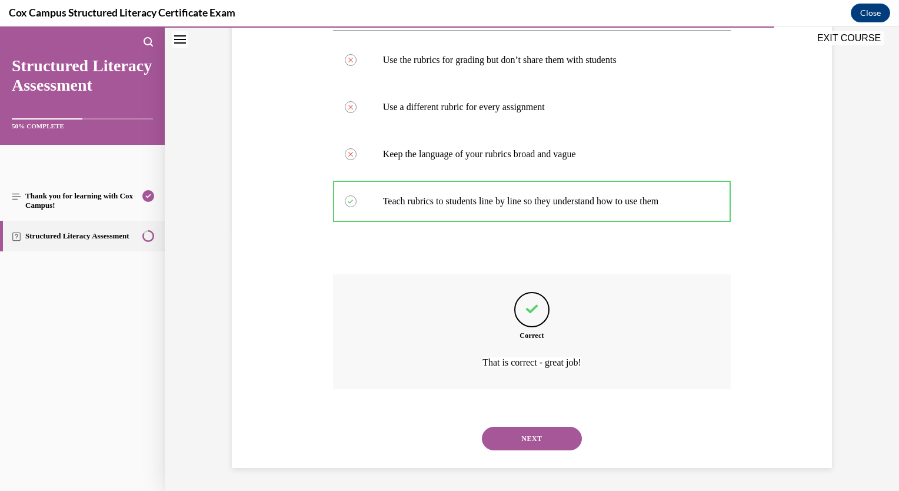
click at [520, 439] on button "NEXT" at bounding box center [532, 439] width 100 height 24
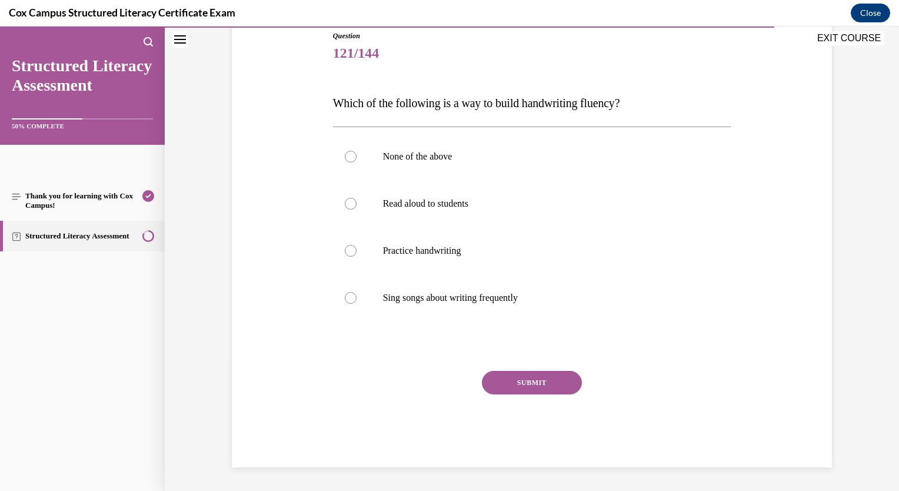
scroll to position [131, 0]
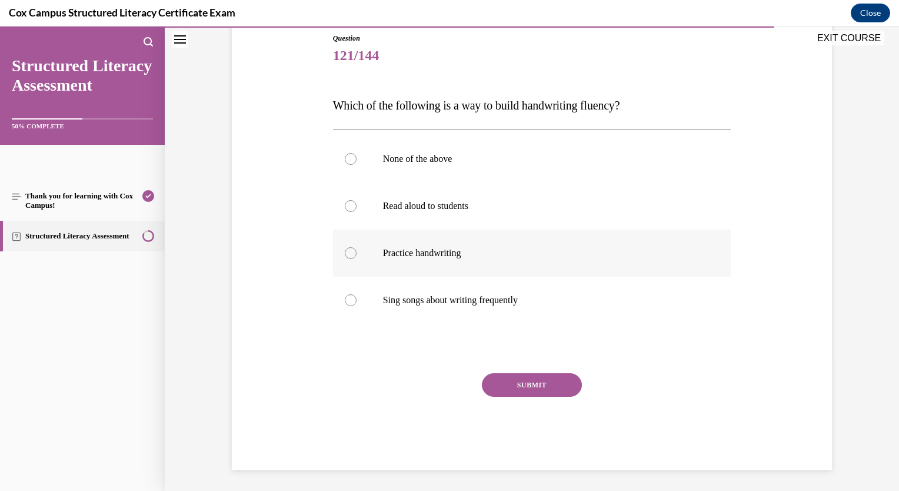
click at [349, 253] on div at bounding box center [351, 253] width 12 height 12
click at [349, 253] on input "Practice handwriting" at bounding box center [351, 253] width 12 height 12
radio input "true"
click at [507, 378] on button "SUBMIT" at bounding box center [532, 385] width 100 height 24
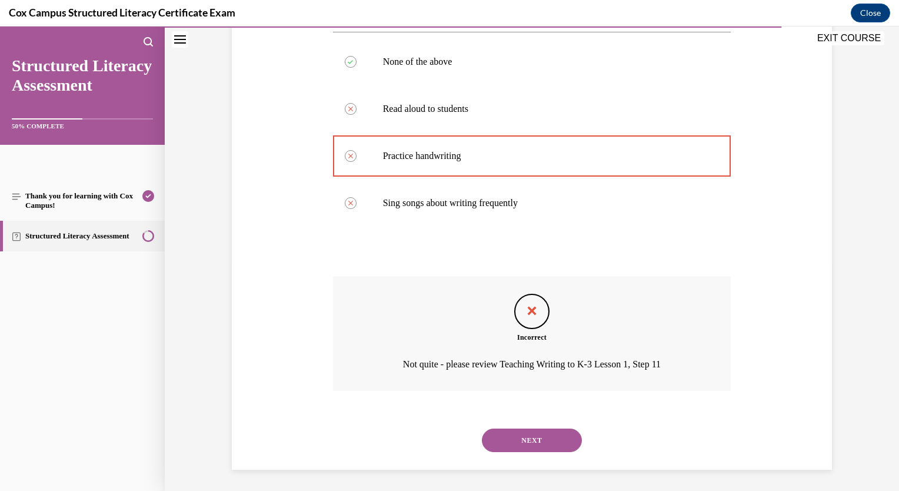
scroll to position [229, 0]
click at [516, 434] on button "NEXT" at bounding box center [532, 439] width 100 height 24
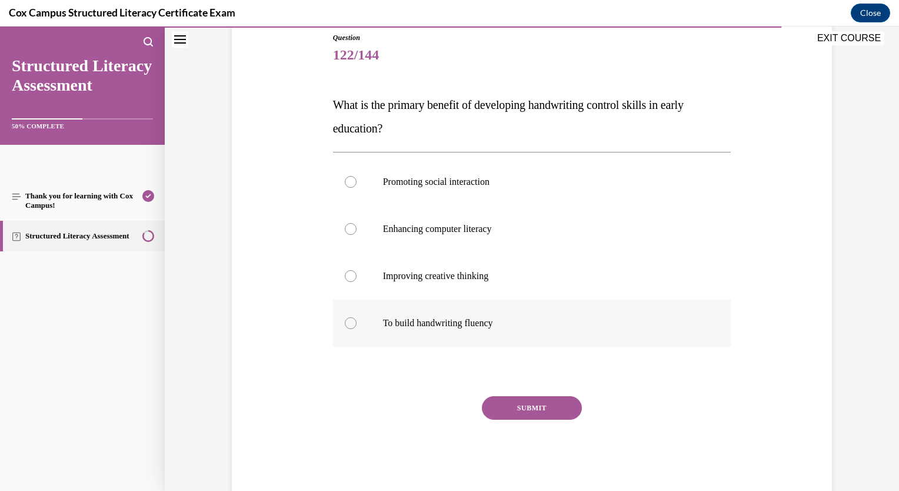
click at [349, 331] on label "To build handwriting fluency" at bounding box center [532, 323] width 398 height 47
click at [349, 329] on input "To build handwriting fluency" at bounding box center [351, 323] width 12 height 12
radio input "true"
click at [513, 417] on button "SUBMIT" at bounding box center [532, 408] width 100 height 24
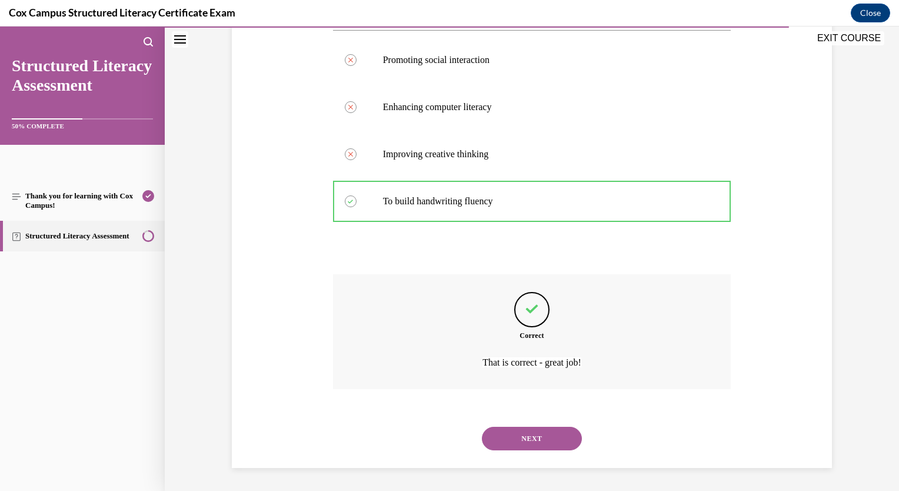
click at [506, 435] on button "NEXT" at bounding box center [532, 439] width 100 height 24
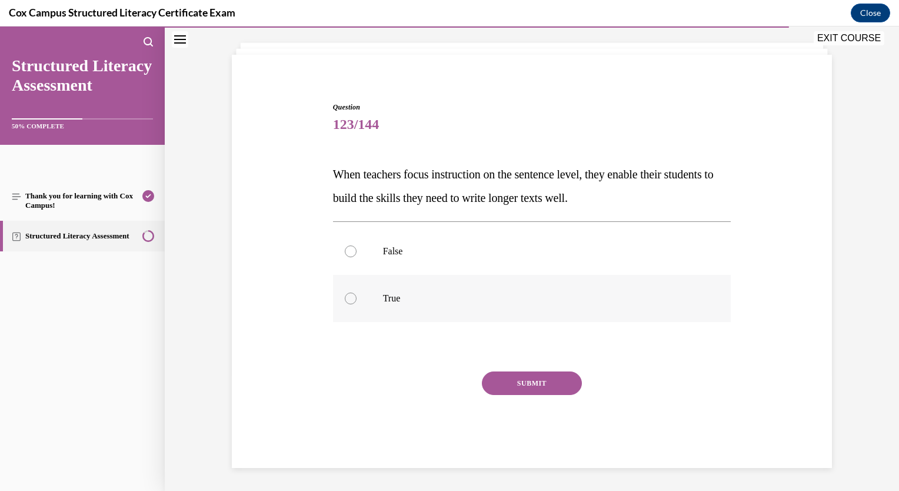
click at [349, 306] on label "True" at bounding box center [532, 298] width 398 height 47
click at [349, 304] on input "True" at bounding box center [351, 298] width 12 height 12
radio input "true"
click at [535, 384] on button "SUBMIT" at bounding box center [532, 383] width 100 height 24
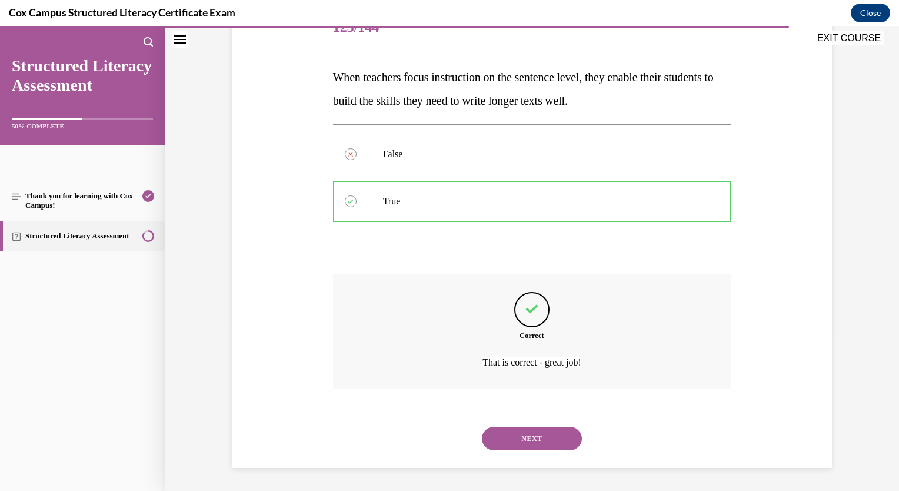
click at [527, 443] on button "NEXT" at bounding box center [532, 439] width 100 height 24
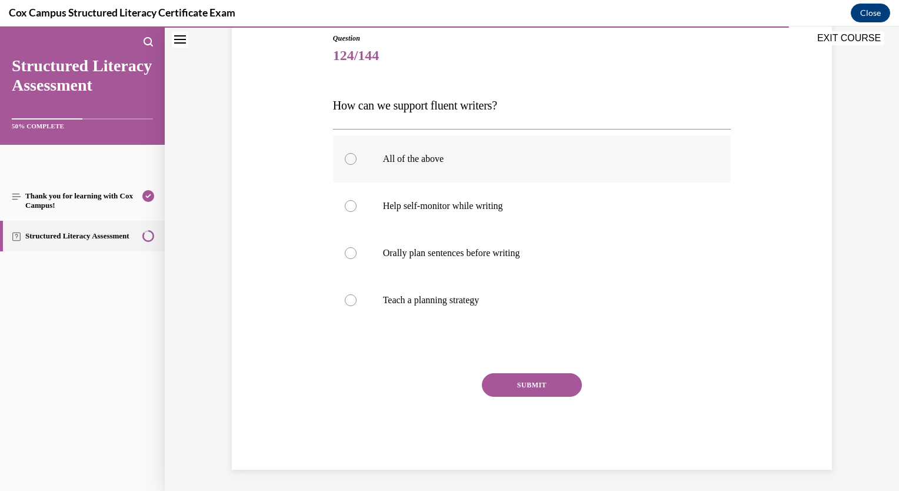
click at [347, 162] on div at bounding box center [351, 159] width 12 height 12
click at [347, 162] on input "All of the above" at bounding box center [351, 159] width 12 height 12
radio input "true"
click at [497, 386] on button "SUBMIT" at bounding box center [532, 385] width 100 height 24
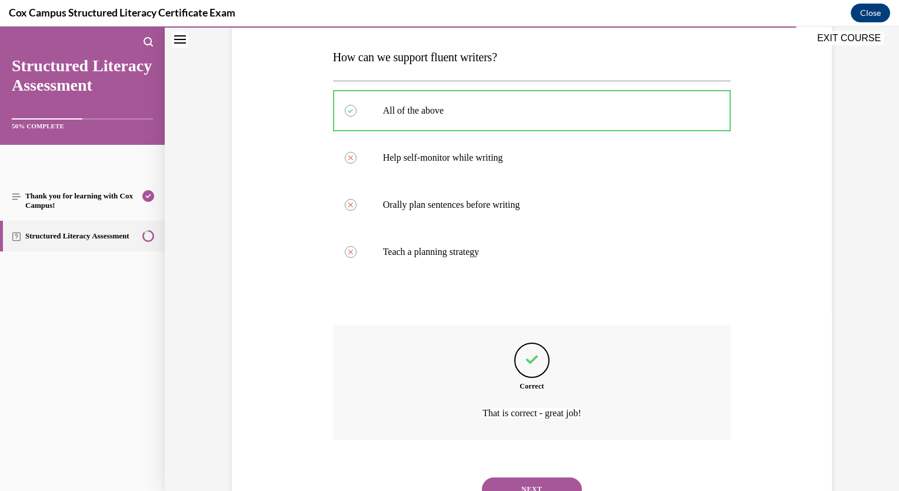
scroll to position [229, 0]
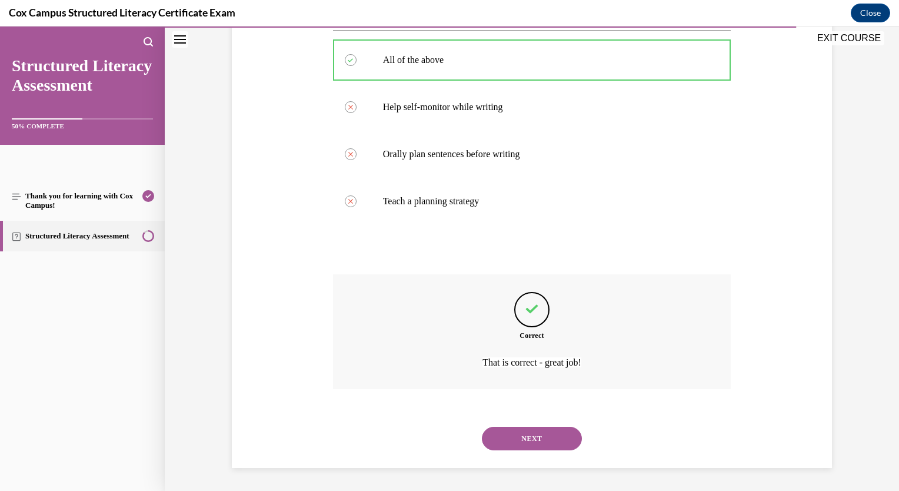
click at [527, 437] on button "NEXT" at bounding box center [532, 439] width 100 height 24
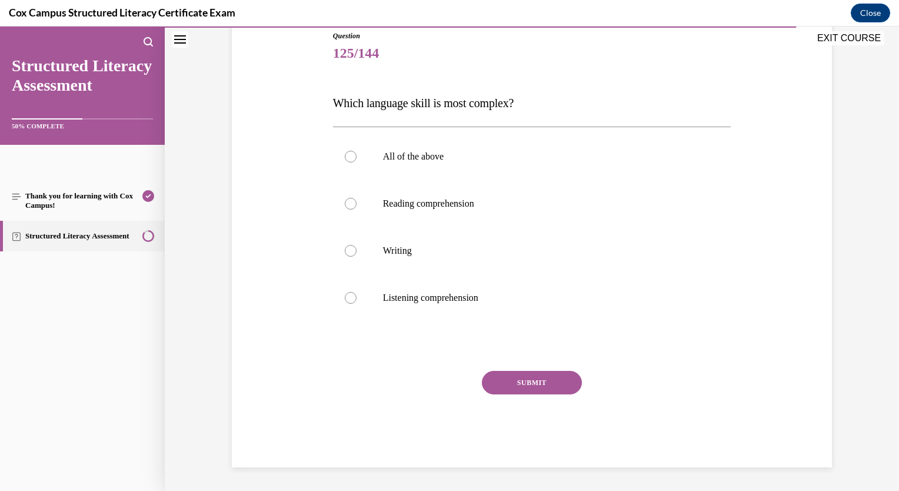
scroll to position [131, 0]
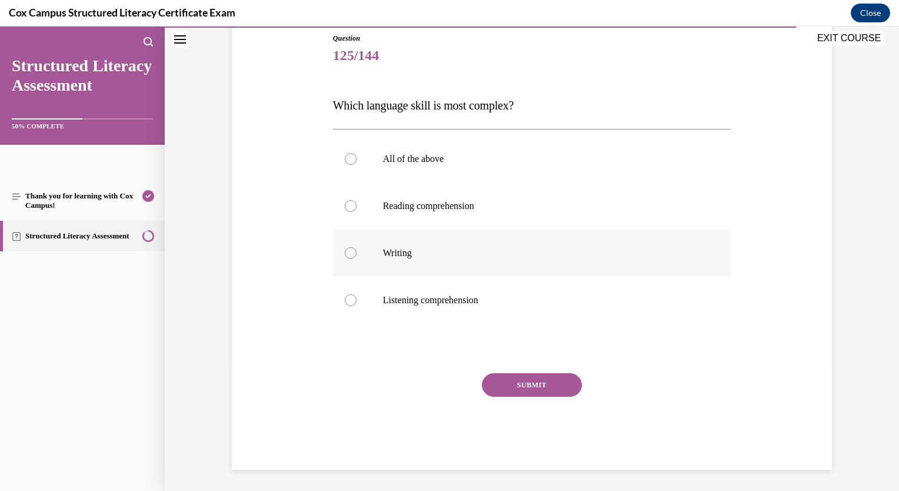
click at [350, 248] on div at bounding box center [351, 253] width 12 height 12
click at [350, 248] on input "Writing" at bounding box center [351, 253] width 12 height 12
radio input "true"
click at [525, 385] on button "SUBMIT" at bounding box center [532, 385] width 100 height 24
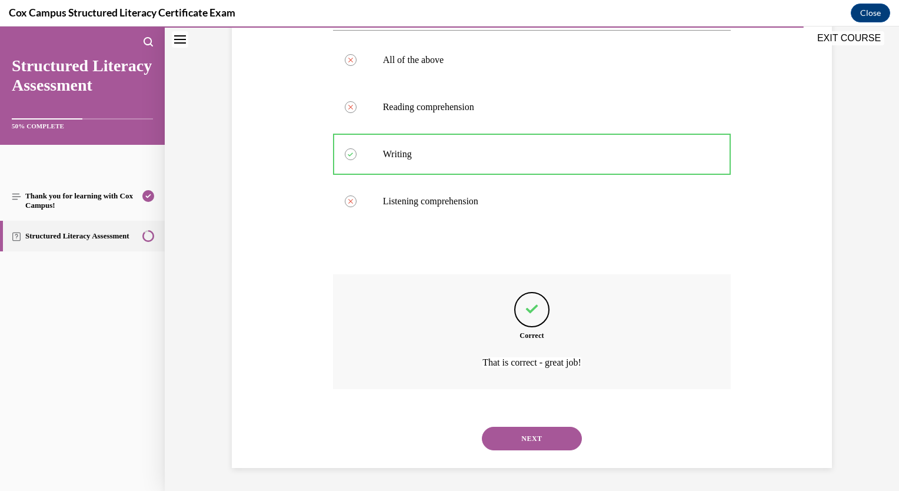
click at [526, 439] on button "NEXT" at bounding box center [532, 439] width 100 height 24
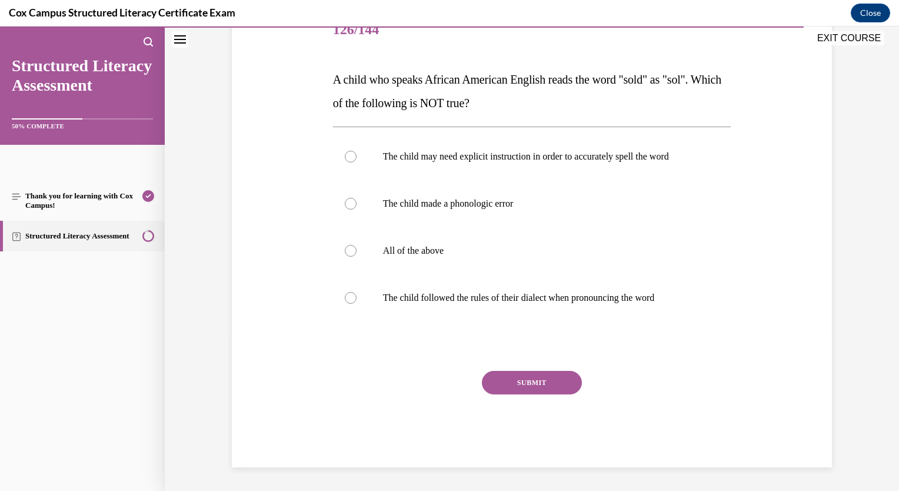
scroll to position [131, 0]
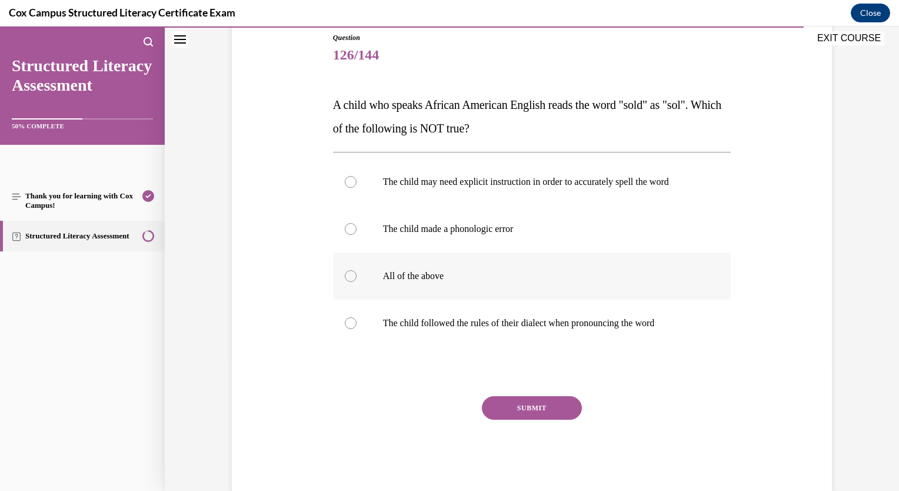
click at [352, 274] on label "All of the above" at bounding box center [532, 275] width 398 height 47
click at [352, 274] on input "All of the above" at bounding box center [351, 276] width 12 height 12
radio input "true"
click at [493, 410] on button "SUBMIT" at bounding box center [532, 408] width 100 height 24
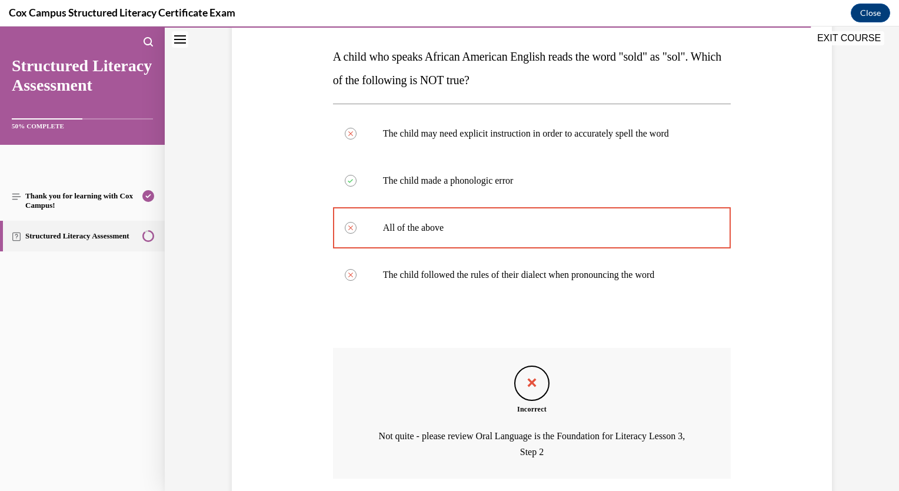
scroll to position [269, 0]
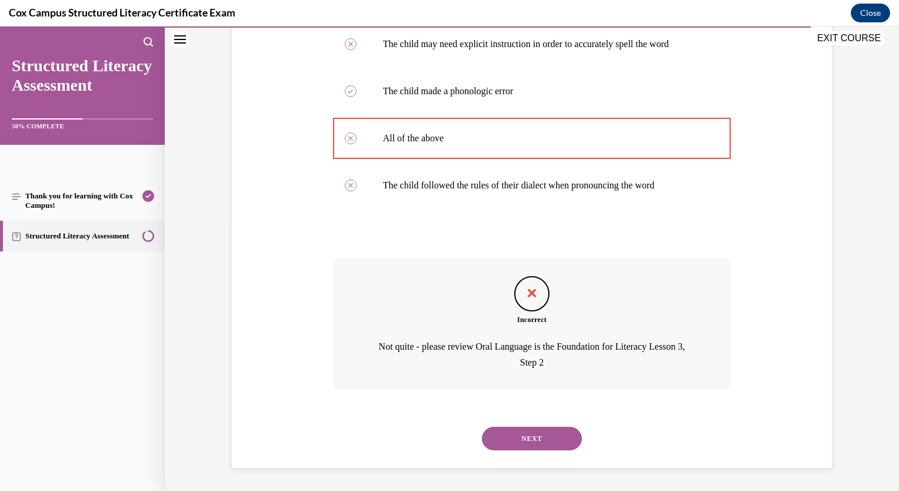
click at [540, 434] on button "NEXT" at bounding box center [532, 439] width 100 height 24
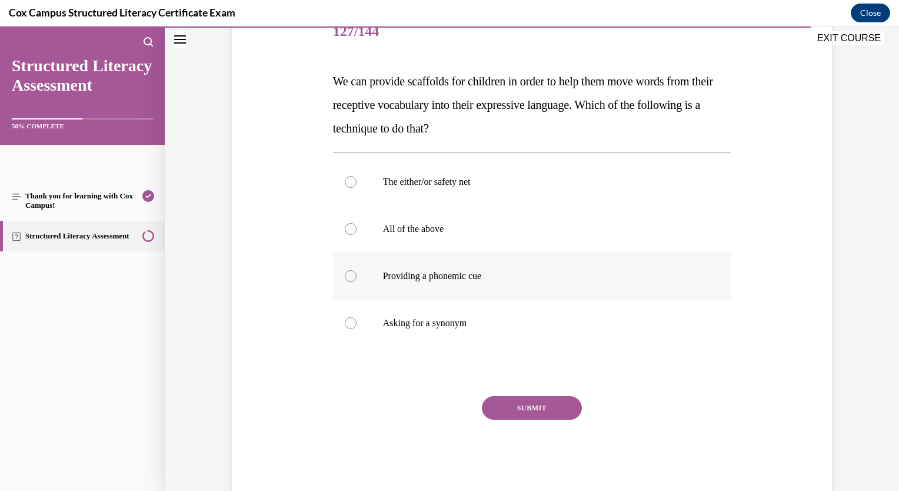
scroll to position [179, 0]
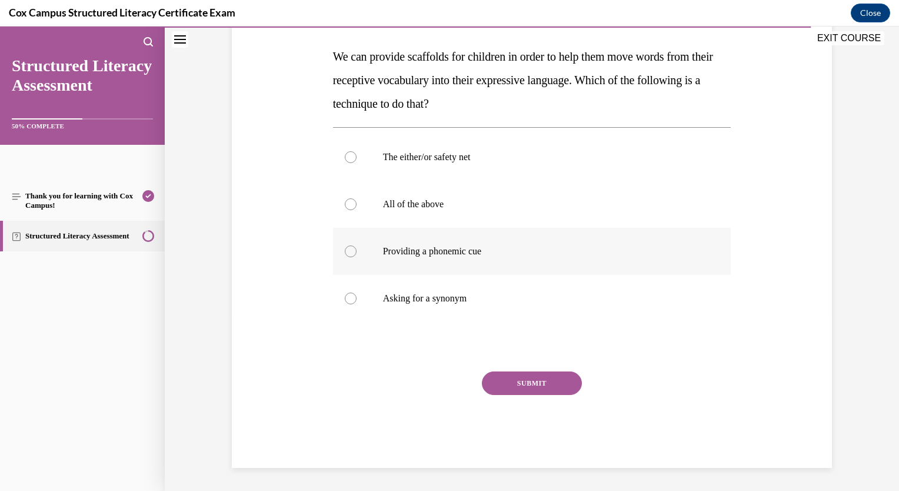
click at [348, 247] on div at bounding box center [351, 251] width 12 height 12
click at [348, 247] on input "Providing a phonemic cue" at bounding box center [351, 251] width 12 height 12
radio input "true"
click at [495, 384] on button "SUBMIT" at bounding box center [532, 383] width 100 height 24
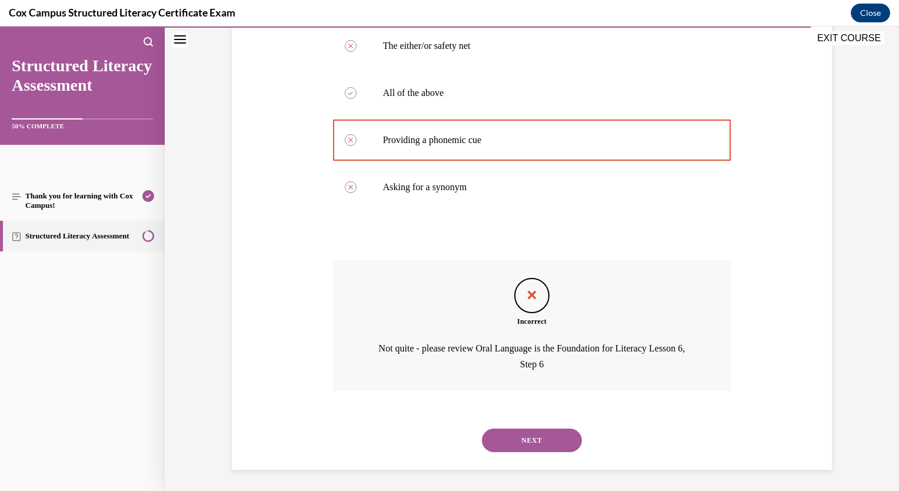
scroll to position [292, 0]
click at [545, 448] on button "NEXT" at bounding box center [532, 439] width 100 height 24
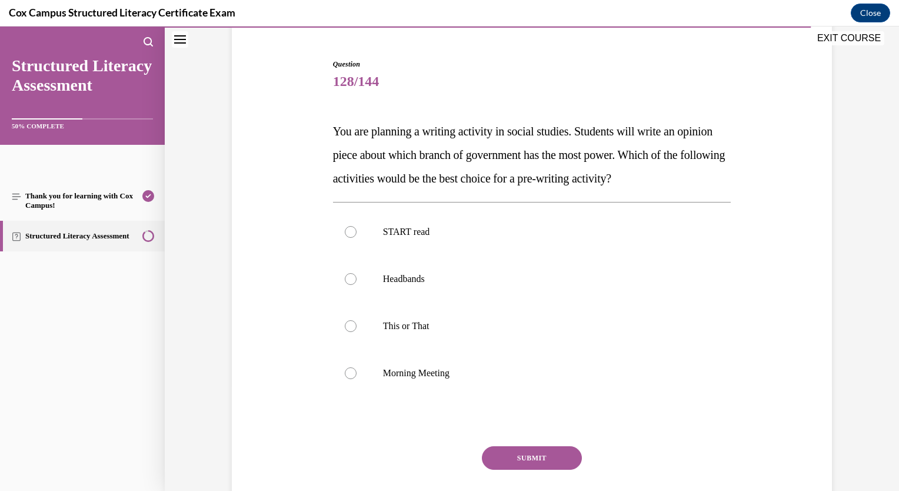
scroll to position [118, 0]
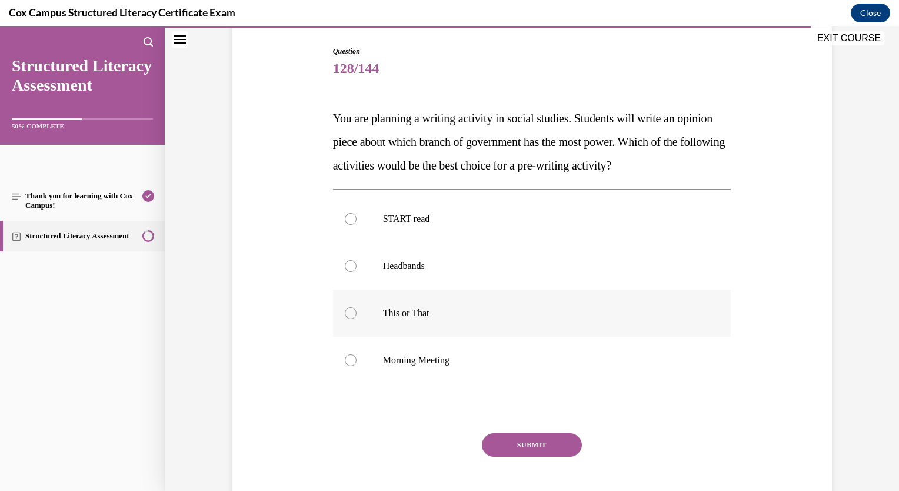
click at [345, 318] on div at bounding box center [351, 313] width 12 height 12
click at [345, 318] on input "This or That" at bounding box center [351, 313] width 12 height 12
radio input "true"
click at [535, 448] on button "SUBMIT" at bounding box center [532, 445] width 100 height 24
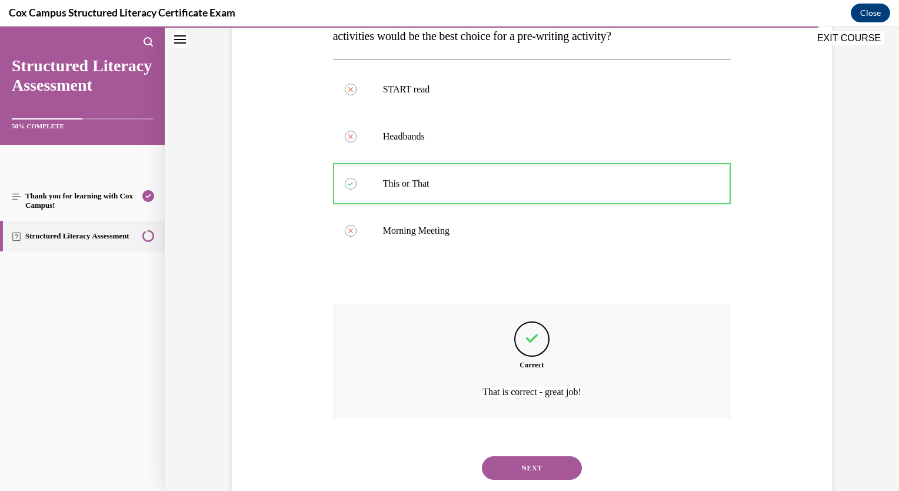
scroll to position [277, 0]
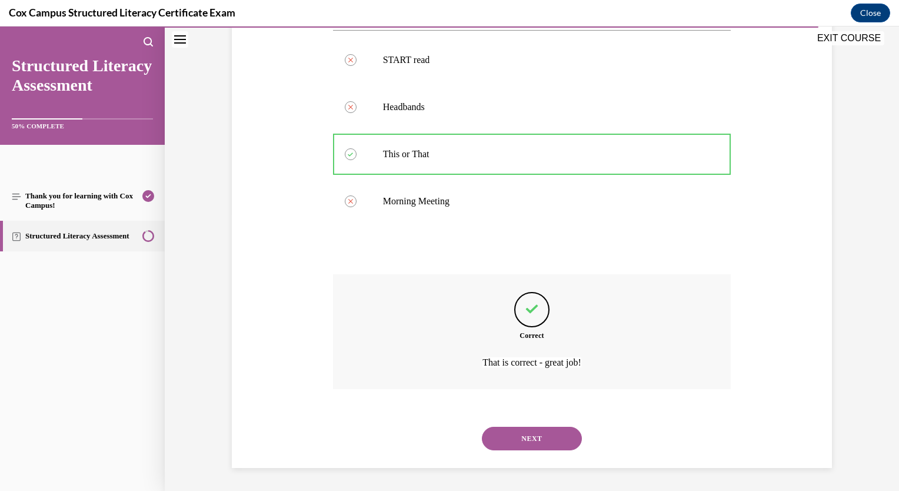
click at [552, 434] on button "NEXT" at bounding box center [532, 439] width 100 height 24
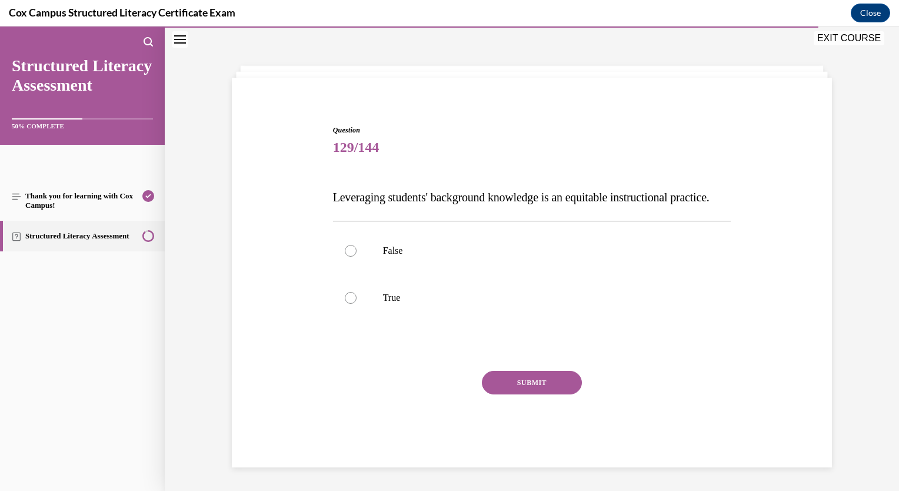
scroll to position [62, 0]
click at [351, 304] on label "True" at bounding box center [532, 297] width 398 height 47
click at [351, 304] on input "True" at bounding box center [351, 298] width 12 height 12
radio input "true"
click at [515, 384] on button "SUBMIT" at bounding box center [532, 383] width 100 height 24
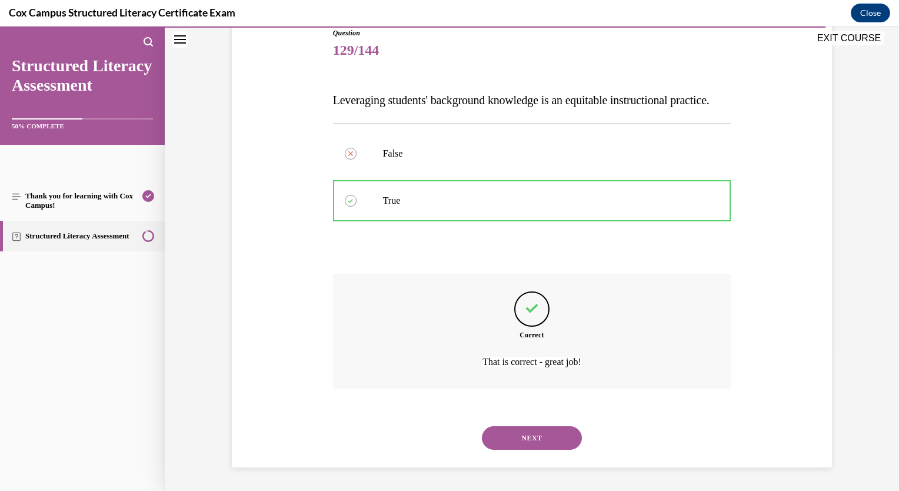
click at [522, 443] on button "NEXT" at bounding box center [532, 438] width 100 height 24
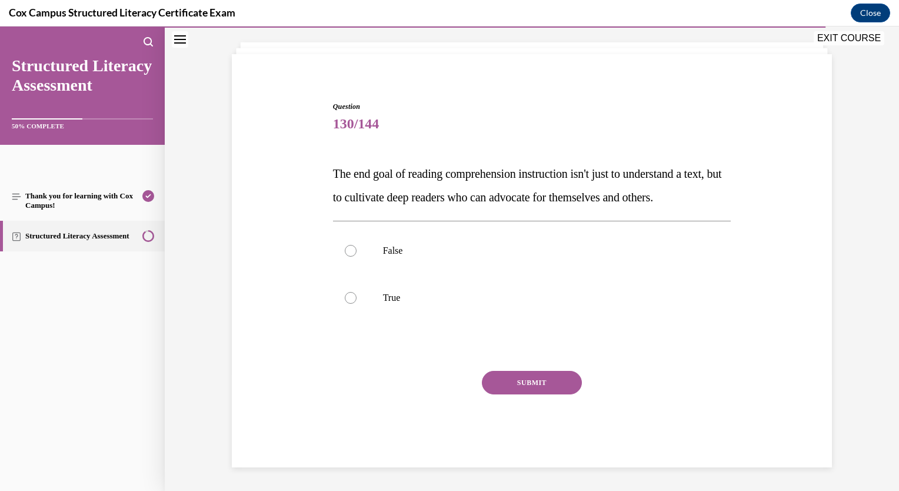
scroll to position [85, 0]
click at [347, 298] on div at bounding box center [351, 298] width 12 height 12
click at [347, 298] on input "True" at bounding box center [351, 298] width 12 height 12
radio input "true"
click at [510, 382] on button "SUBMIT" at bounding box center [532, 383] width 100 height 24
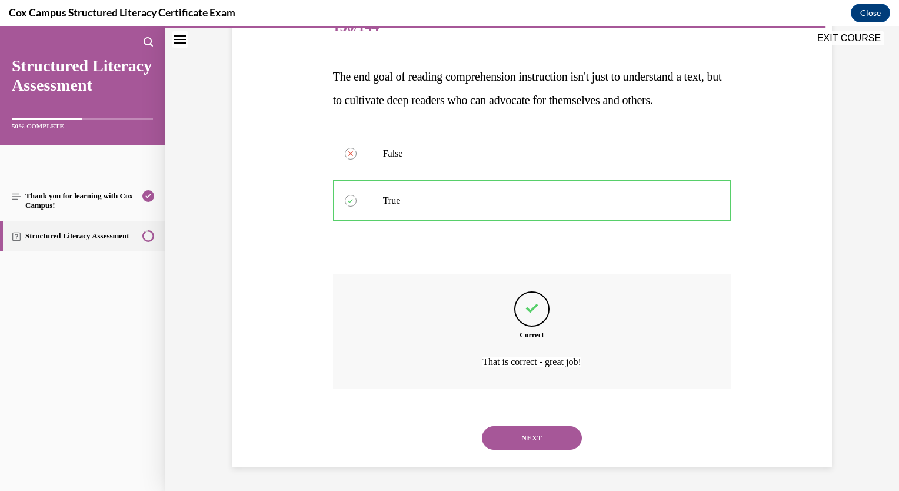
click at [518, 429] on button "NEXT" at bounding box center [532, 438] width 100 height 24
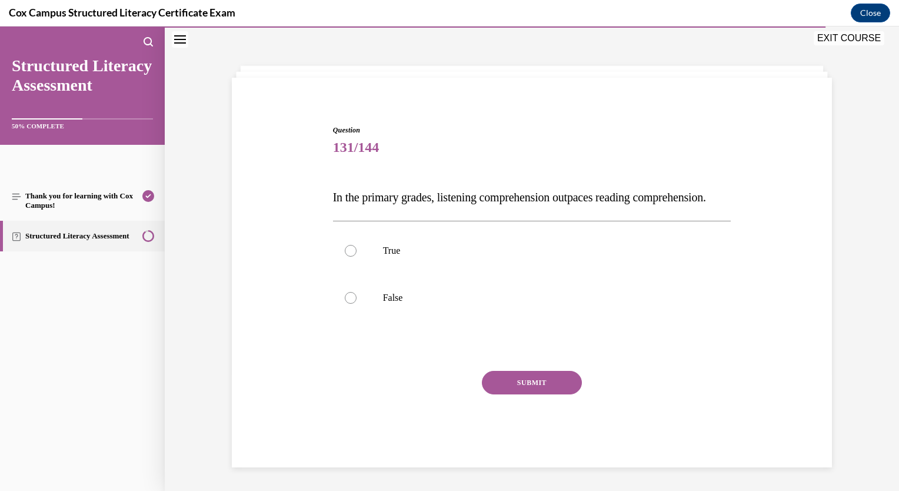
scroll to position [62, 0]
click at [346, 302] on div at bounding box center [351, 298] width 12 height 12
click at [346, 302] on input "False" at bounding box center [351, 298] width 12 height 12
radio input "true"
click at [524, 388] on button "SUBMIT" at bounding box center [532, 383] width 100 height 24
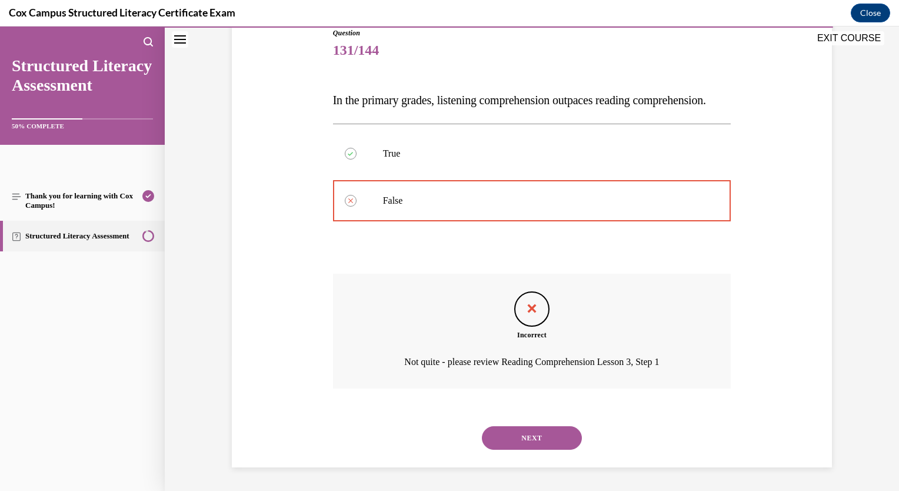
click at [511, 442] on button "NEXT" at bounding box center [532, 438] width 100 height 24
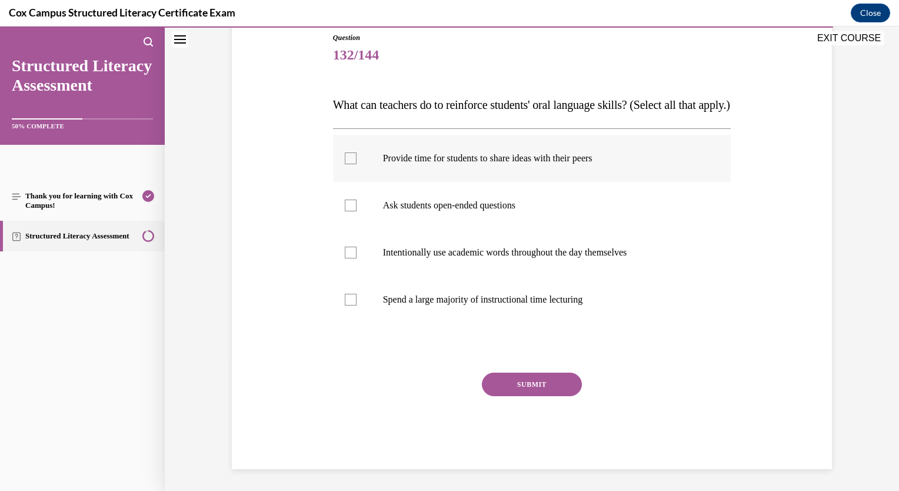
click at [351, 164] on div at bounding box center [351, 158] width 12 height 12
click at [351, 164] on input "Provide time for students to share ideas with their peers" at bounding box center [351, 158] width 12 height 12
checkbox input "true"
click at [349, 211] on div at bounding box center [351, 205] width 12 height 12
click at [349, 211] on input "Ask students open-ended questions" at bounding box center [351, 205] width 12 height 12
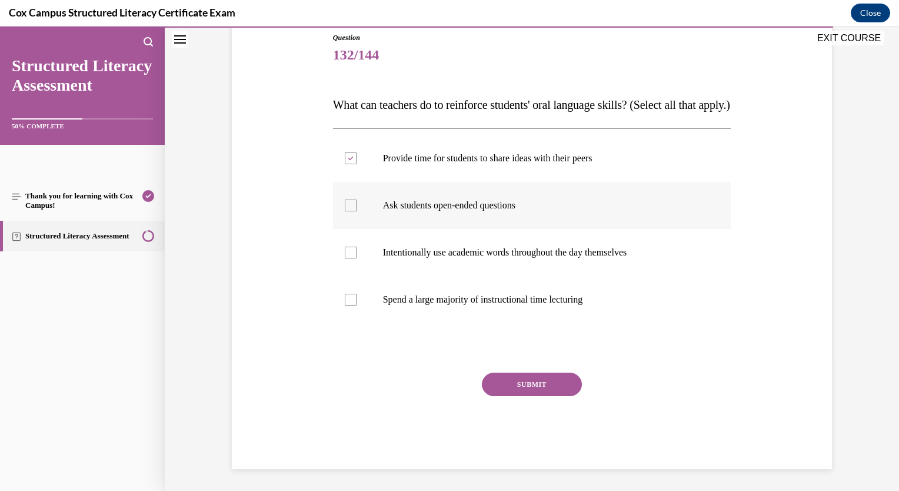
checkbox input "true"
click at [351, 258] on div at bounding box center [351, 253] width 12 height 12
click at [351, 258] on input "Intentionally use academic words throughout the day themselves" at bounding box center [351, 253] width 12 height 12
checkbox input "true"
click at [518, 396] on button "SUBMIT" at bounding box center [532, 384] width 100 height 24
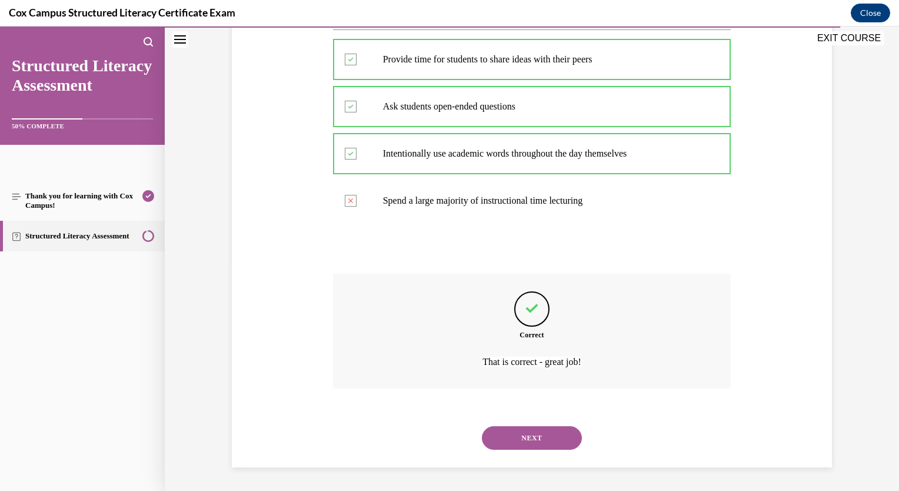
click at [528, 440] on button "NEXT" at bounding box center [532, 438] width 100 height 24
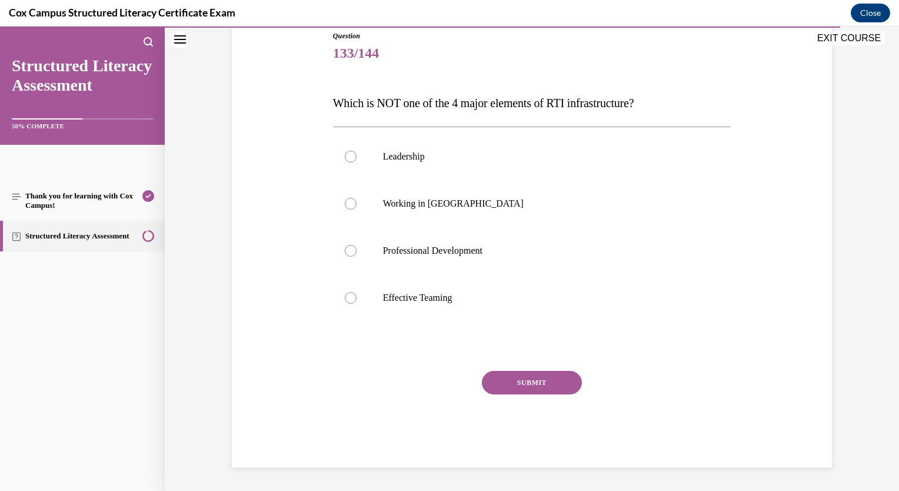
scroll to position [131, 0]
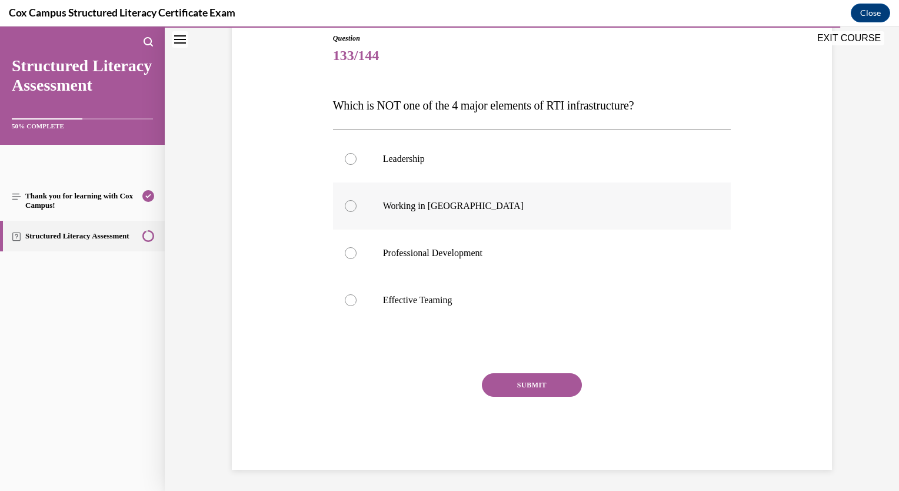
click at [345, 209] on div at bounding box center [351, 206] width 12 height 12
click at [345, 209] on input "Working in Silos" at bounding box center [351, 206] width 12 height 12
radio input "true"
click at [514, 385] on button "SUBMIT" at bounding box center [532, 385] width 100 height 24
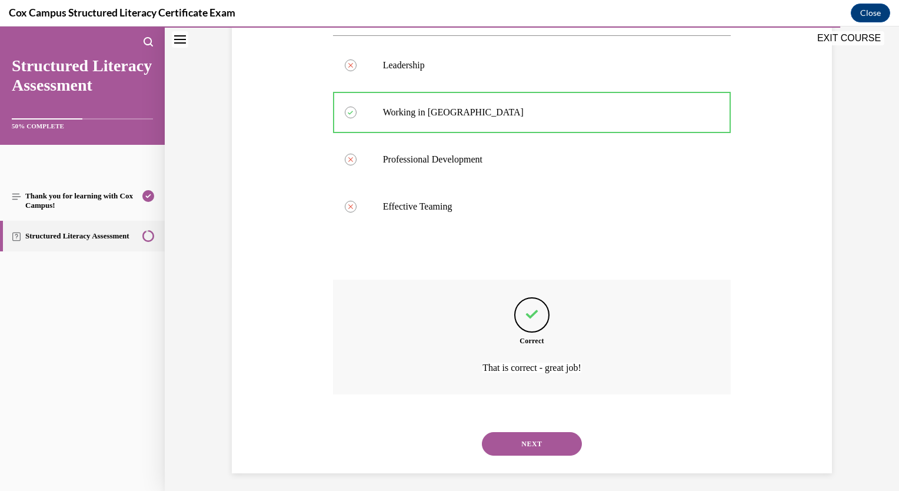
scroll to position [229, 0]
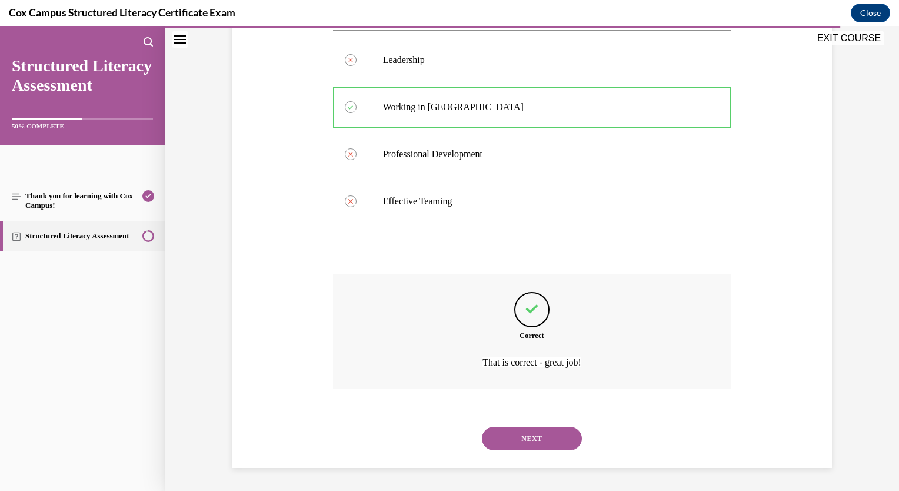
click at [504, 437] on button "NEXT" at bounding box center [532, 439] width 100 height 24
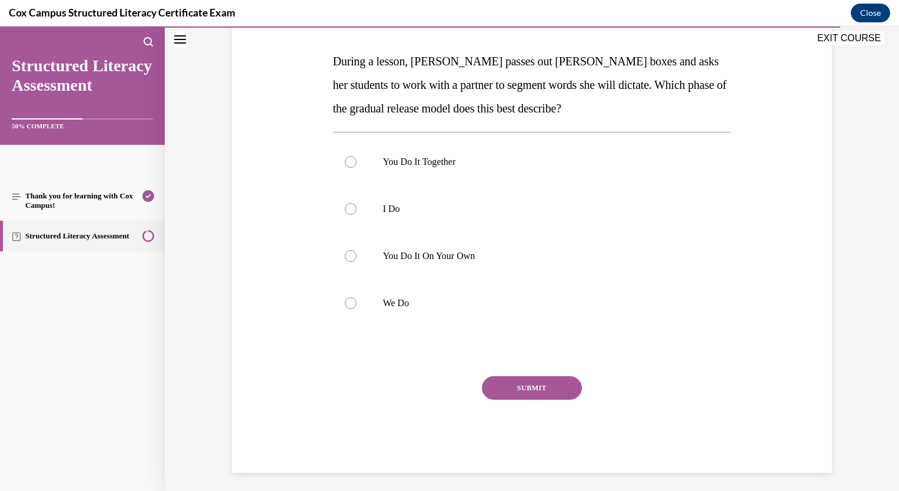
scroll to position [177, 0]
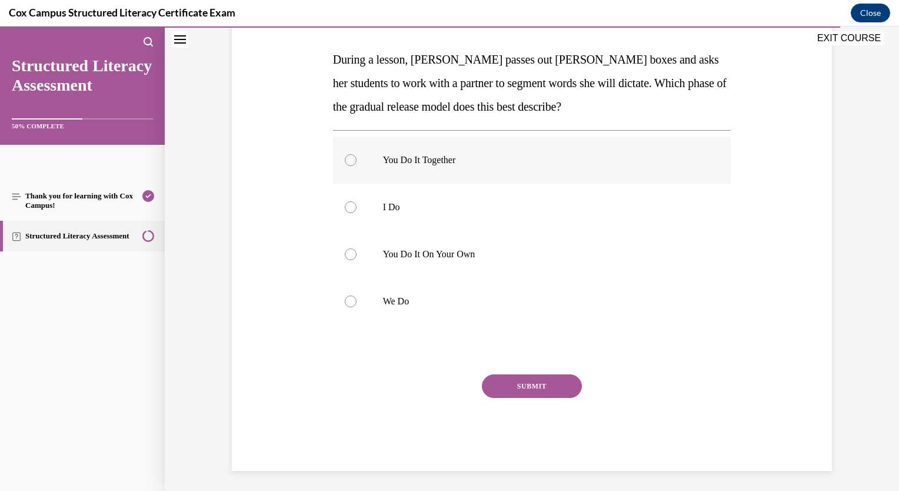
click at [345, 161] on div at bounding box center [351, 160] width 12 height 12
click at [345, 161] on input "You Do It Together" at bounding box center [351, 160] width 12 height 12
radio input "true"
click at [535, 390] on button "SUBMIT" at bounding box center [532, 386] width 100 height 24
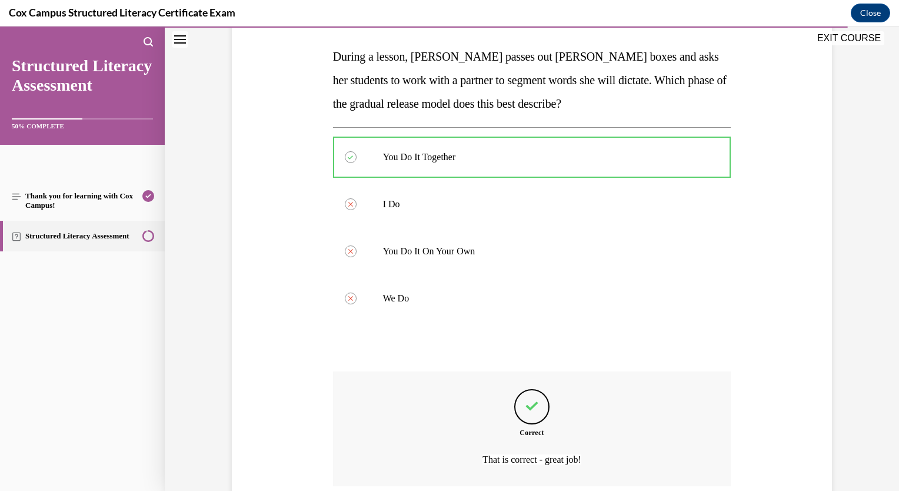
scroll to position [277, 0]
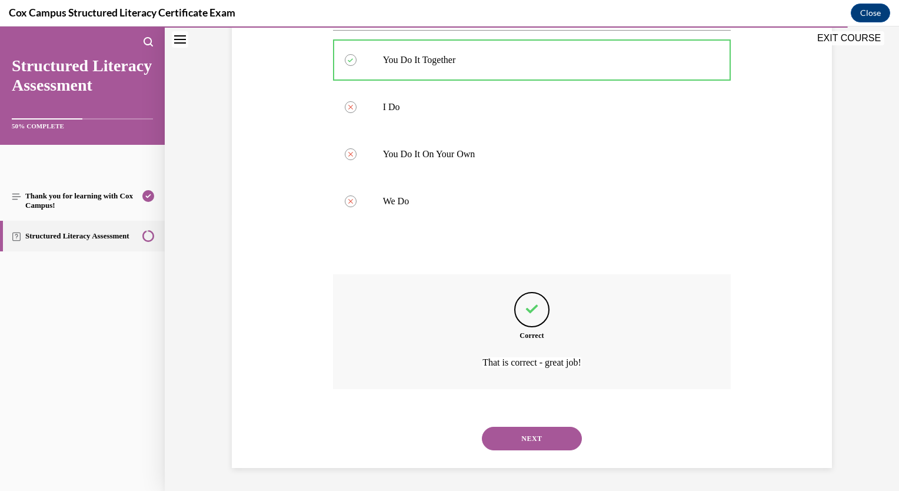
click at [536, 439] on button "NEXT" at bounding box center [532, 439] width 100 height 24
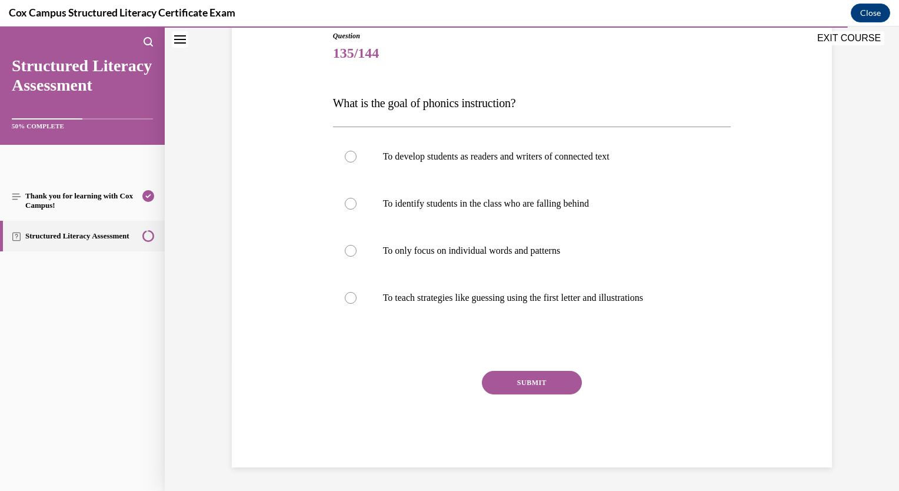
scroll to position [131, 0]
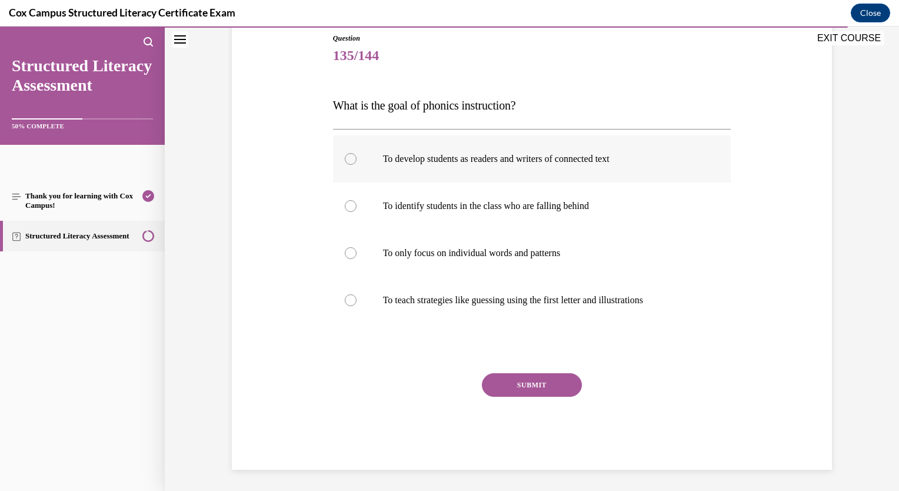
click at [345, 162] on div at bounding box center [351, 159] width 12 height 12
click at [345, 162] on input "To develop students as readers and writers of connected text" at bounding box center [351, 159] width 12 height 12
radio input "true"
click at [504, 380] on button "SUBMIT" at bounding box center [532, 385] width 100 height 24
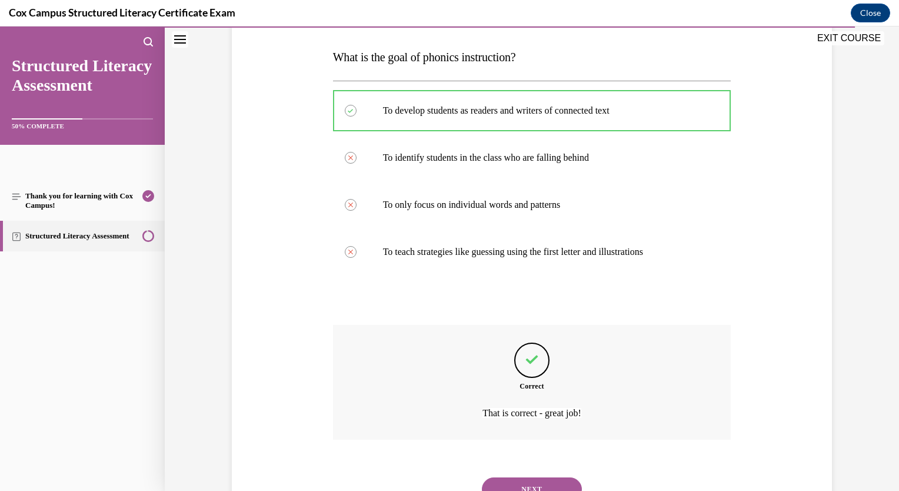
scroll to position [229, 0]
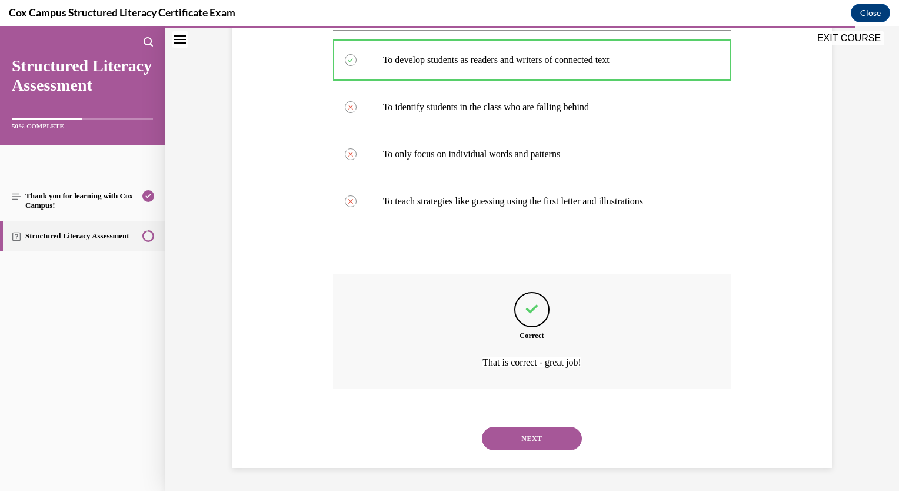
click at [508, 437] on button "NEXT" at bounding box center [532, 439] width 100 height 24
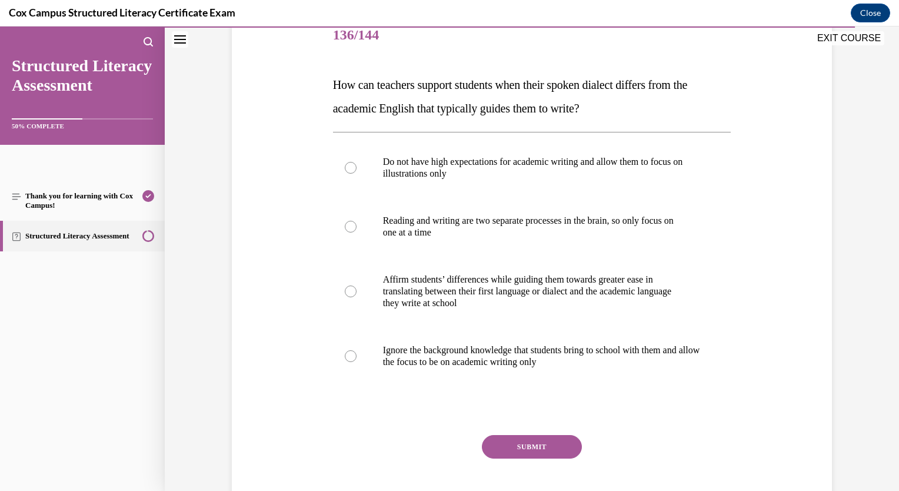
scroll to position [170, 0]
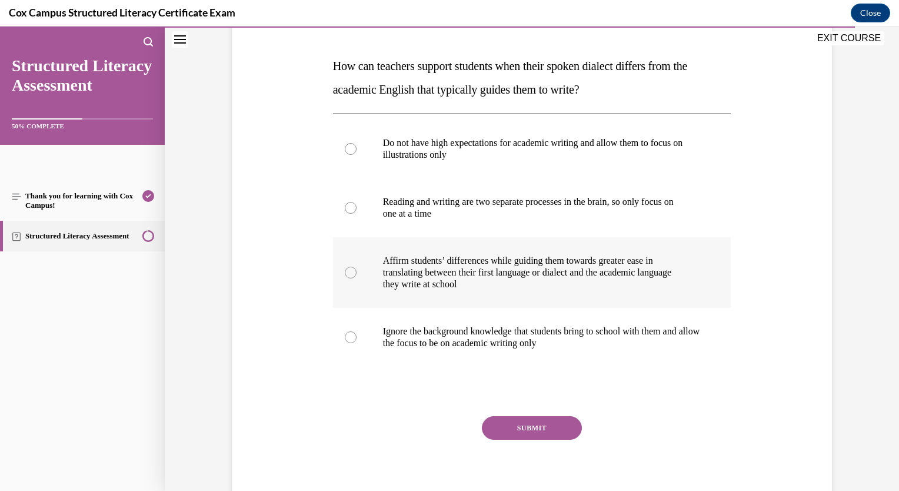
click at [350, 275] on div at bounding box center [351, 273] width 12 height 12
click at [350, 275] on input "Affirm students’ differences while guiding them towards greater ease in transla…" at bounding box center [351, 273] width 12 height 12
radio input "true"
click at [528, 428] on button "SUBMIT" at bounding box center [532, 428] width 100 height 24
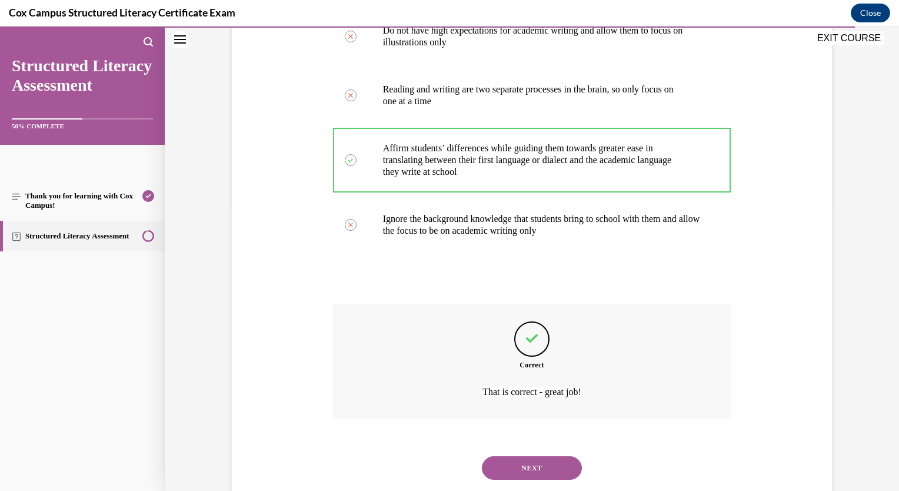
scroll to position [312, 0]
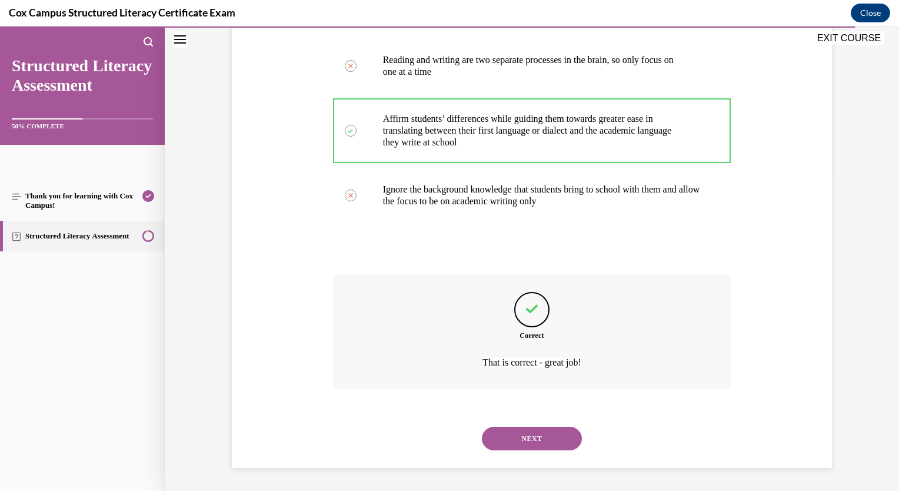
click at [520, 440] on button "NEXT" at bounding box center [532, 439] width 100 height 24
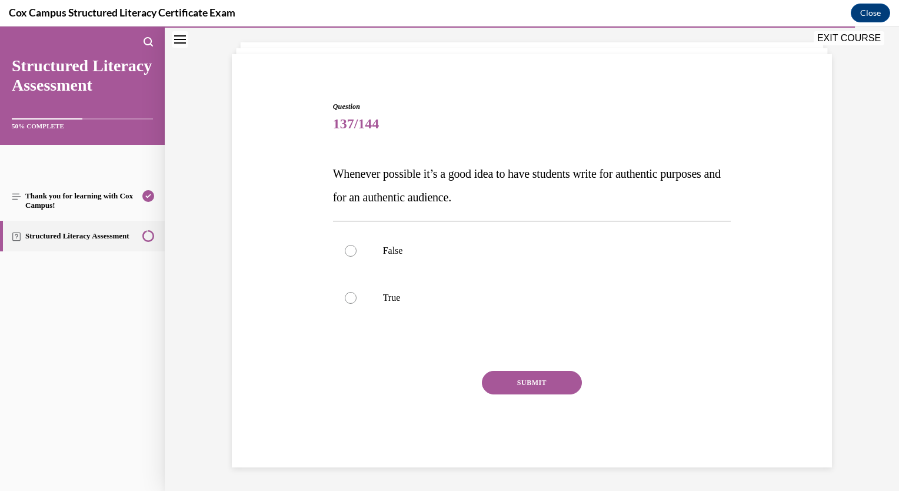
scroll to position [62, 0]
click at [347, 302] on div at bounding box center [351, 298] width 12 height 12
click at [347, 302] on input "True" at bounding box center [351, 298] width 12 height 12
radio input "true"
click at [524, 386] on button "SUBMIT" at bounding box center [532, 383] width 100 height 24
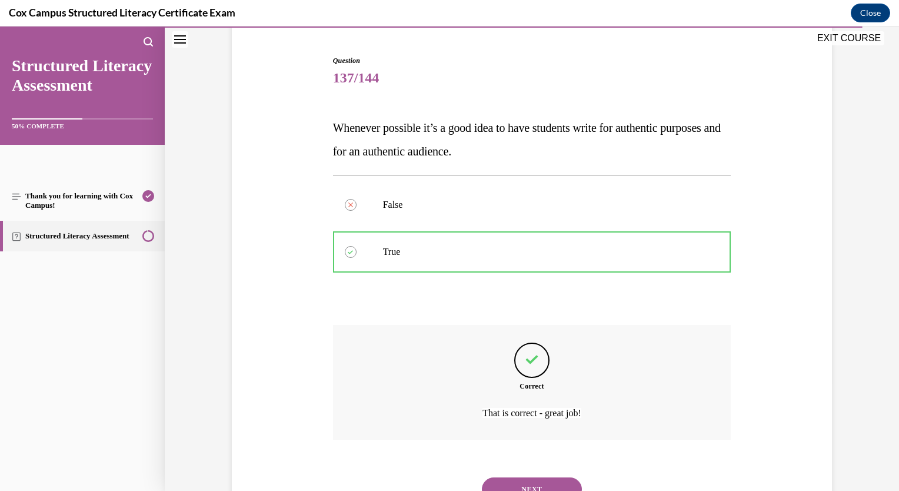
scroll to position [159, 0]
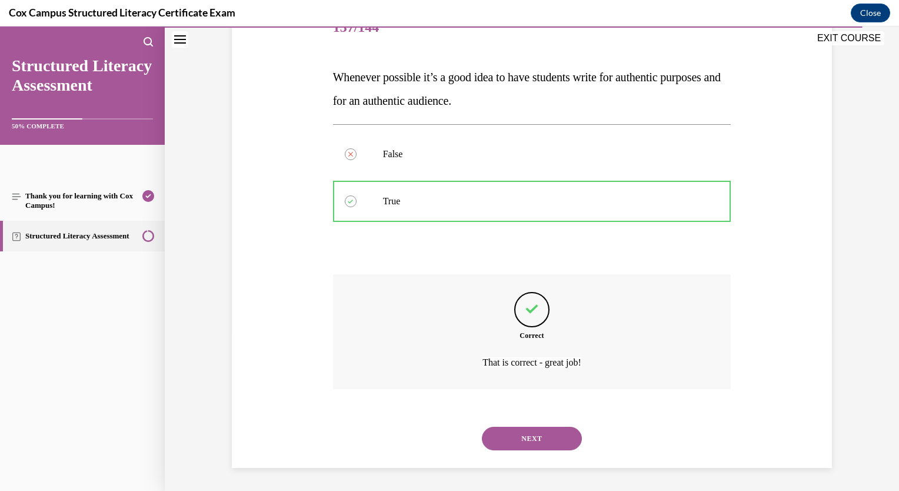
click at [505, 441] on button "NEXT" at bounding box center [532, 439] width 100 height 24
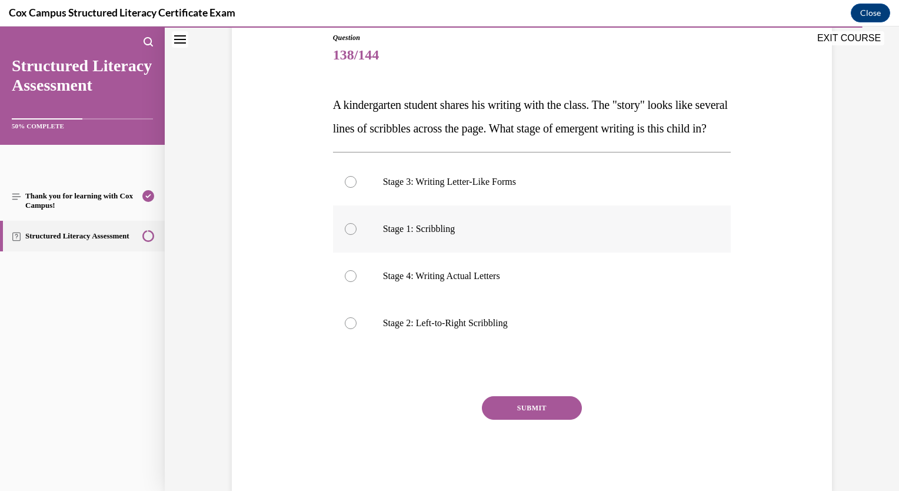
click at [347, 252] on label "Stage 1: Scribbling" at bounding box center [532, 228] width 398 height 47
click at [347, 235] on input "Stage 1: Scribbling" at bounding box center [351, 229] width 12 height 12
radio input "true"
click at [512, 420] on button "SUBMIT" at bounding box center [532, 408] width 100 height 24
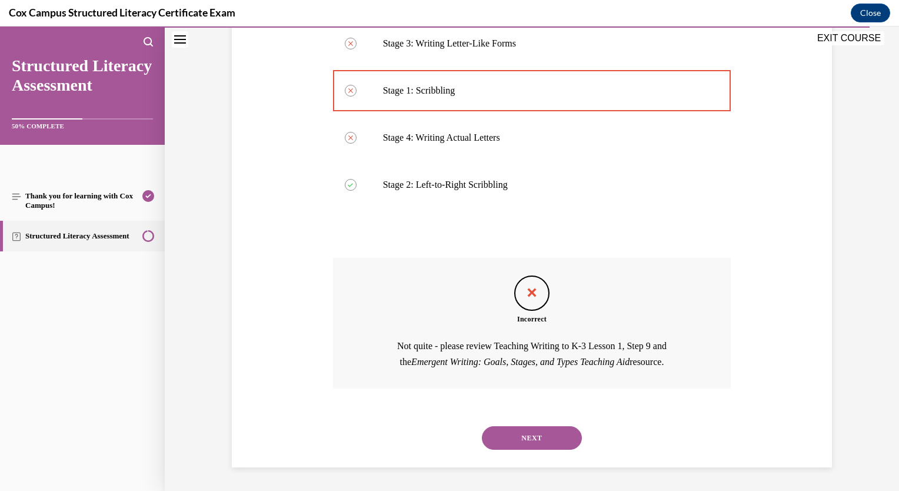
scroll to position [292, 0]
click at [504, 439] on button "NEXT" at bounding box center [532, 438] width 100 height 24
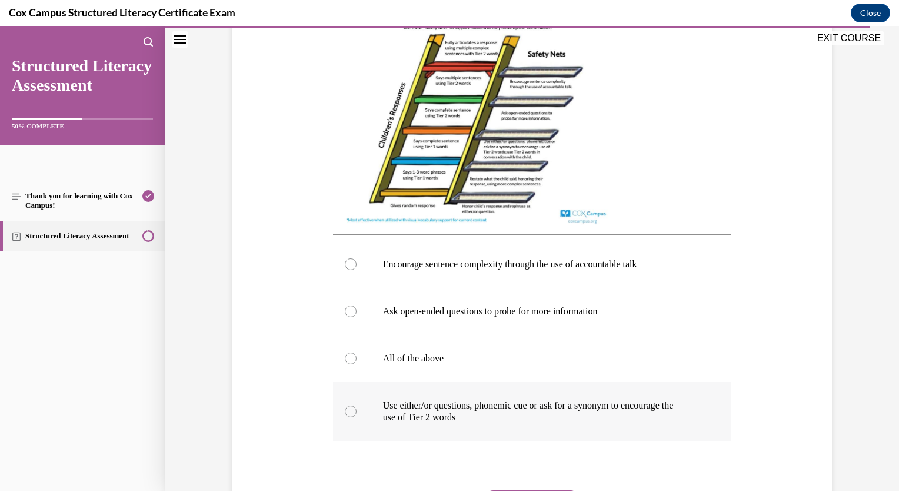
scroll to position [353, 0]
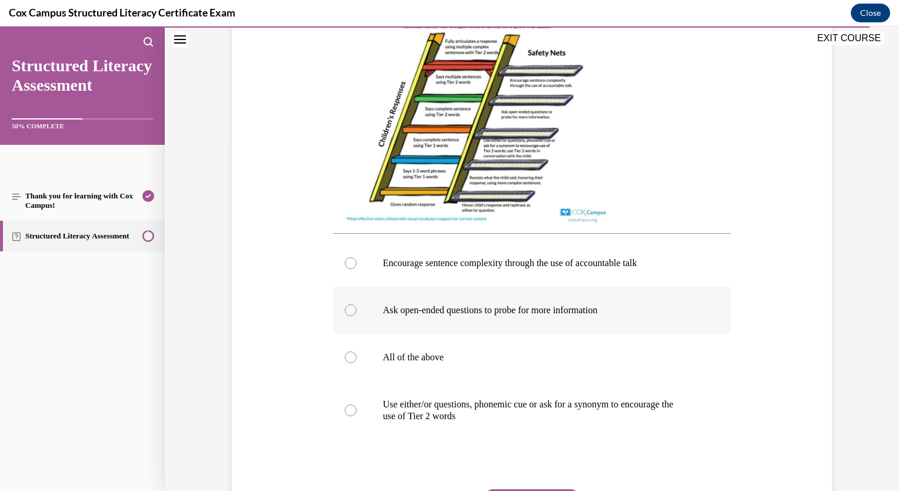
click at [353, 311] on label "Ask open-ended questions to probe for more information" at bounding box center [532, 310] width 398 height 47
click at [353, 311] on input "Ask open-ended questions to probe for more information" at bounding box center [351, 310] width 12 height 12
radio input "true"
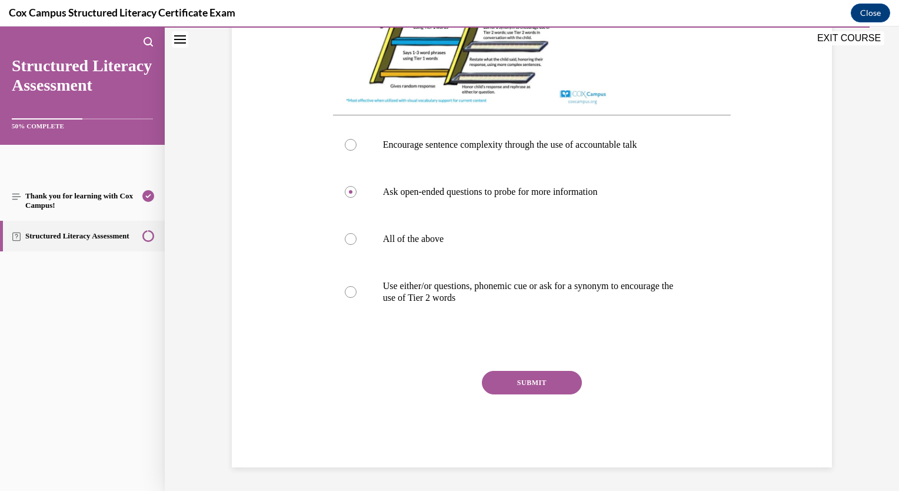
click at [538, 379] on button "SUBMIT" at bounding box center [532, 383] width 100 height 24
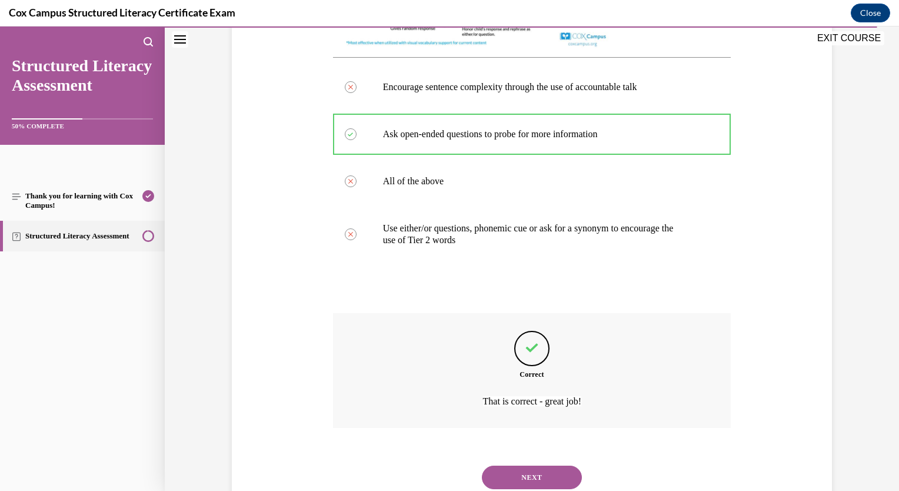
scroll to position [580, 0]
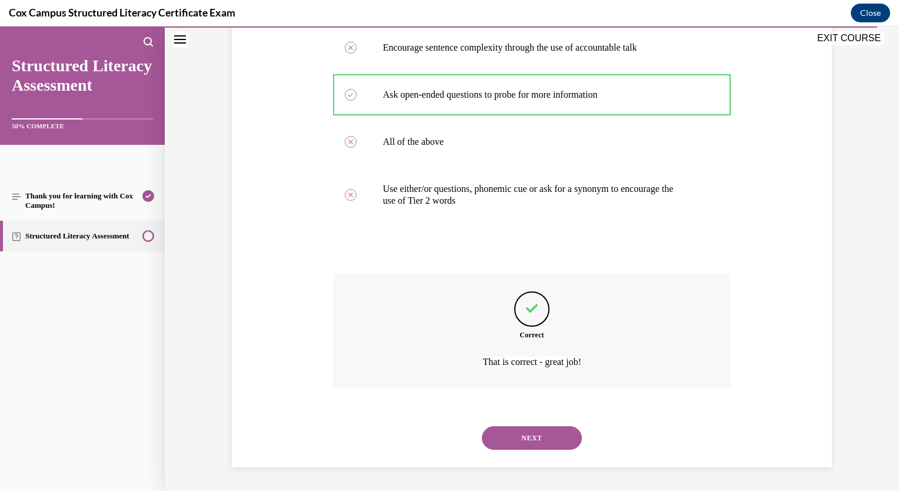
click at [524, 437] on button "NEXT" at bounding box center [532, 438] width 100 height 24
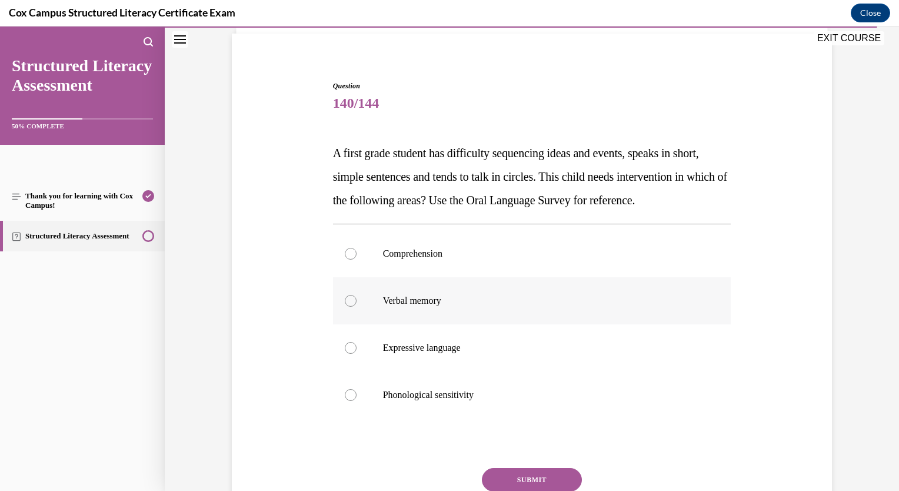
scroll to position [118, 0]
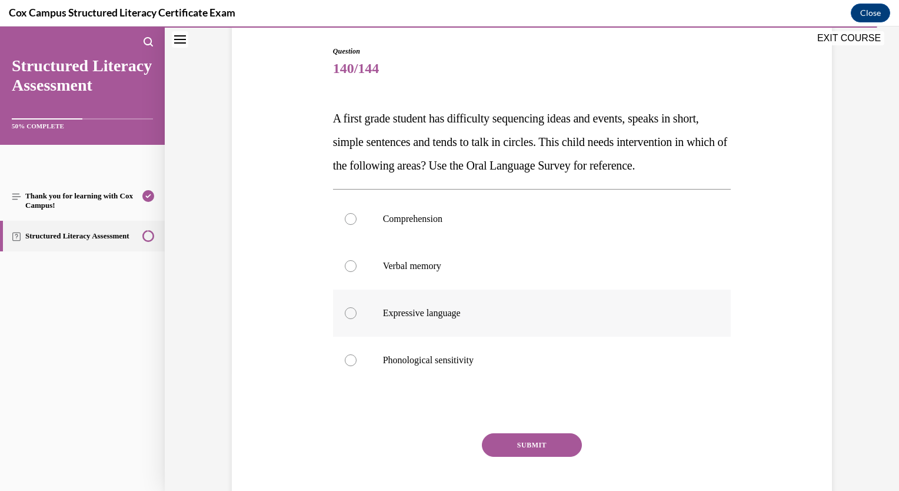
click at [338, 335] on label "Expressive language" at bounding box center [532, 313] width 398 height 47
click at [345, 319] on input "Expressive language" at bounding box center [351, 313] width 12 height 12
radio input "true"
click at [503, 457] on button "SUBMIT" at bounding box center [532, 445] width 100 height 24
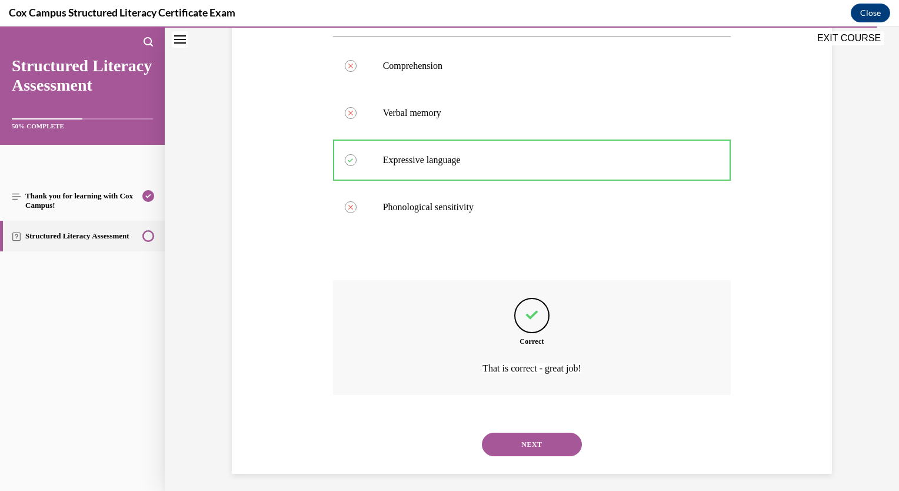
scroll to position [300, 0]
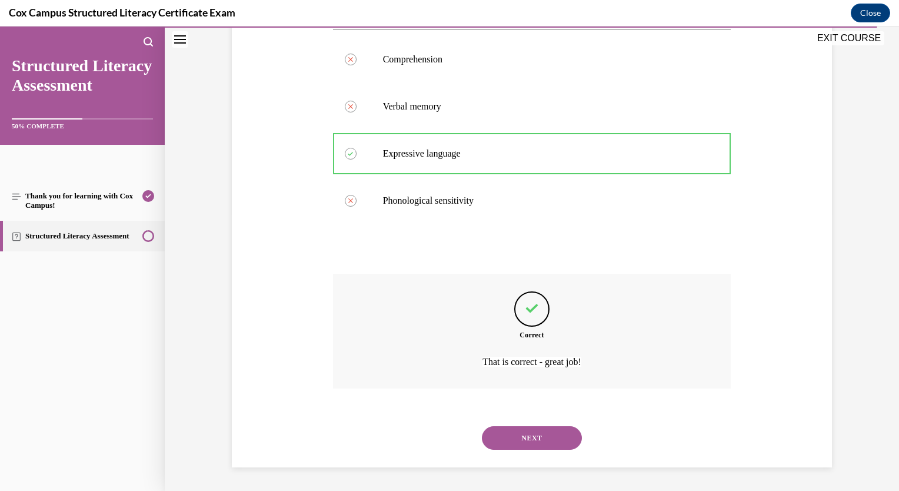
click at [520, 435] on button "NEXT" at bounding box center [532, 438] width 100 height 24
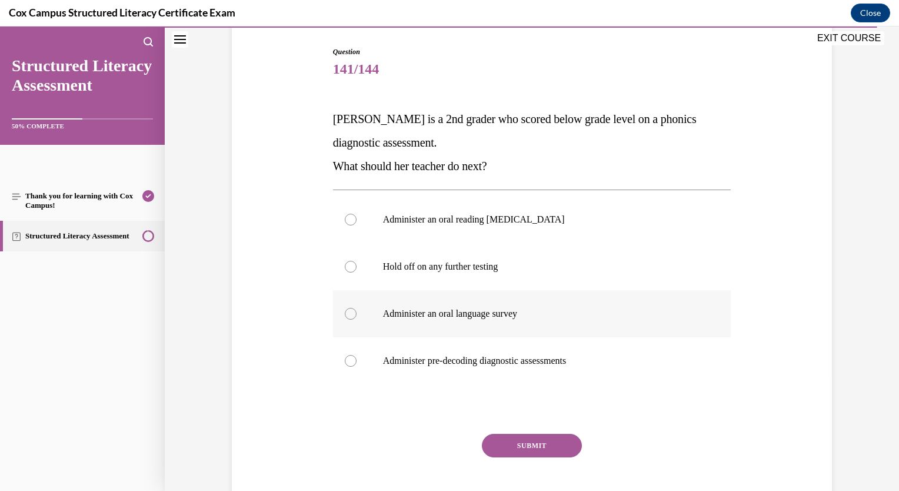
scroll to position [118, 0]
click at [341, 368] on label "Administer pre-decoding diagnostic assessments" at bounding box center [532, 360] width 398 height 47
click at [345, 366] on input "Administer pre-decoding diagnostic assessments" at bounding box center [351, 360] width 12 height 12
radio input "true"
click at [506, 451] on button "SUBMIT" at bounding box center [532, 445] width 100 height 24
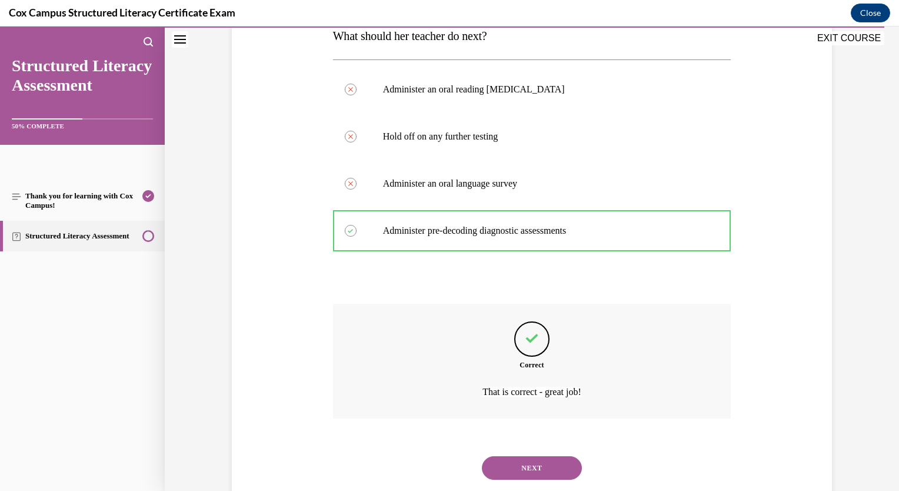
scroll to position [277, 0]
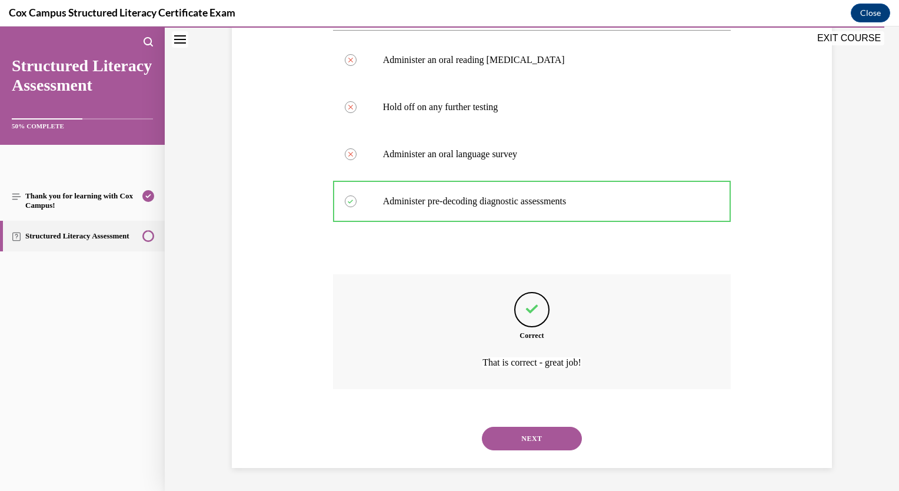
click at [554, 440] on button "NEXT" at bounding box center [532, 439] width 100 height 24
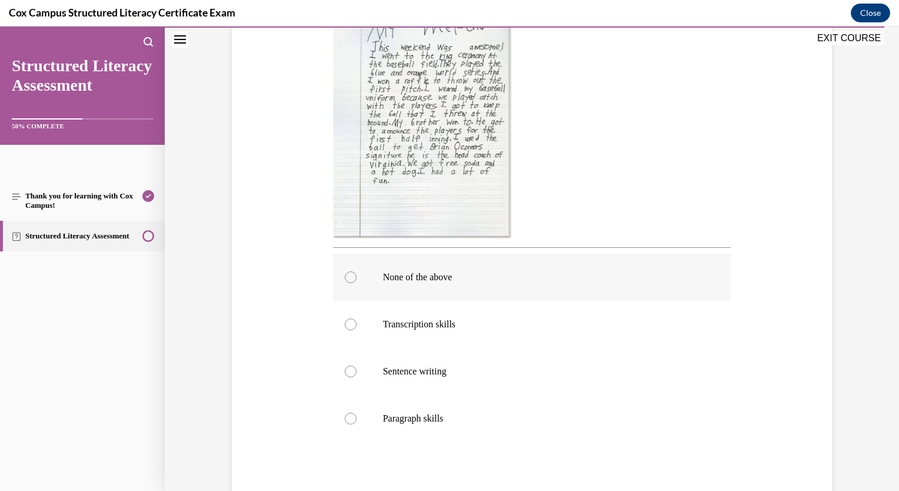
scroll to position [294, 0]
click at [350, 365] on div at bounding box center [351, 369] width 12 height 12
click at [350, 365] on input "Sentence writing" at bounding box center [351, 369] width 12 height 12
radio input "true"
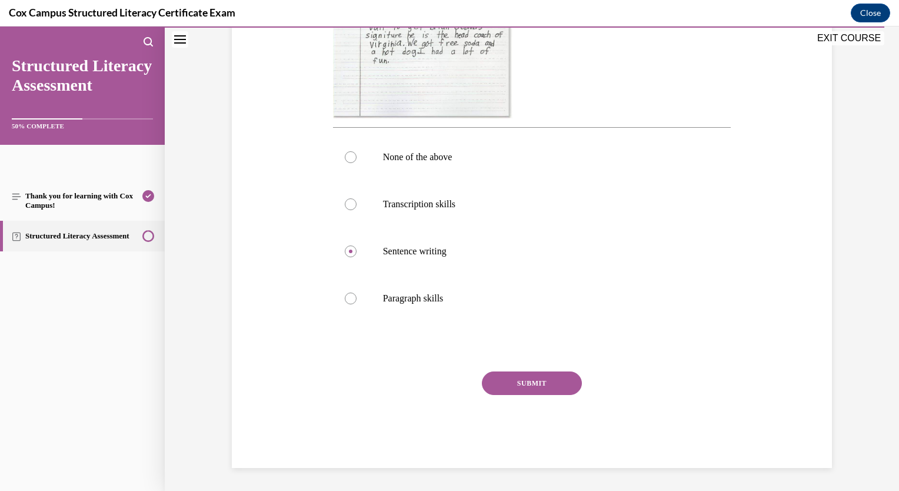
click at [540, 382] on button "SUBMIT" at bounding box center [532, 383] width 100 height 24
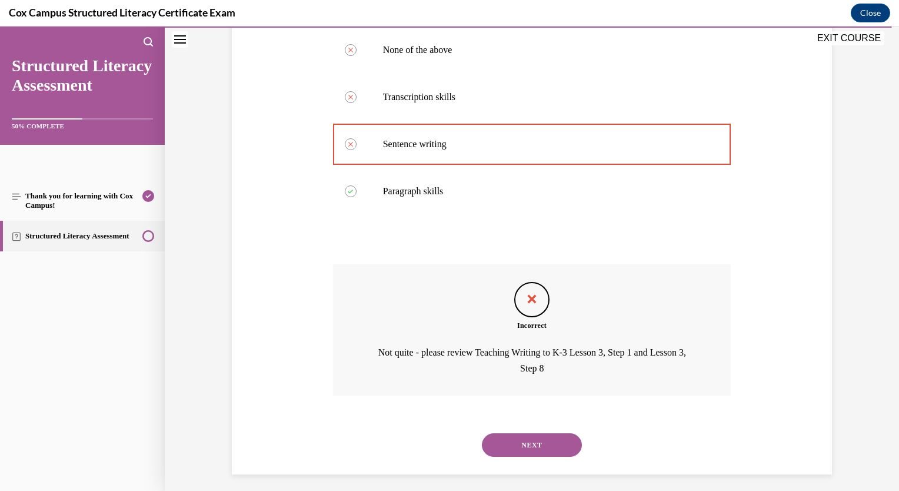
scroll to position [525, 0]
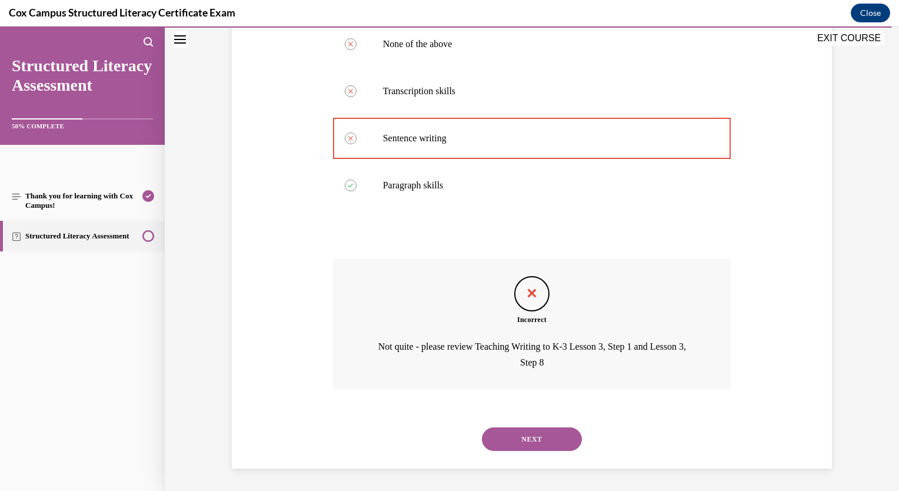
click at [553, 443] on button "NEXT" at bounding box center [532, 439] width 100 height 24
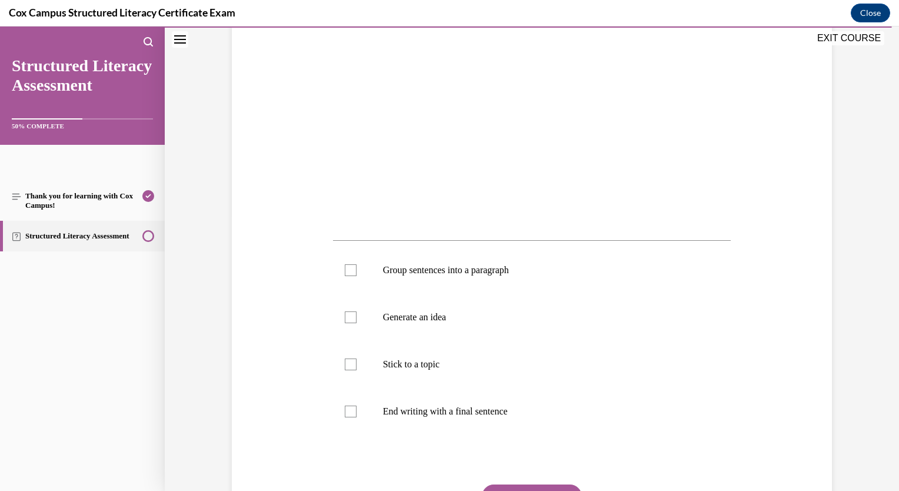
scroll to position [294, 0]
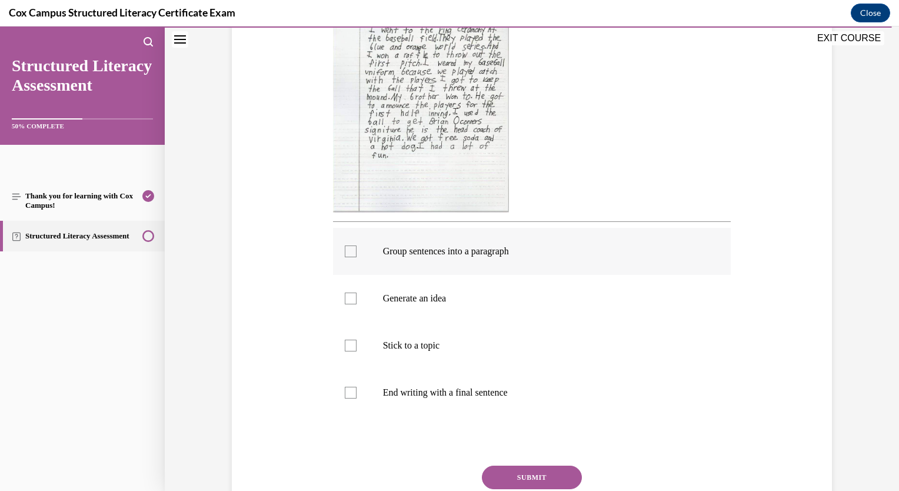
click at [345, 251] on div at bounding box center [351, 251] width 12 height 12
click at [345, 251] on input "Group sentences into a paragraph" at bounding box center [351, 251] width 12 height 12
checkbox input "true"
click at [347, 298] on div at bounding box center [351, 298] width 12 height 12
click at [347, 298] on input "Generate an idea" at bounding box center [351, 298] width 12 height 12
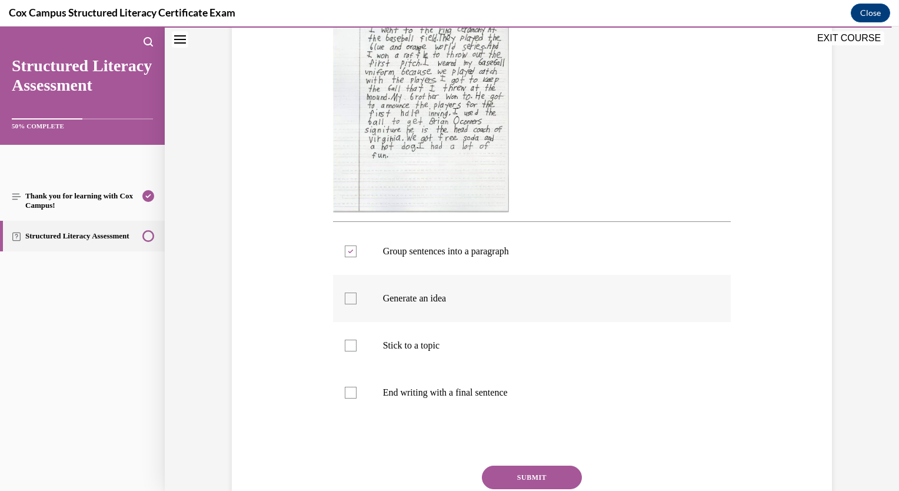
checkbox input "true"
click at [348, 351] on label "Stick to a topic" at bounding box center [532, 345] width 398 height 47
click at [348, 351] on input "Stick to a topic" at bounding box center [351, 346] width 12 height 12
checkbox input "true"
click at [505, 477] on button "SUBMIT" at bounding box center [532, 477] width 100 height 24
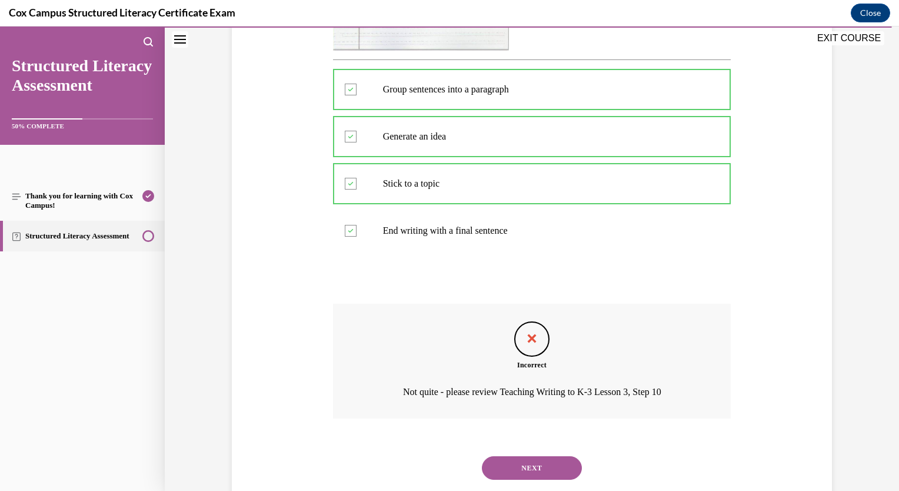
scroll to position [485, 0]
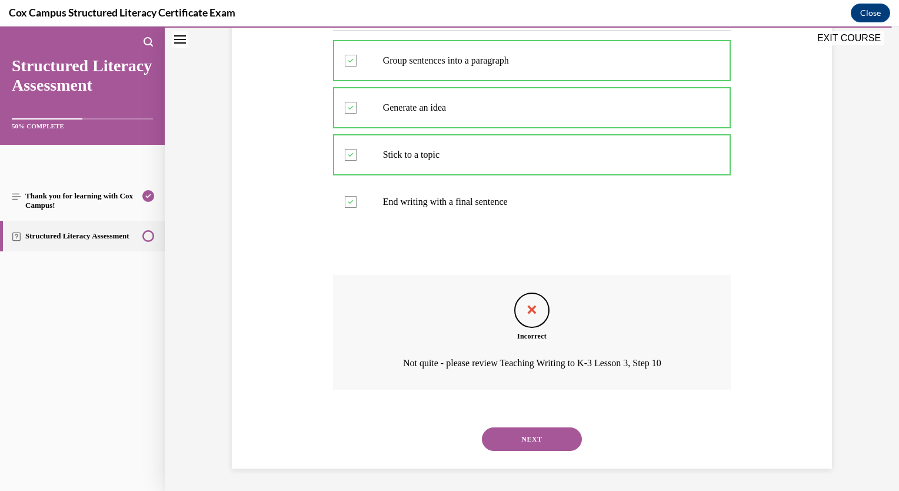
click at [518, 449] on button "NEXT" at bounding box center [532, 439] width 100 height 24
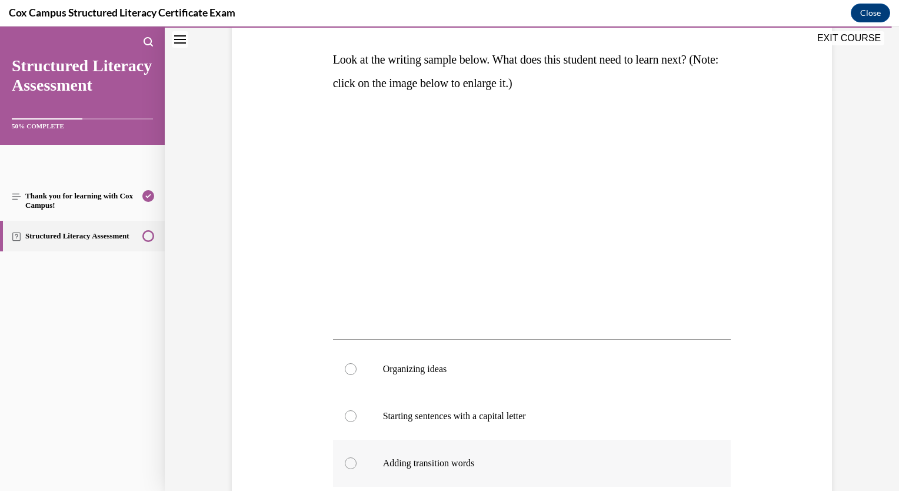
scroll to position [294, 0]
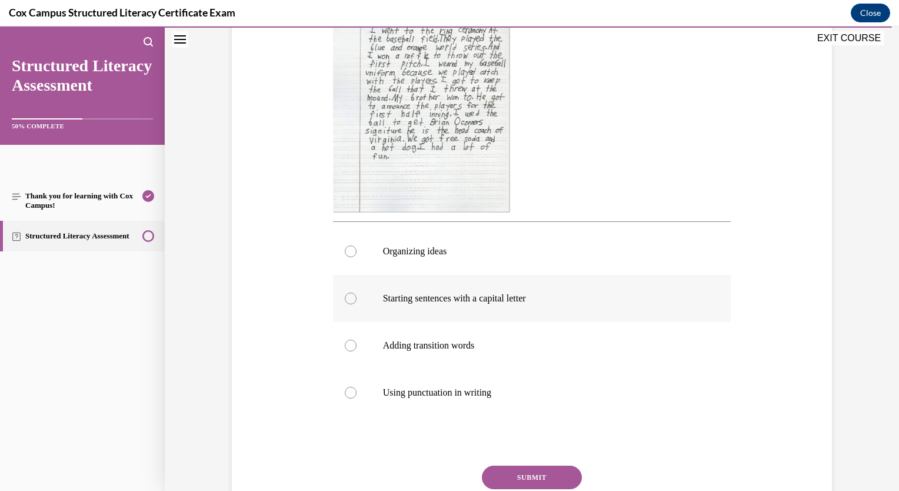
click at [348, 301] on div at bounding box center [351, 298] width 12 height 12
click at [348, 301] on input "Starting sentences with a capital letter" at bounding box center [351, 298] width 12 height 12
radio input "true"
click at [532, 477] on button "SUBMIT" at bounding box center [532, 477] width 100 height 24
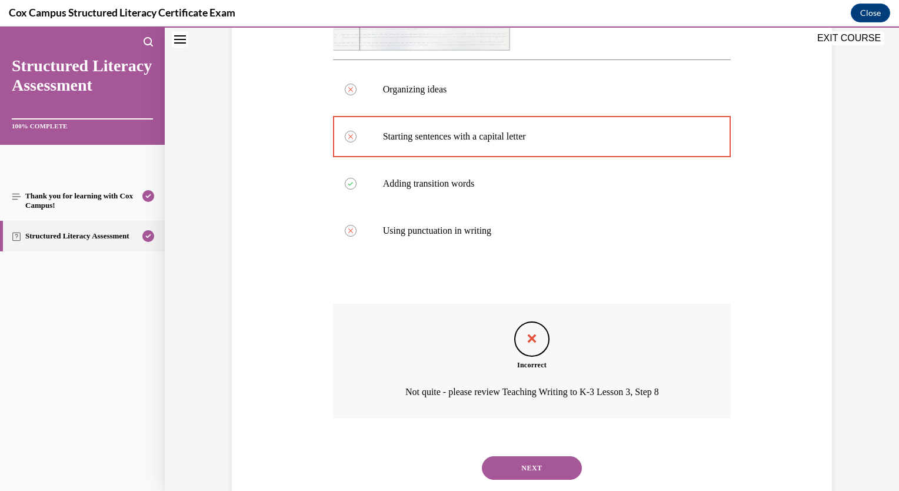
scroll to position [485, 0]
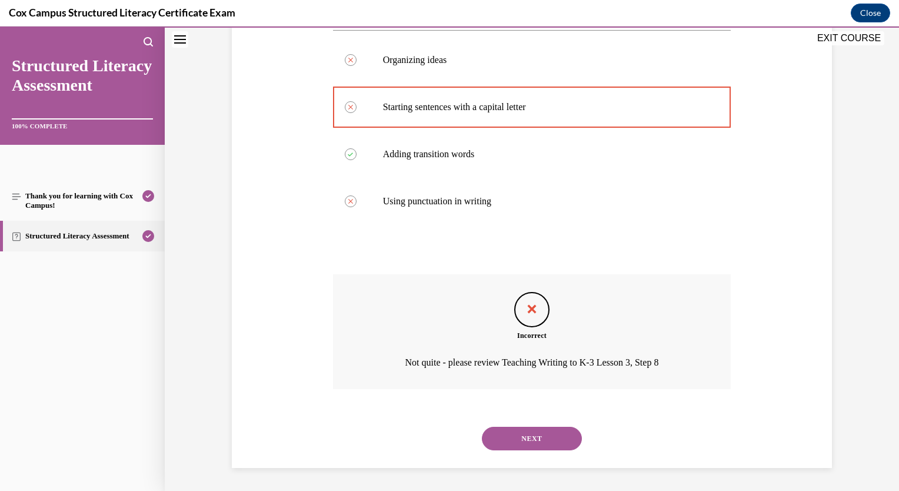
click at [523, 442] on button "NEXT" at bounding box center [532, 439] width 100 height 24
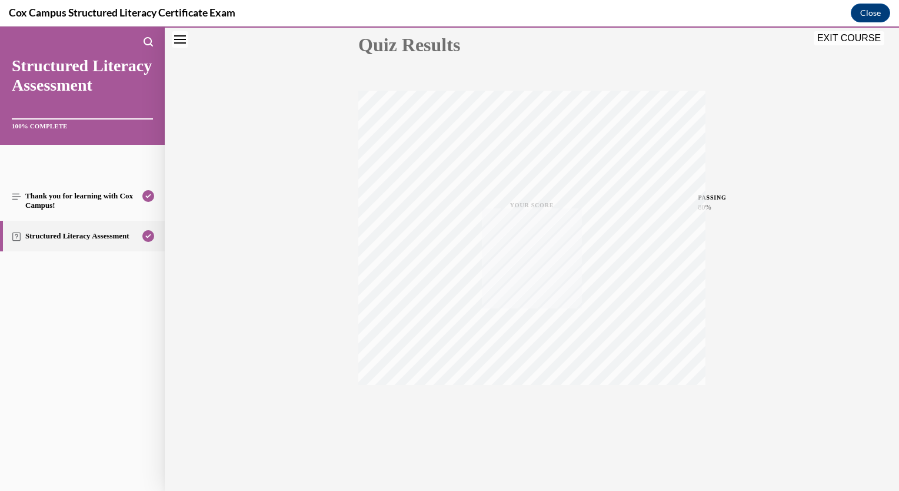
scroll to position [138, 0]
click at [854, 36] on button "EXIT COURSE" at bounding box center [849, 38] width 71 height 14
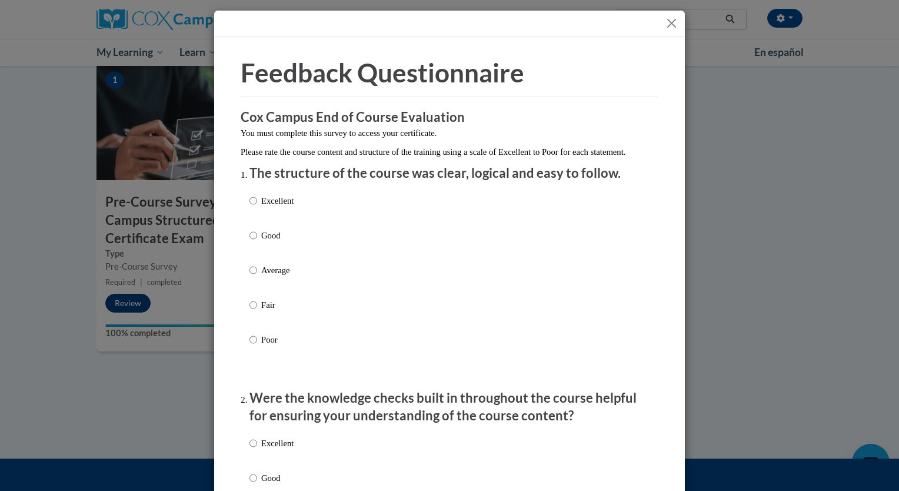
click at [249, 239] on div "Excellent Good Average Fair Poor" at bounding box center [271, 279] width 44 height 182
drag, startPoint x: 249, startPoint y: 239, endPoint x: 249, endPoint y: 248, distance: 8.3
click at [249, 242] on input "Good" at bounding box center [253, 235] width 8 height 13
radio input "true"
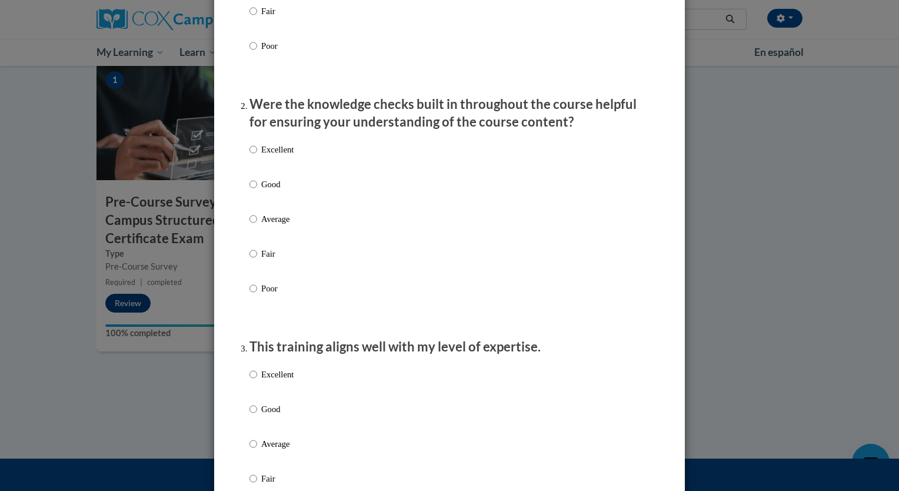
scroll to position [294, 0]
click at [249, 190] on input "Good" at bounding box center [253, 183] width 8 height 13
radio input "true"
click at [249, 415] on input "Good" at bounding box center [253, 408] width 8 height 13
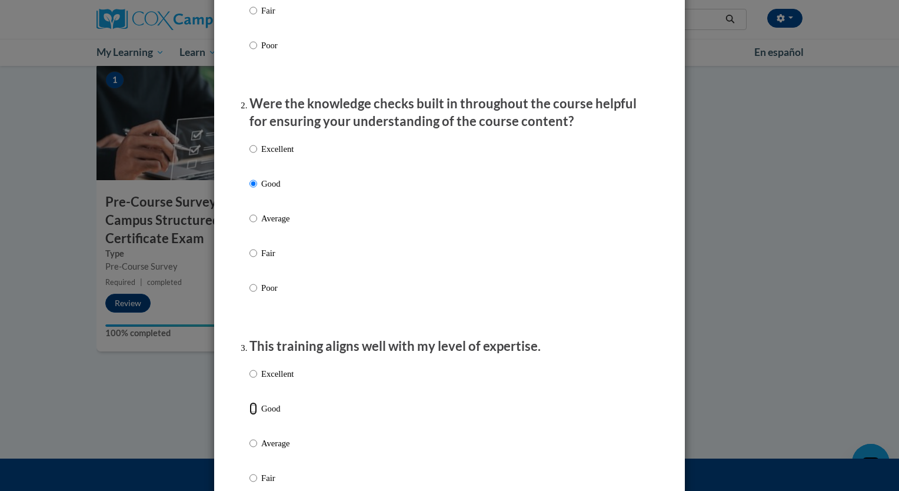
radio input "true"
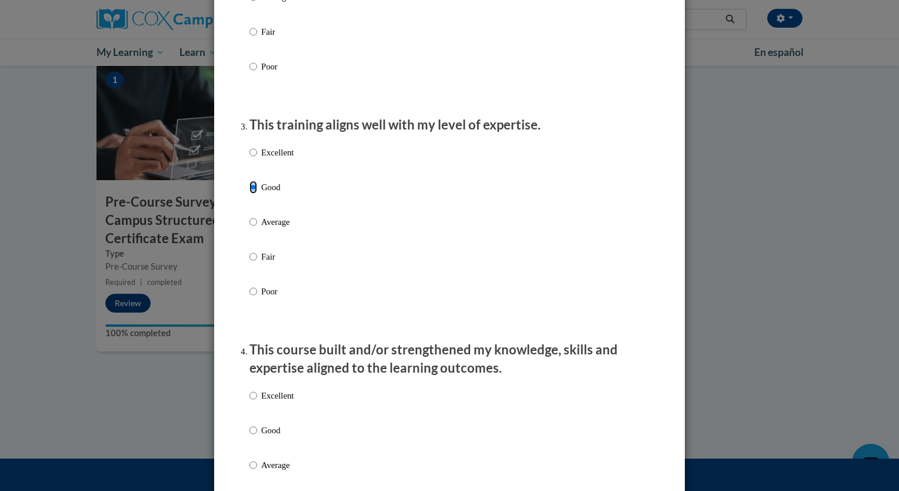
scroll to position [588, 0]
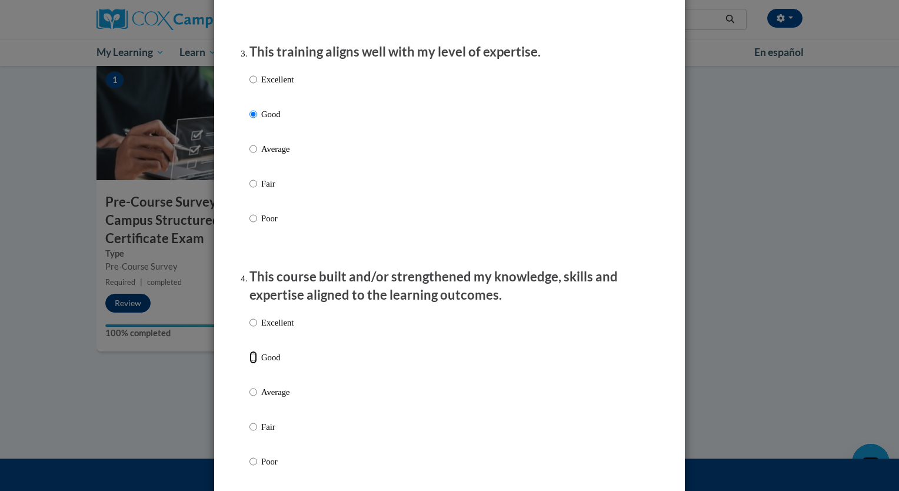
click at [250, 364] on input "Good" at bounding box center [253, 357] width 8 height 13
radio input "true"
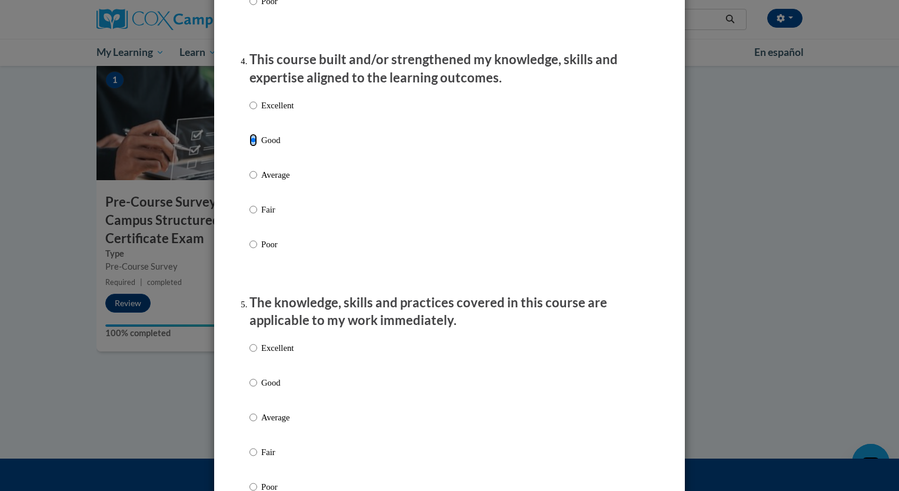
scroll to position [883, 0]
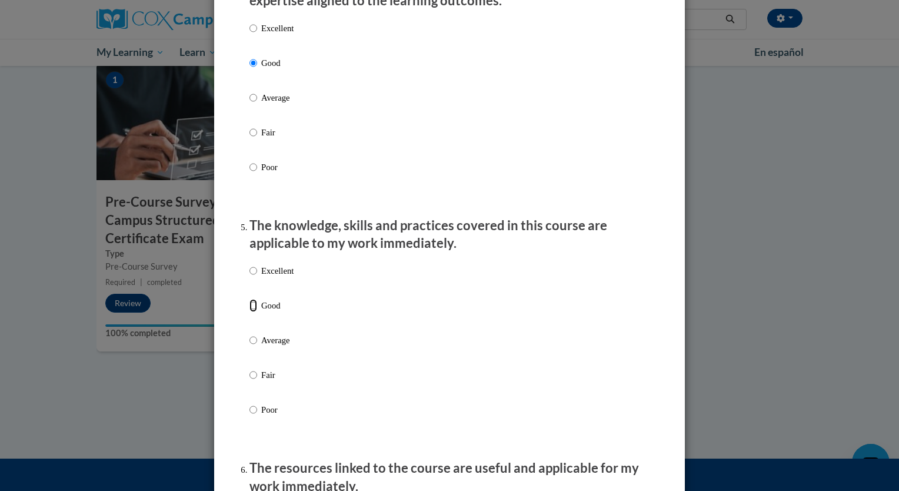
click at [249, 312] on input "Good" at bounding box center [253, 305] width 8 height 13
radio input "true"
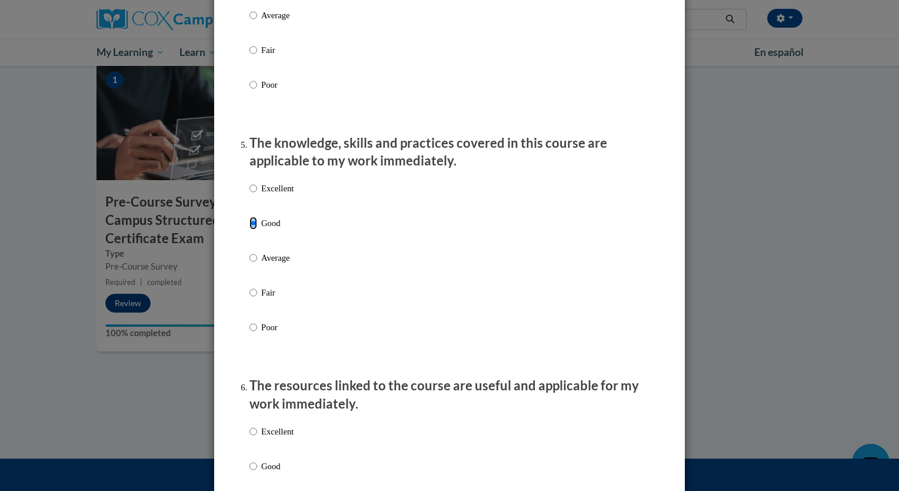
scroll to position [1059, 0]
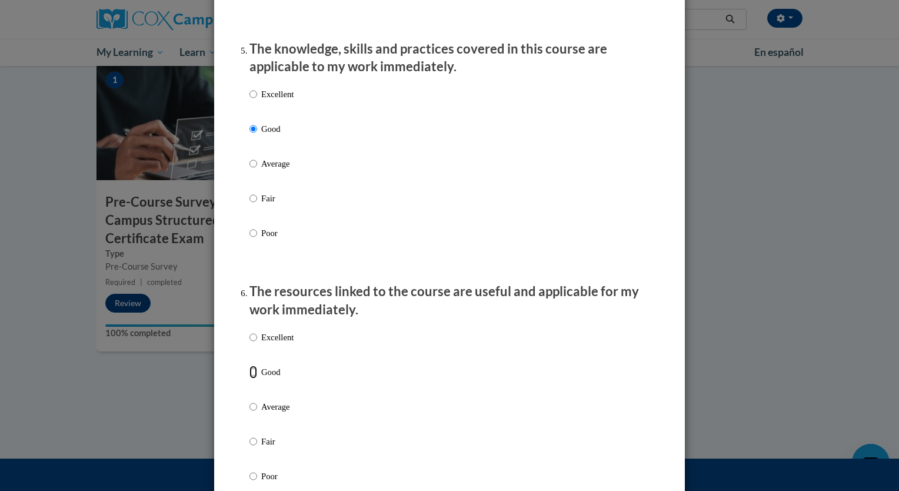
click at [251, 378] on input "Good" at bounding box center [253, 371] width 8 height 13
radio input "true"
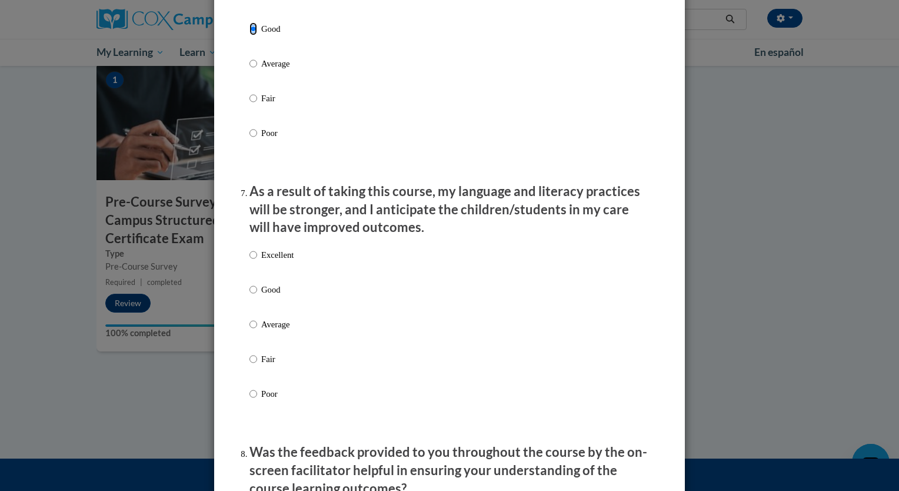
scroll to position [1412, 0]
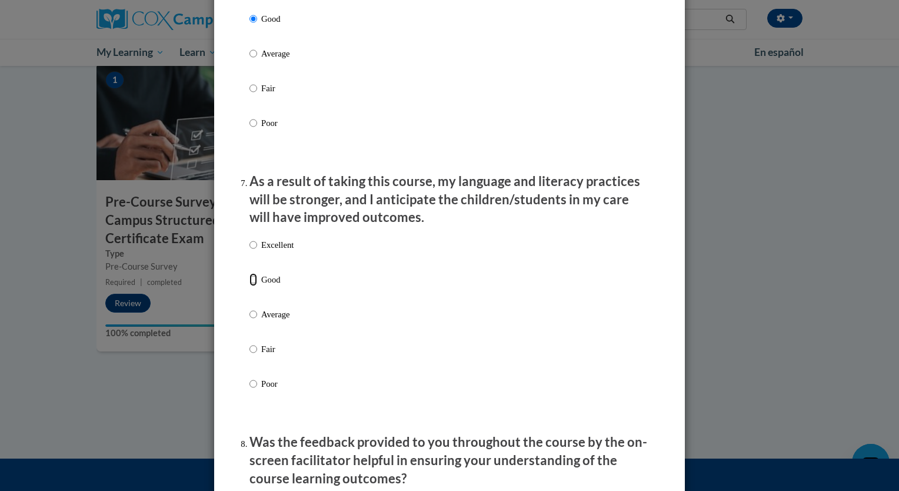
click at [249, 286] on input "Good" at bounding box center [253, 279] width 8 height 13
radio input "true"
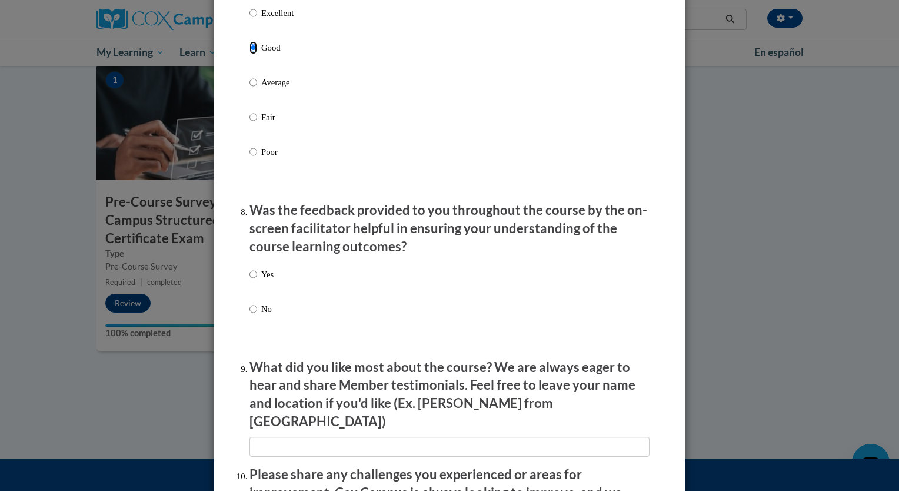
scroll to position [1648, 0]
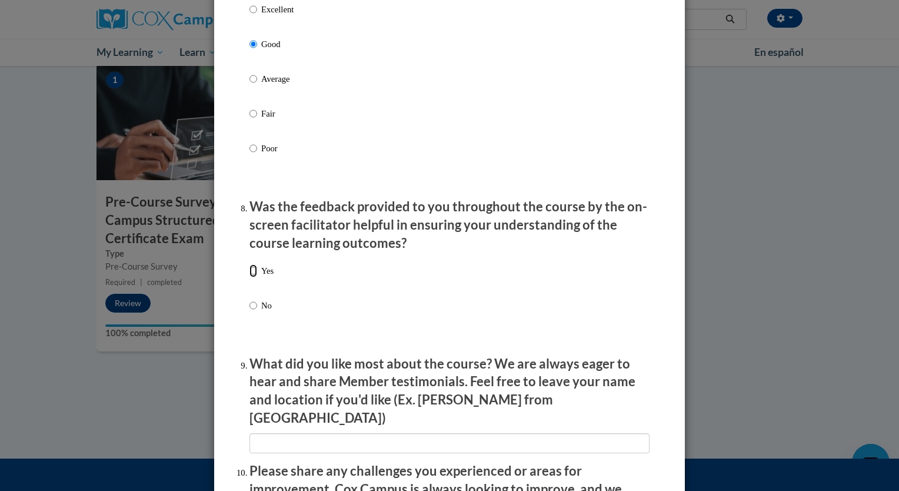
click at [249, 277] on input "Yes" at bounding box center [253, 270] width 8 height 13
radio input "true"
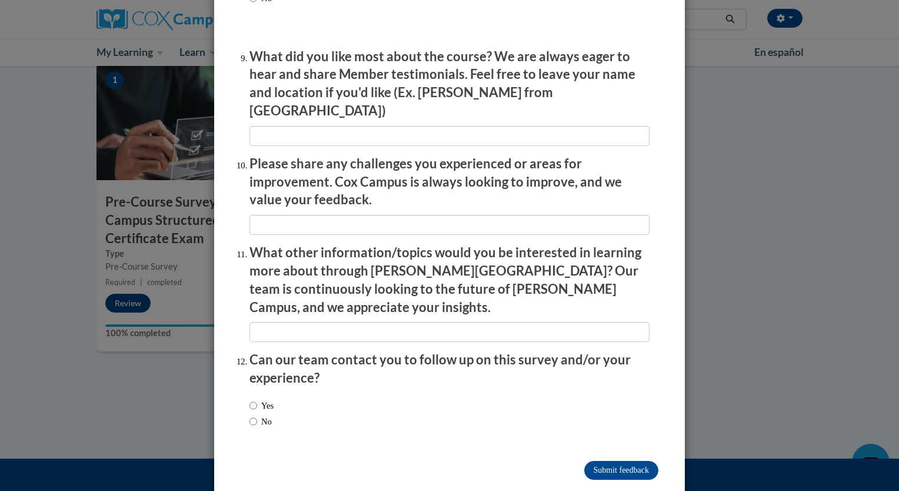
scroll to position [1959, 0]
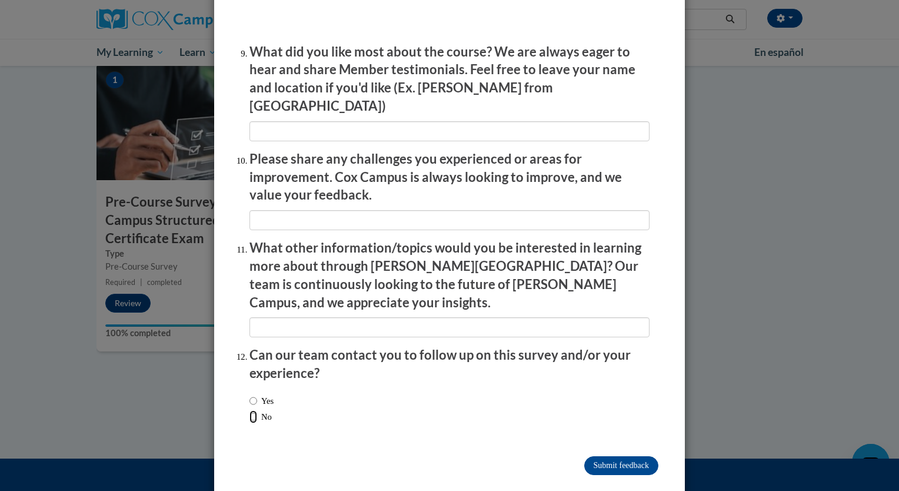
click at [250, 410] on input "No" at bounding box center [253, 416] width 8 height 13
radio input "true"
click at [598, 456] on input "Submit feedback" at bounding box center [621, 465] width 74 height 19
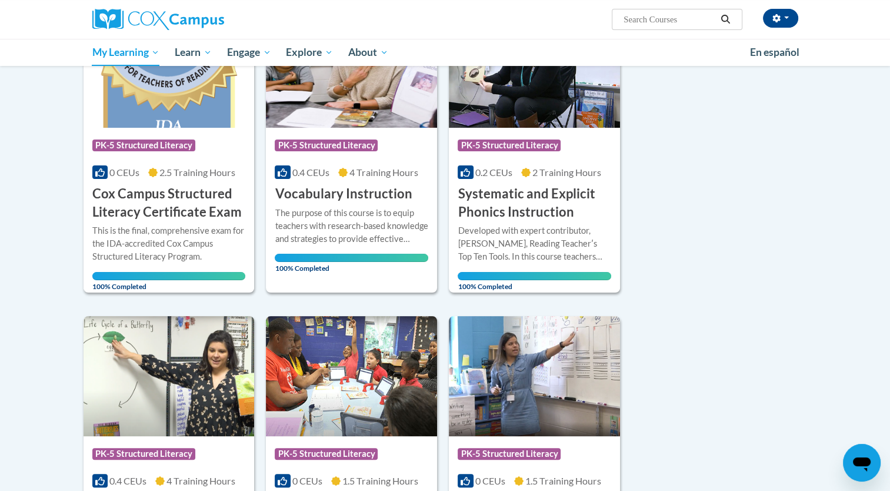
scroll to position [177, 0]
